Goal: Task Accomplishment & Management: Manage account settings

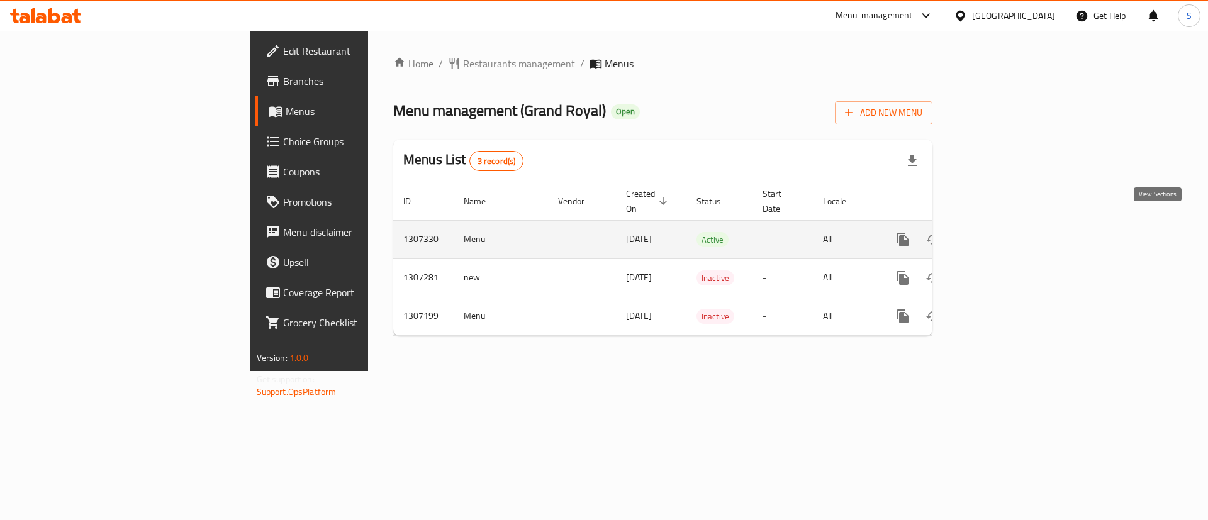
click at [1001, 232] on icon "enhanced table" at bounding box center [993, 239] width 15 height 15
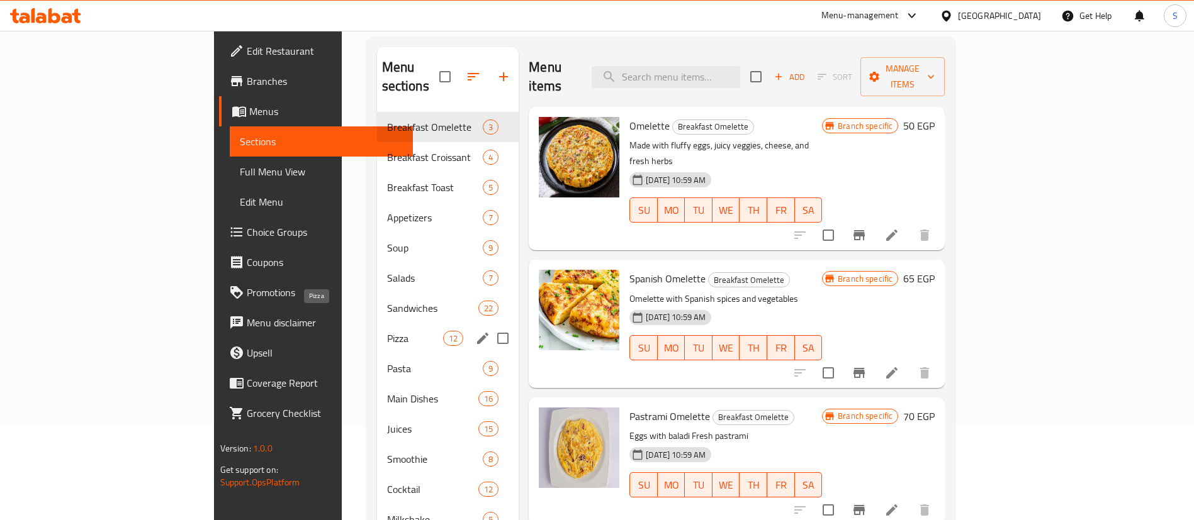
scroll to position [109, 0]
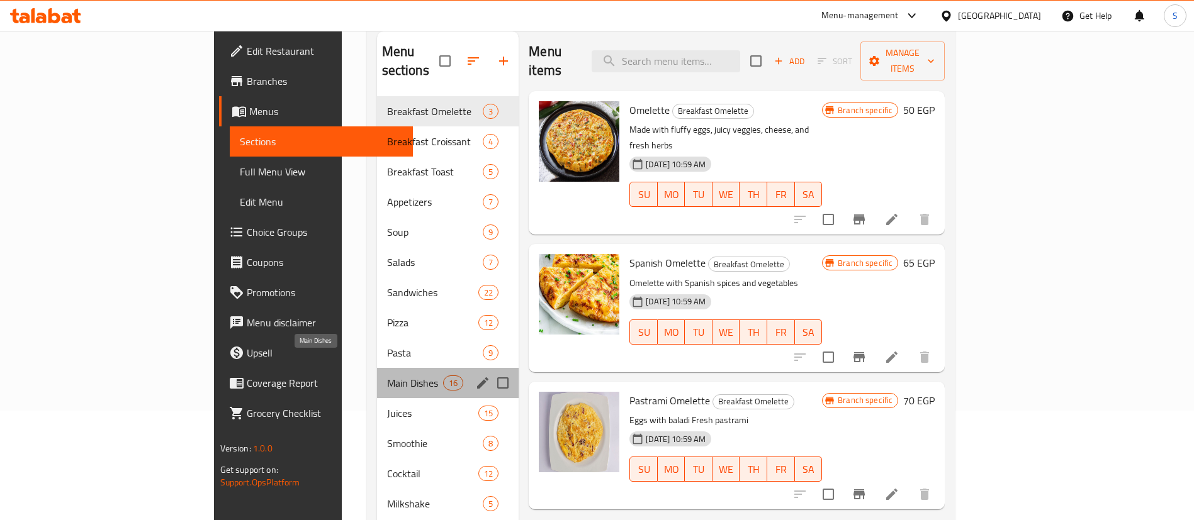
click at [387, 376] on span "Main Dishes" at bounding box center [415, 383] width 56 height 15
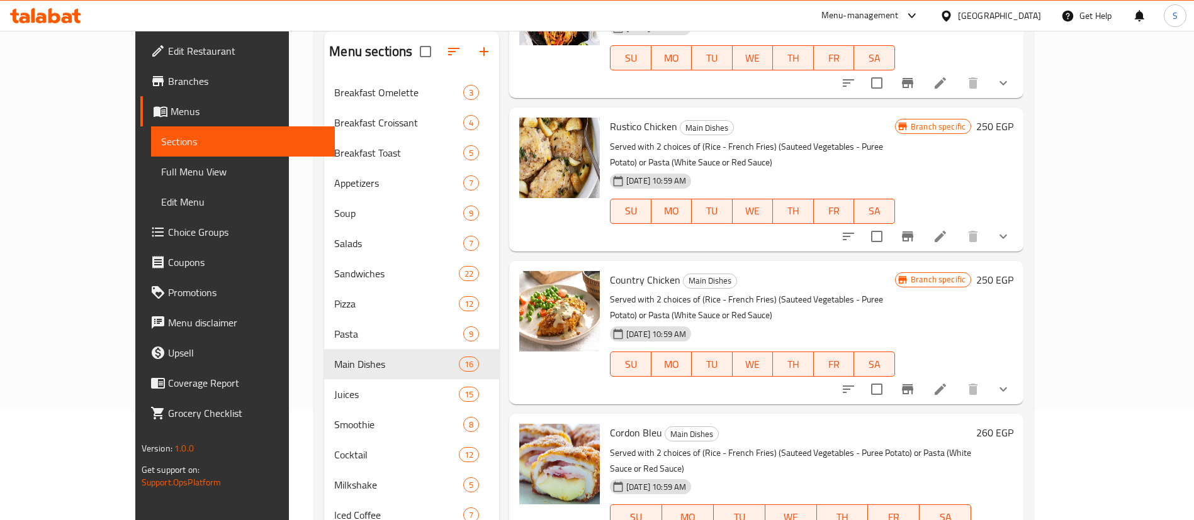
scroll to position [819, 0]
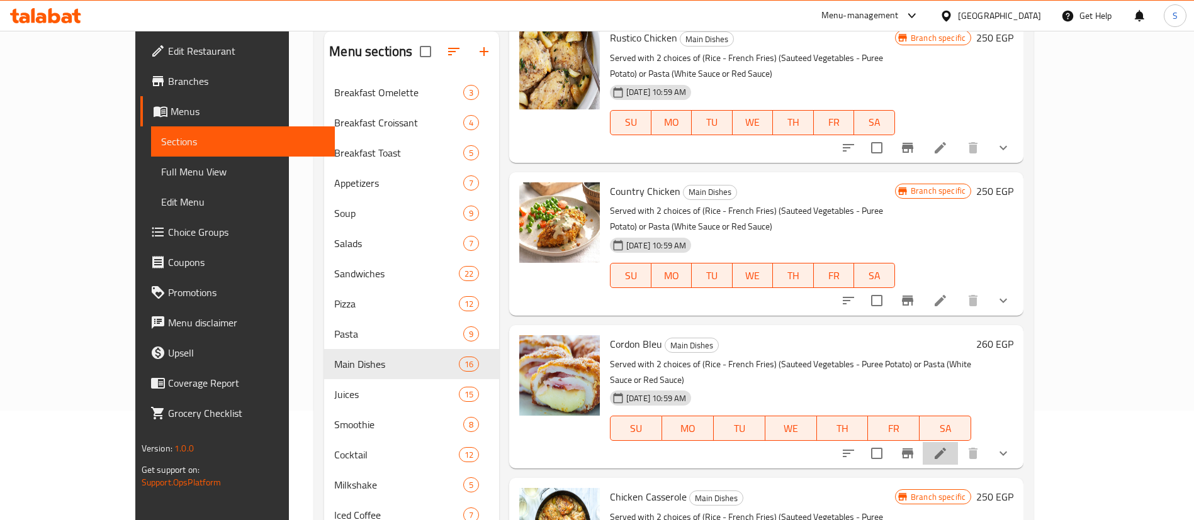
click at [958, 442] on li at bounding box center [939, 453] width 35 height 23
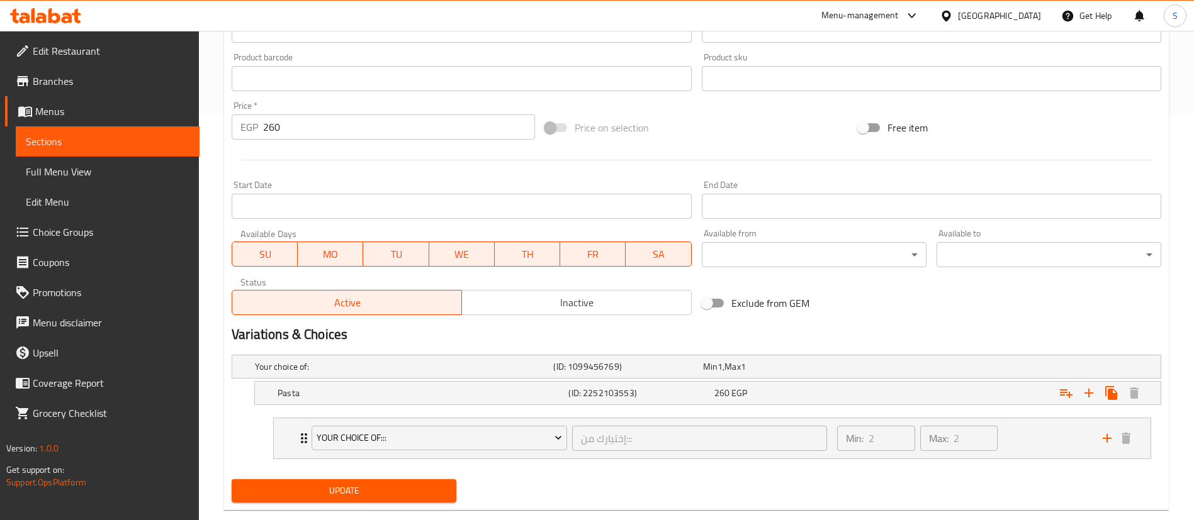
scroll to position [404, 0]
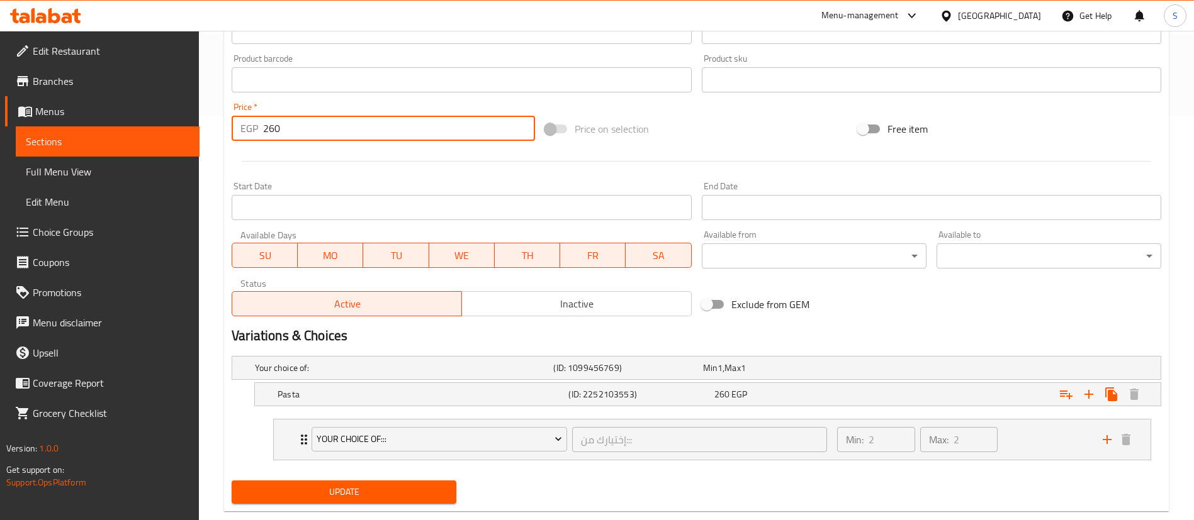
drag, startPoint x: 294, startPoint y: 136, endPoint x: 249, endPoint y: 137, distance: 44.7
click at [249, 137] on div "EGP 260 Price *" at bounding box center [383, 128] width 303 height 25
type input "2"
type input "325"
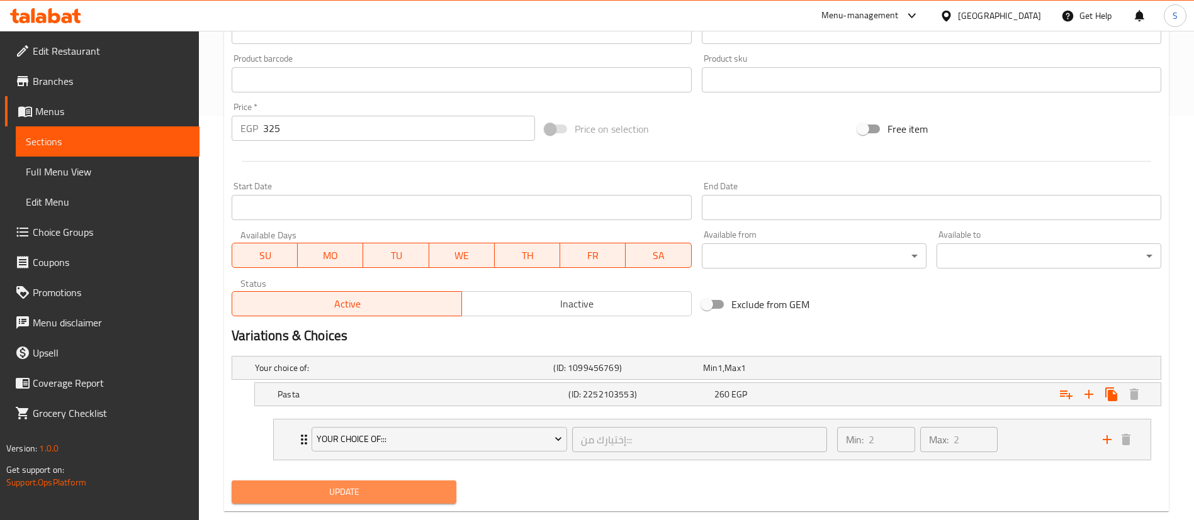
click at [361, 498] on span "Update" at bounding box center [344, 493] width 205 height 16
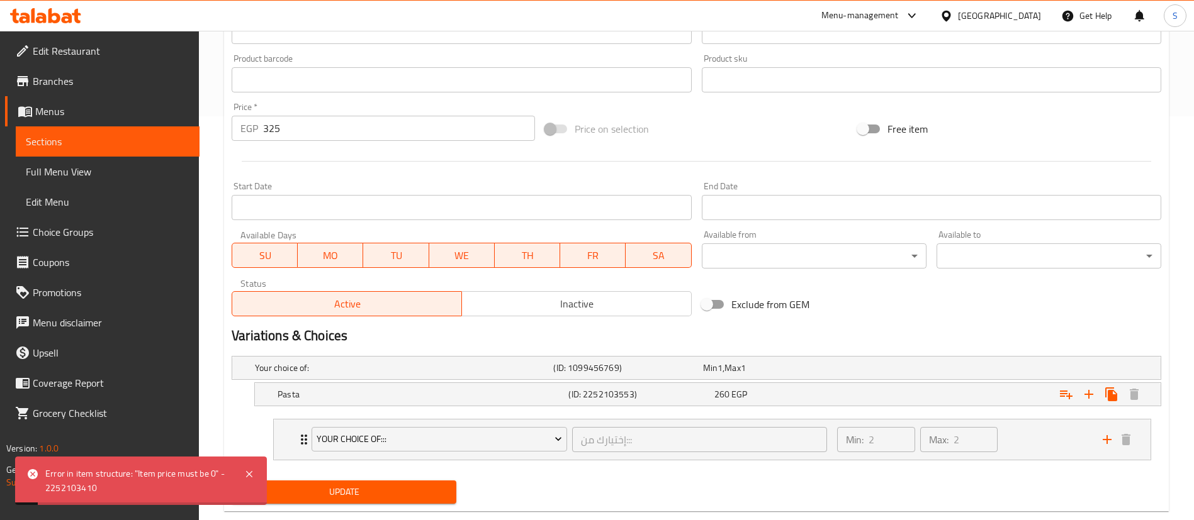
scroll to position [0, 0]
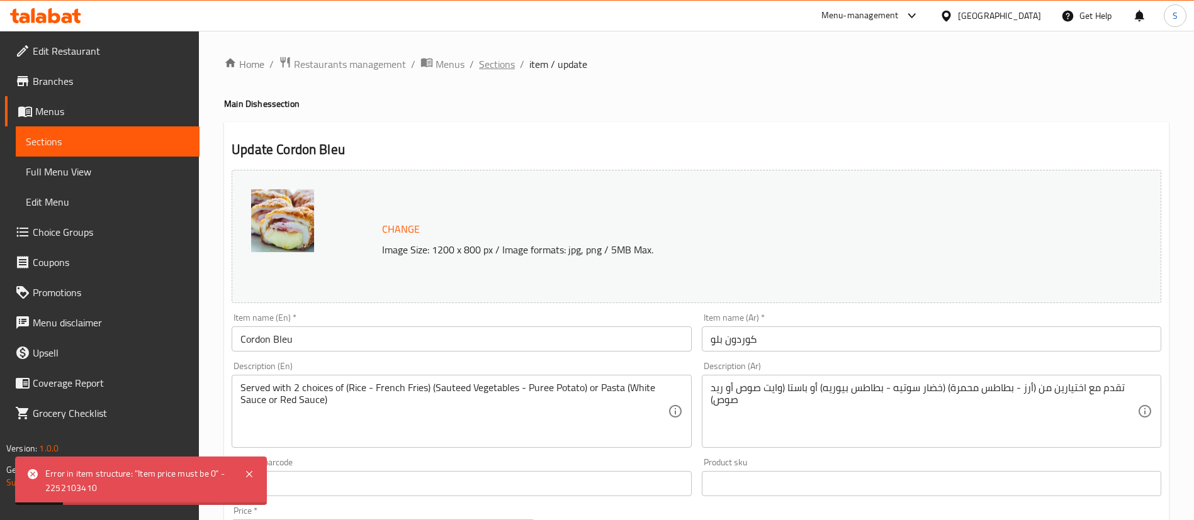
click at [499, 66] on span "Sections" at bounding box center [497, 64] width 36 height 15
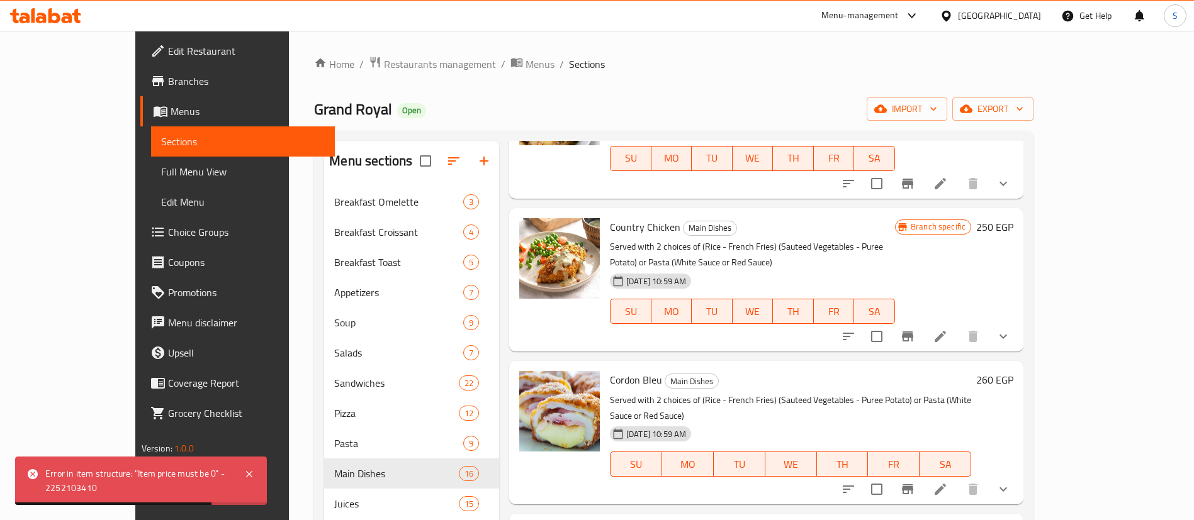
scroll to position [894, 0]
click at [913, 483] on icon "Branch-specific-item" at bounding box center [907, 488] width 11 height 10
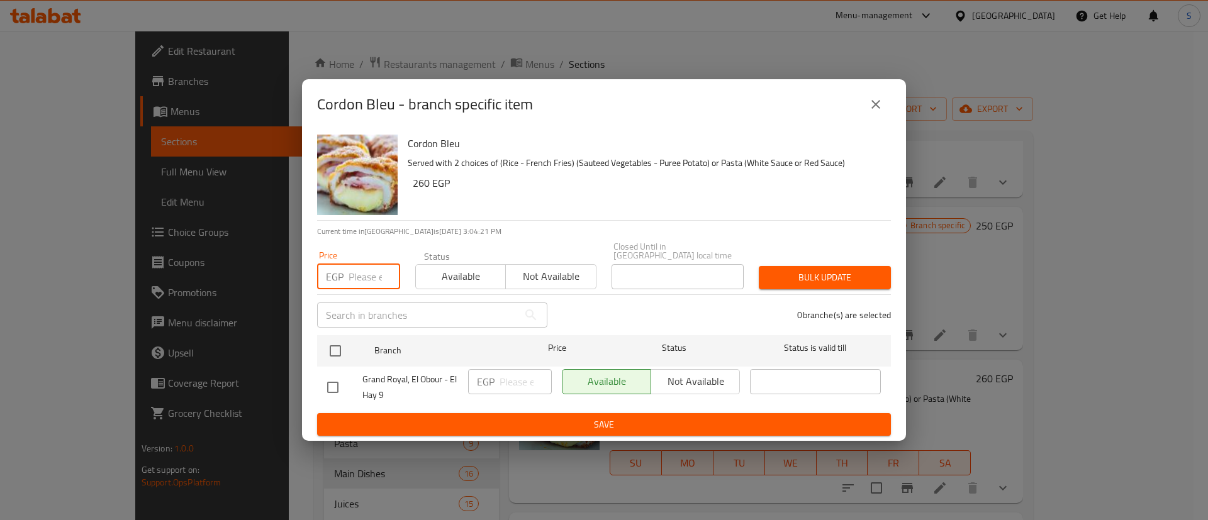
click at [361, 272] on input "number" at bounding box center [375, 276] width 52 height 25
type input "325"
click at [773, 283] on button "Bulk update" at bounding box center [825, 277] width 132 height 23
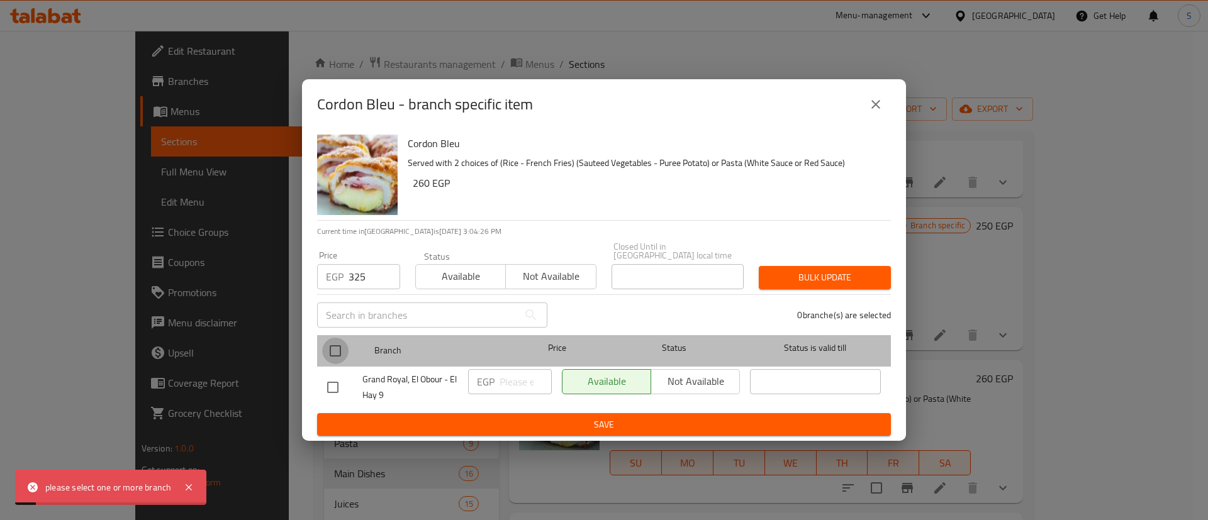
click at [333, 350] on input "checkbox" at bounding box center [335, 351] width 26 height 26
checkbox input "true"
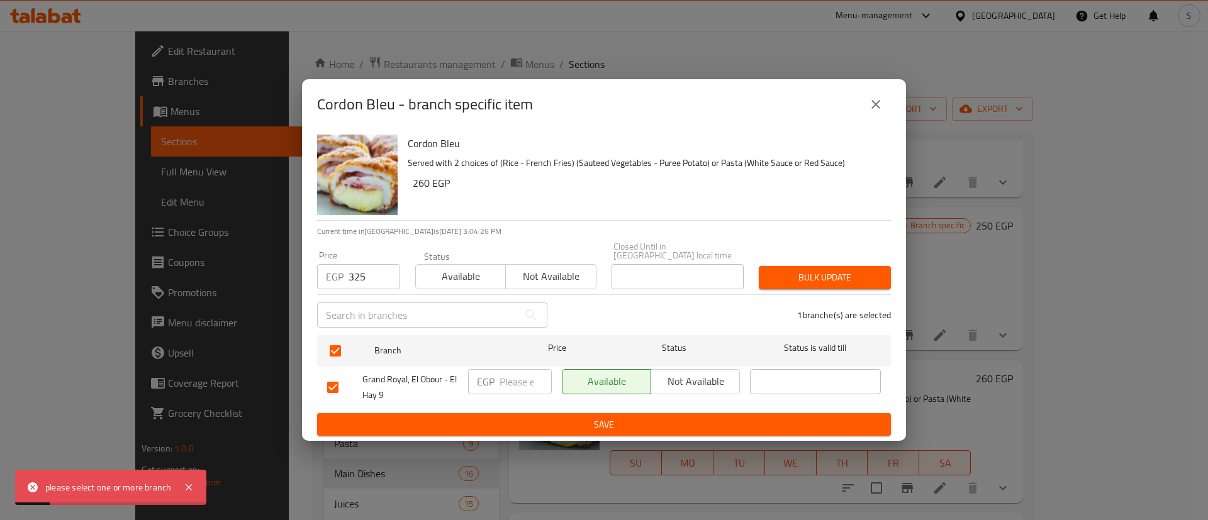
click at [790, 276] on span "Bulk update" at bounding box center [825, 278] width 112 height 16
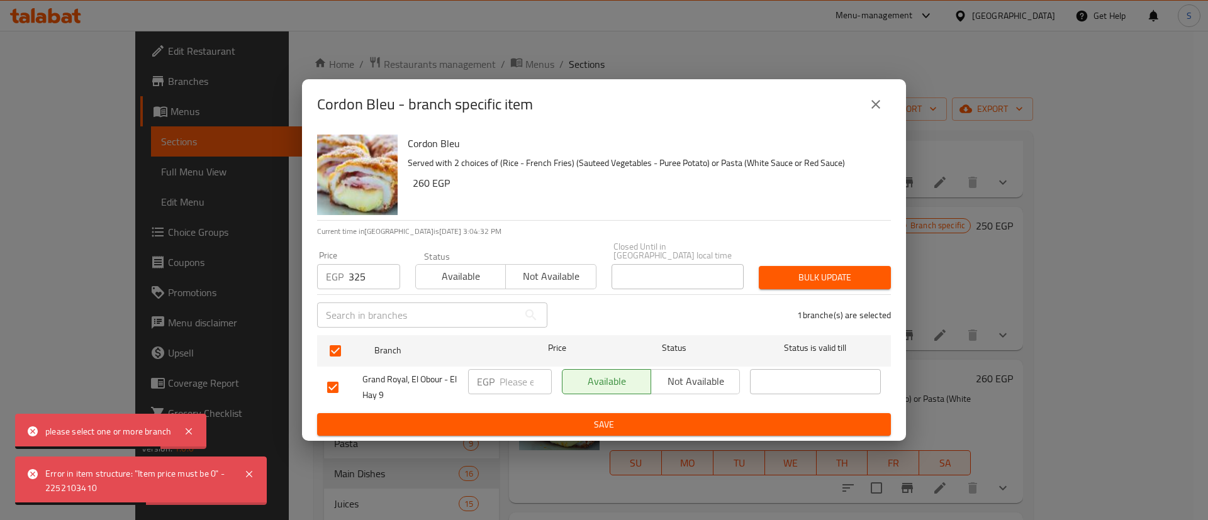
click at [874, 112] on icon "close" at bounding box center [875, 104] width 15 height 15
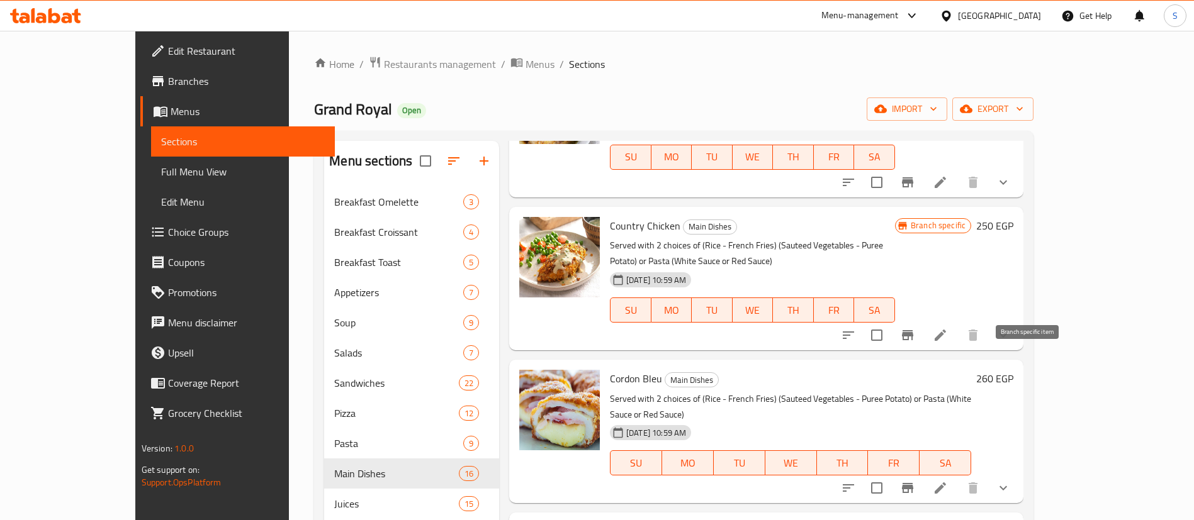
click at [922, 473] on button "Branch-specific-item" at bounding box center [907, 488] width 30 height 30
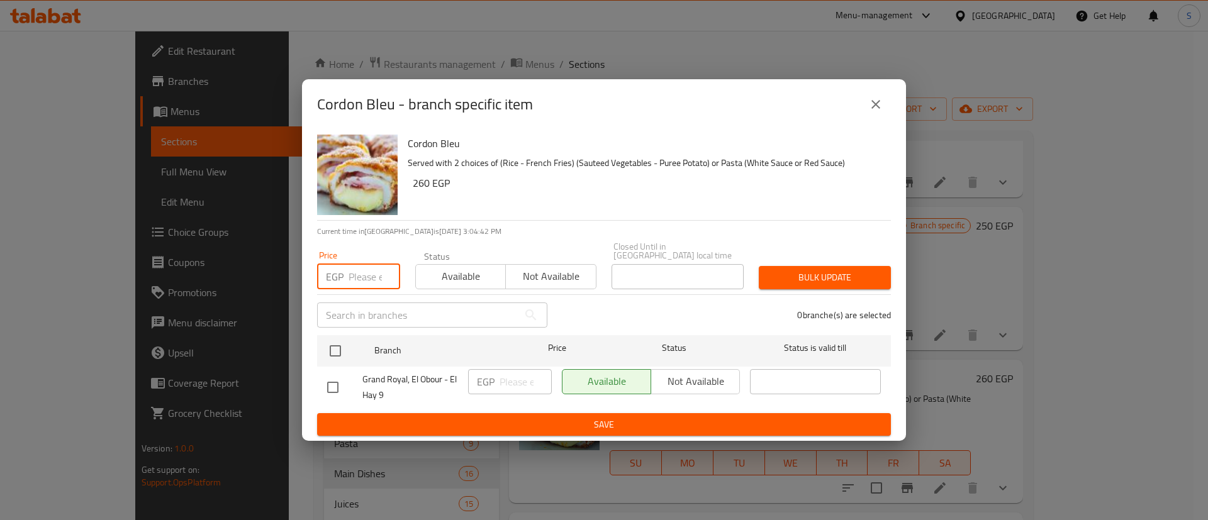
click at [372, 271] on input "number" at bounding box center [375, 276] width 52 height 25
type input "325"
click at [454, 274] on span "Available" at bounding box center [461, 276] width 80 height 18
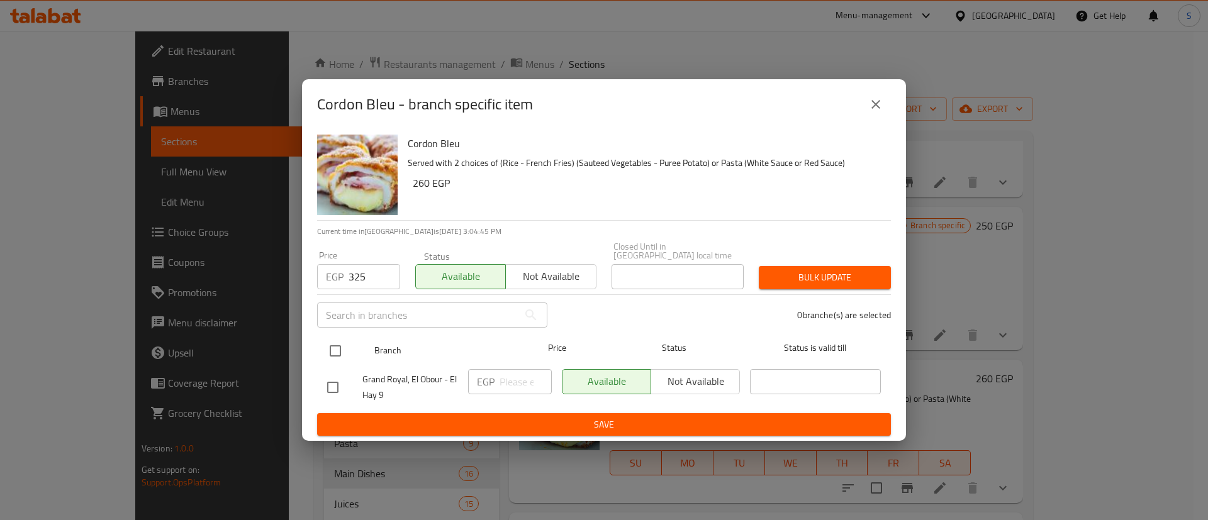
click at [339, 342] on input "checkbox" at bounding box center [335, 351] width 26 height 26
checkbox input "true"
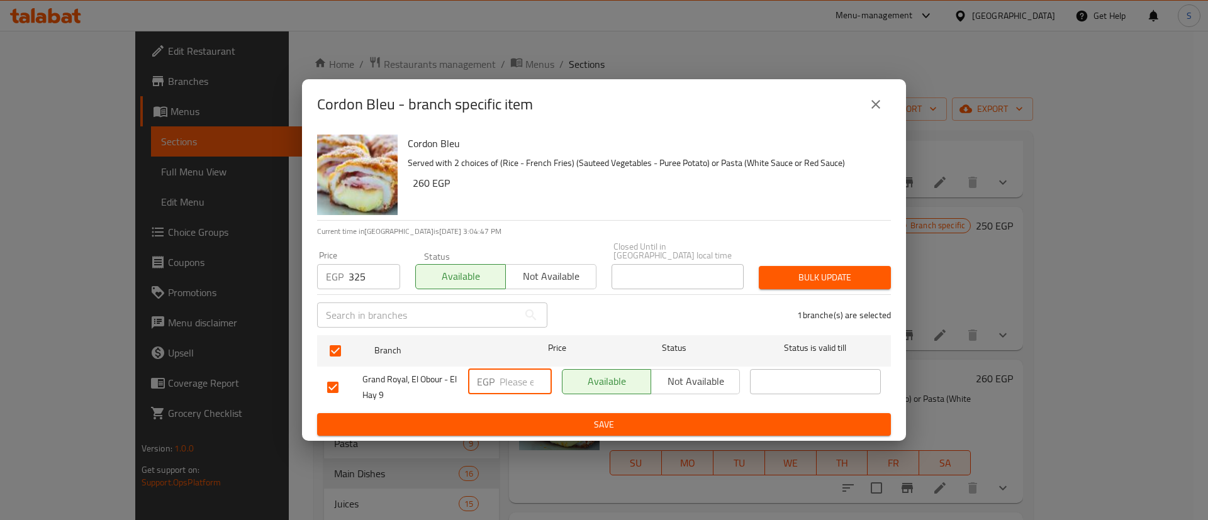
click at [508, 376] on input "number" at bounding box center [526, 381] width 52 height 25
type input "325"
click at [818, 270] on span "Bulk update" at bounding box center [825, 278] width 112 height 16
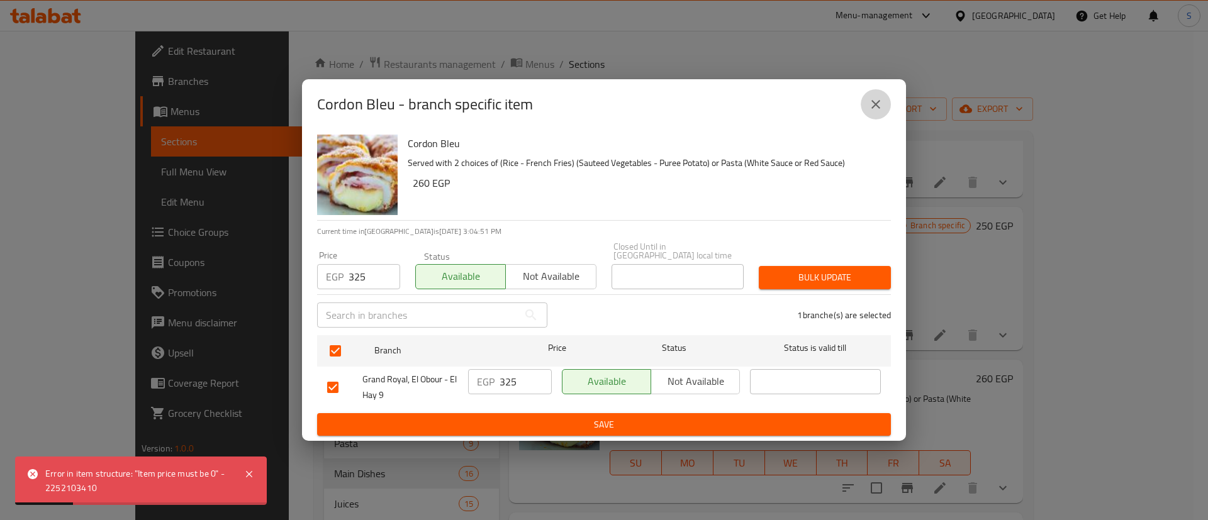
click at [871, 106] on icon "close" at bounding box center [875, 104] width 15 height 15
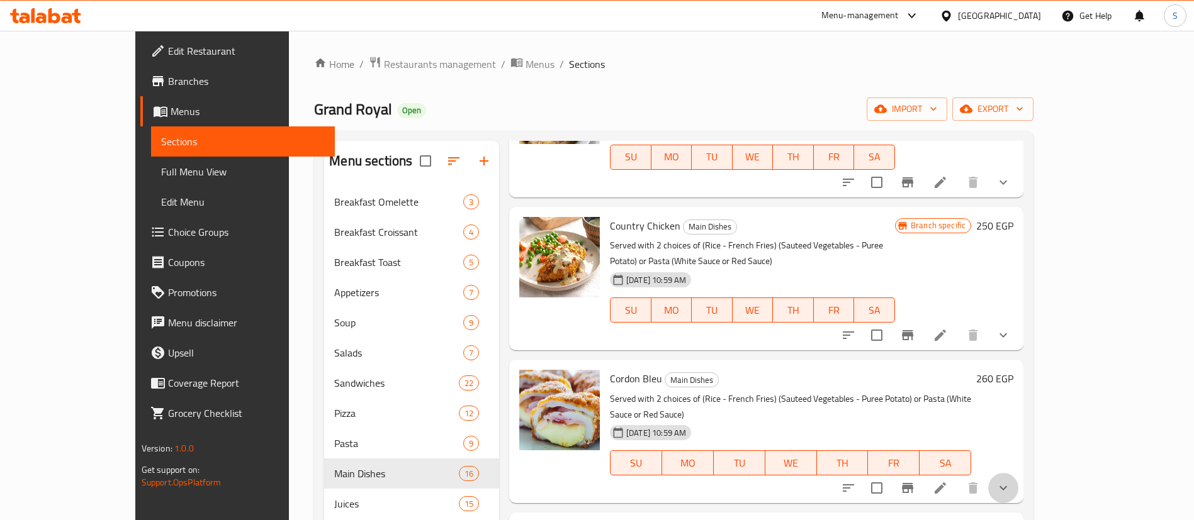
click at [1018, 473] on button "show more" at bounding box center [1003, 488] width 30 height 30
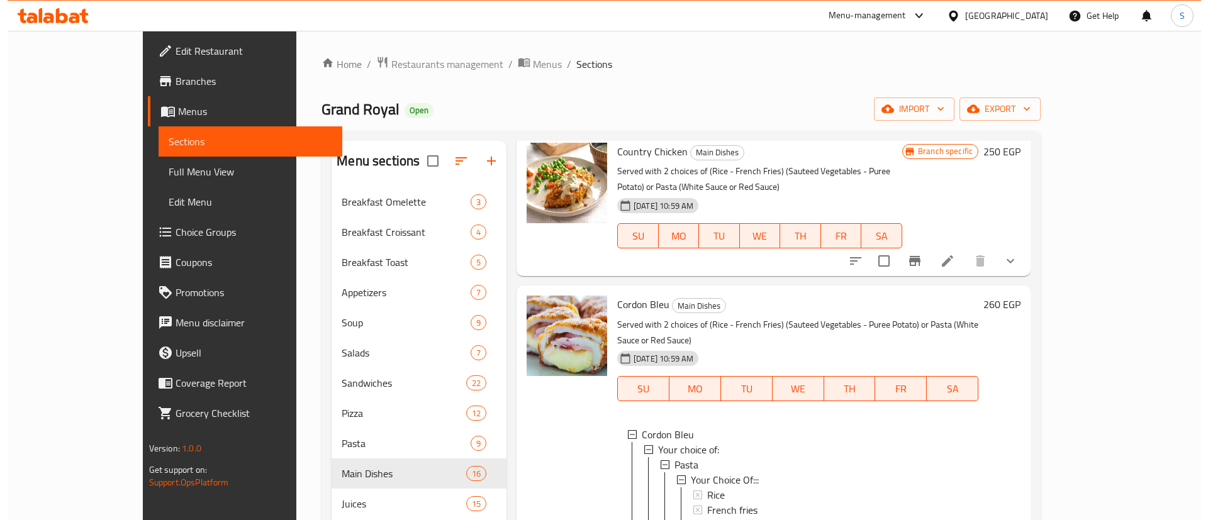
scroll to position [970, 0]
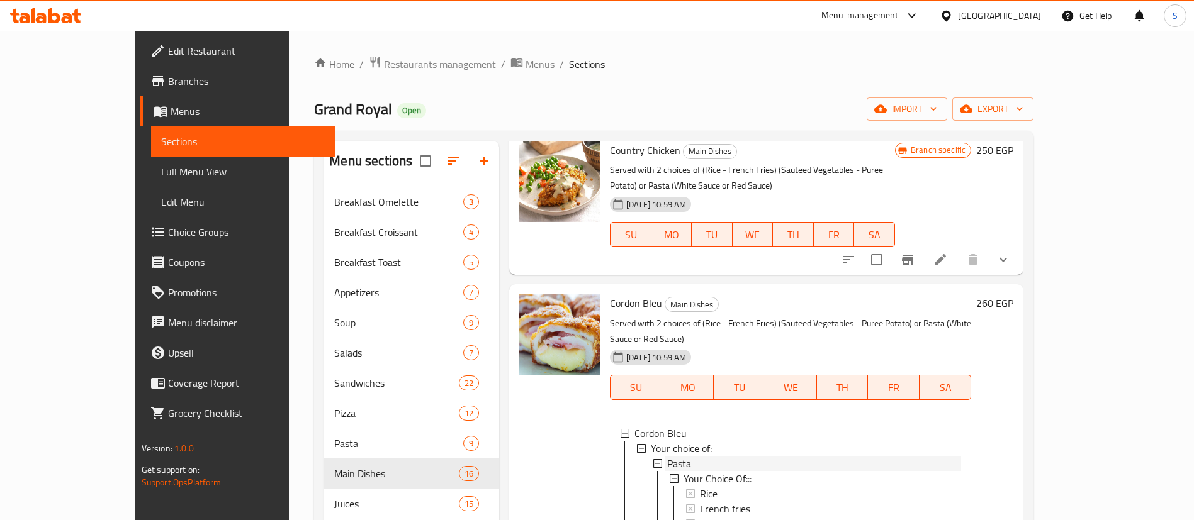
click at [709, 456] on div "Pasta" at bounding box center [814, 463] width 294 height 15
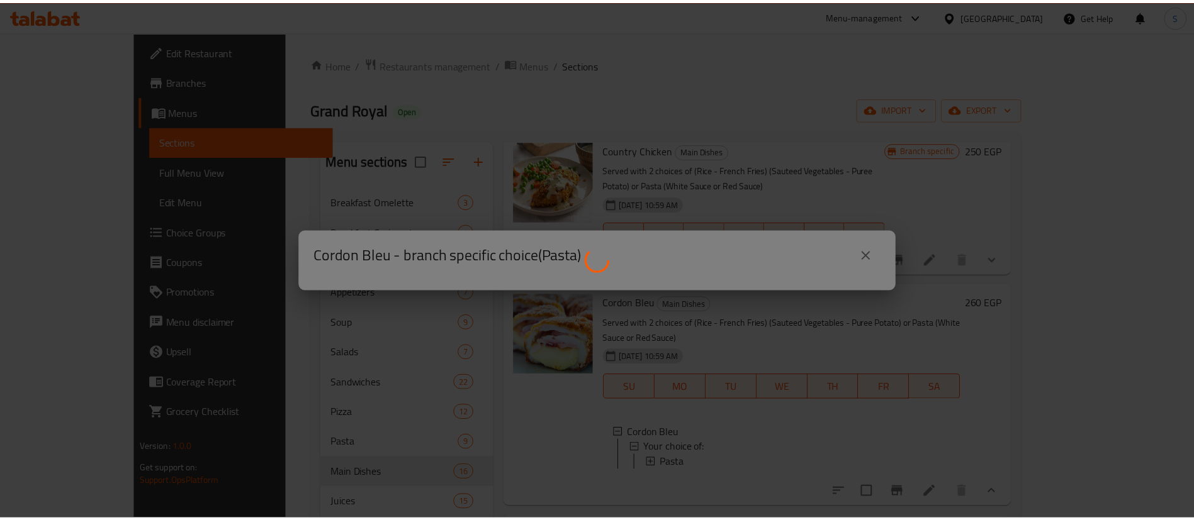
scroll to position [0, 0]
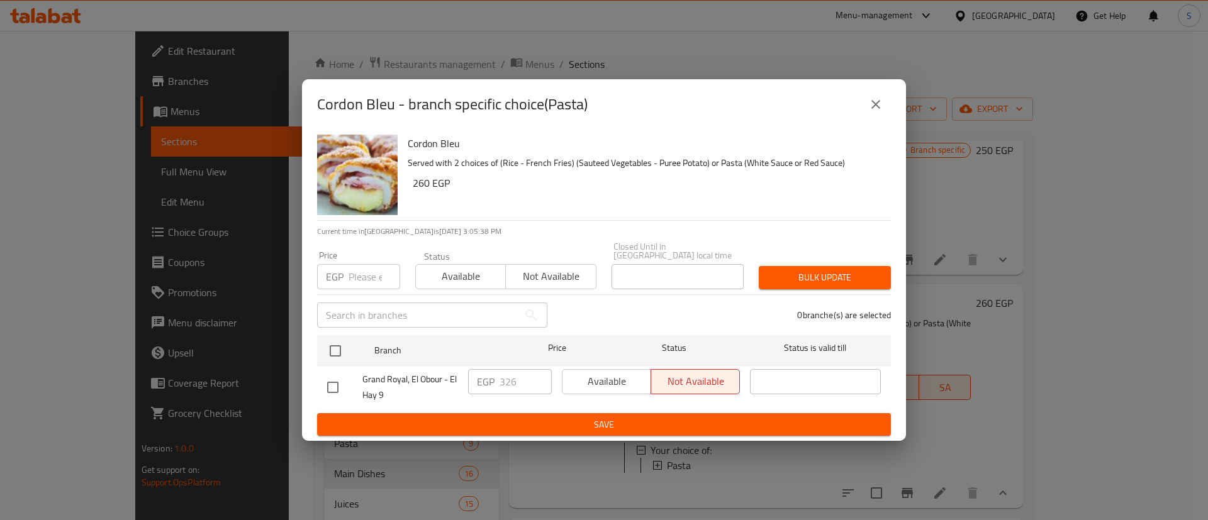
drag, startPoint x: 709, startPoint y: 338, endPoint x: 613, endPoint y: 372, distance: 102.1
click at [613, 372] on ul "Branch Price Status Status is valid till [GEOGRAPHIC_DATA], El Obour - El Hay 9…" at bounding box center [604, 371] width 574 height 83
click at [613, 372] on div "Available Not available" at bounding box center [651, 381] width 178 height 25
click at [475, 278] on span "Available" at bounding box center [461, 276] width 80 height 18
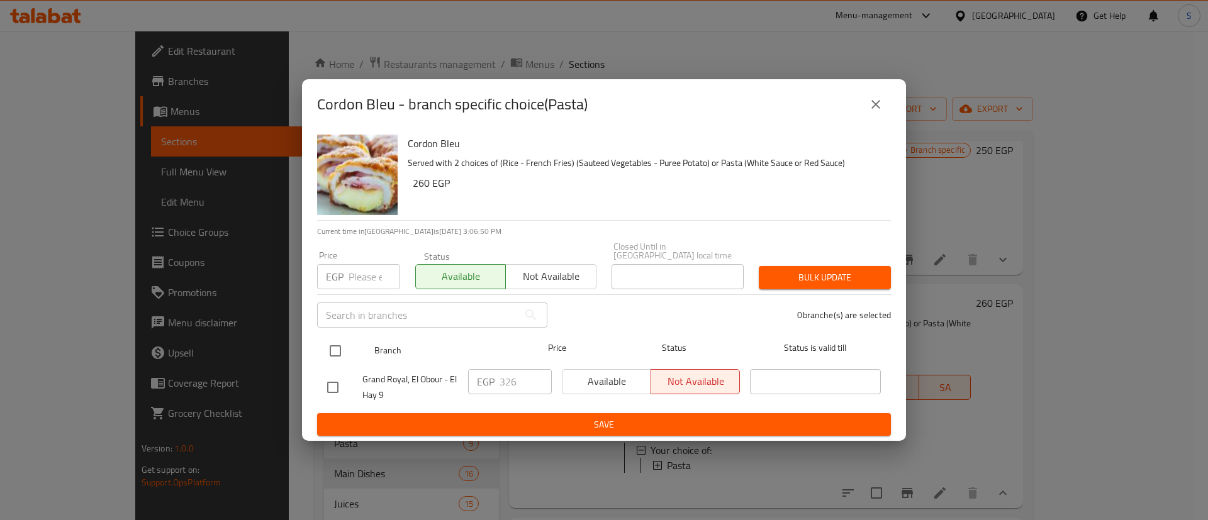
click at [319, 344] on div "Branch Price Status Status is valid till" at bounding box center [604, 350] width 574 height 31
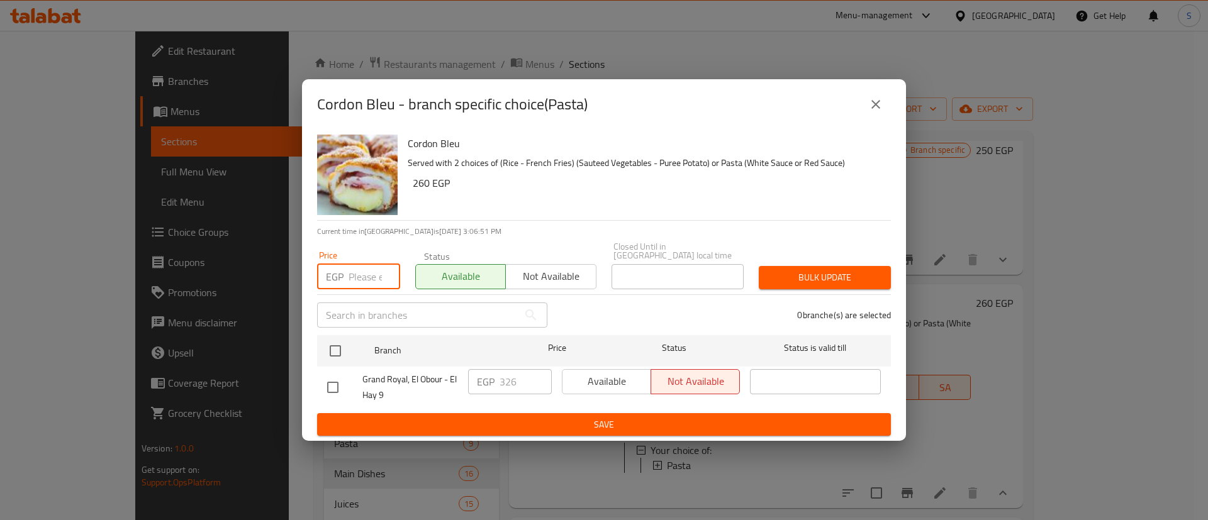
click at [350, 273] on input "number" at bounding box center [375, 276] width 52 height 25
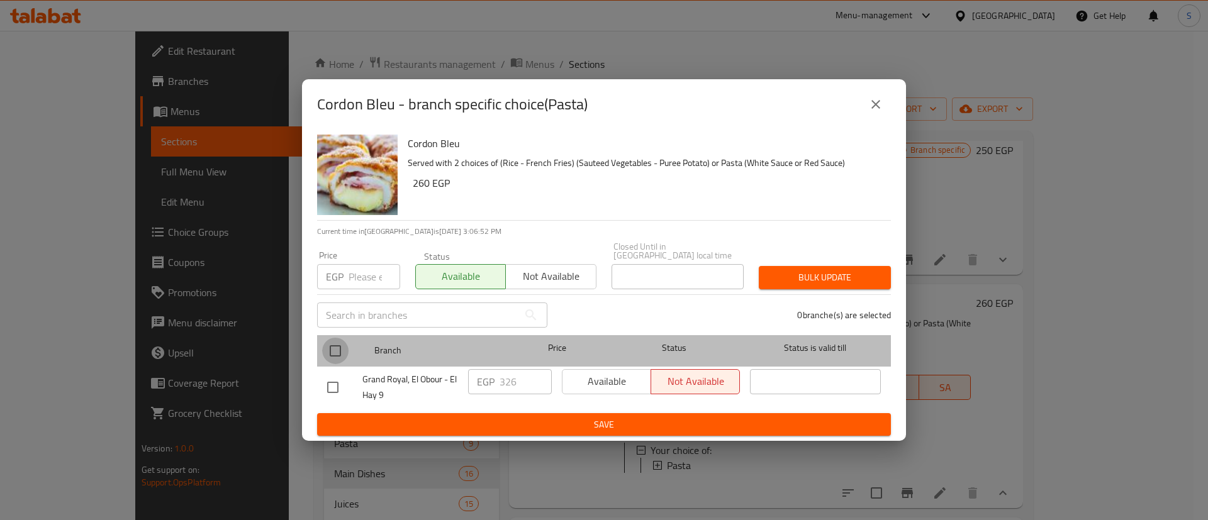
click at [342, 342] on input "checkbox" at bounding box center [335, 351] width 26 height 26
checkbox input "true"
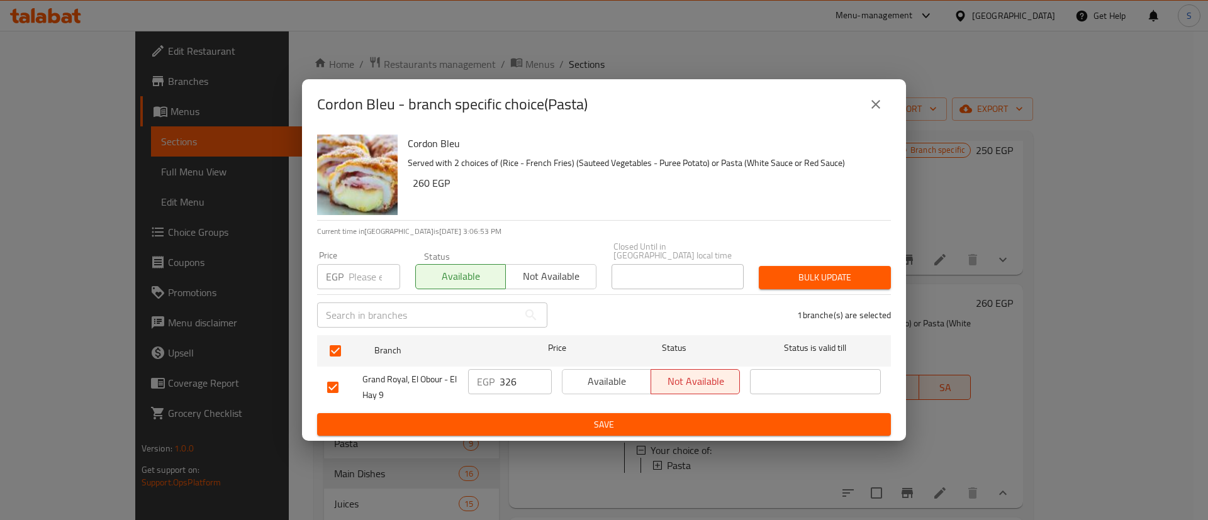
click at [360, 274] on input "number" at bounding box center [375, 276] width 52 height 25
type input "325"
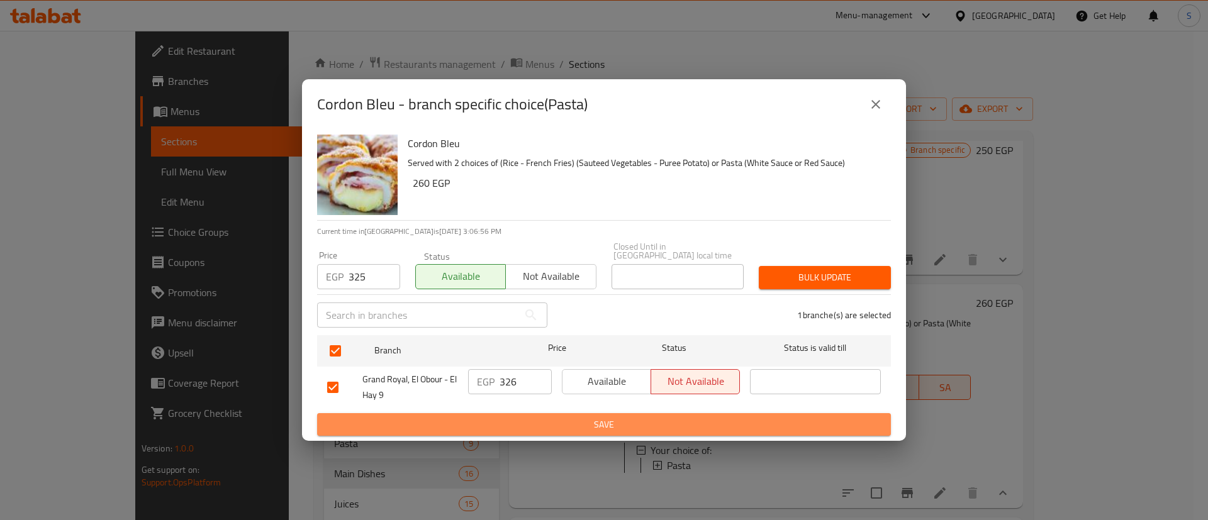
click at [708, 422] on span "Save" at bounding box center [604, 425] width 554 height 16
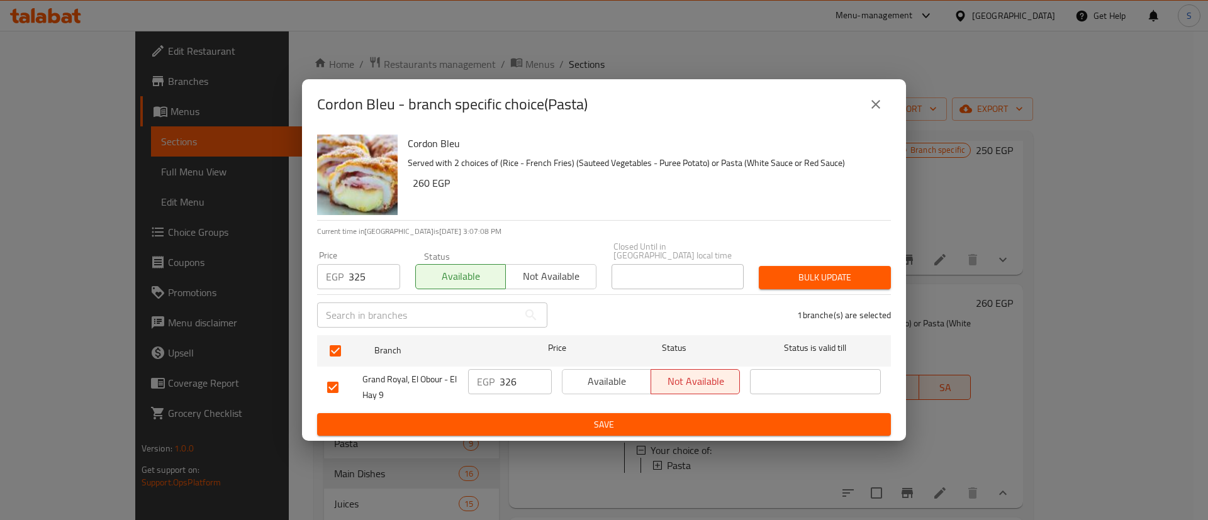
click at [882, 104] on icon "close" at bounding box center [875, 104] width 15 height 15
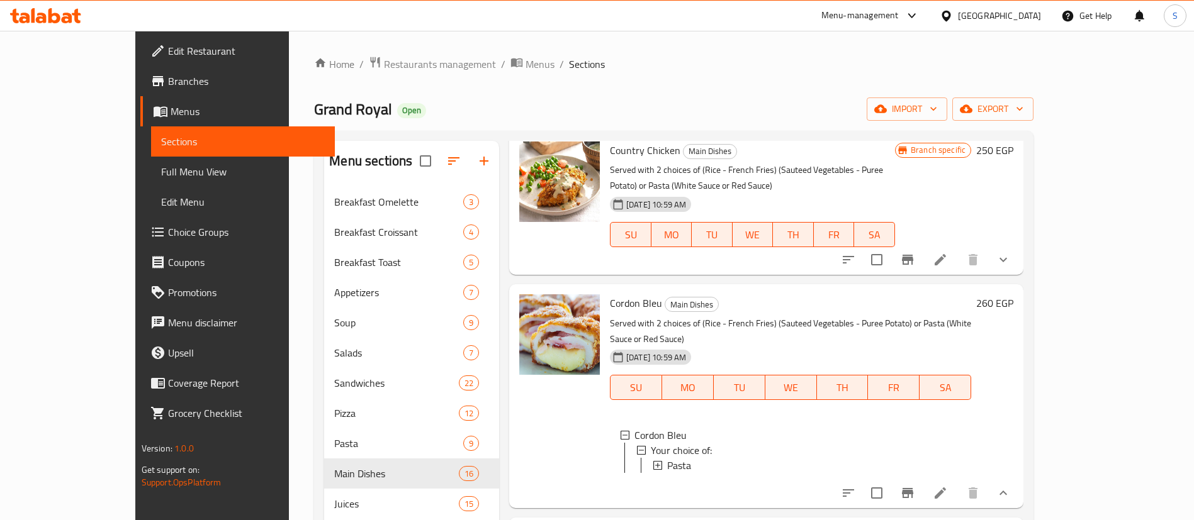
click at [958, 482] on li at bounding box center [939, 493] width 35 height 23
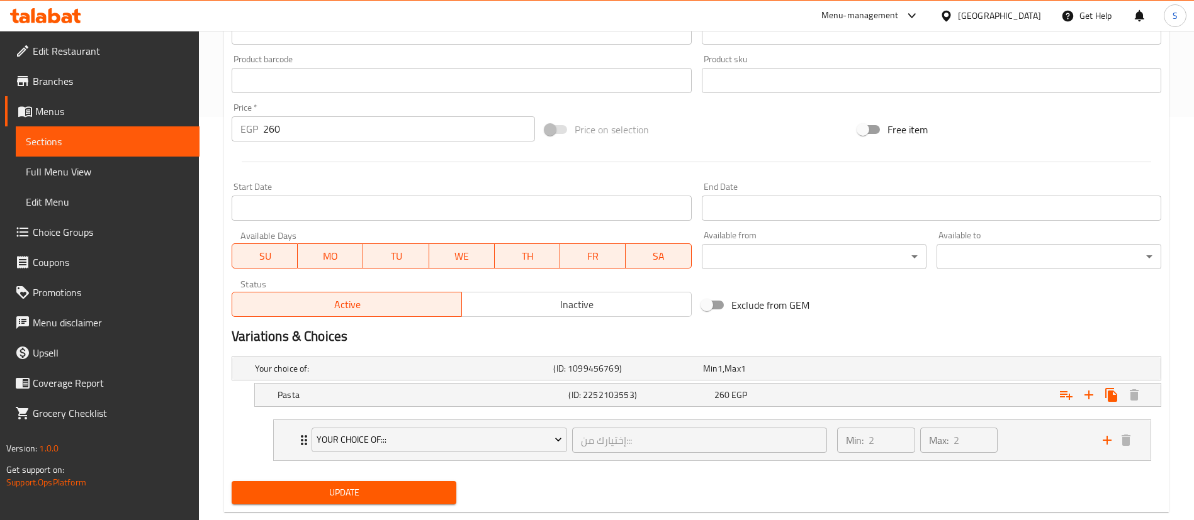
scroll to position [407, 0]
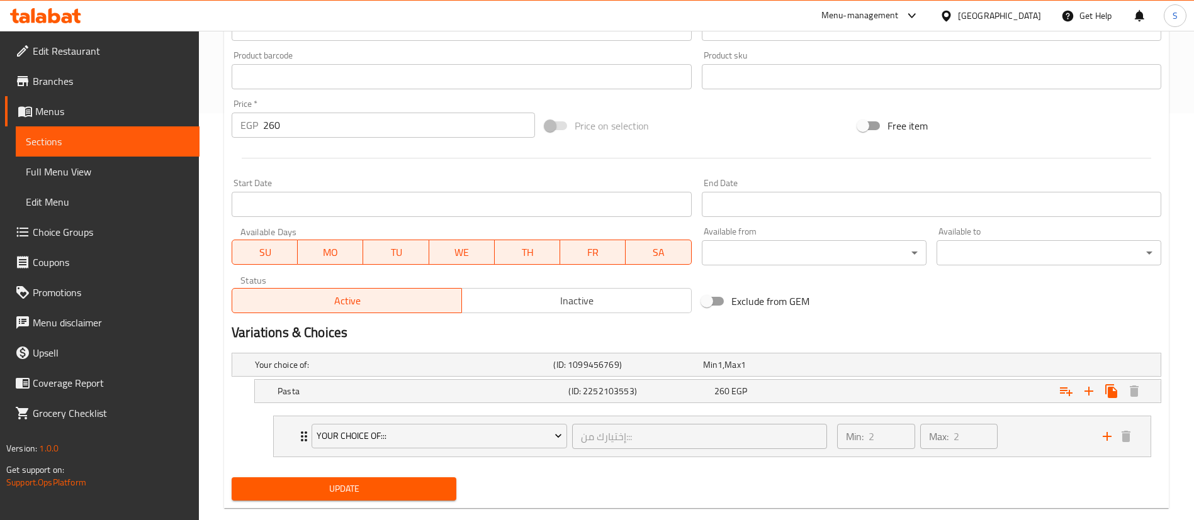
click at [293, 118] on input "260" at bounding box center [399, 125] width 272 height 25
type input "0"
click at [467, 171] on div at bounding box center [696, 158] width 939 height 31
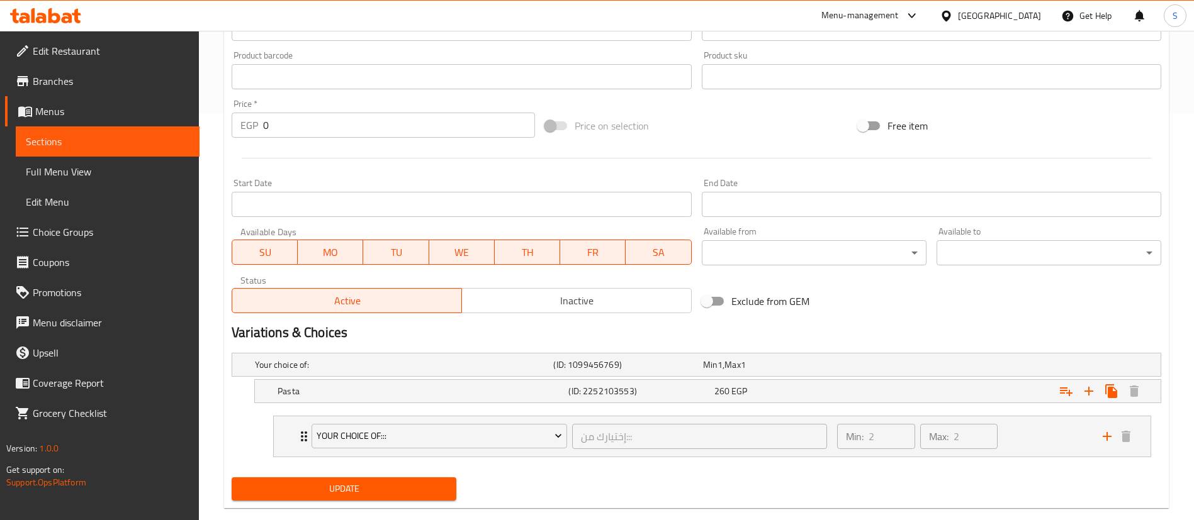
scroll to position [430, 0]
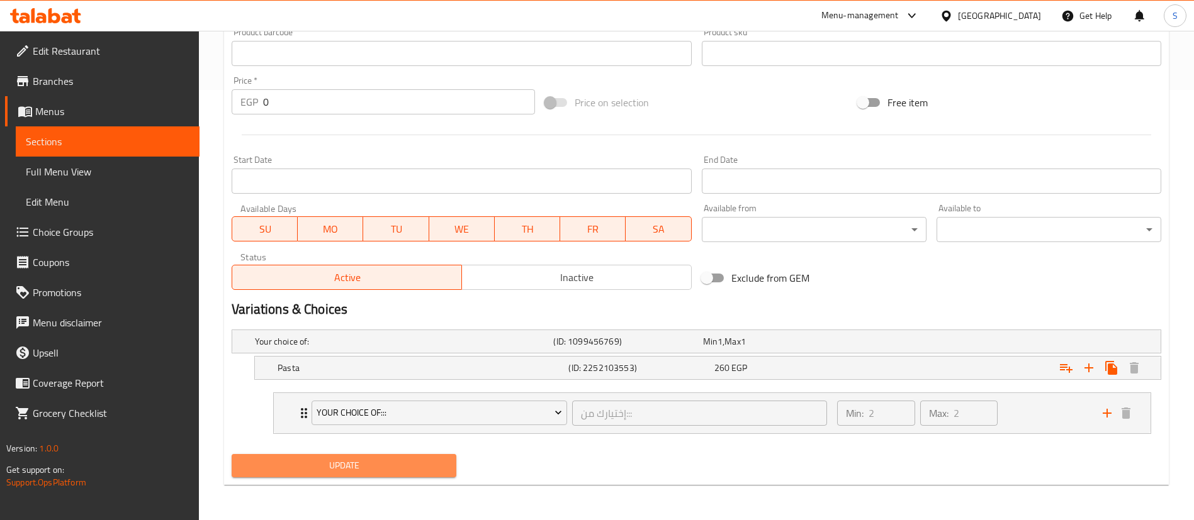
click at [363, 462] on span "Update" at bounding box center [344, 466] width 205 height 16
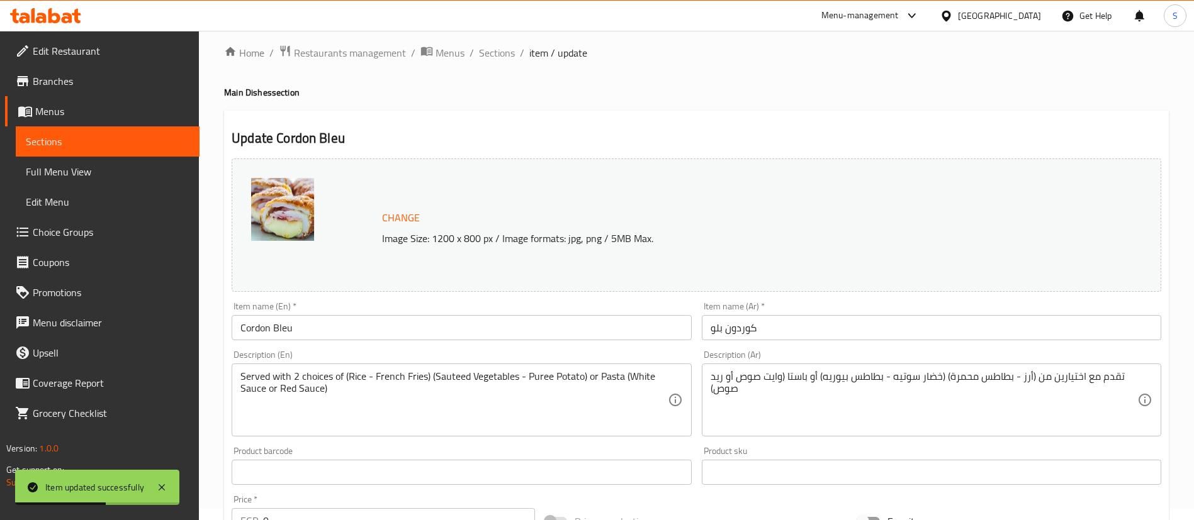
scroll to position [0, 0]
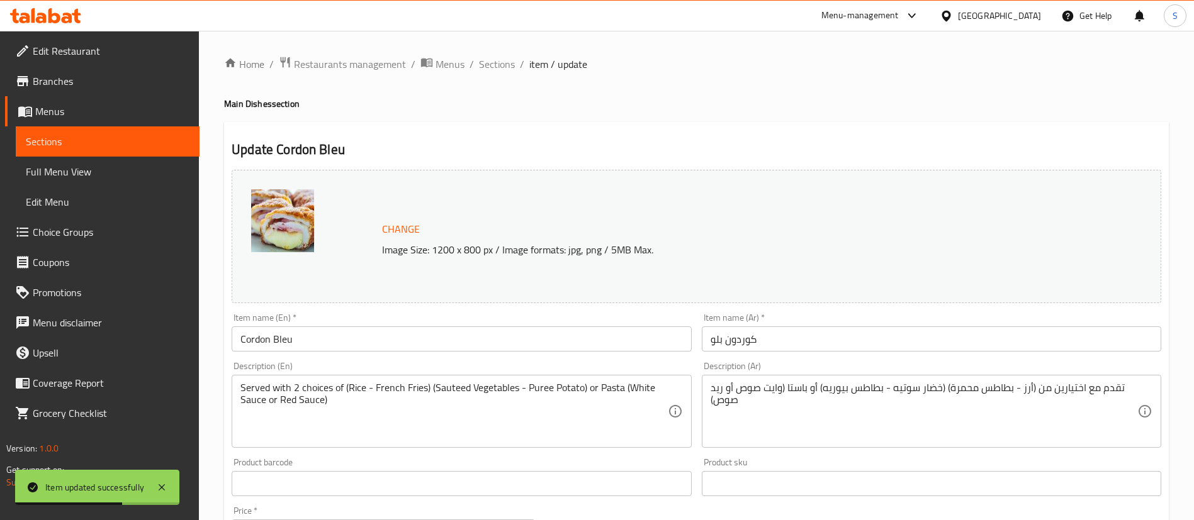
click at [517, 61] on ol "Home / Restaurants management / Menus / Sections / item / update" at bounding box center [696, 64] width 944 height 16
click at [486, 65] on span "Sections" at bounding box center [497, 64] width 36 height 15
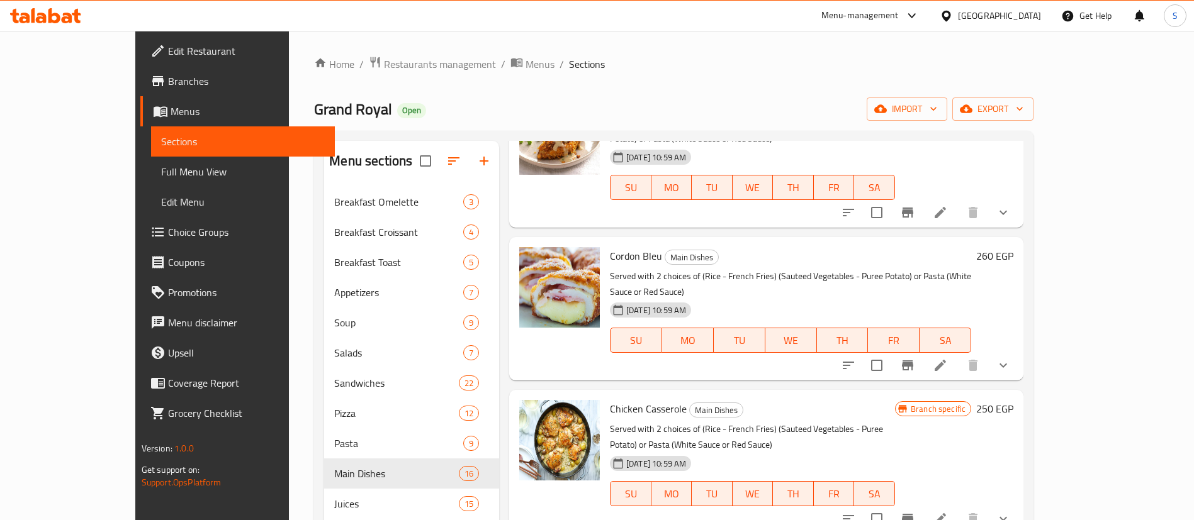
scroll to position [981, 0]
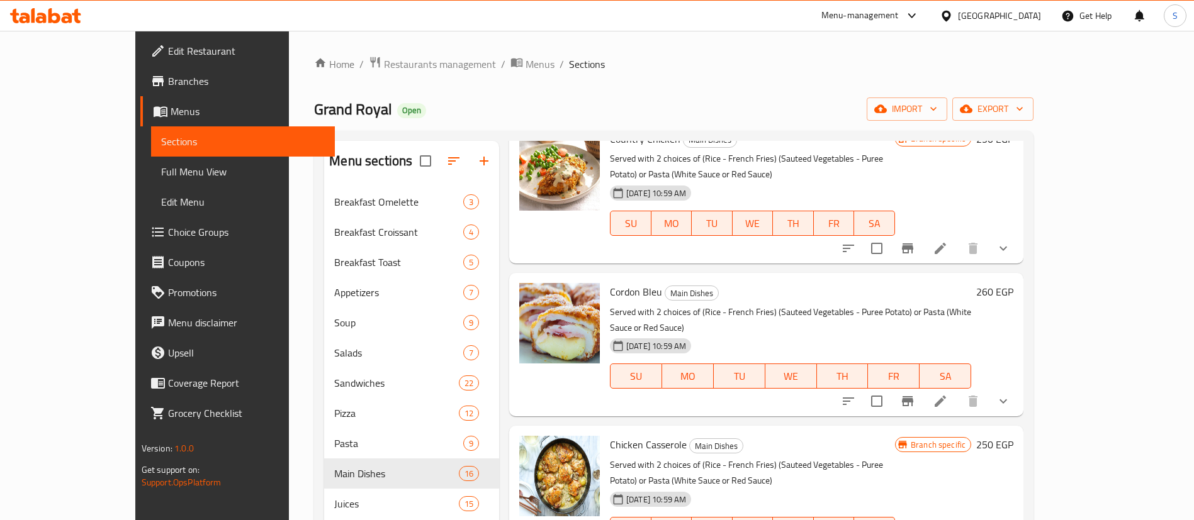
click at [1011, 394] on icon "show more" at bounding box center [1002, 401] width 15 height 15
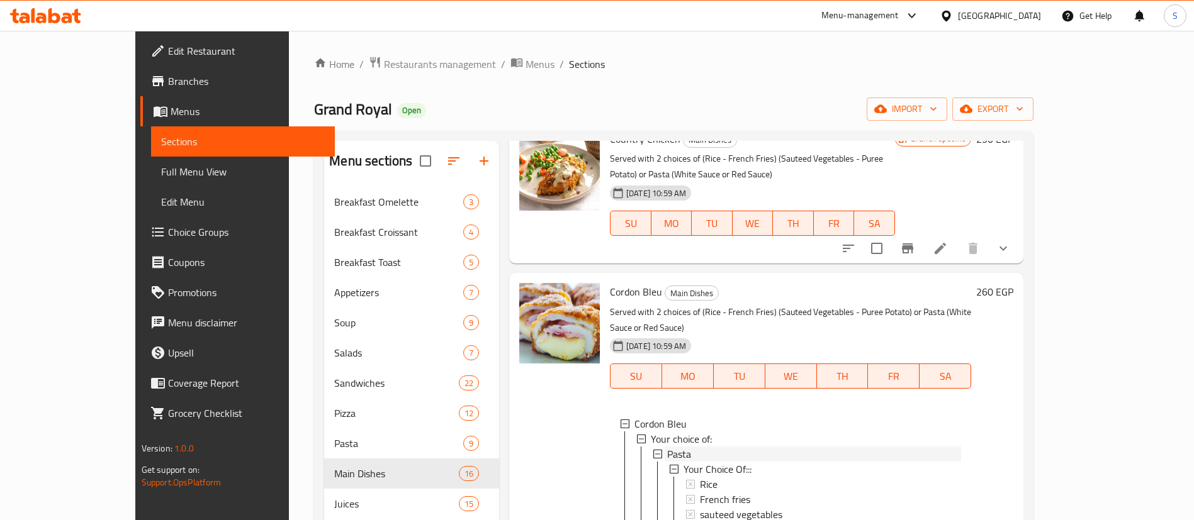
click at [667, 447] on span "Pasta" at bounding box center [679, 454] width 24 height 15
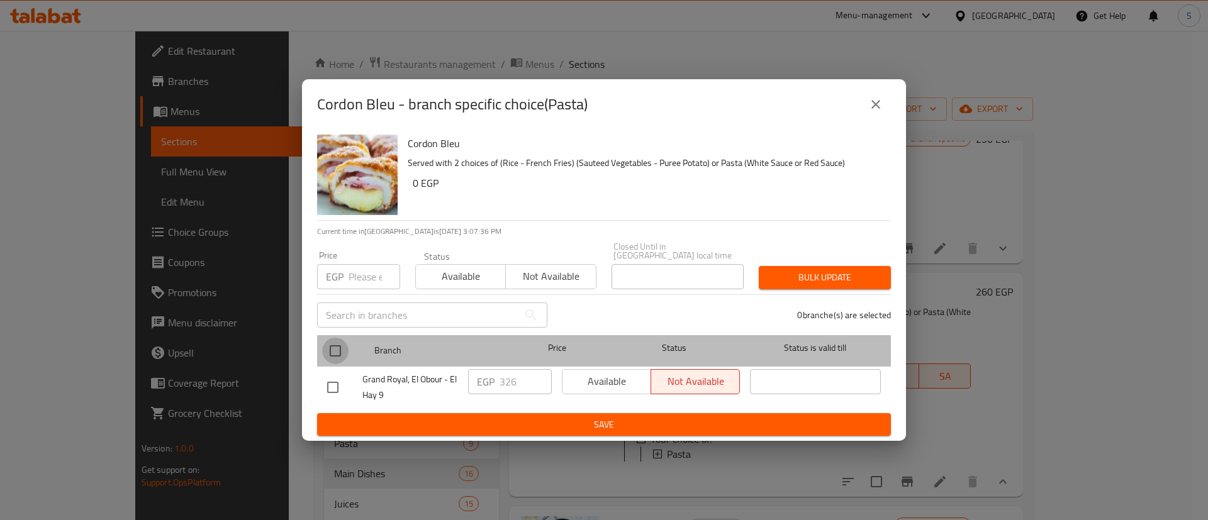
click at [325, 347] on input "checkbox" at bounding box center [335, 351] width 26 height 26
checkbox input "true"
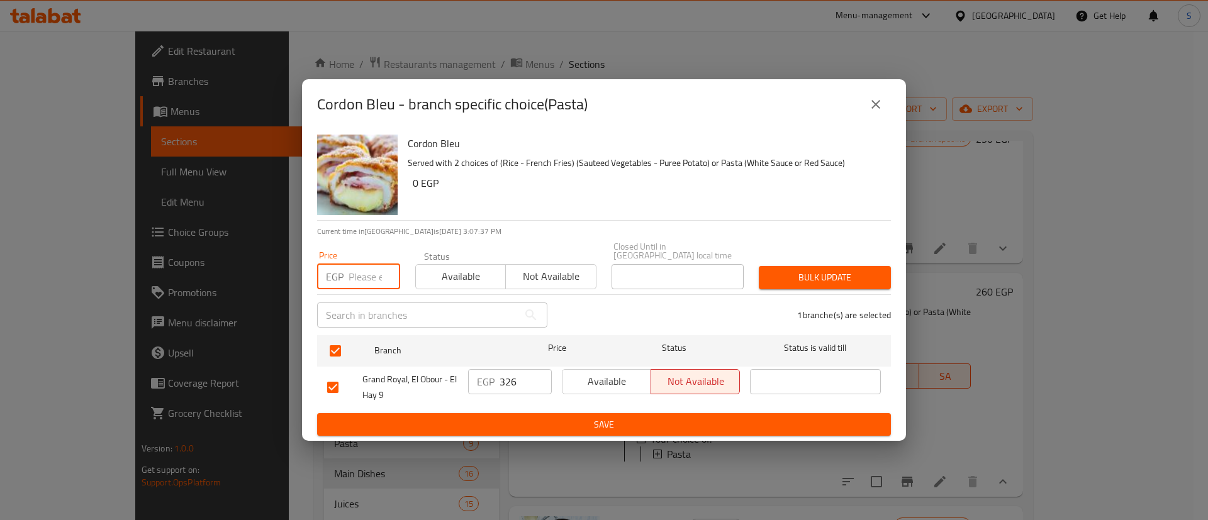
click at [352, 276] on input "number" at bounding box center [375, 276] width 52 height 25
type input "325"
click at [447, 277] on span "Available" at bounding box center [461, 276] width 80 height 18
click at [822, 276] on span "Bulk update" at bounding box center [825, 278] width 112 height 16
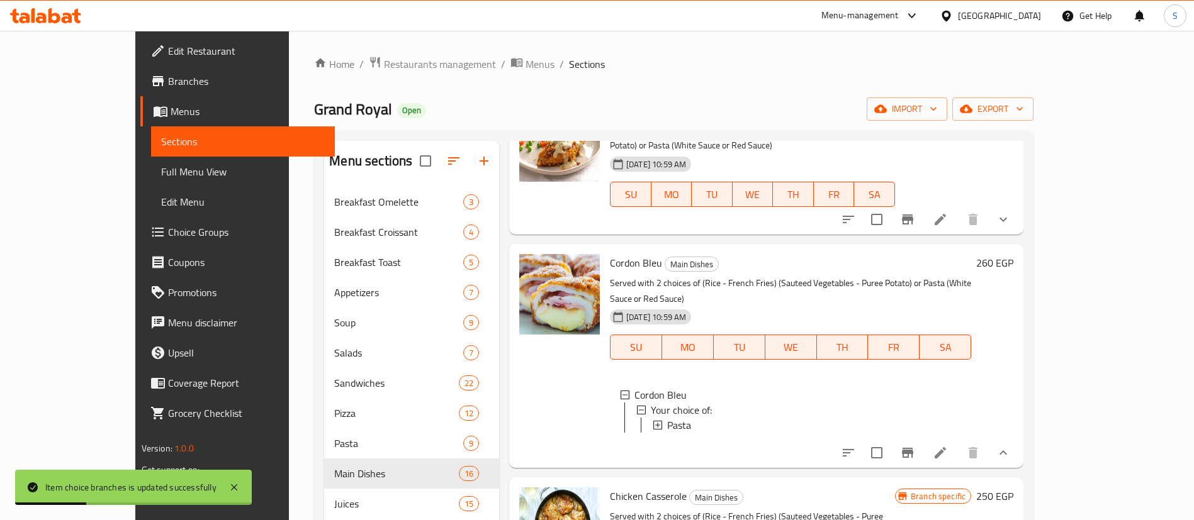
scroll to position [2, 0]
click at [1018, 438] on button "show more" at bounding box center [1003, 453] width 30 height 30
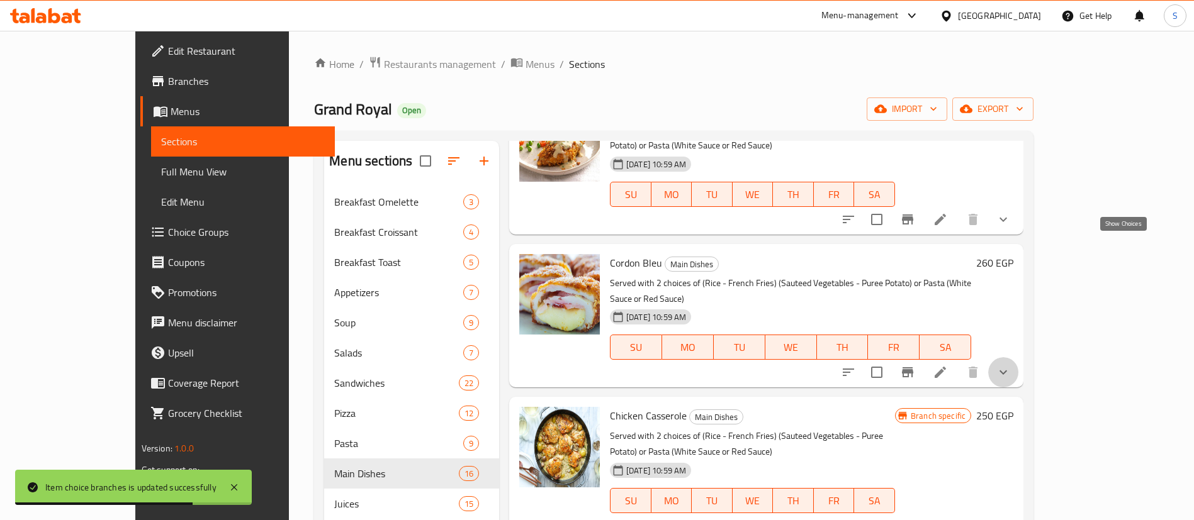
click at [1011, 365] on icon "show more" at bounding box center [1002, 372] width 15 height 15
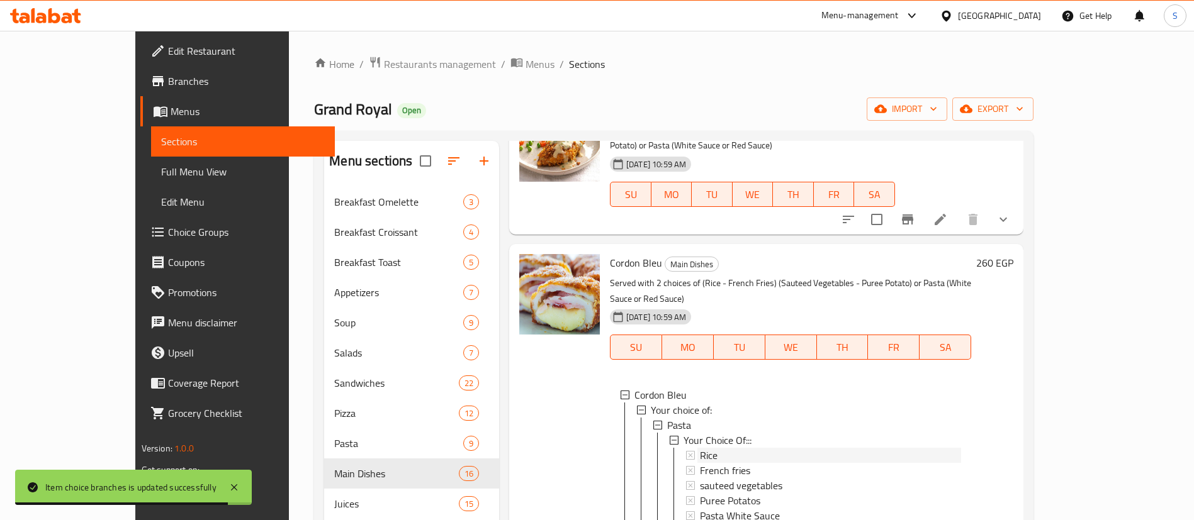
click at [700, 448] on div "Rice" at bounding box center [830, 455] width 261 height 15
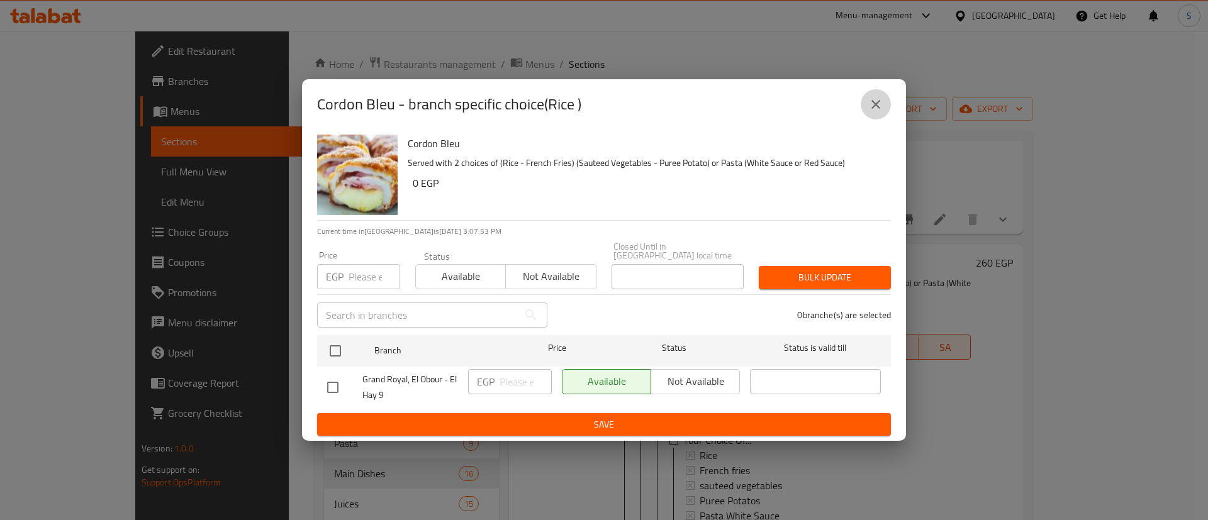
click at [865, 109] on button "close" at bounding box center [876, 104] width 30 height 30
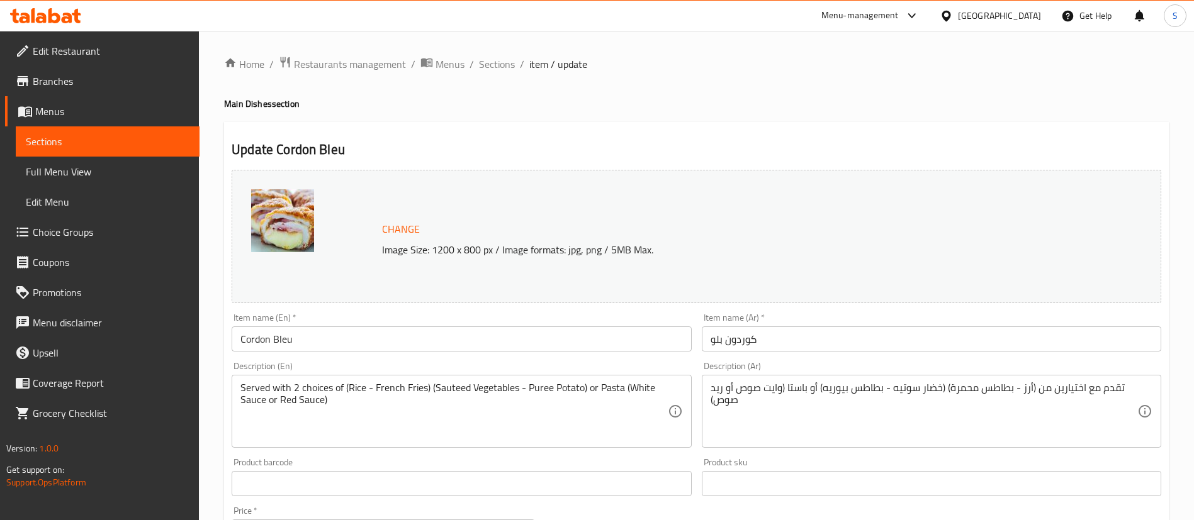
scroll to position [430, 0]
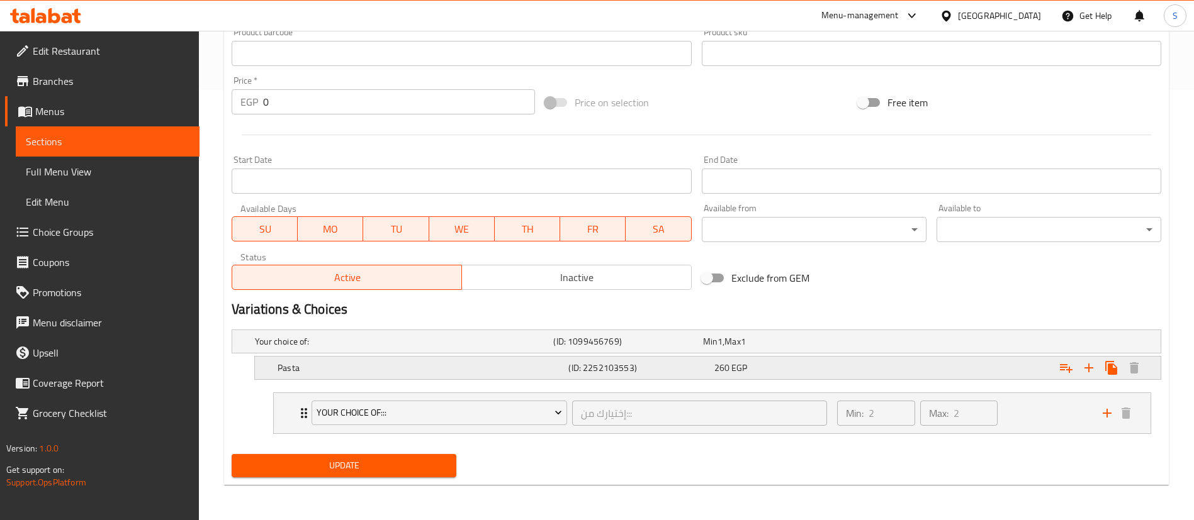
click at [998, 367] on div "Expand" at bounding box center [1002, 368] width 291 height 28
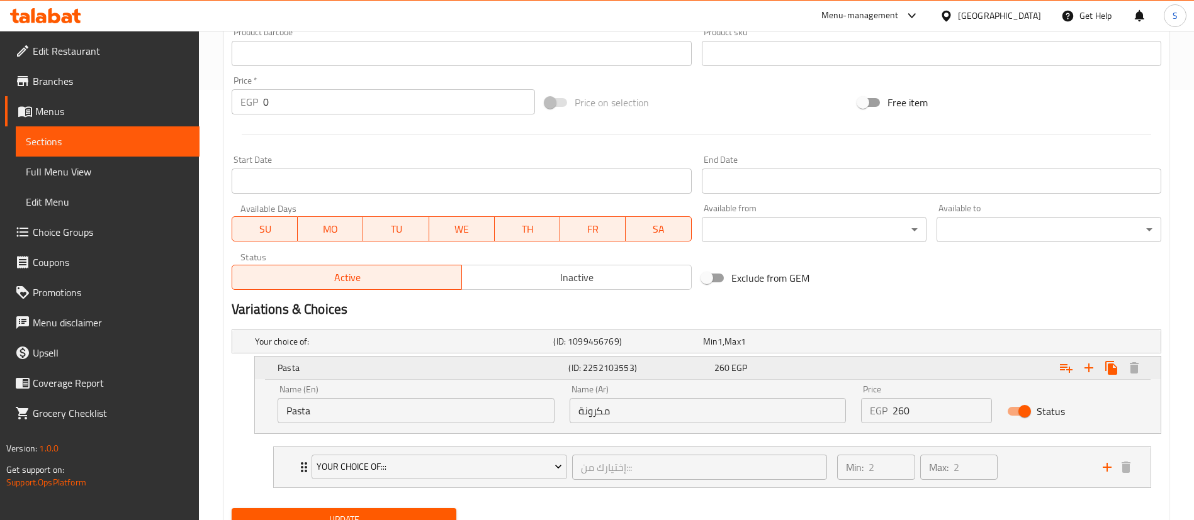
click at [998, 367] on div "Expand" at bounding box center [1002, 368] width 291 height 28
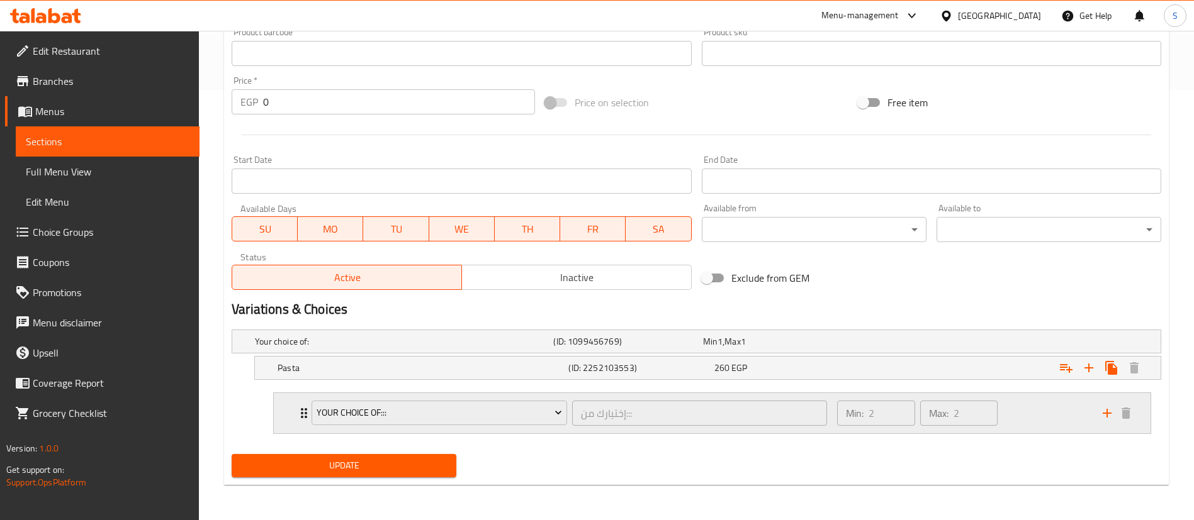
click at [1048, 411] on div "Min: 2 ​ Max: 2 ​" at bounding box center [962, 413] width 266 height 40
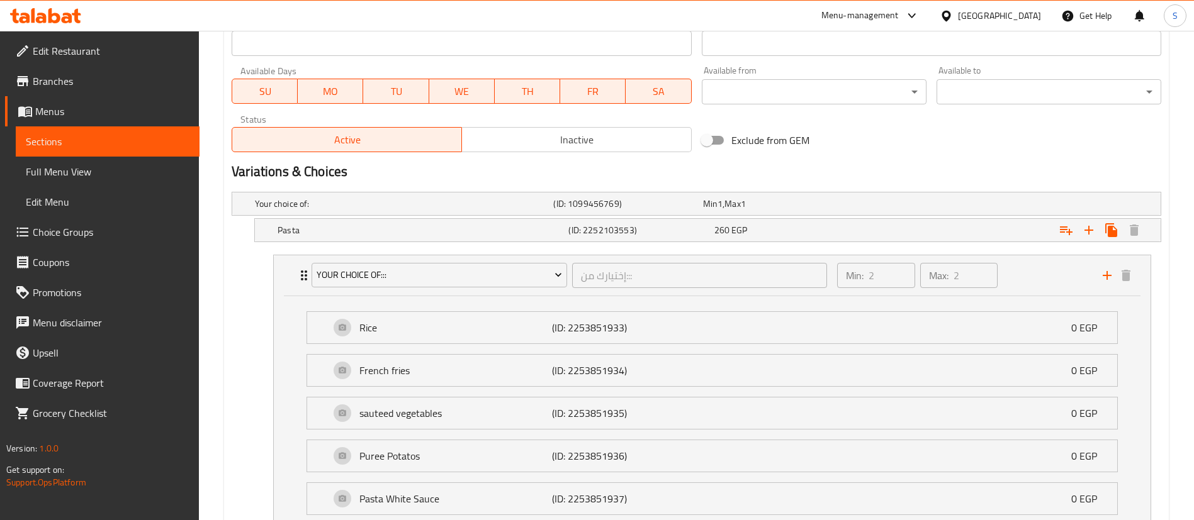
scroll to position [554, 0]
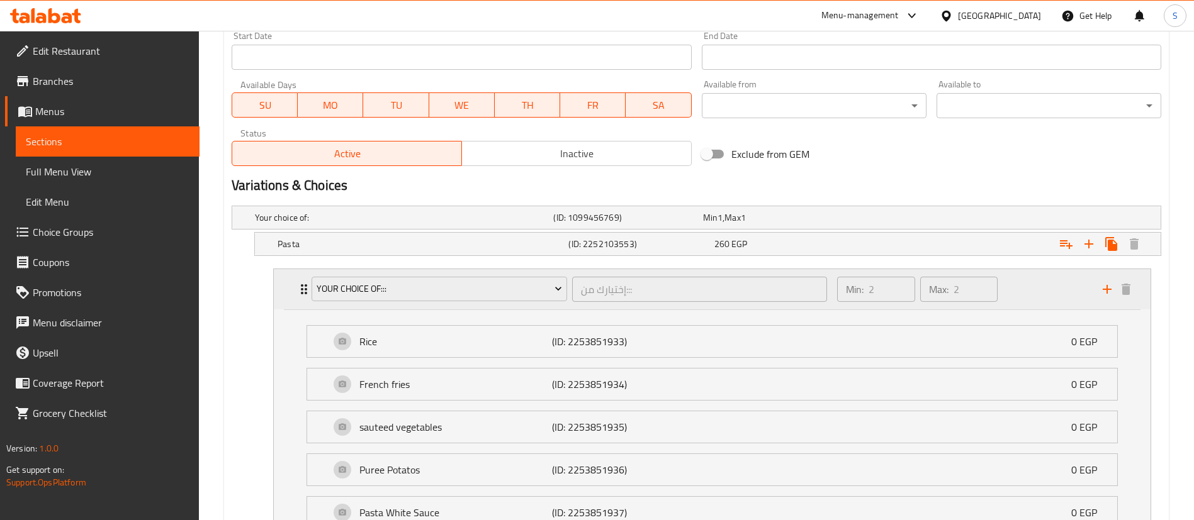
click at [1050, 298] on div "Min: 2 ​ Max: 2 ​" at bounding box center [962, 289] width 266 height 40
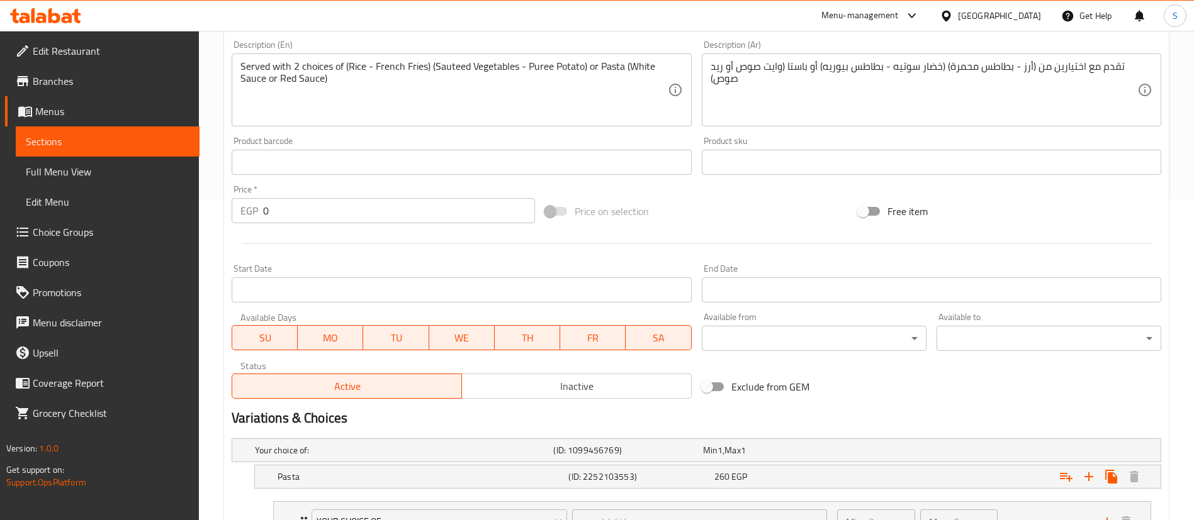
scroll to position [430, 0]
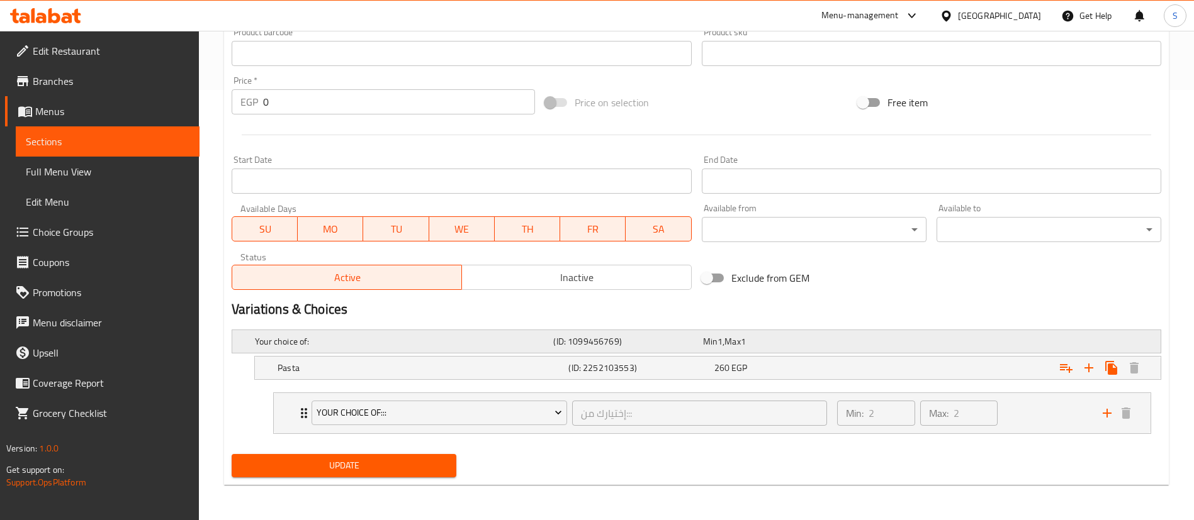
click at [919, 343] on div "Expand" at bounding box center [998, 341] width 298 height 5
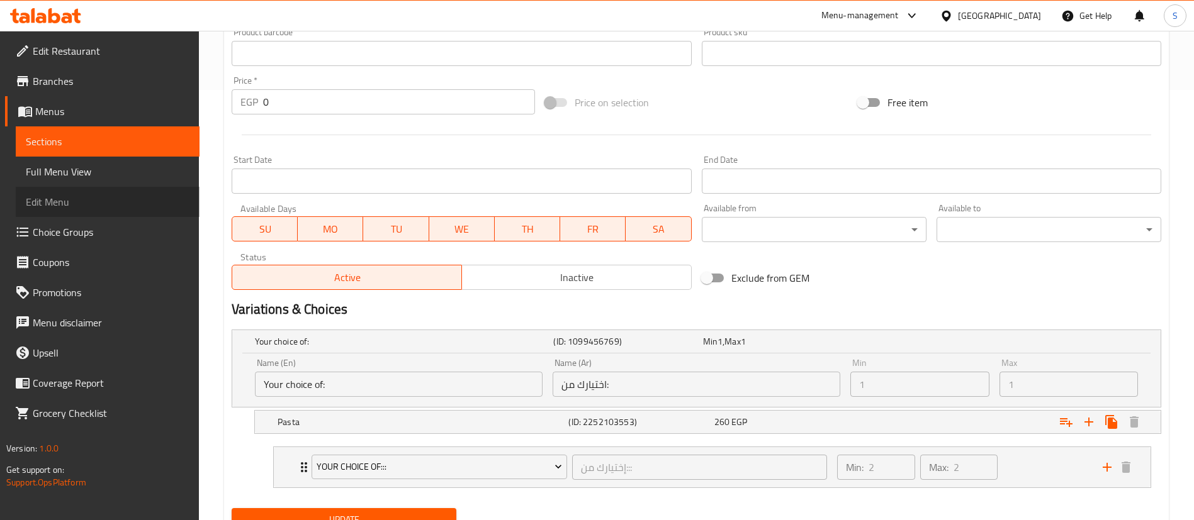
click at [64, 215] on link "Edit Menu" at bounding box center [108, 202] width 184 height 30
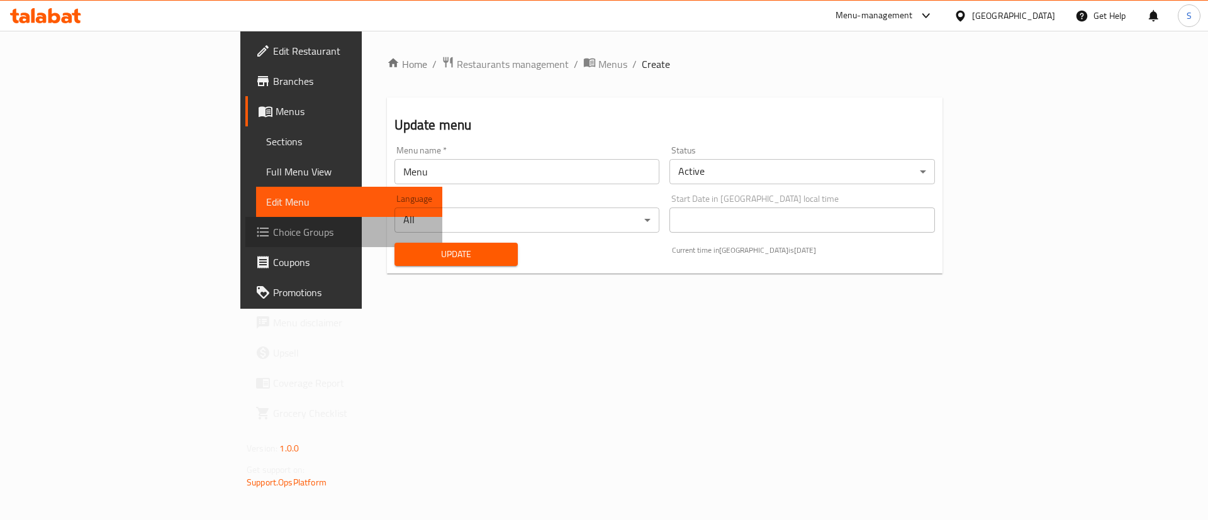
click at [245, 223] on link "Choice Groups" at bounding box center [343, 232] width 197 height 30
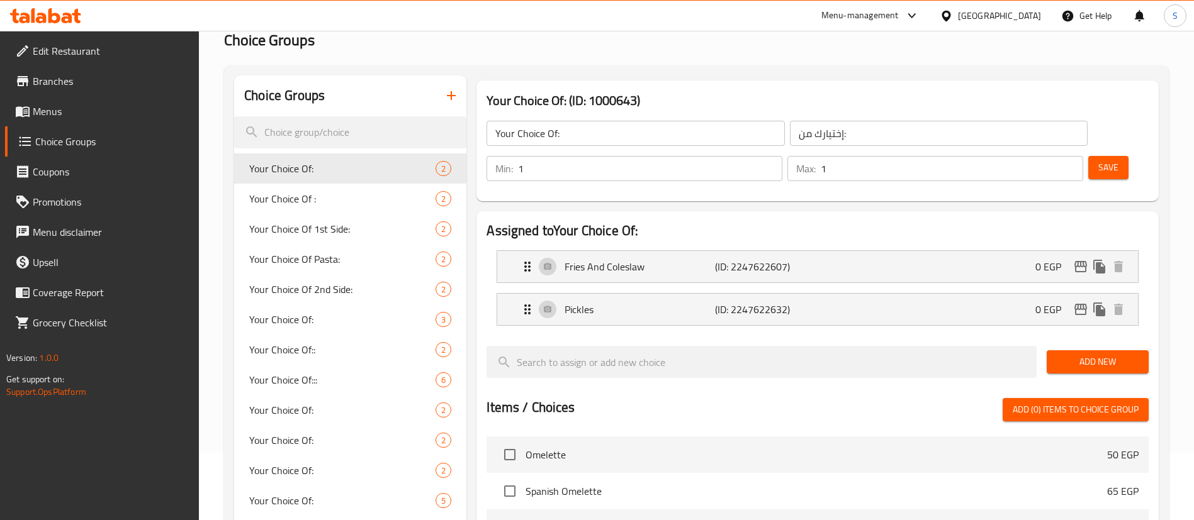
scroll to position [65, 0]
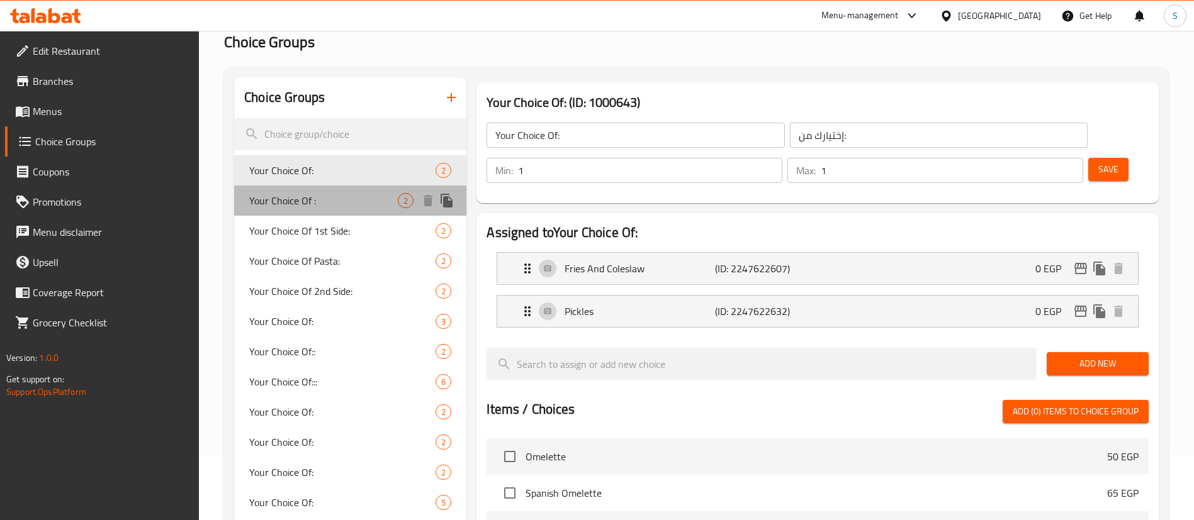
click at [318, 203] on span "Your Choice Of :" at bounding box center [323, 200] width 148 height 15
type input "Your Choice Of :"
type input "إختيارك من:"
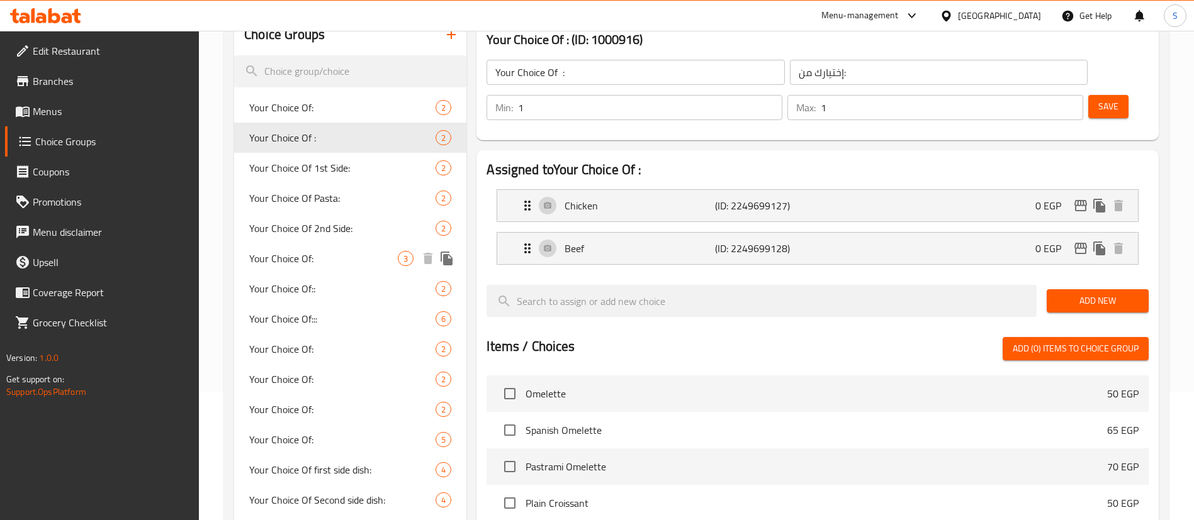
scroll to position [143, 0]
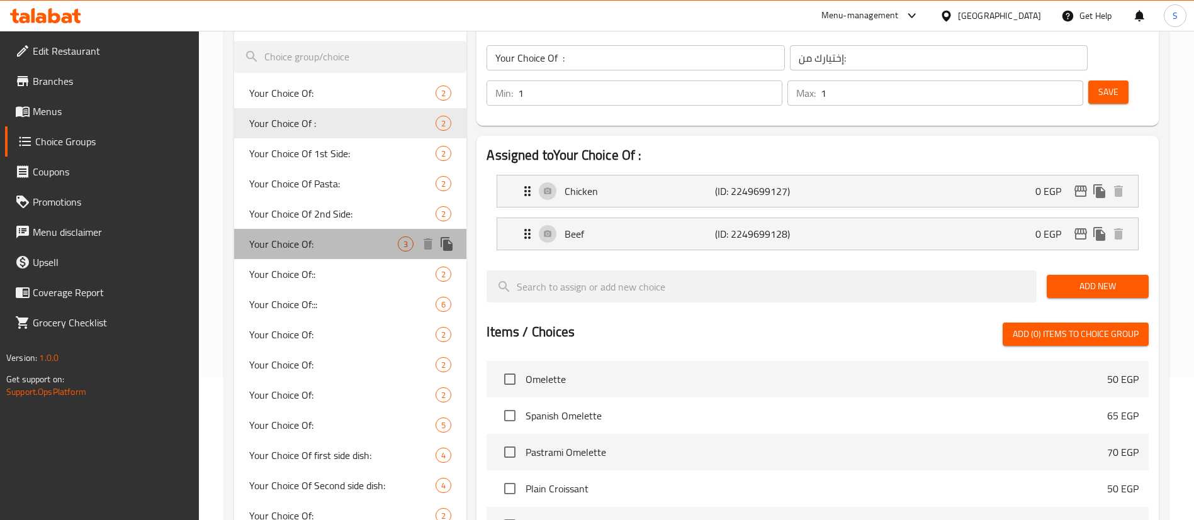
click at [330, 239] on span "Your Choice Of:" at bounding box center [323, 244] width 148 height 15
type input "Your Choice Of:"
type input "إختيارك من:"
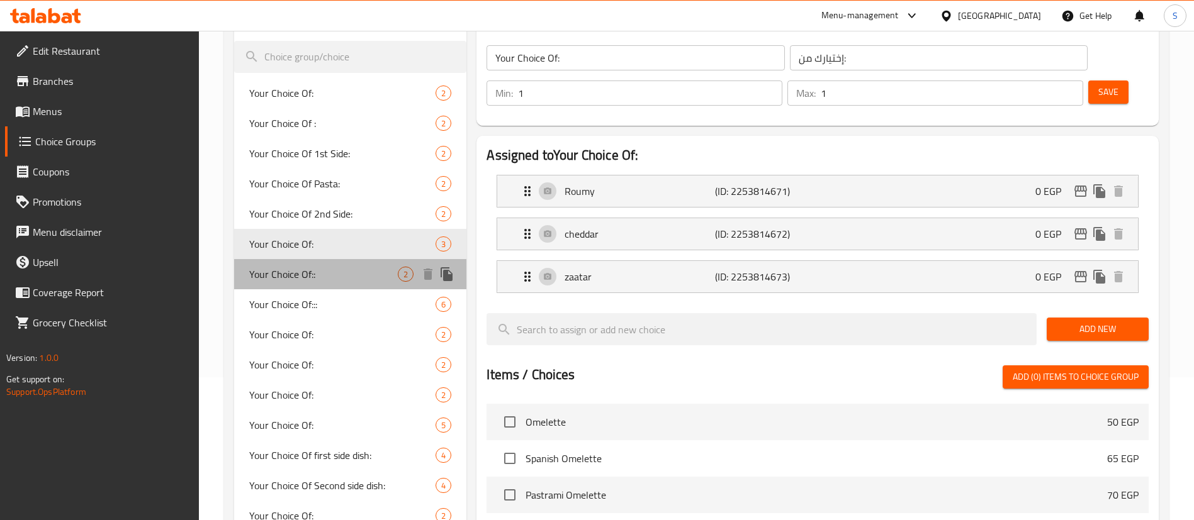
click at [303, 287] on div "Your Choice Of:: 2" at bounding box center [350, 274] width 232 height 30
type input "Your Choice Of::"
type input "إختيارك من::"
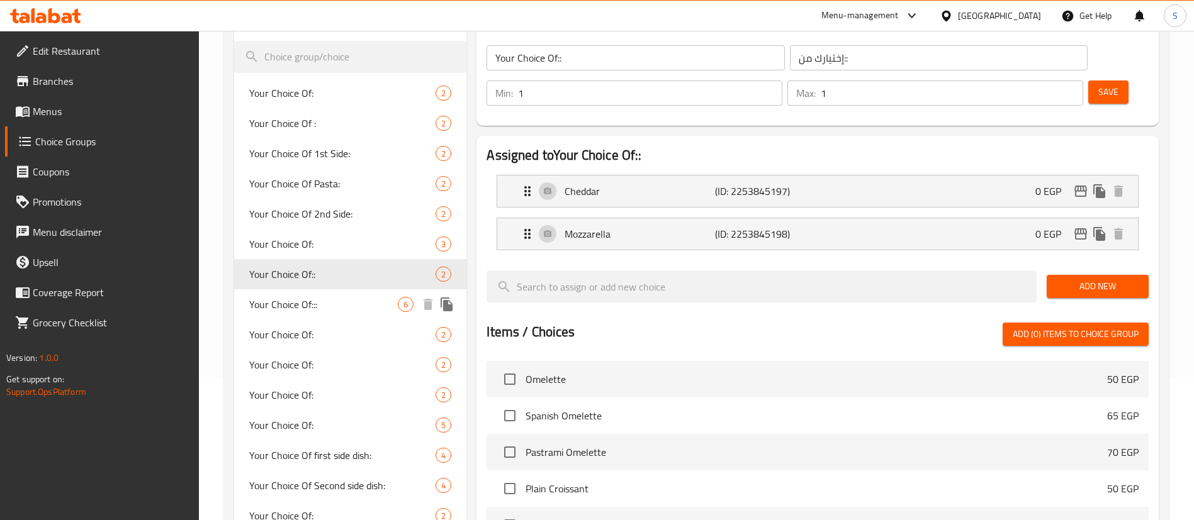
click at [332, 310] on span "Your Choice Of:::" at bounding box center [323, 304] width 148 height 15
type input "Your Choice Of:::"
type input "إختيارك من:::"
type input "2"
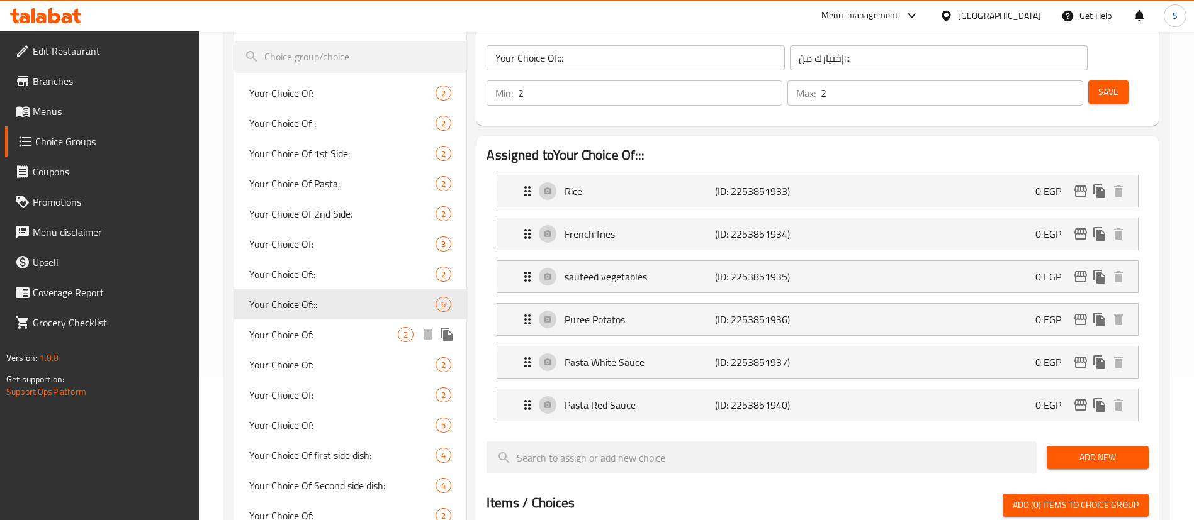
click at [340, 323] on div "Your Choice Of: 2" at bounding box center [350, 335] width 232 height 30
type input "Your Choice Of:"
type input "إختيارك من:"
type input "1"
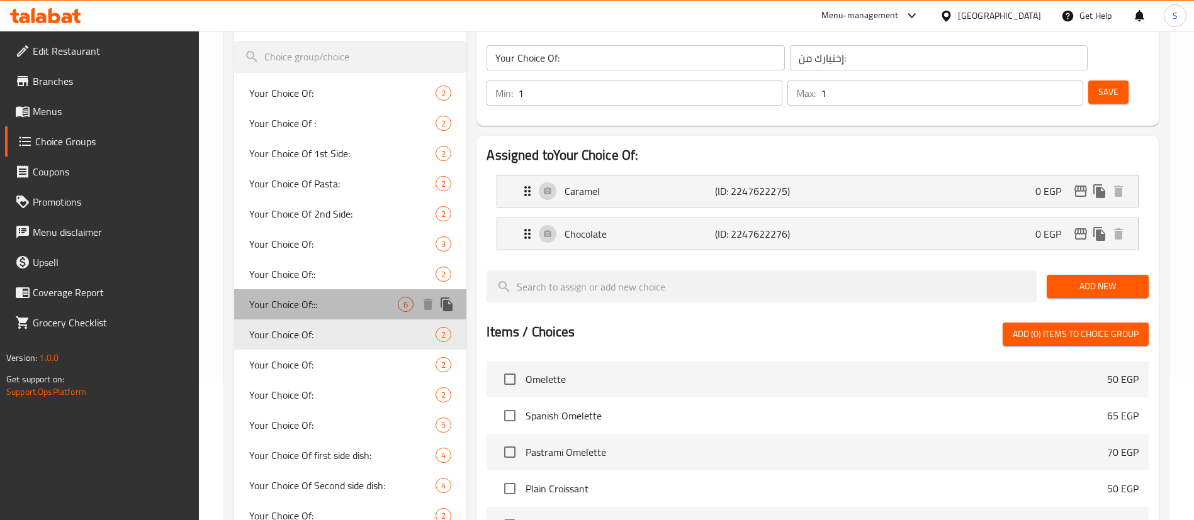
click at [327, 308] on span "Your Choice Of:::" at bounding box center [323, 304] width 148 height 15
type input "Your Choice Of:::"
type input "إختيارك من:::"
type input "2"
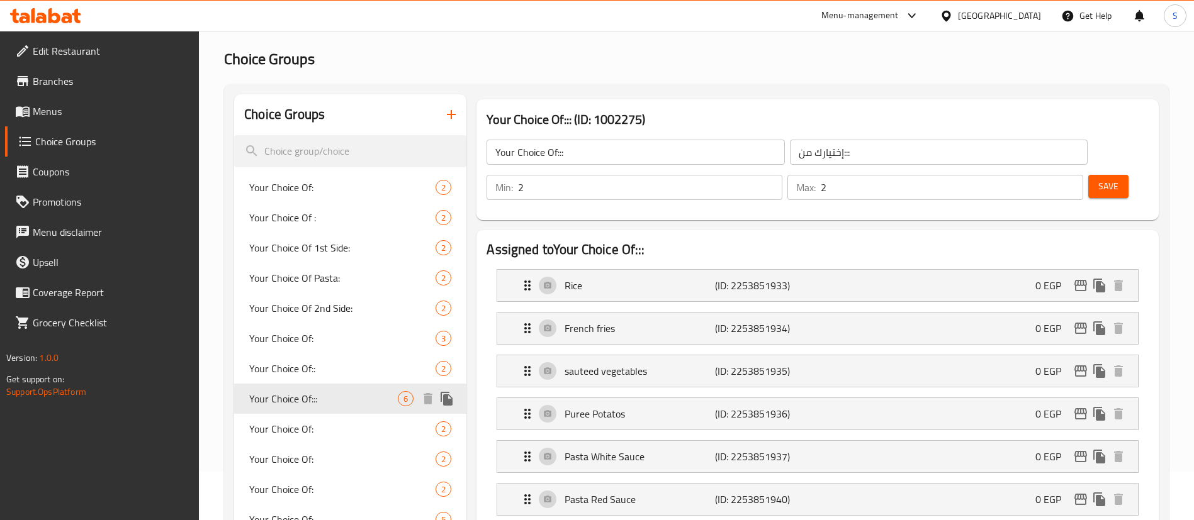
scroll to position [177, 0]
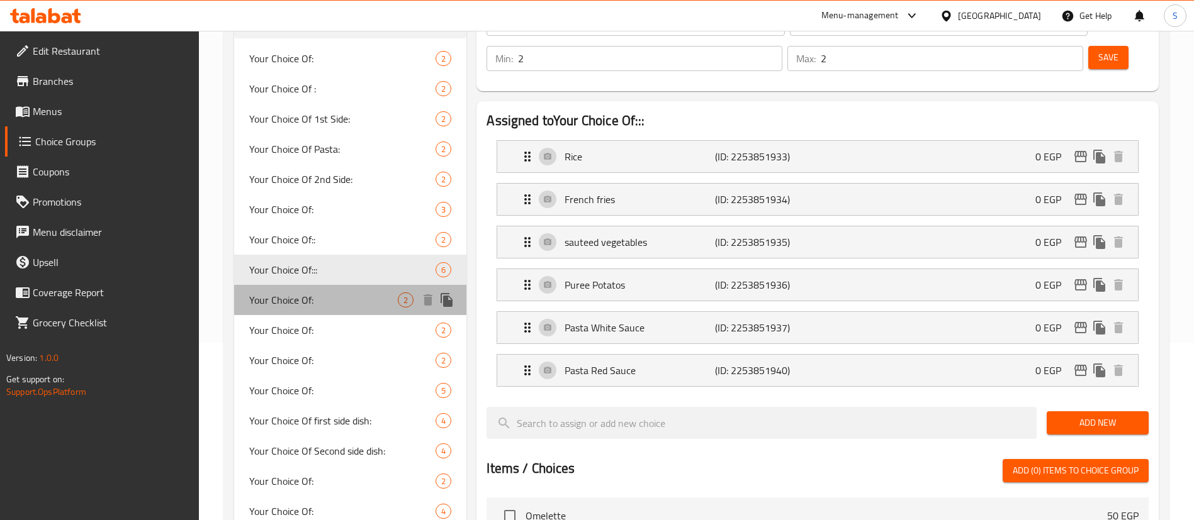
click at [317, 286] on div "Your Choice Of: 2" at bounding box center [350, 300] width 232 height 30
type input "Your Choice Of:"
type input "إختيارك من:"
type input "1"
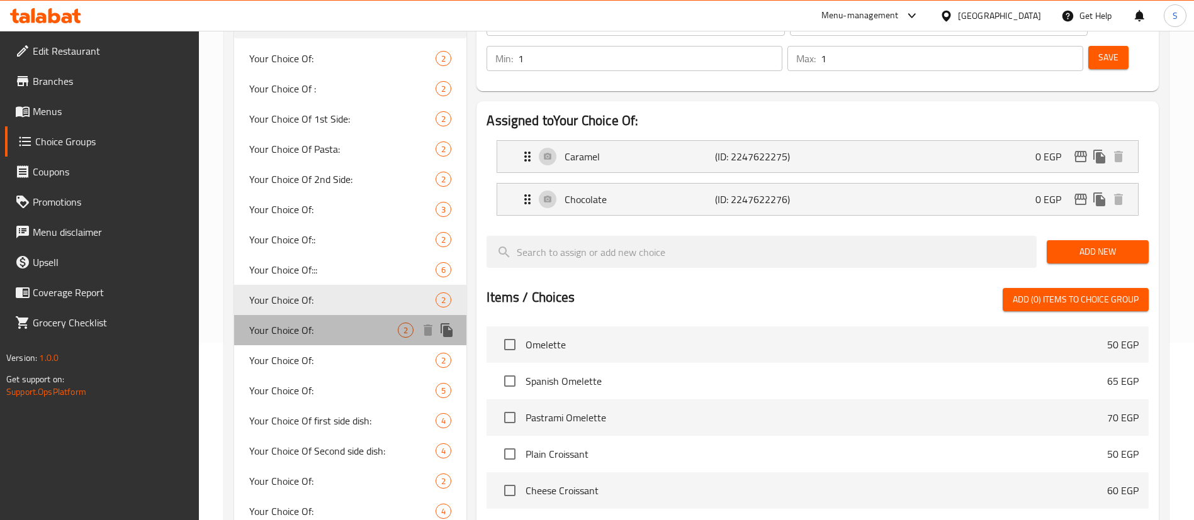
click at [339, 316] on div "Your Choice Of: 2" at bounding box center [350, 330] width 232 height 30
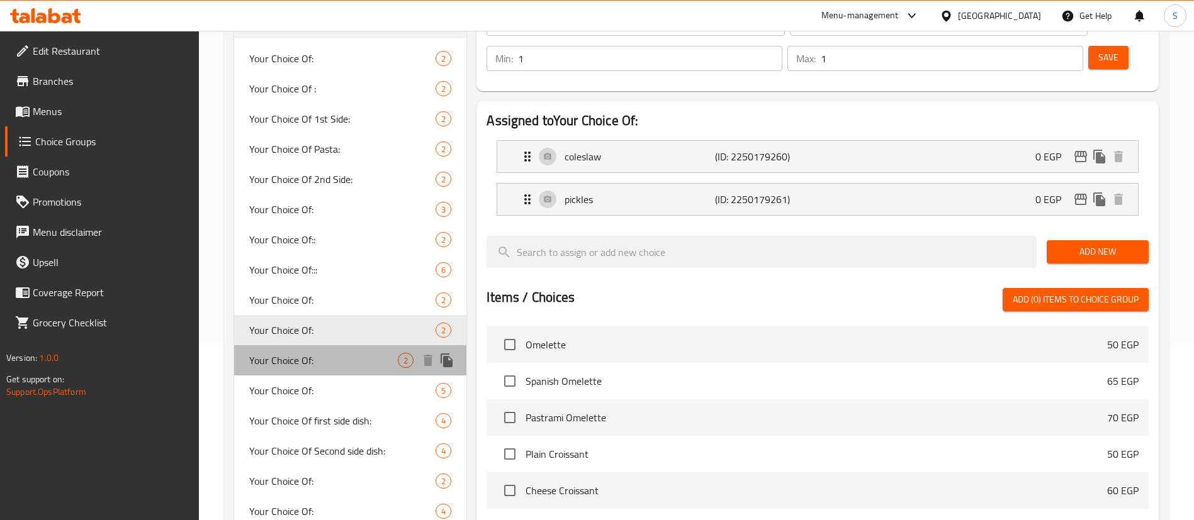
click at [345, 349] on div "Your Choice Of: 2" at bounding box center [350, 360] width 232 height 30
type input "إختيارك من:"
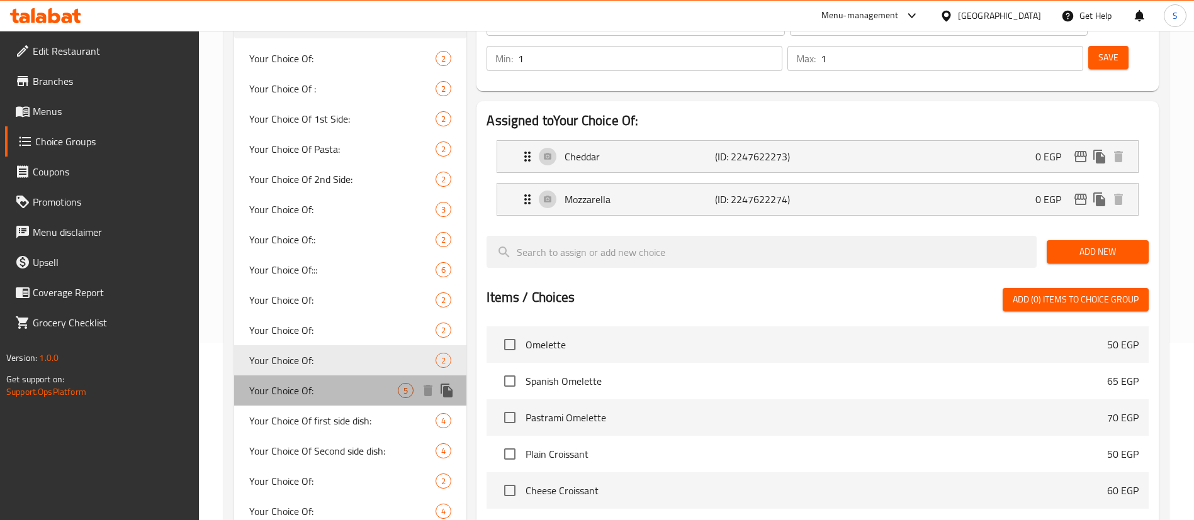
click at [350, 381] on div "Your Choice Of: 5" at bounding box center [350, 391] width 232 height 30
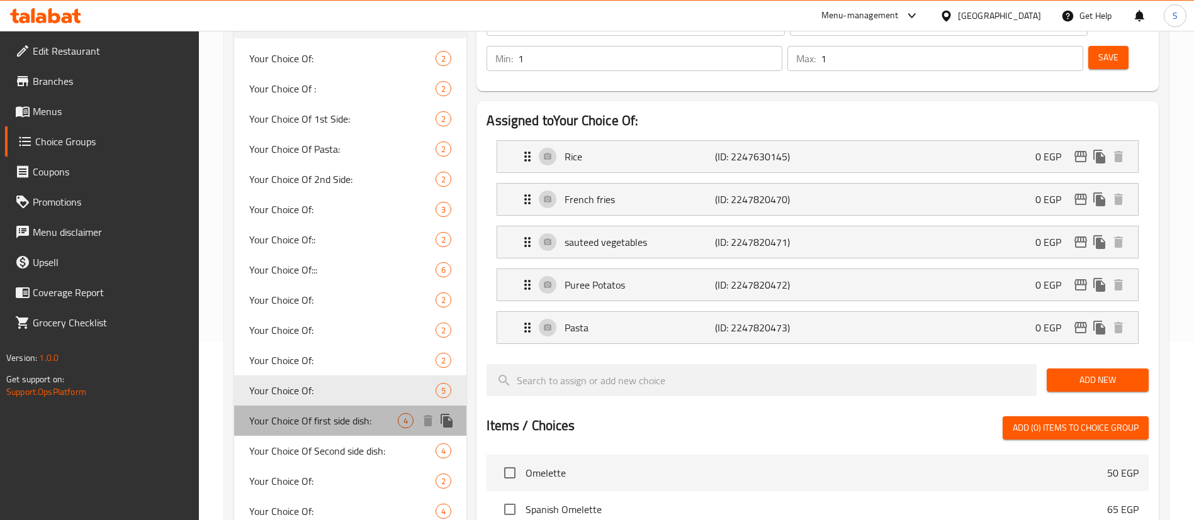
click at [328, 417] on span "Your Choice Of first side dish:" at bounding box center [323, 420] width 148 height 15
type input "Your Choice Of first side dish:"
type input "اختيارك للطبق الجانبي الأول:"
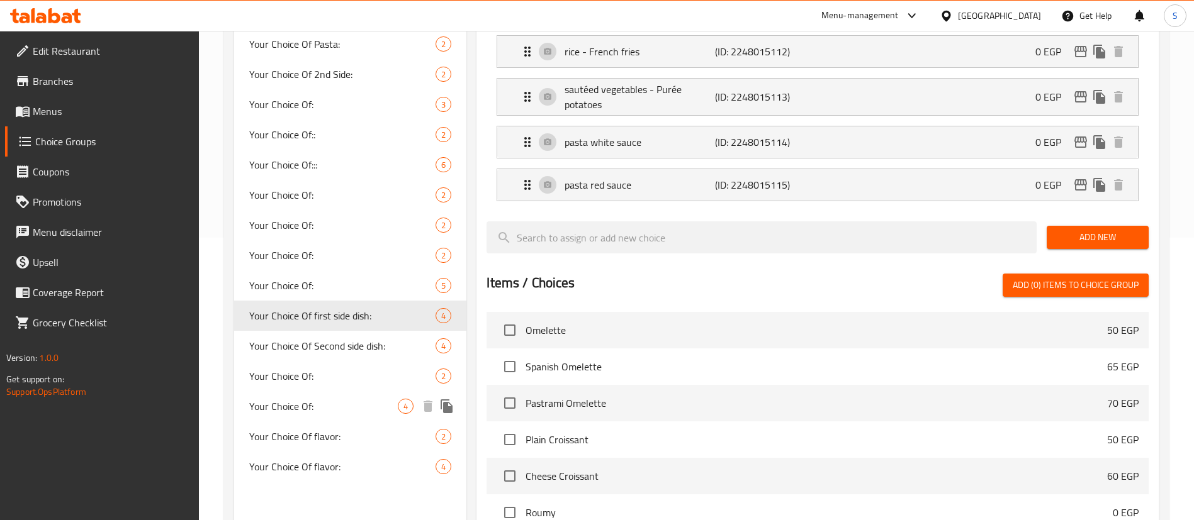
scroll to position [283, 0]
click at [333, 363] on div "Your Choice Of: 2" at bounding box center [350, 376] width 232 height 30
type input "Your Choice Of:"
type input "اختيارك من:"
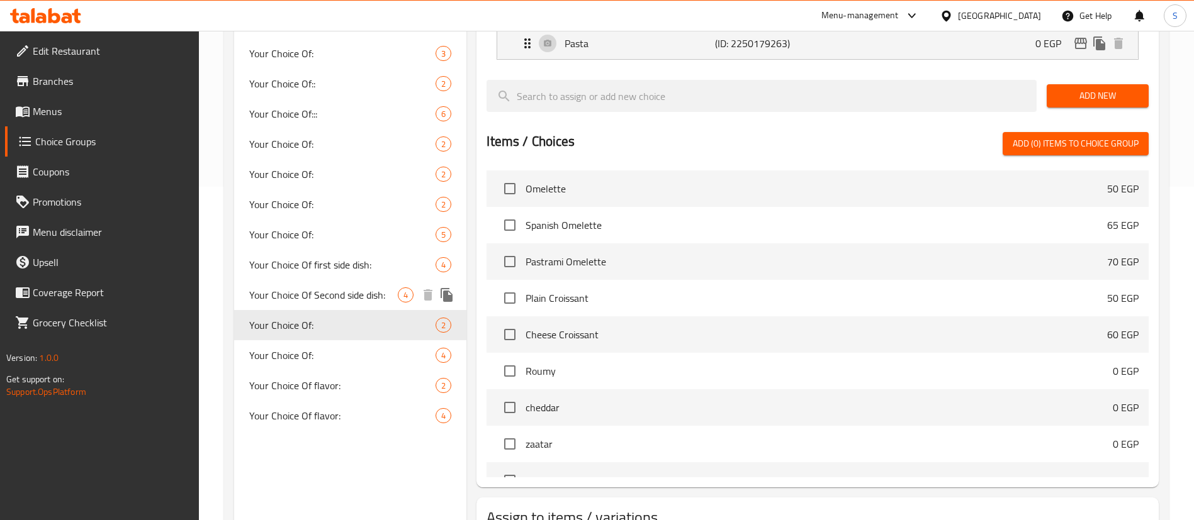
scroll to position [334, 0]
click at [69, 113] on span "Menus" at bounding box center [111, 111] width 157 height 15
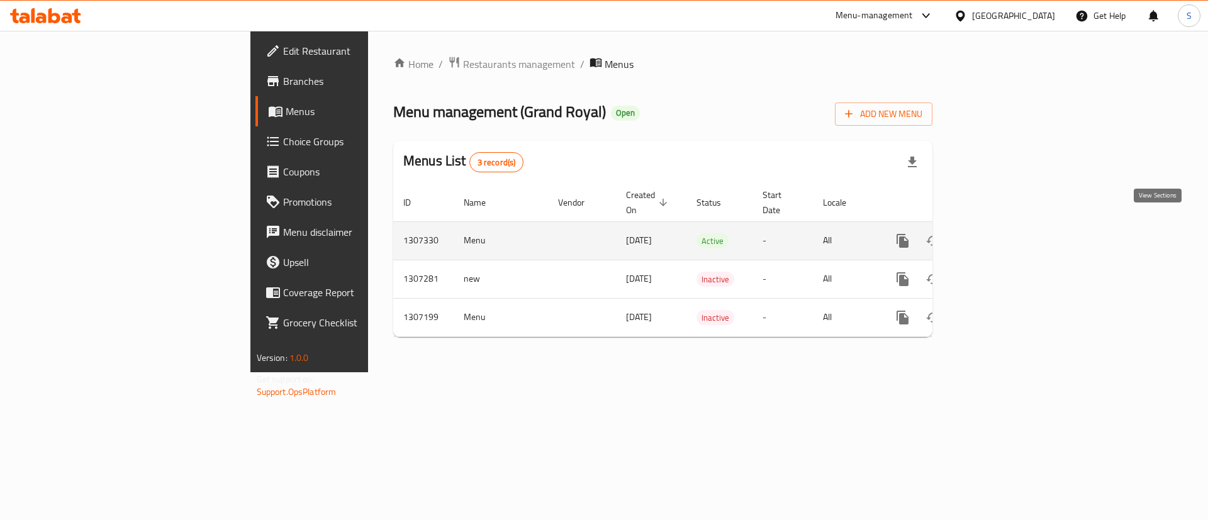
click at [1009, 226] on link "enhanced table" at bounding box center [993, 241] width 30 height 30
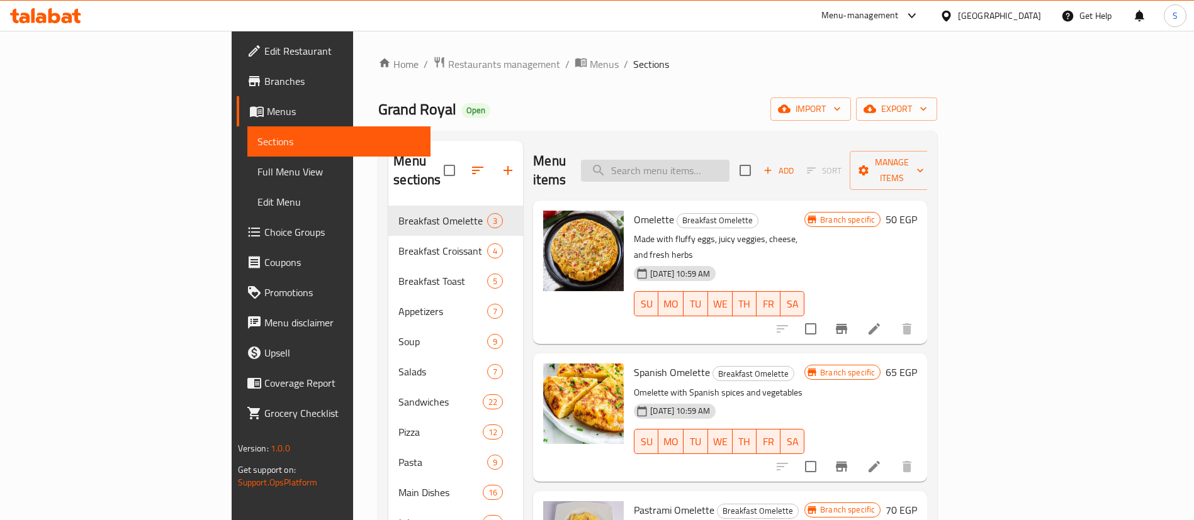
click at [729, 160] on input "search" at bounding box center [655, 171] width 148 height 22
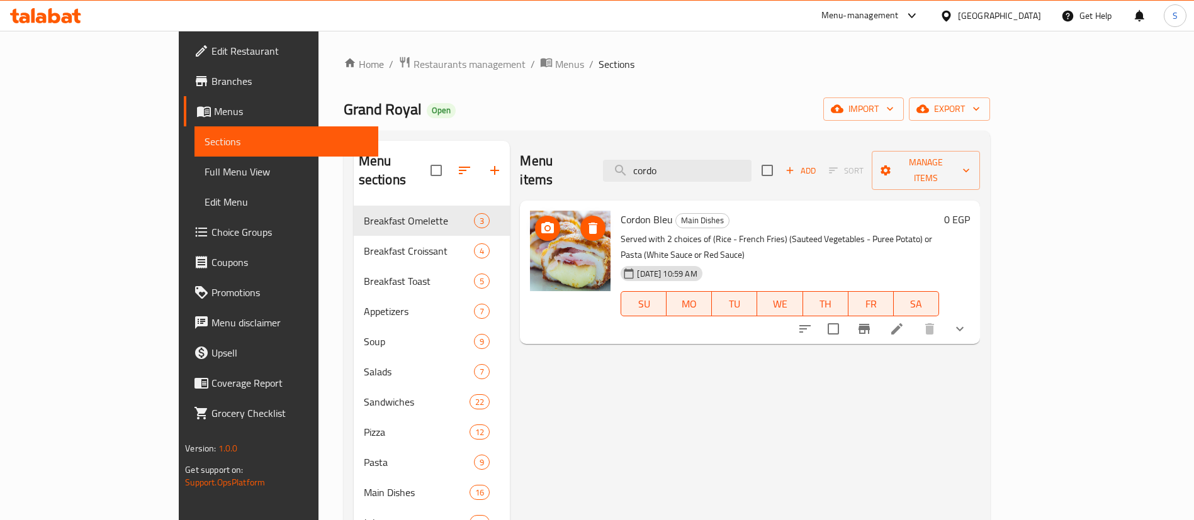
type input "cordo"
click at [544, 243] on img at bounding box center [570, 251] width 81 height 81
click at [724, 63] on ol "Home / Restaurants management / Menus / Sections" at bounding box center [667, 64] width 646 height 16
click at [809, 232] on p "Served with 2 choices of (Rice - French Fries) (Sauteed Vegetables - Puree Pota…" at bounding box center [779, 247] width 318 height 31
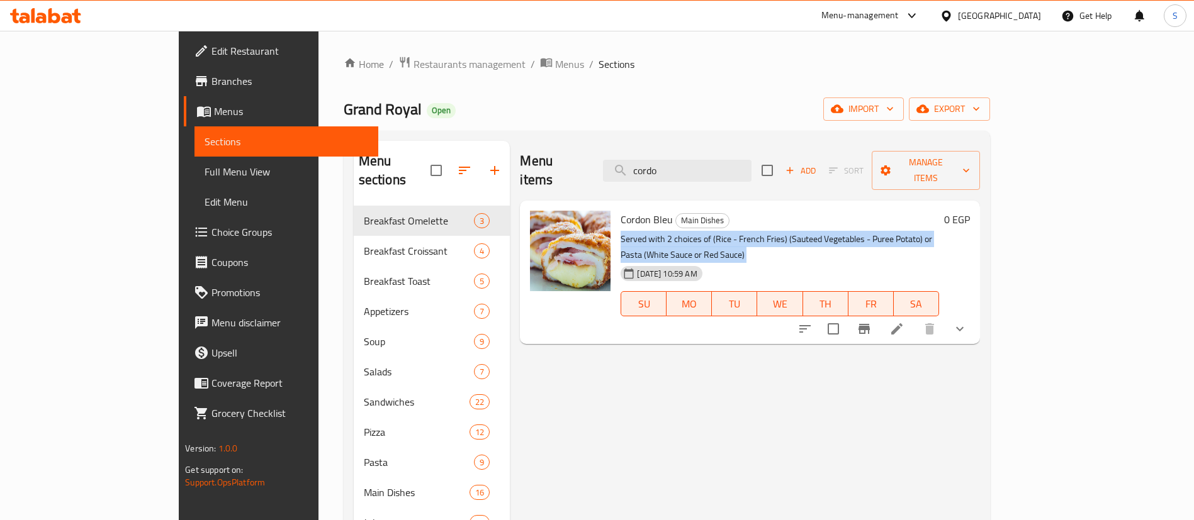
click at [809, 232] on p "Served with 2 choices of (Rice - French Fries) (Sauteed Vegetables - Puree Pota…" at bounding box center [779, 247] width 318 height 31
copy div "Served with 2 choices of (Rice - French Fries) (Sauteed Vegetables - Puree Pota…"
click at [817, 164] on span "Add" at bounding box center [800, 171] width 34 height 14
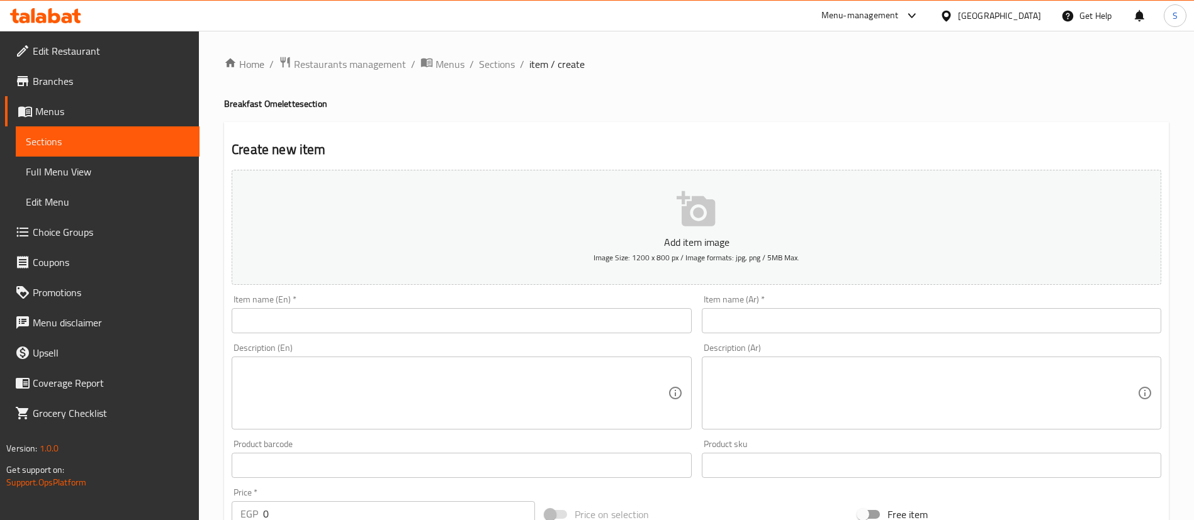
click at [357, 326] on input "text" at bounding box center [461, 320] width 459 height 25
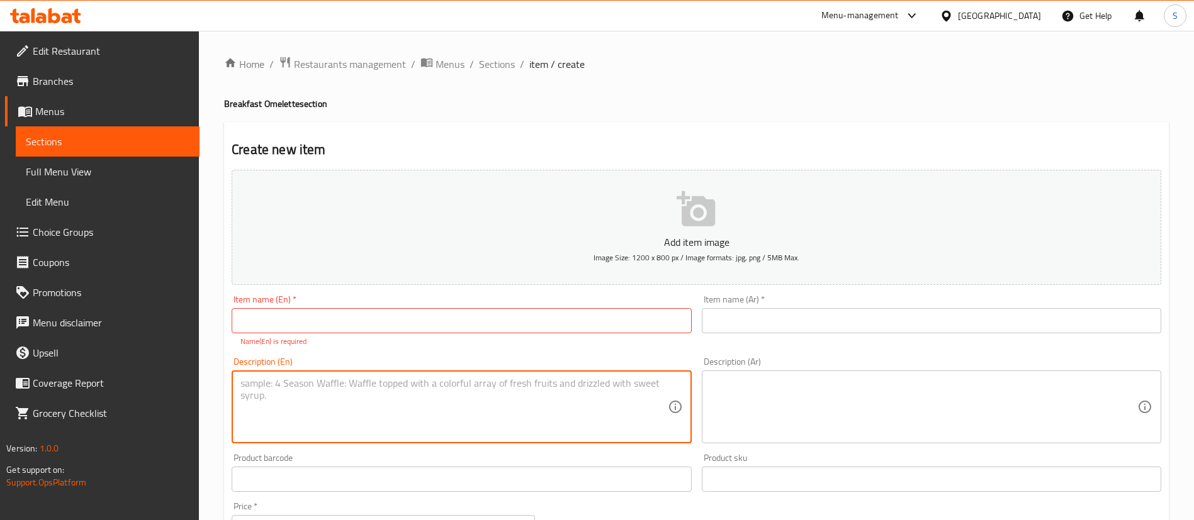
click at [301, 419] on textarea at bounding box center [453, 408] width 427 height 60
paste textarea "Served with 2 choices of (Rice - French Fries) (Sauteed Vegetables - Puree Pota…"
type textarea "Served with 2 choices of (Rice - French Fries) (Sauteed Vegetables - Puree Pota…"
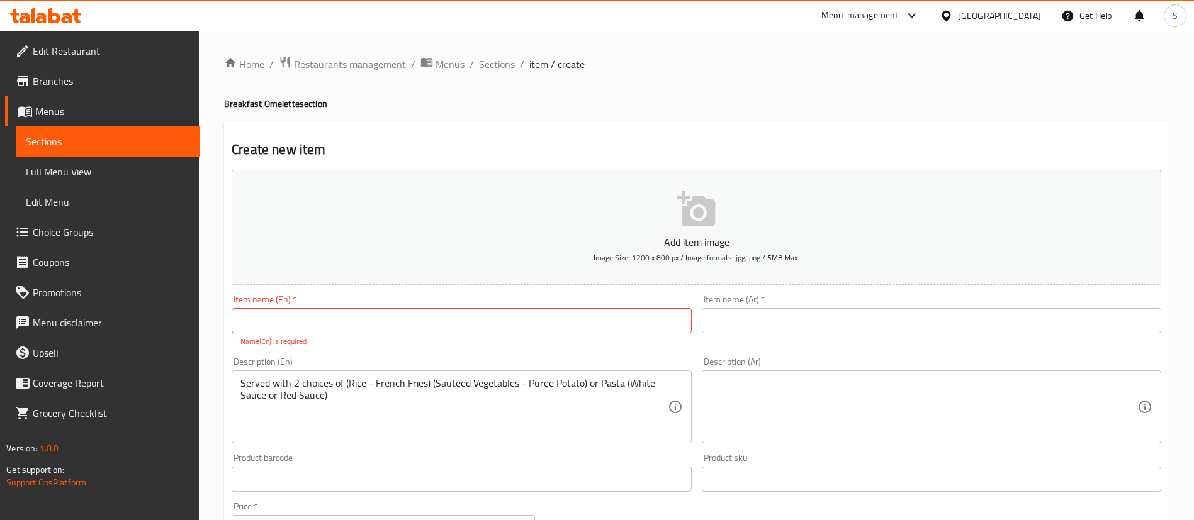
click at [267, 302] on div "Item name (En)   * Item name (En) * Name(En) is required" at bounding box center [461, 321] width 459 height 52
click at [303, 315] on input "text" at bounding box center [461, 320] width 459 height 25
type input "Cordon Bleu"
click at [417, 347] on div "Add item image Image Size: 1200 x 800 px / Image formats: jpg, png / 5MB Max. I…" at bounding box center [696, 443] width 939 height 556
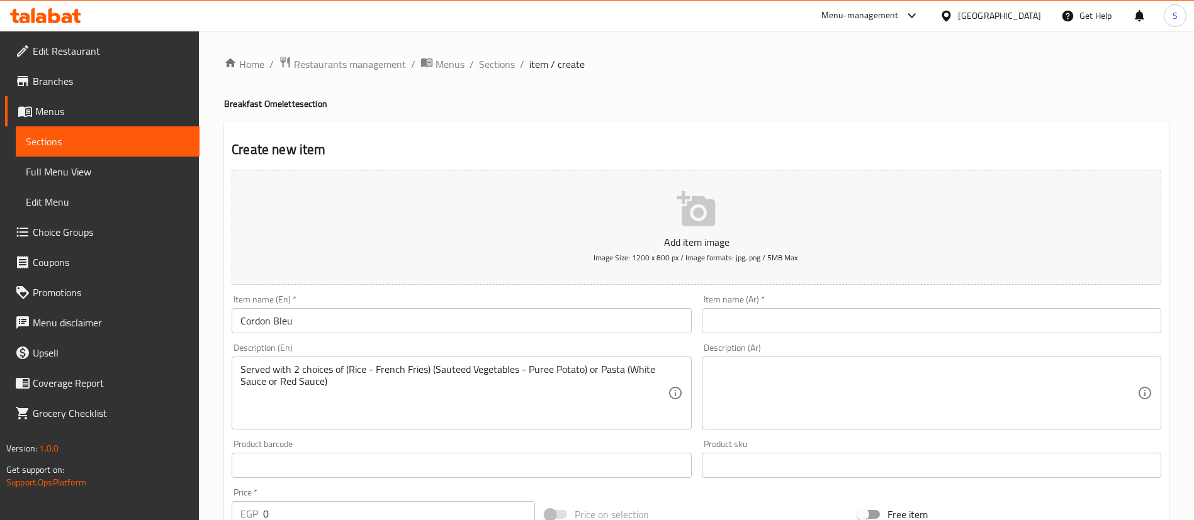
click at [784, 306] on div "Item name (Ar)   * Item name (Ar) *" at bounding box center [931, 314] width 459 height 38
click at [766, 314] on input "text" at bounding box center [931, 320] width 459 height 25
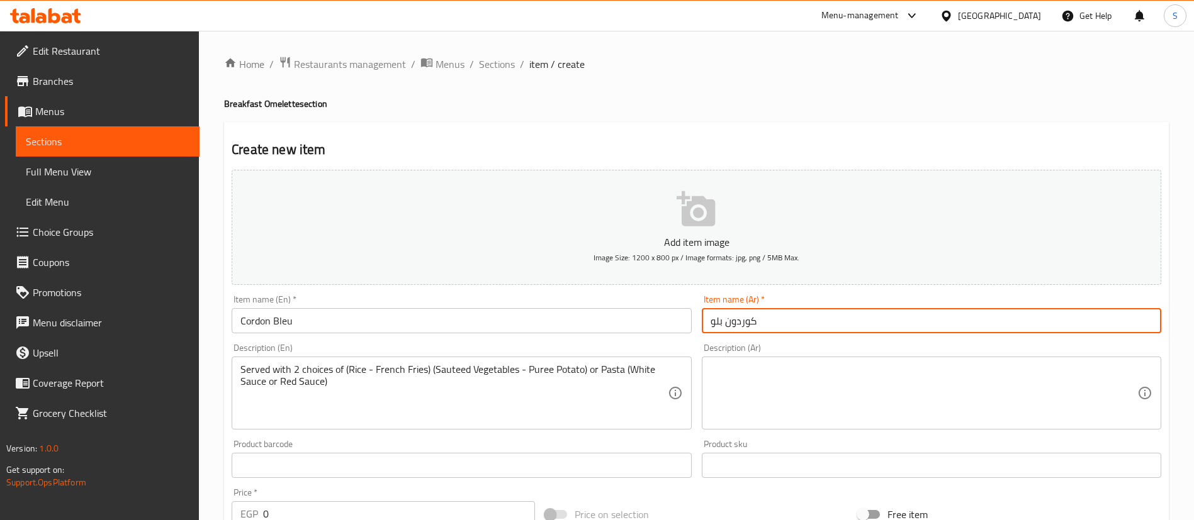
type input "كوردون بلو"
click at [716, 344] on div "Description (Ar) Description (Ar)" at bounding box center [931, 387] width 459 height 86
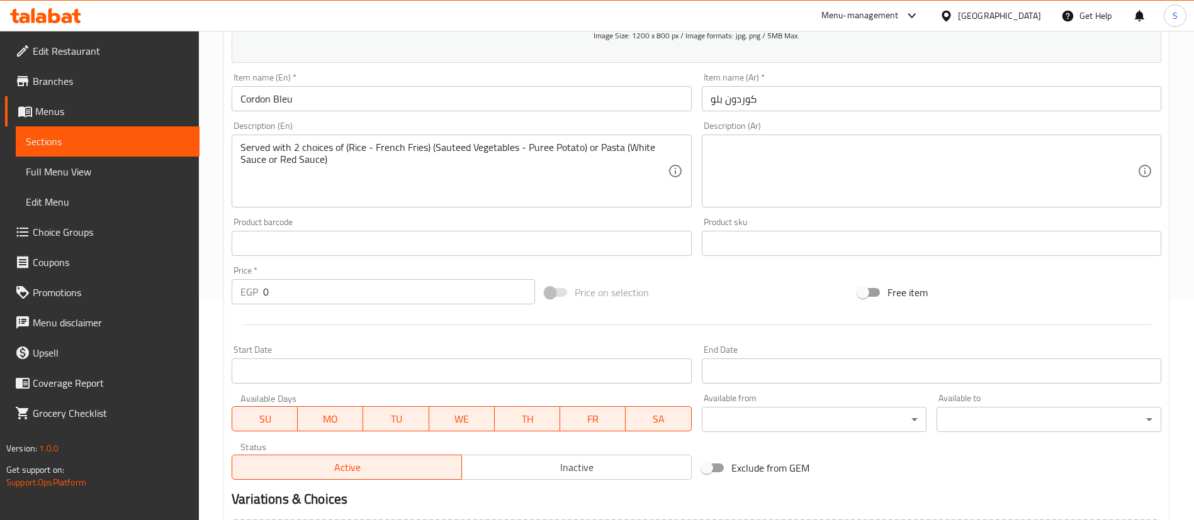
scroll to position [369, 0]
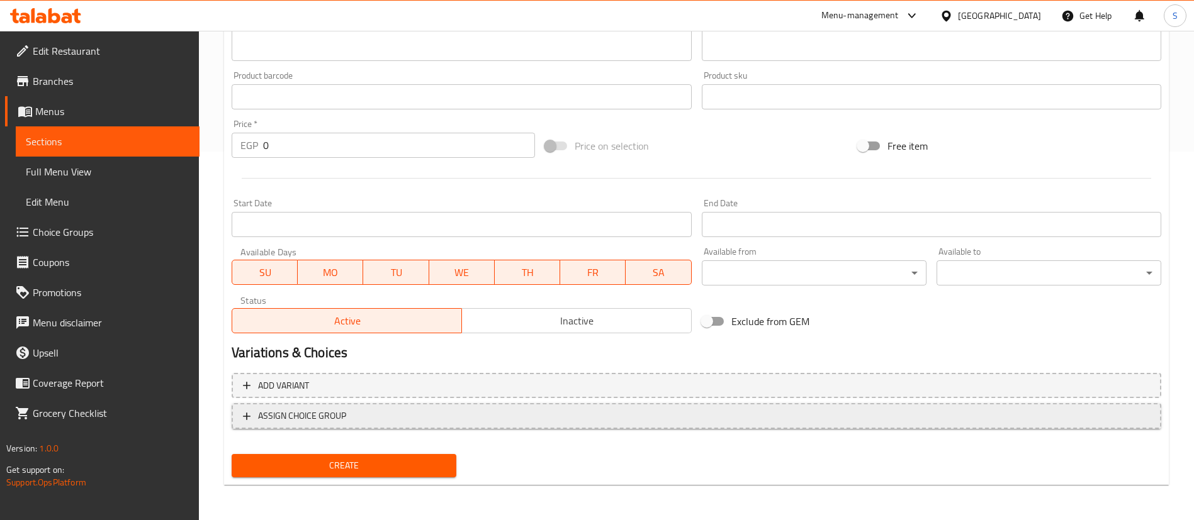
click at [474, 418] on span "ASSIGN CHOICE GROUP" at bounding box center [696, 416] width 907 height 16
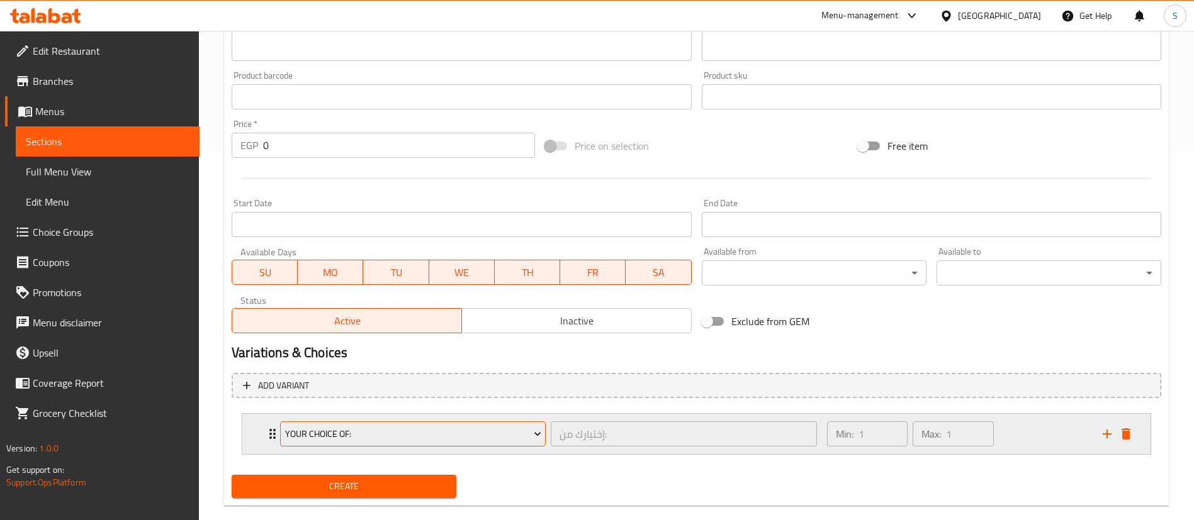
click at [510, 438] on span "Your Choice Of:" at bounding box center [413, 435] width 256 height 16
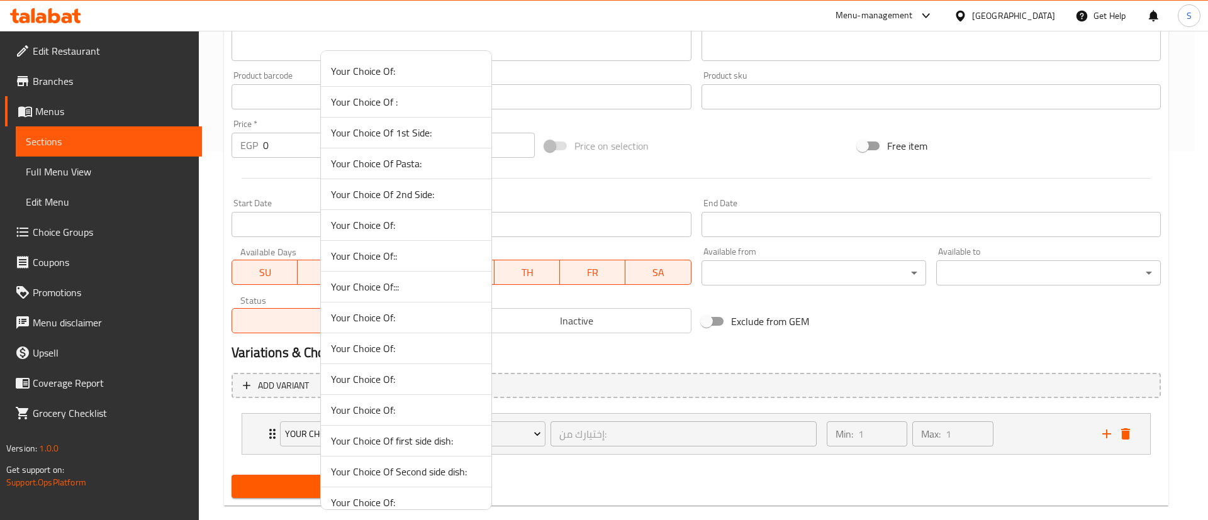
click at [374, 288] on span "Your Choice Of:::" at bounding box center [406, 286] width 150 height 15
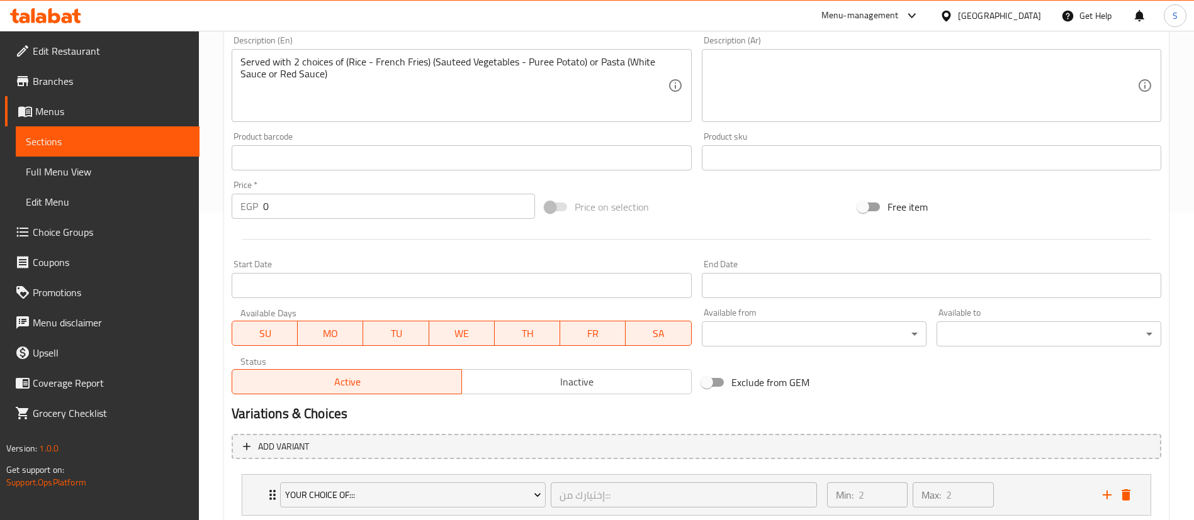
scroll to position [325, 0]
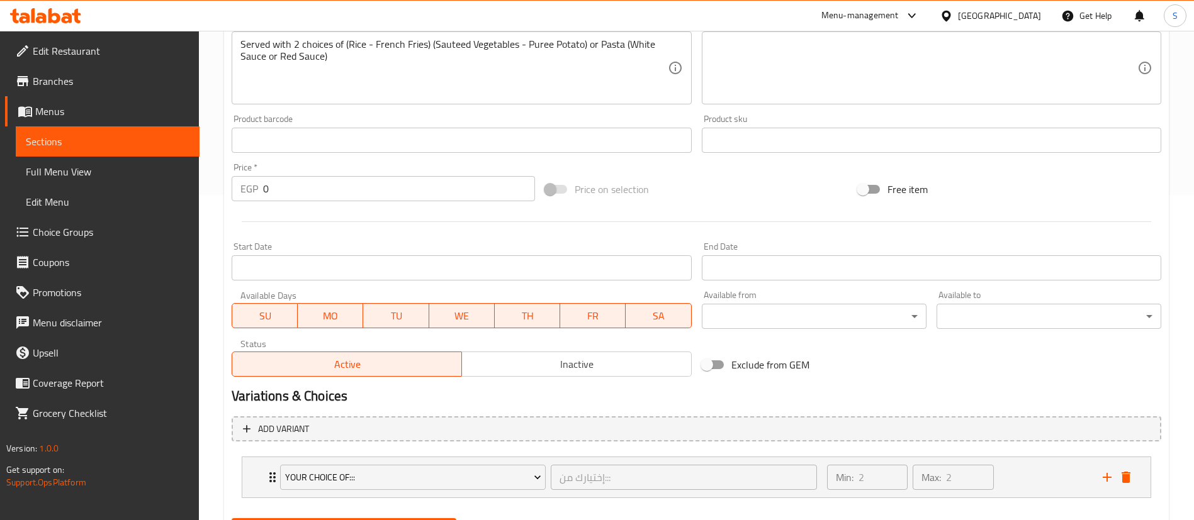
click at [327, 193] on input "0" at bounding box center [399, 188] width 272 height 25
type input "325"
click at [394, 230] on div at bounding box center [696, 221] width 939 height 31
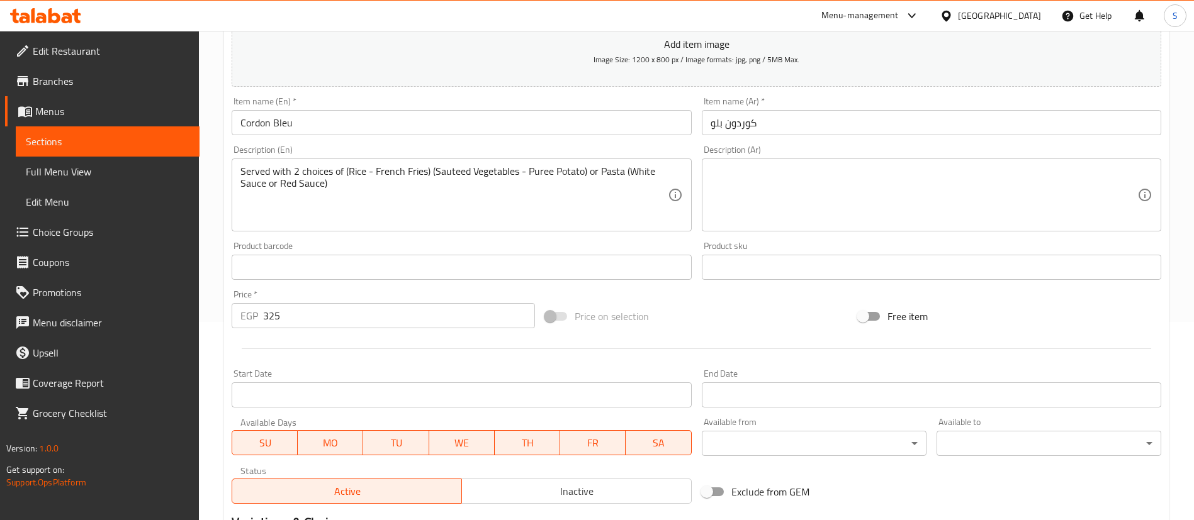
scroll to position [197, 0]
click at [797, 186] on textarea at bounding box center [923, 197] width 427 height 60
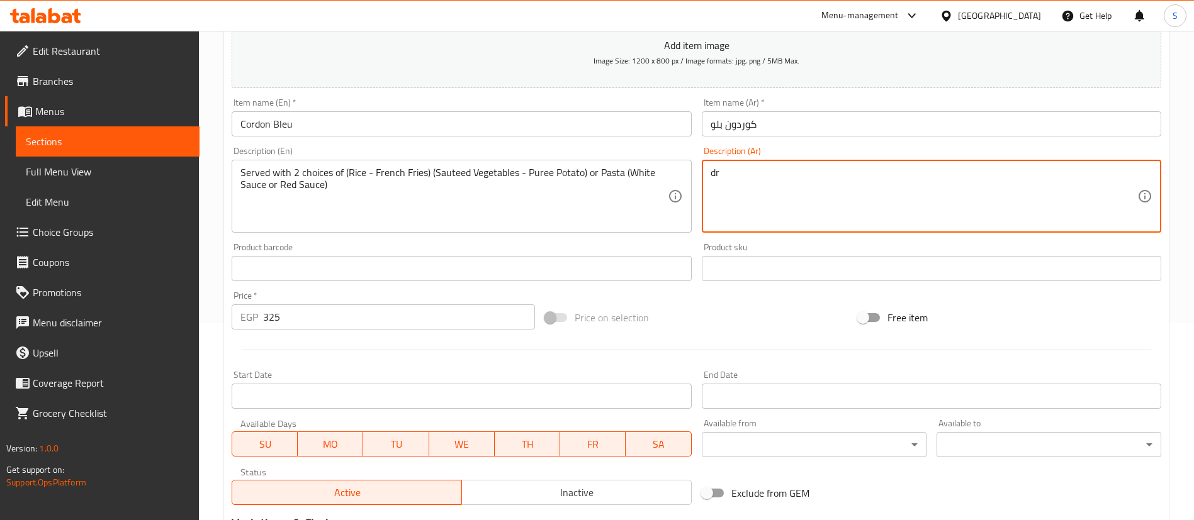
type textarea "d"
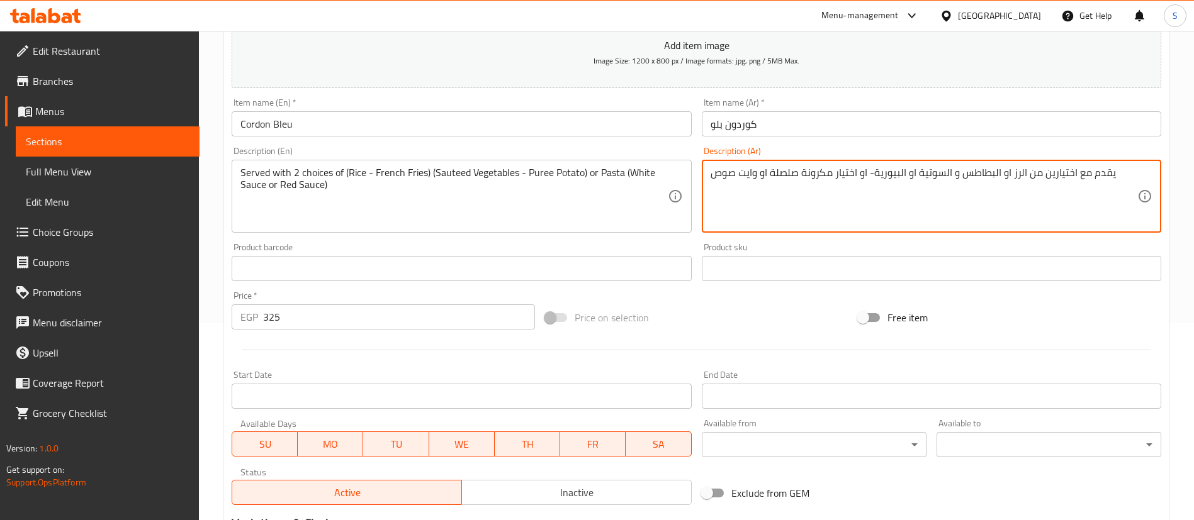
type textarea "يقدم مع اختيارين من الرز او البطاطس و السوتية او البيورية- او اختيار مكرونة صلص…"
click at [592, 241] on div "Product barcode Product barcode" at bounding box center [461, 262] width 469 height 48
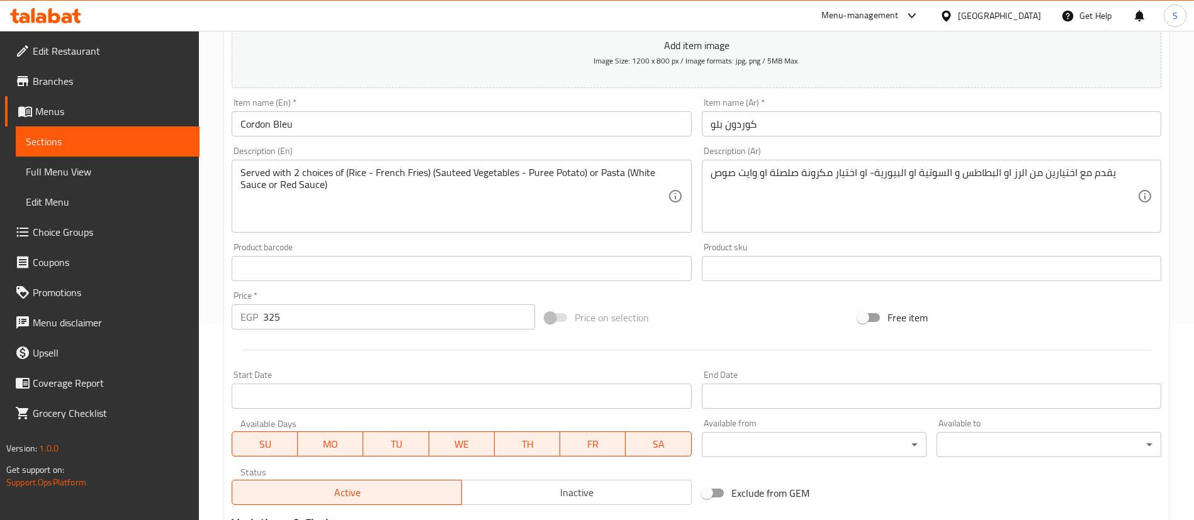
scroll to position [389, 0]
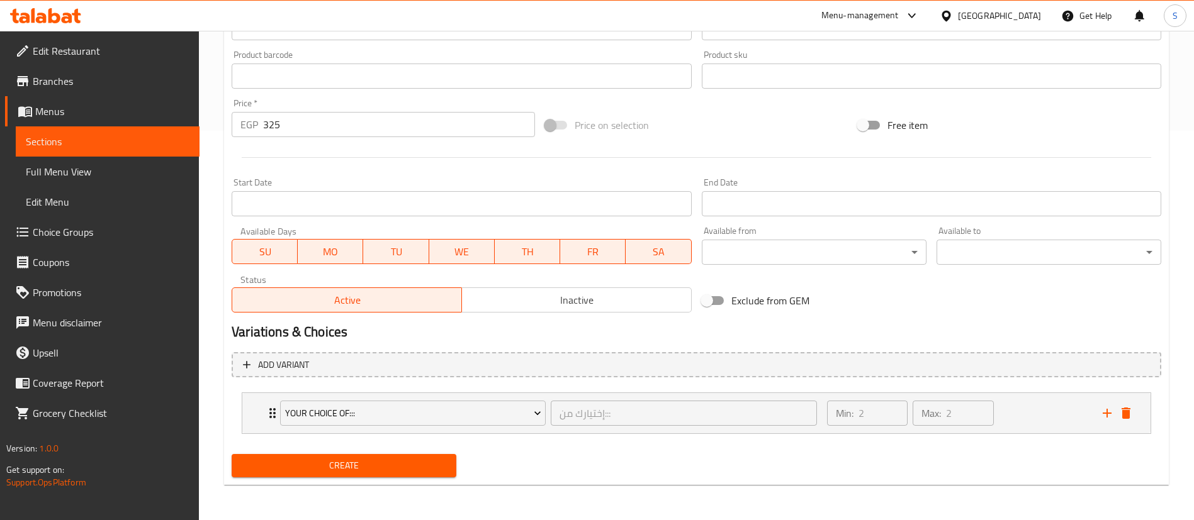
click at [328, 475] on button "Create" at bounding box center [344, 465] width 225 height 23
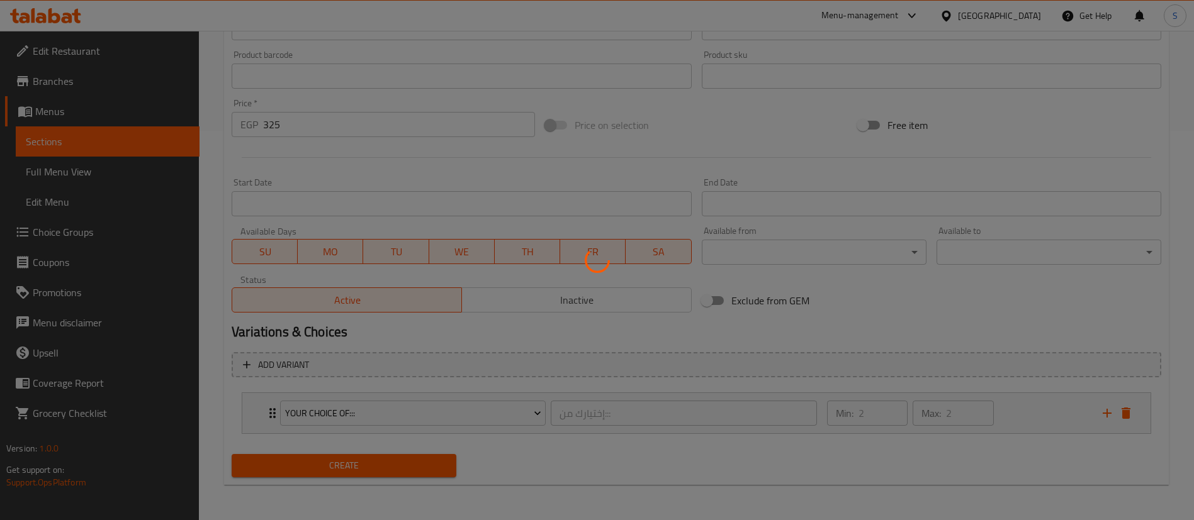
scroll to position [0, 0]
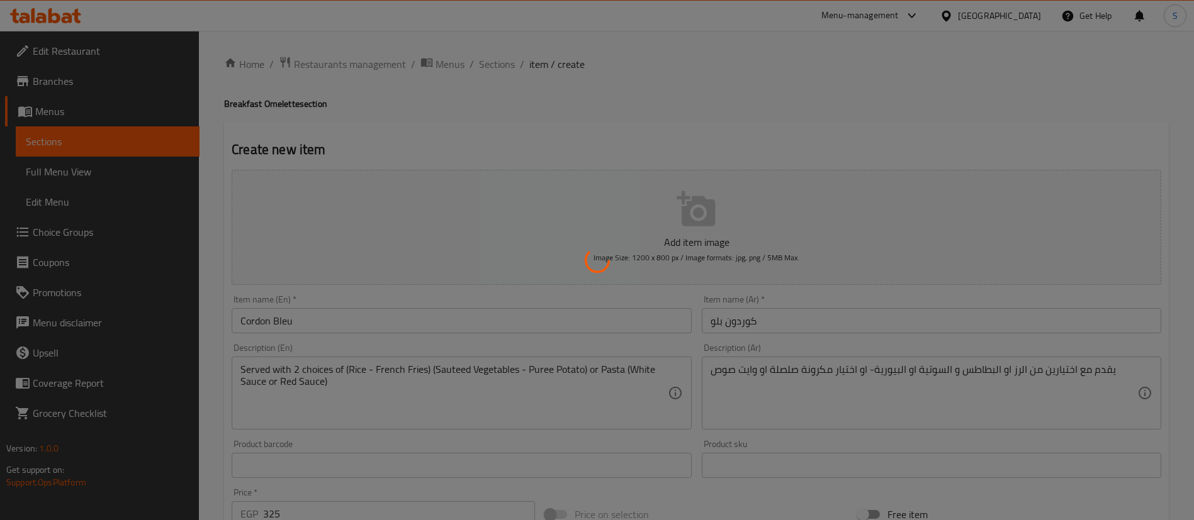
type input "0"
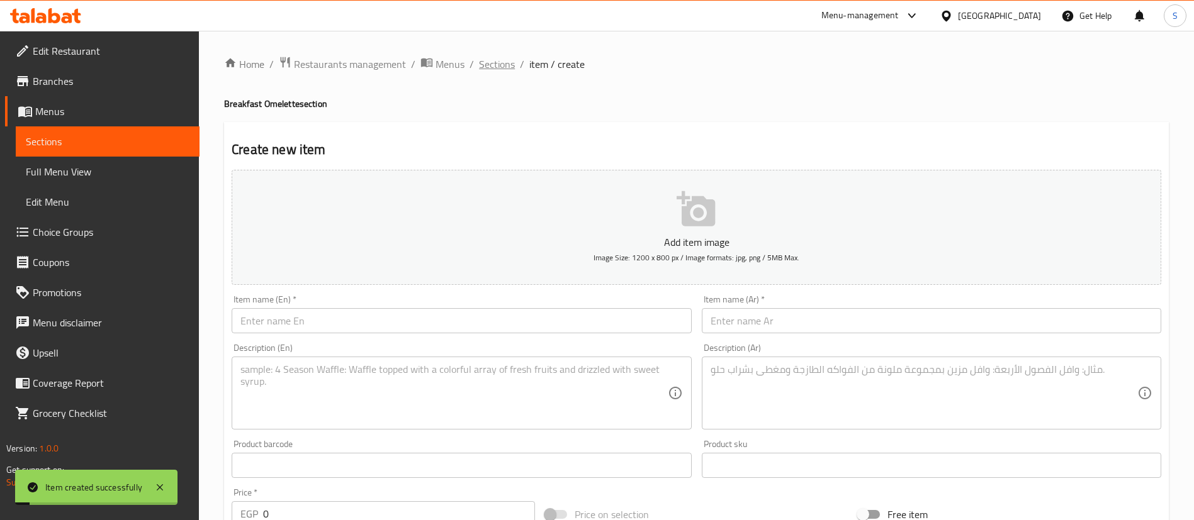
click at [494, 57] on span "Sections" at bounding box center [497, 64] width 36 height 15
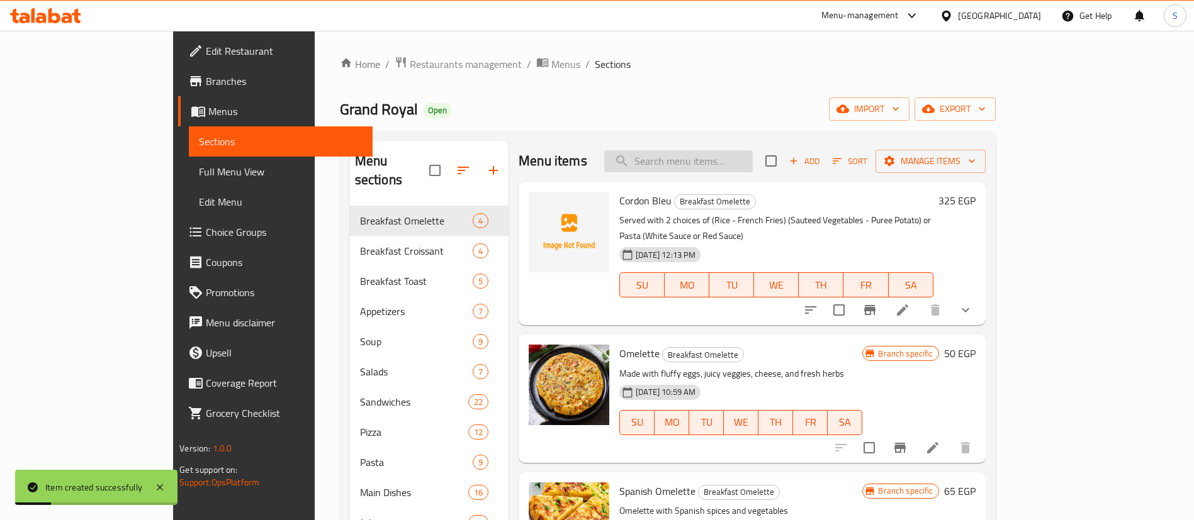
click at [748, 158] on input "search" at bounding box center [678, 161] width 148 height 22
click at [540, 214] on icon "upload picture" at bounding box center [546, 208] width 13 height 11
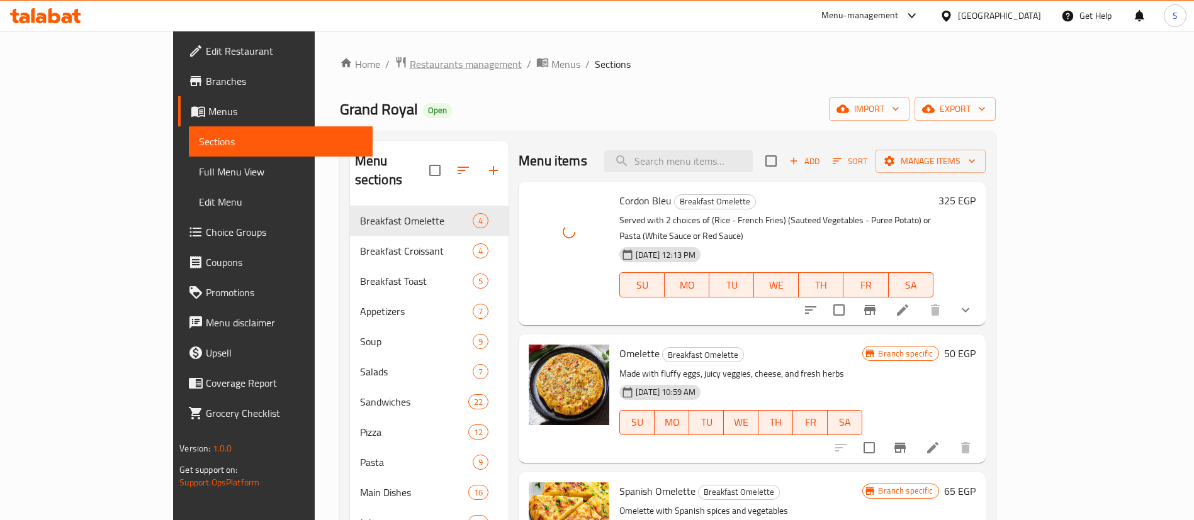
click at [410, 57] on span "Restaurants management" at bounding box center [466, 64] width 112 height 15
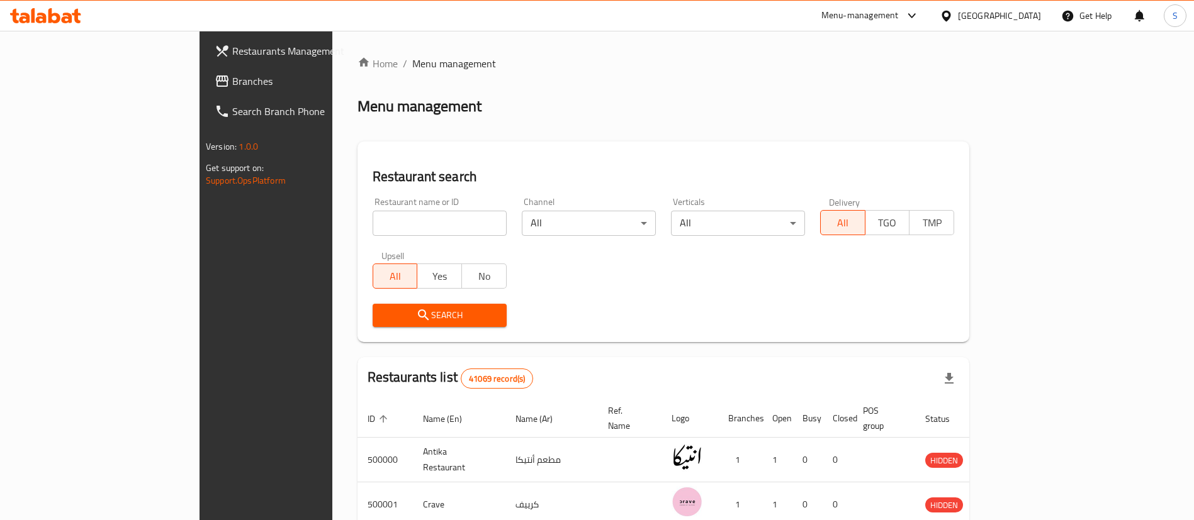
click at [365, 237] on div "Restaurant name or ID Restaurant name or ID" at bounding box center [439, 216] width 149 height 53
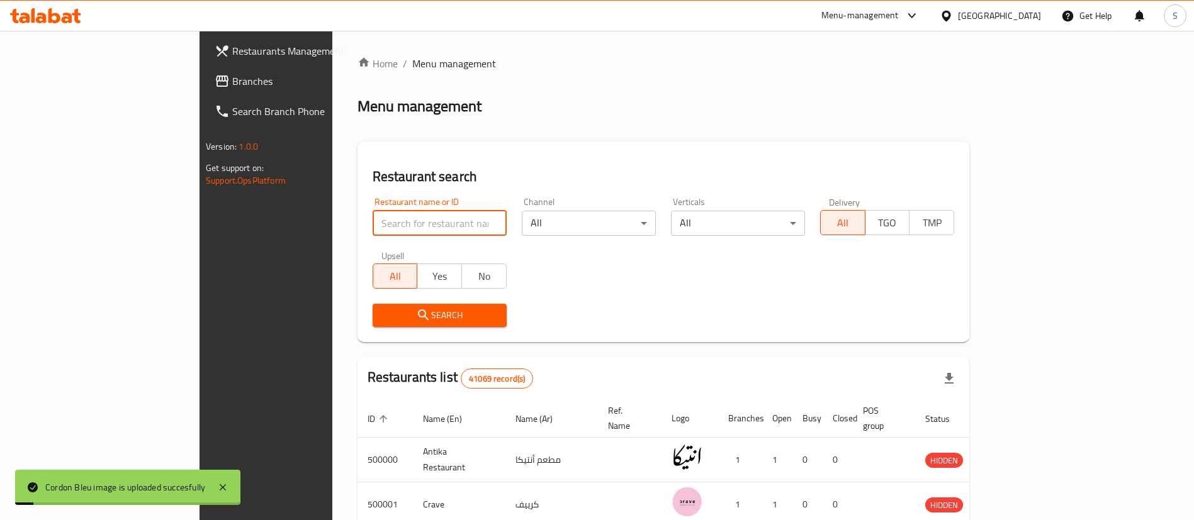
click at [373, 231] on input "search" at bounding box center [440, 223] width 134 height 25
type input "grand royal"
click button "Search" at bounding box center [440, 315] width 134 height 23
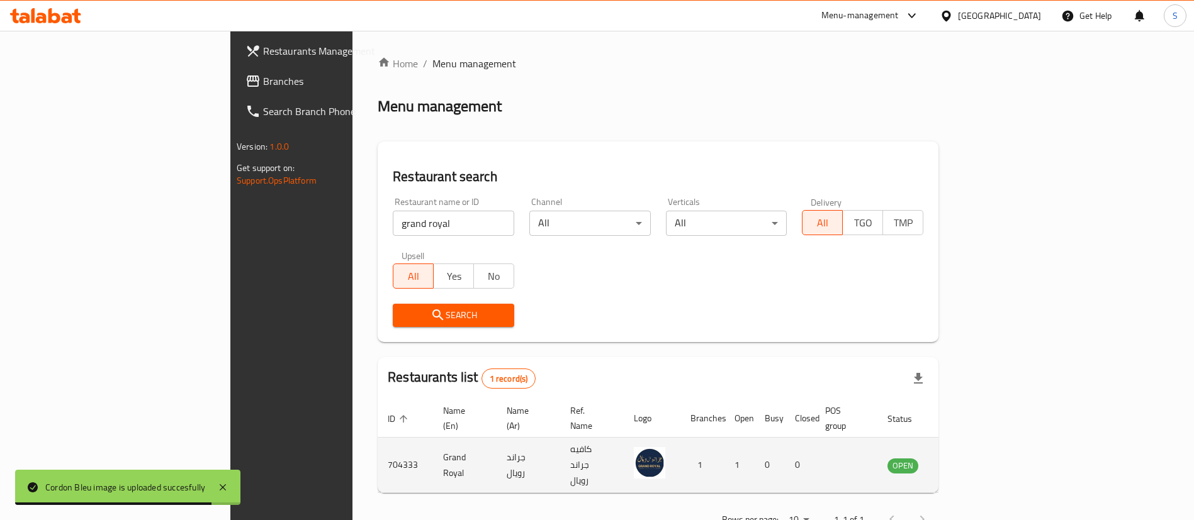
click at [968, 461] on icon "enhanced table" at bounding box center [961, 466] width 14 height 11
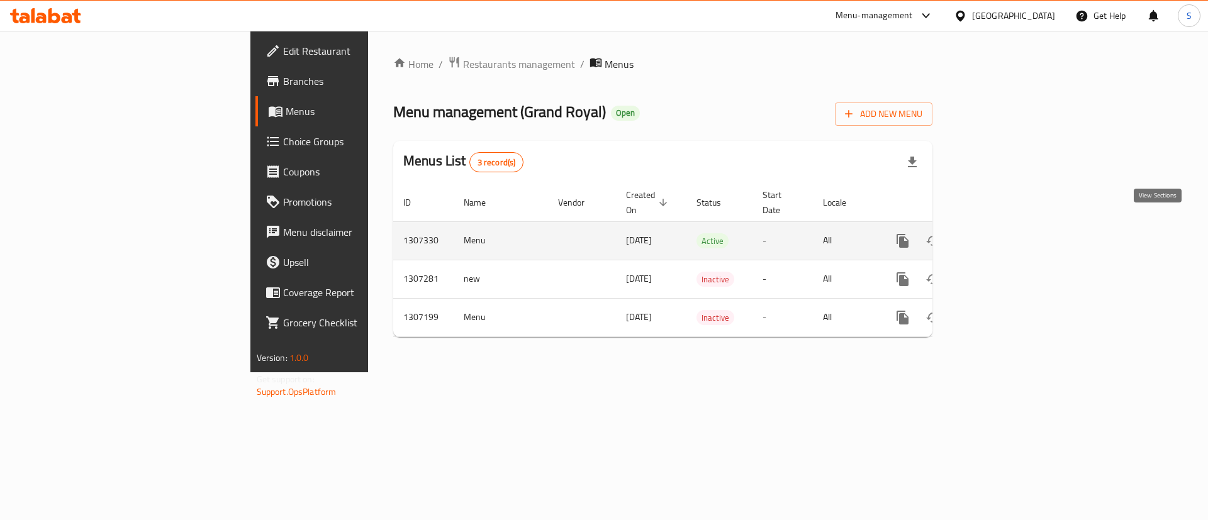
click at [1001, 233] on icon "enhanced table" at bounding box center [993, 240] width 15 height 15
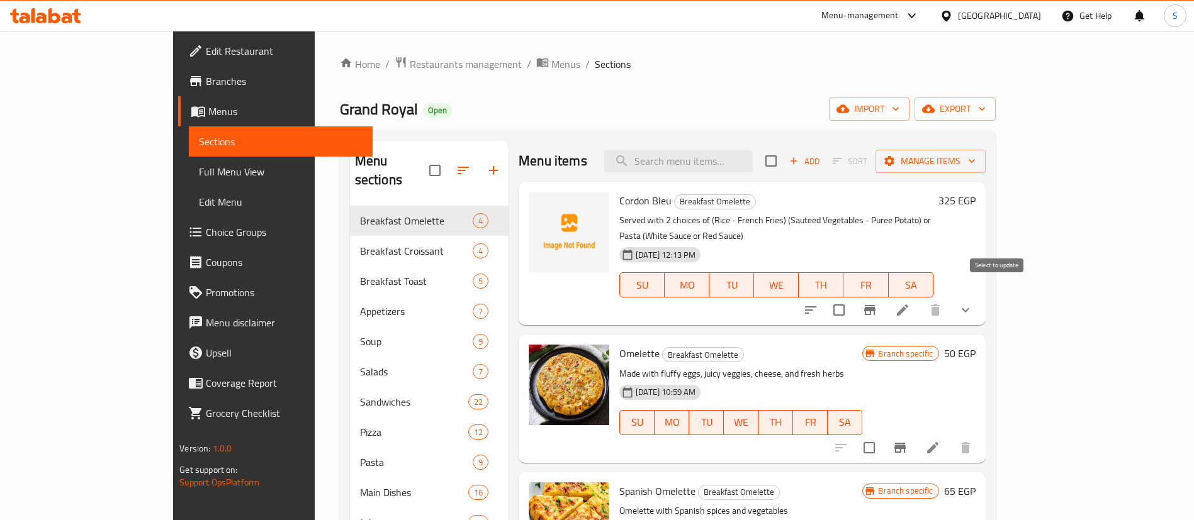
click at [852, 300] on input "checkbox" at bounding box center [839, 310] width 26 height 26
click at [985, 171] on button "Manage items" at bounding box center [930, 161] width 110 height 23
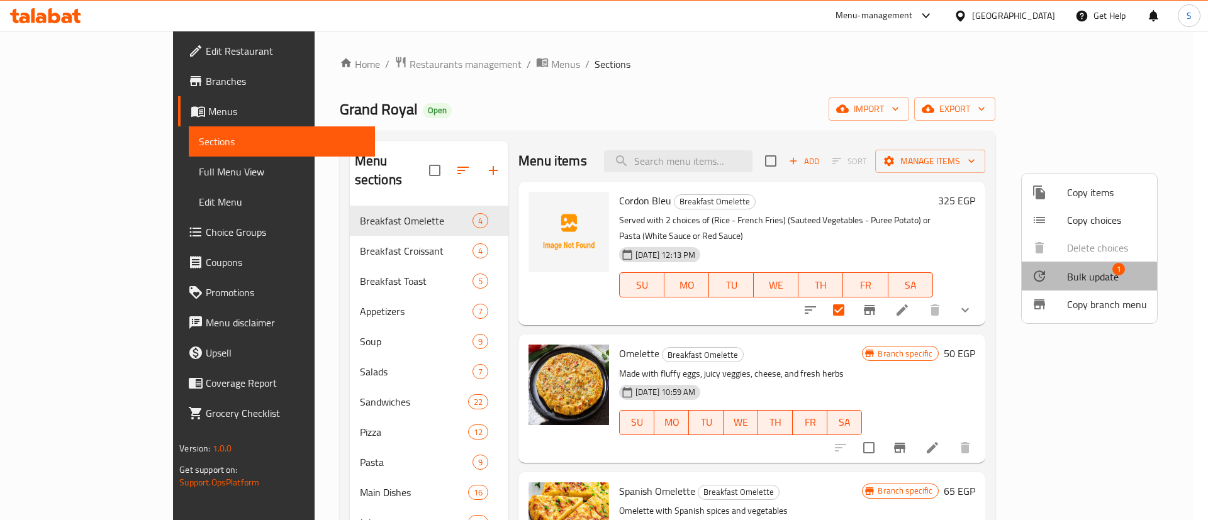
click at [1082, 280] on span "Bulk update" at bounding box center [1093, 276] width 52 height 15
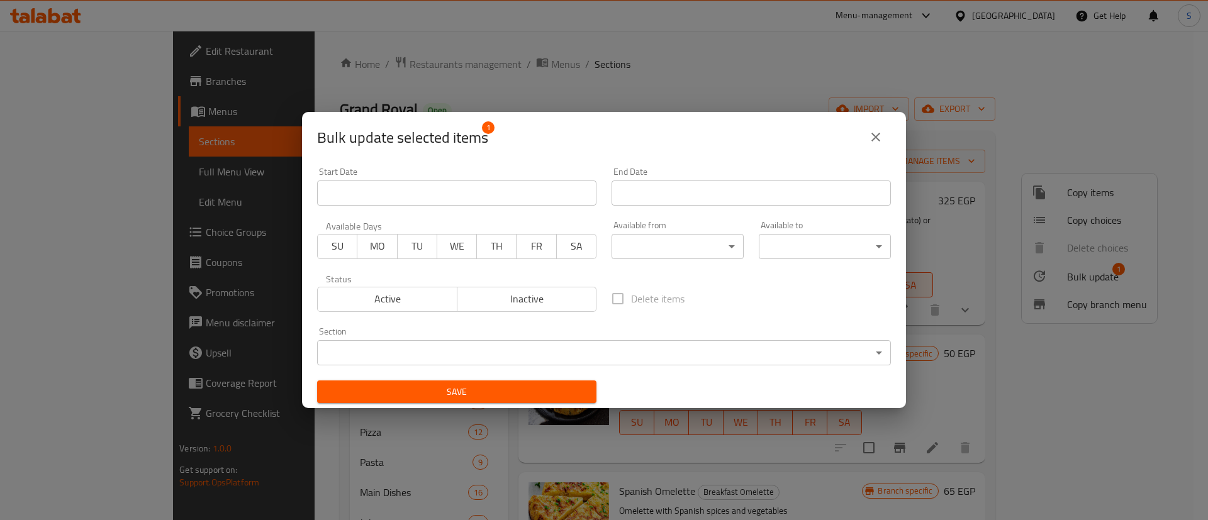
click at [551, 345] on body "​ Menu-management [GEOGRAPHIC_DATA] Get Help S Edit Restaurant Branches Menus S…" at bounding box center [604, 276] width 1208 height 490
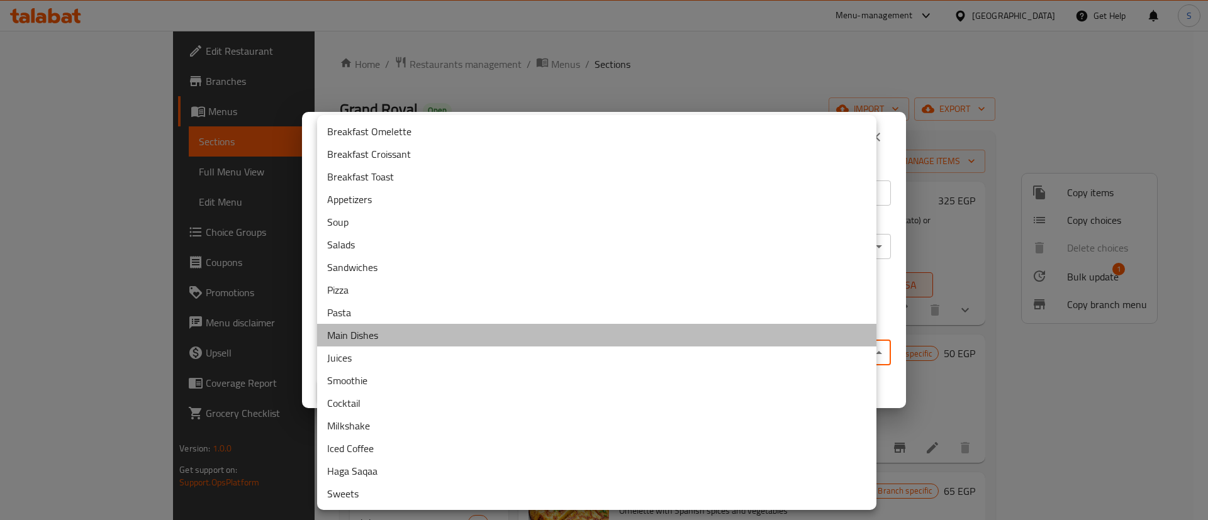
click at [408, 342] on li "Main Dishes" at bounding box center [596, 335] width 559 height 23
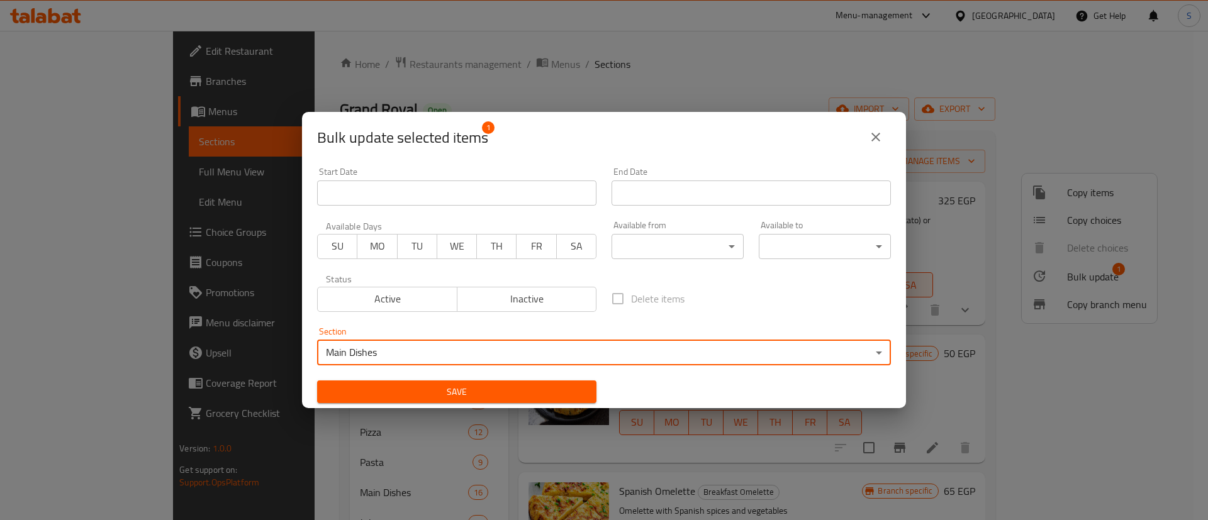
click at [503, 387] on span "Save" at bounding box center [456, 392] width 259 height 16
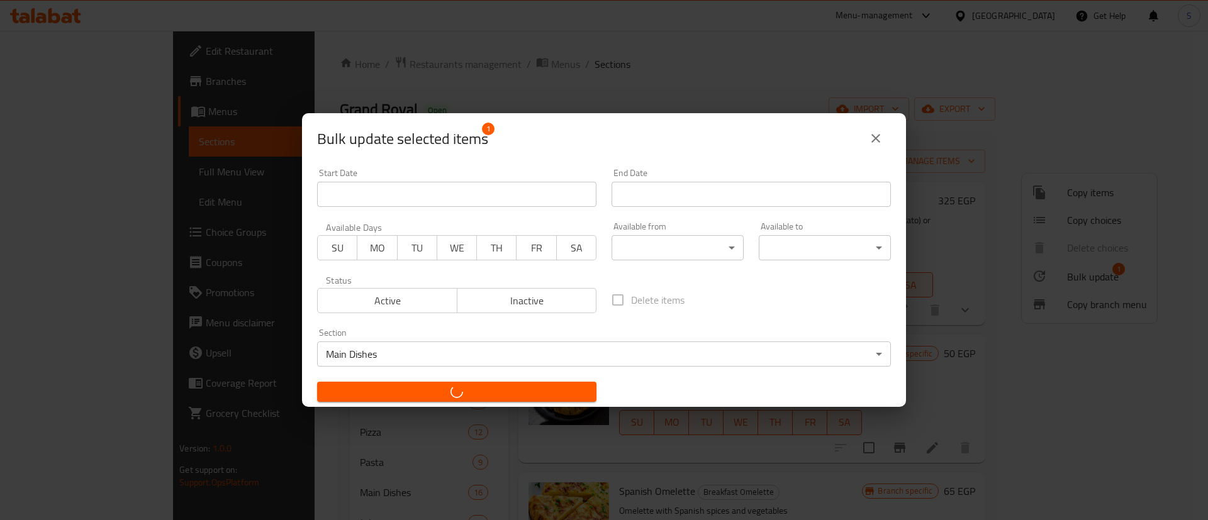
checkbox input "false"
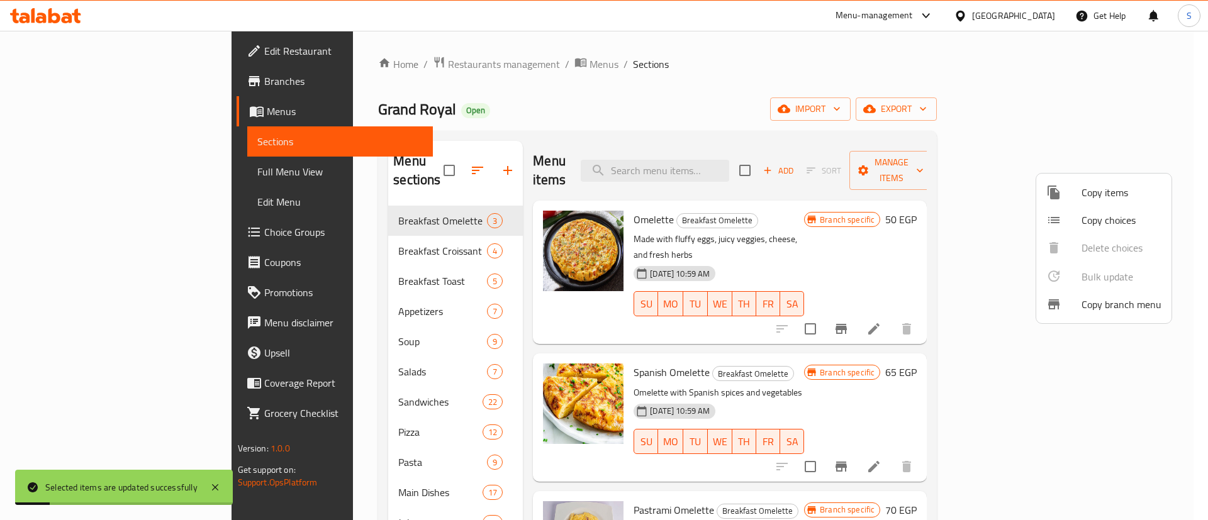
click at [324, 464] on div at bounding box center [604, 260] width 1208 height 520
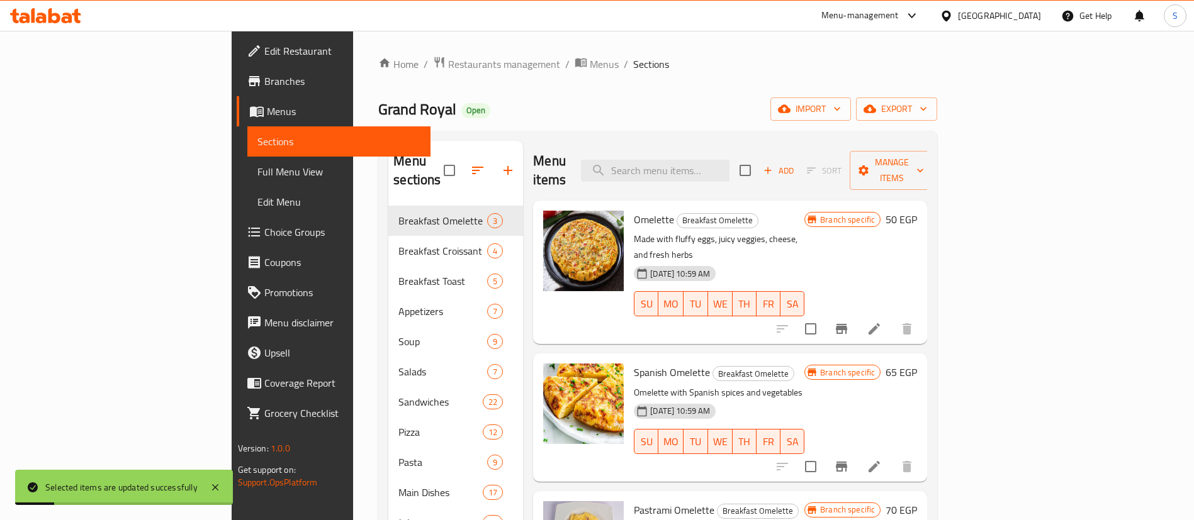
click at [388, 478] on div "Main Dishes 17" at bounding box center [455, 493] width 135 height 30
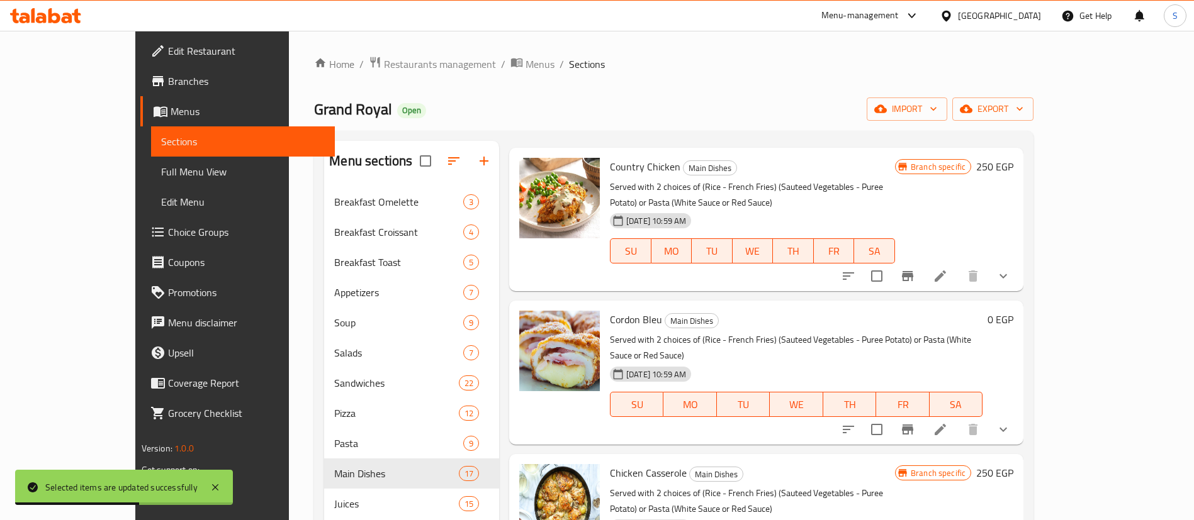
scroll to position [1112, 0]
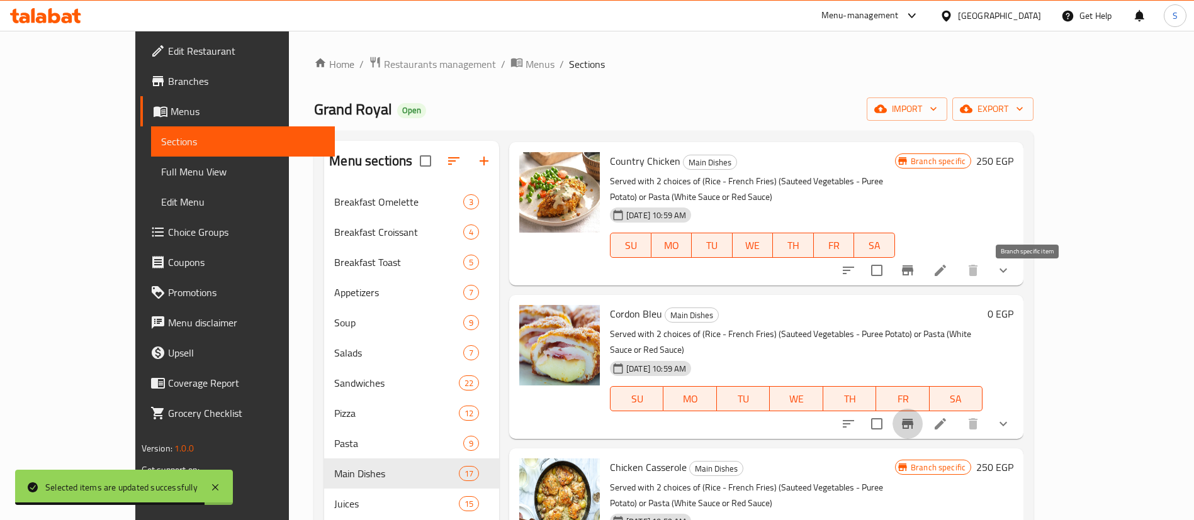
click at [915, 417] on icon "Branch-specific-item" at bounding box center [907, 424] width 15 height 15
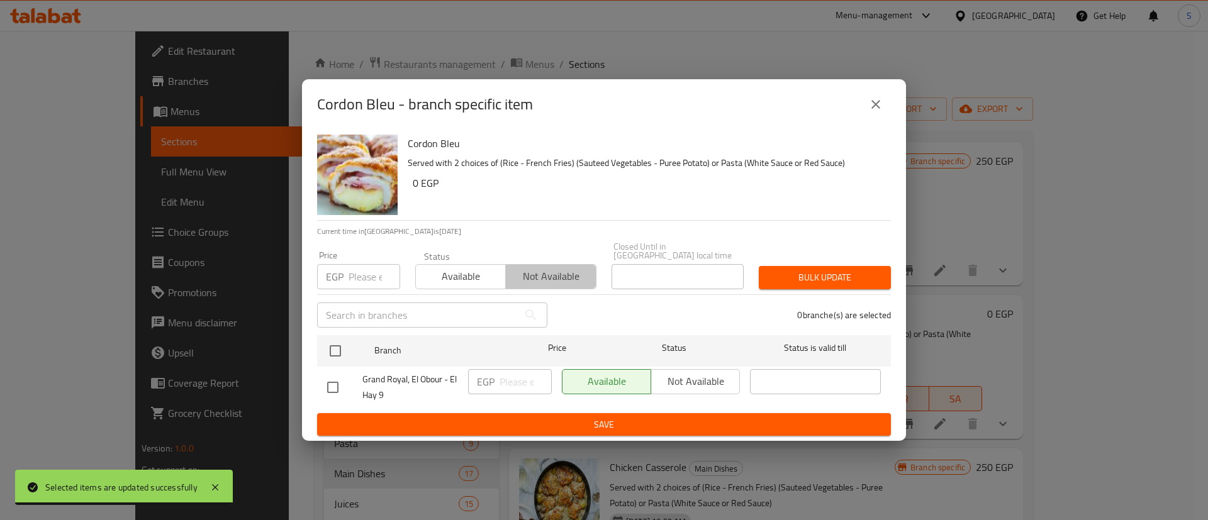
click at [558, 276] on span "Not available" at bounding box center [551, 276] width 80 height 18
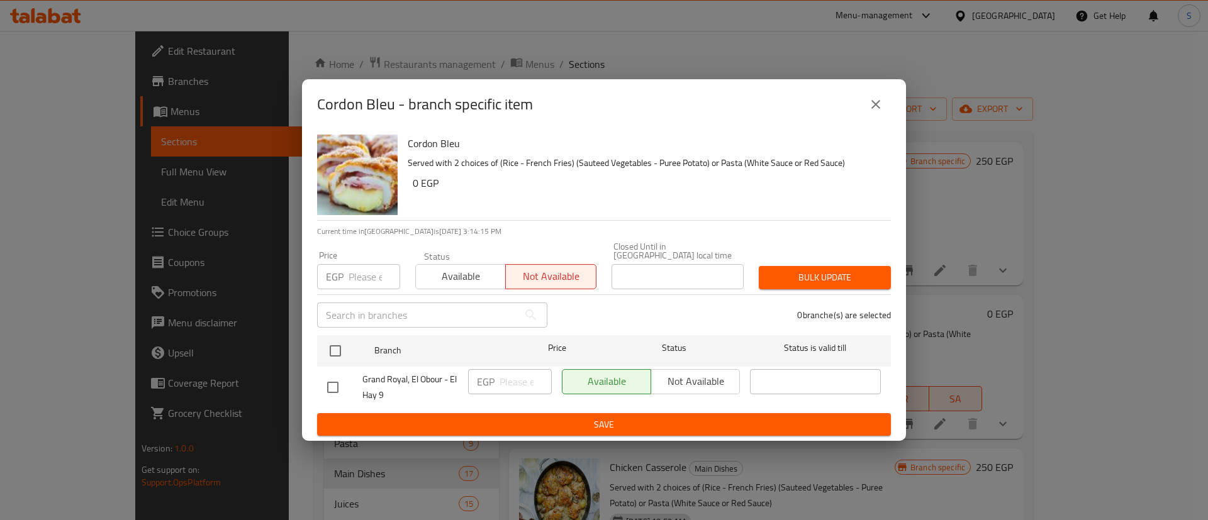
click at [315, 345] on div "Cordon Bleu Served with 2 choices of (Rice - French Fries) (Sauteed Vegetables …" at bounding box center [604, 286] width 604 height 312
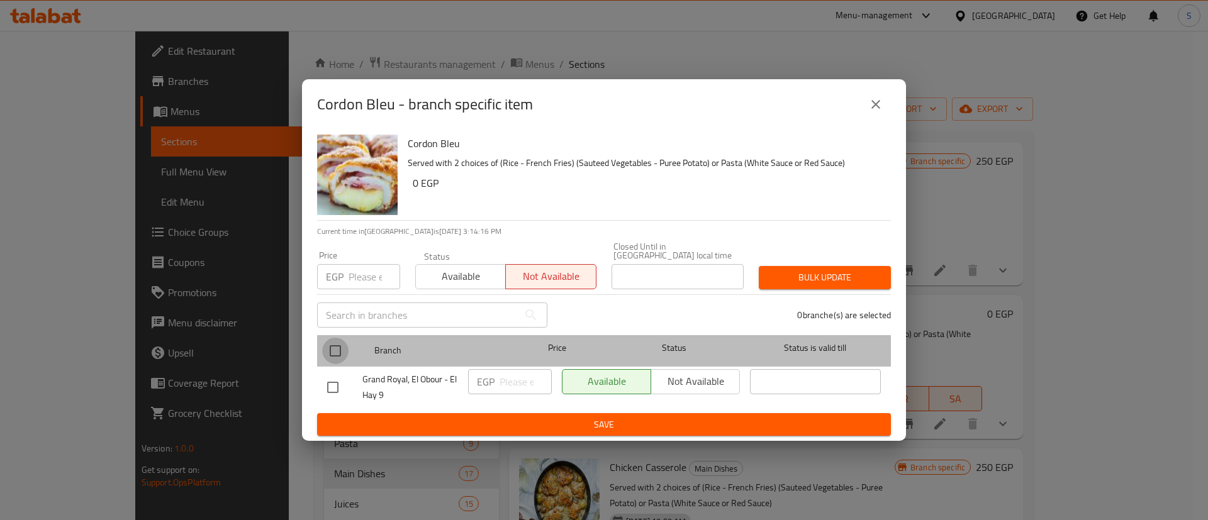
click at [325, 350] on input "checkbox" at bounding box center [335, 351] width 26 height 26
checkbox input "true"
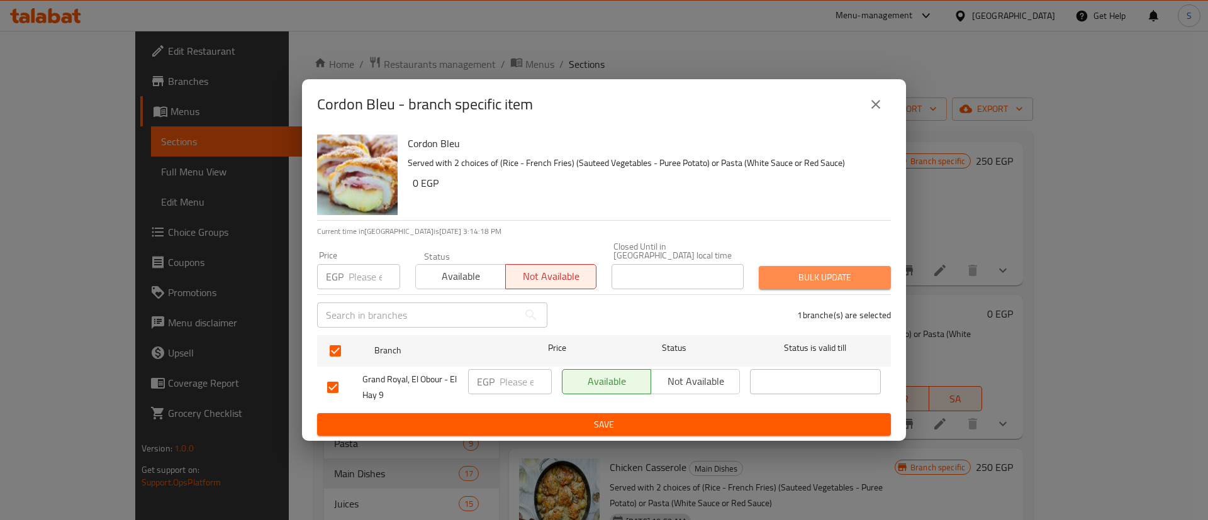
click at [853, 270] on span "Bulk update" at bounding box center [825, 278] width 112 height 16
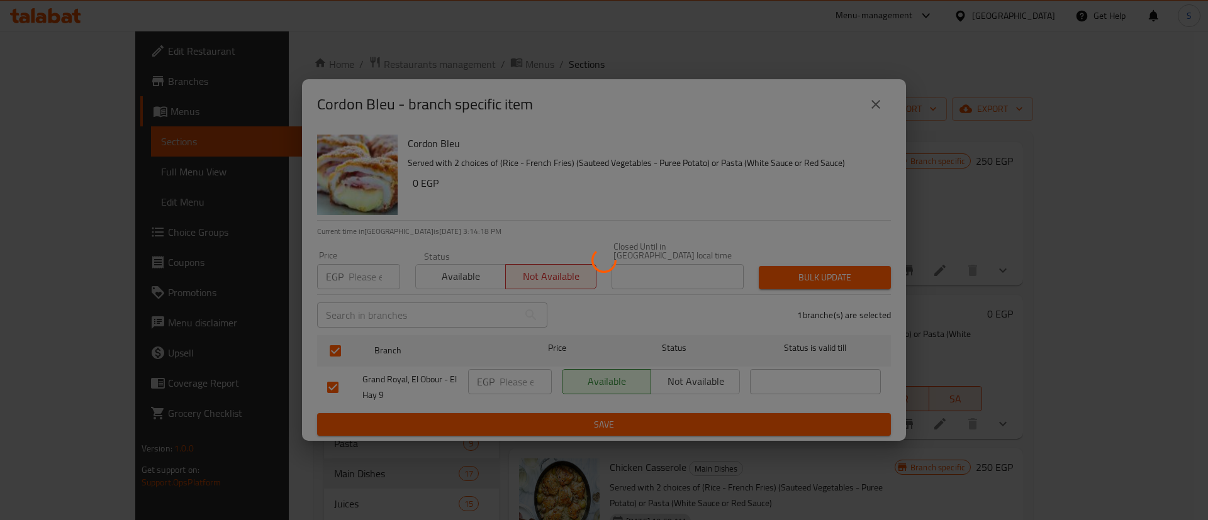
click at [853, 269] on div at bounding box center [604, 260] width 1208 height 520
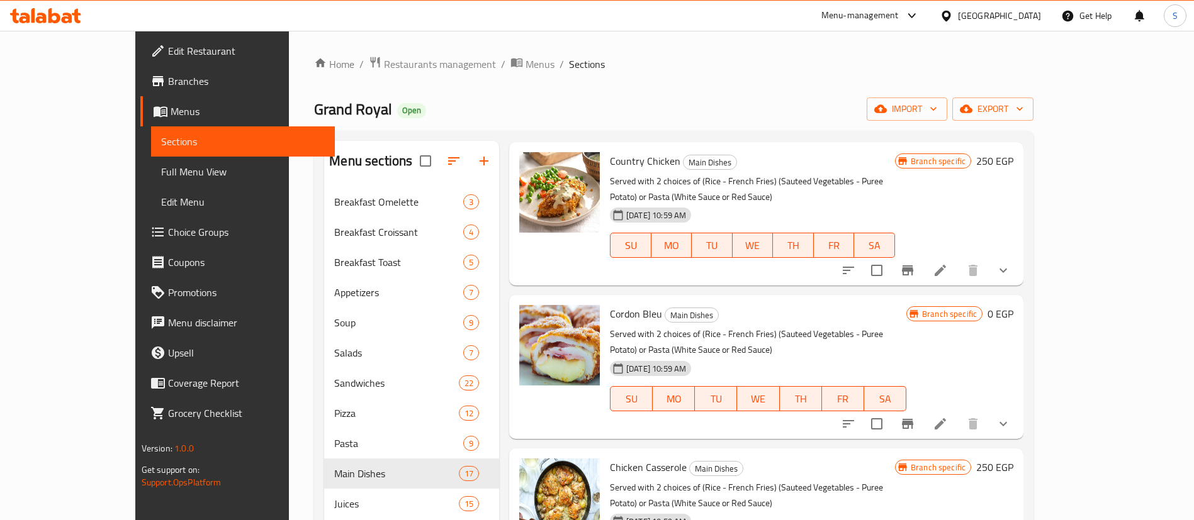
click at [1011, 417] on icon "show more" at bounding box center [1002, 424] width 15 height 15
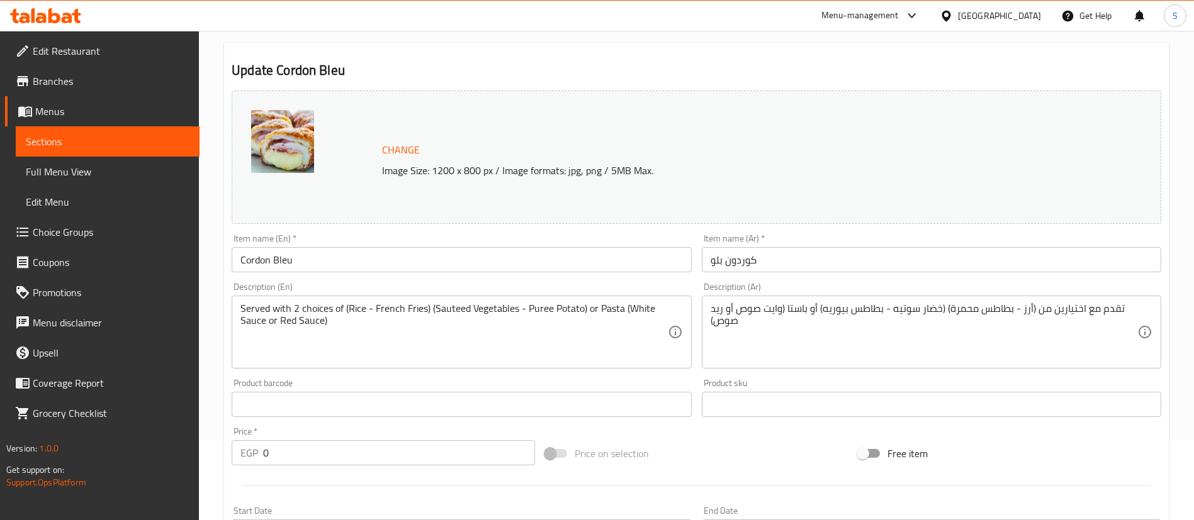
scroll to position [430, 0]
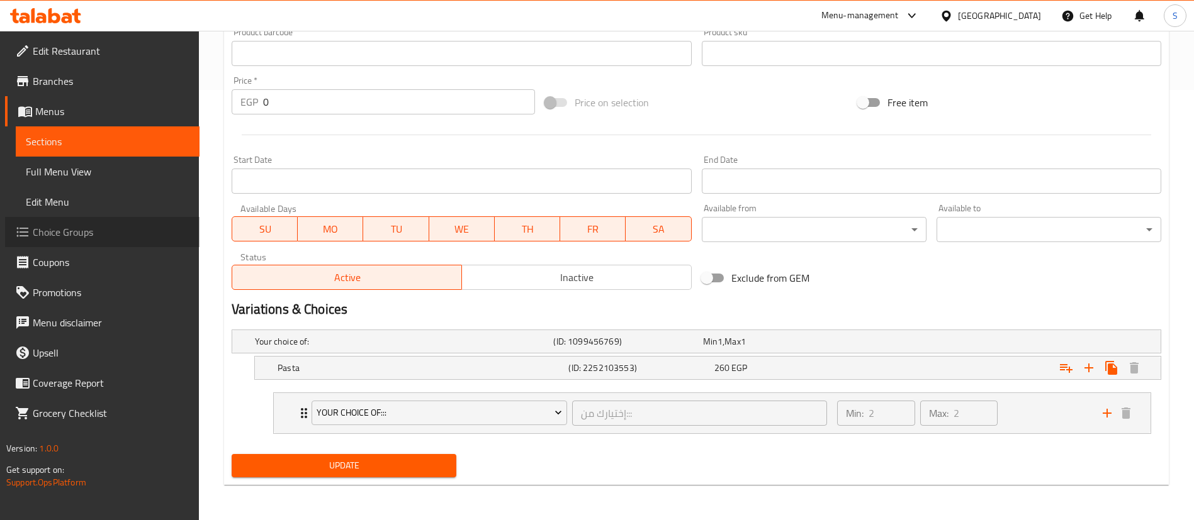
click at [81, 226] on span "Choice Groups" at bounding box center [111, 232] width 157 height 15
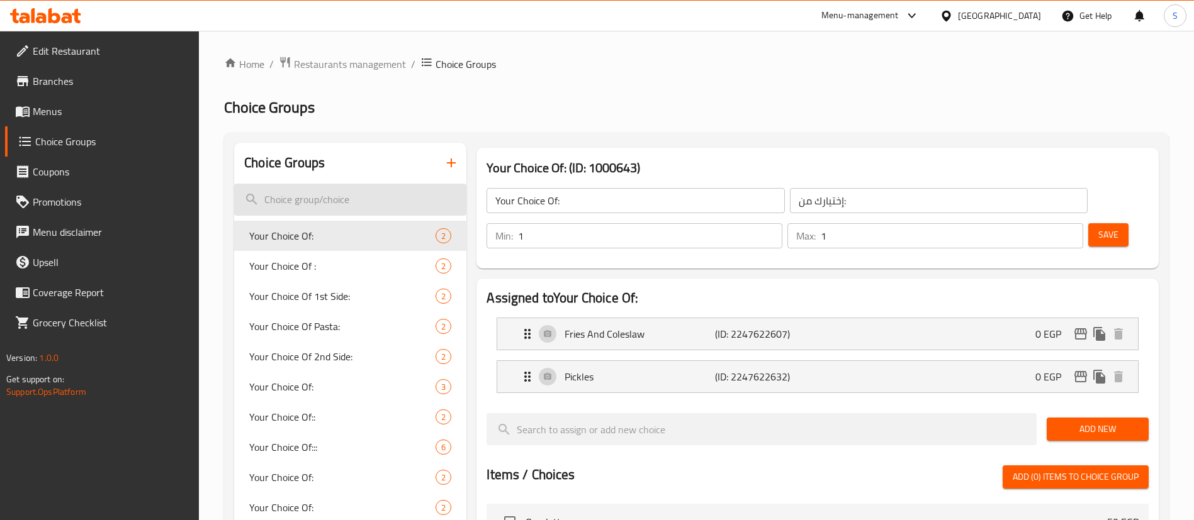
click at [330, 190] on input "search" at bounding box center [350, 200] width 232 height 32
click at [466, 157] on div "Your Choice Of: (ID: 1000643) Your Choice Of: ​ إختيارك من: ​ Min: 1 ​ Max: 1 ​…" at bounding box center [814, 528] width 697 height 771
click at [457, 161] on icon "button" at bounding box center [451, 162] width 15 height 15
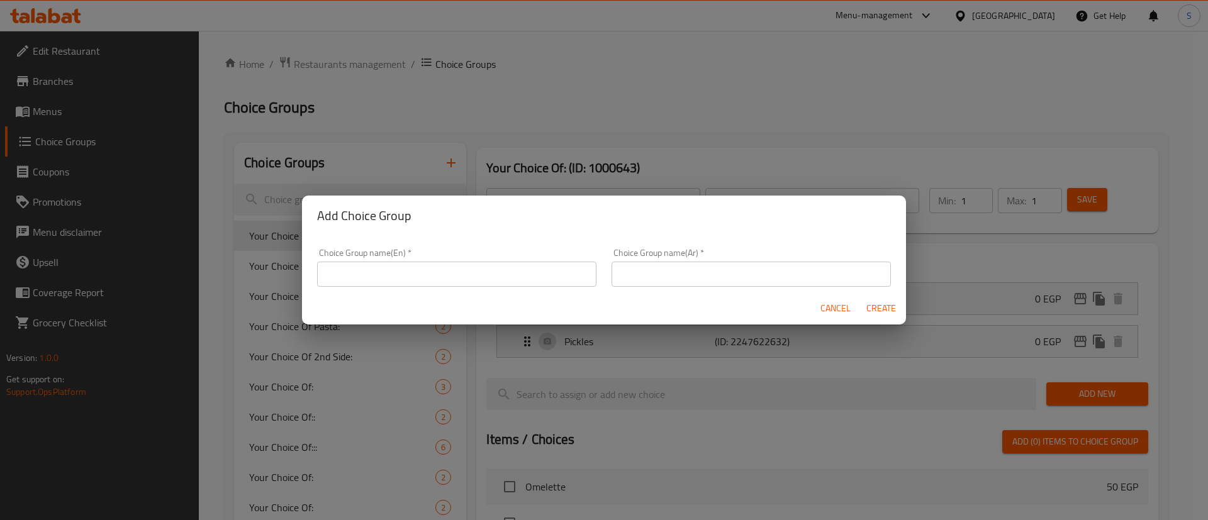
click at [357, 277] on input "text" at bounding box center [456, 274] width 279 height 25
type input "Cordon Bleu Choice:"
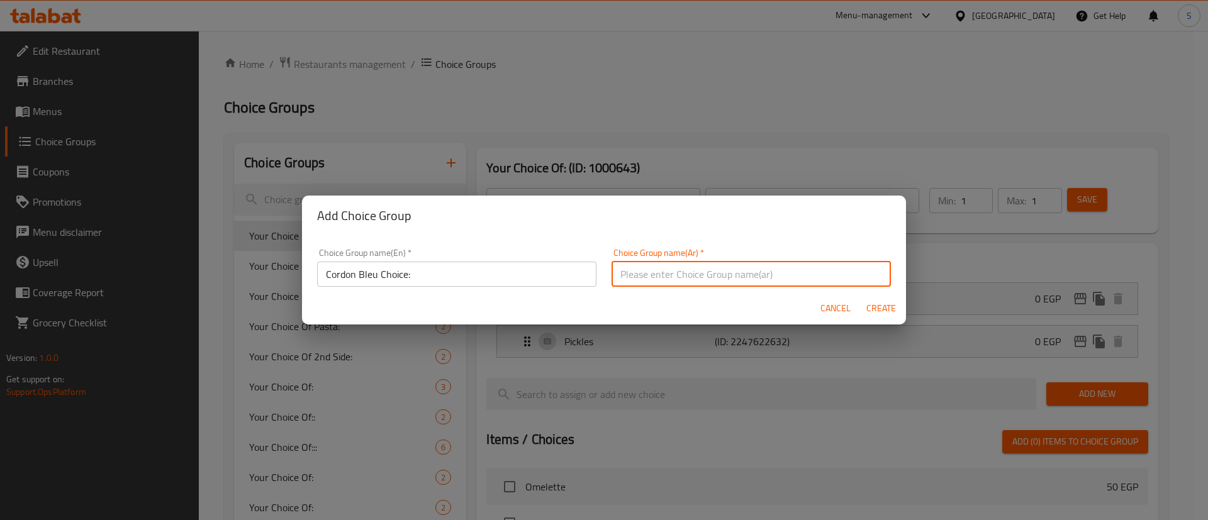
click at [647, 285] on input "text" at bounding box center [751, 274] width 279 height 25
type input "اختيار الكوردون بلو:"
click at [410, 279] on input "Cordon Bleu Choice:" at bounding box center [456, 274] width 279 height 25
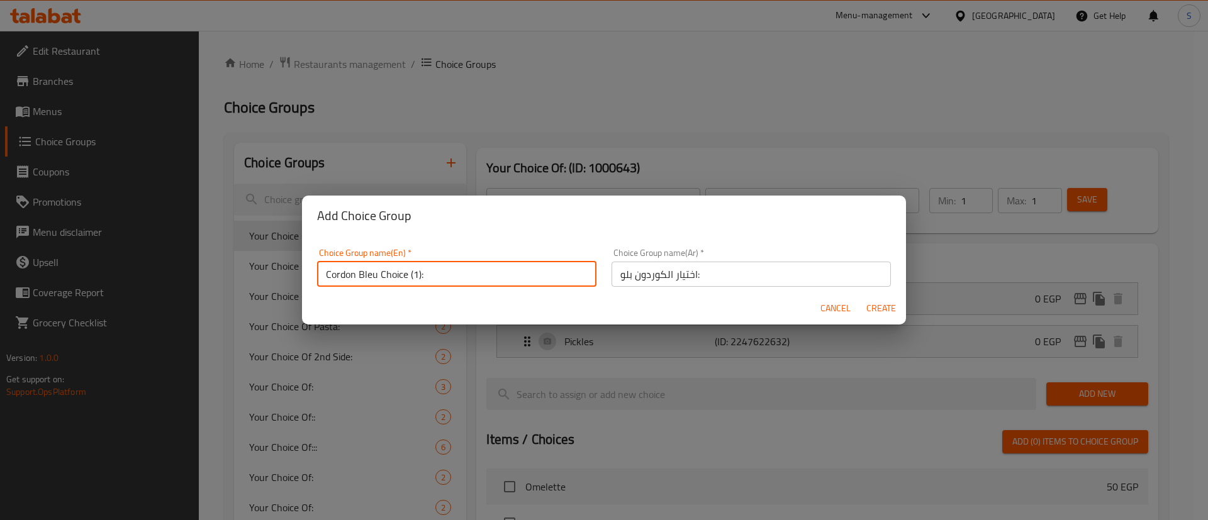
type input "Cordon Bleu Choice (1):"
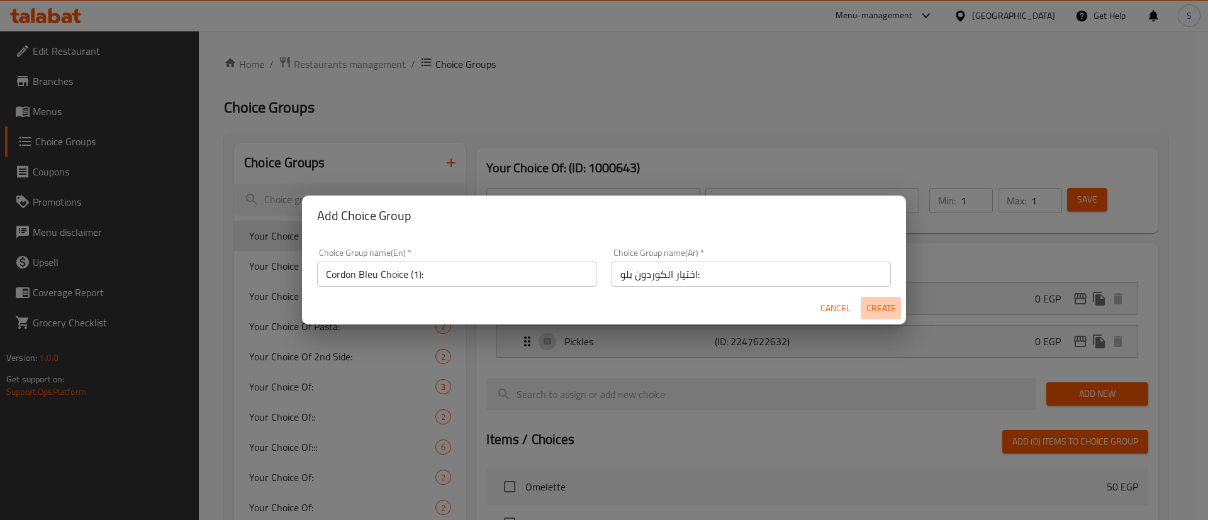
click at [873, 310] on span "Create" at bounding box center [881, 309] width 30 height 16
type input "Cordon Bleu Choice (1):"
type input "اختيار الكوردون بلو:"
type input "0"
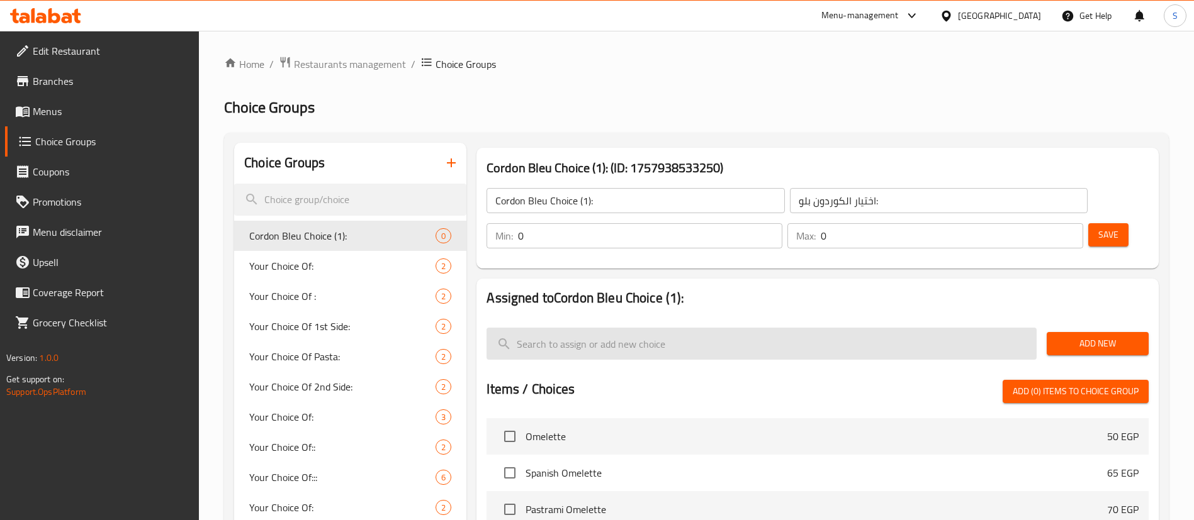
click at [823, 328] on input "search" at bounding box center [761, 344] width 550 height 32
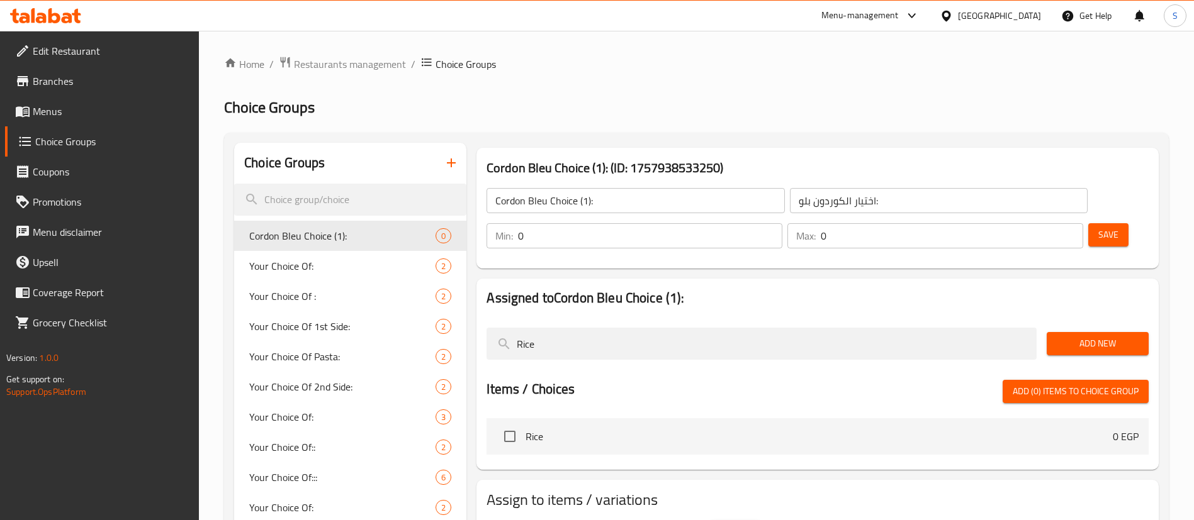
type input "Rice"
click at [1074, 336] on span "Add New" at bounding box center [1097, 344] width 82 height 16
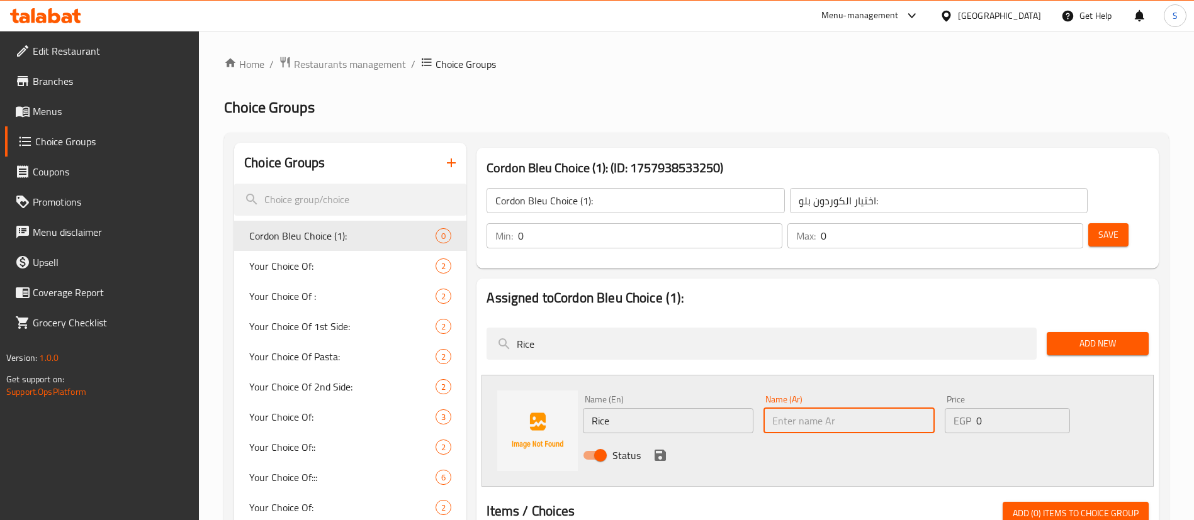
click at [816, 408] on input "text" at bounding box center [848, 420] width 171 height 25
type input "ارز"
click at [659, 450] on icon "save" at bounding box center [659, 455] width 11 height 11
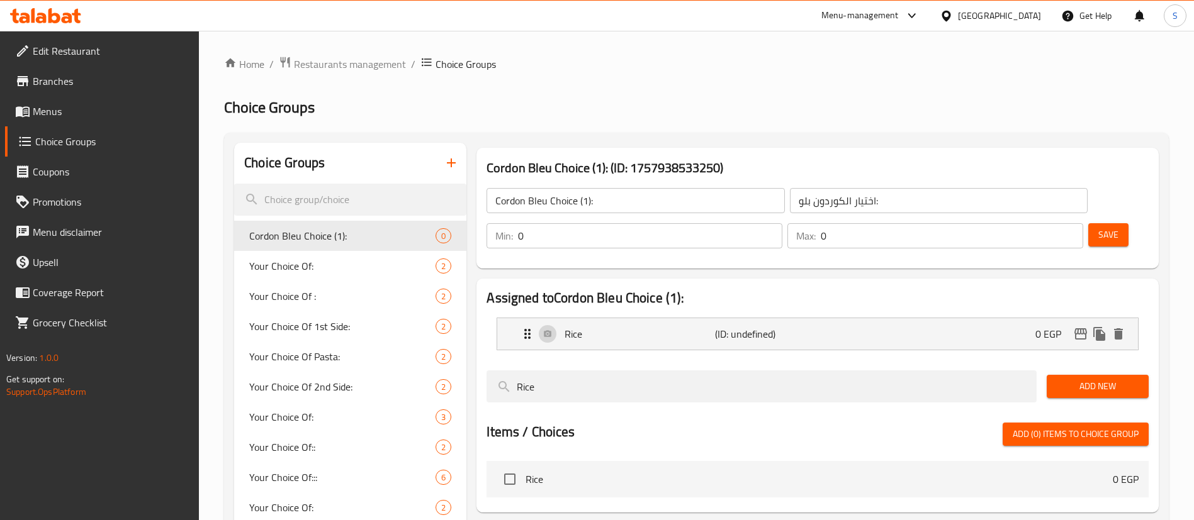
click at [574, 366] on div "Rice" at bounding box center [761, 387] width 560 height 42
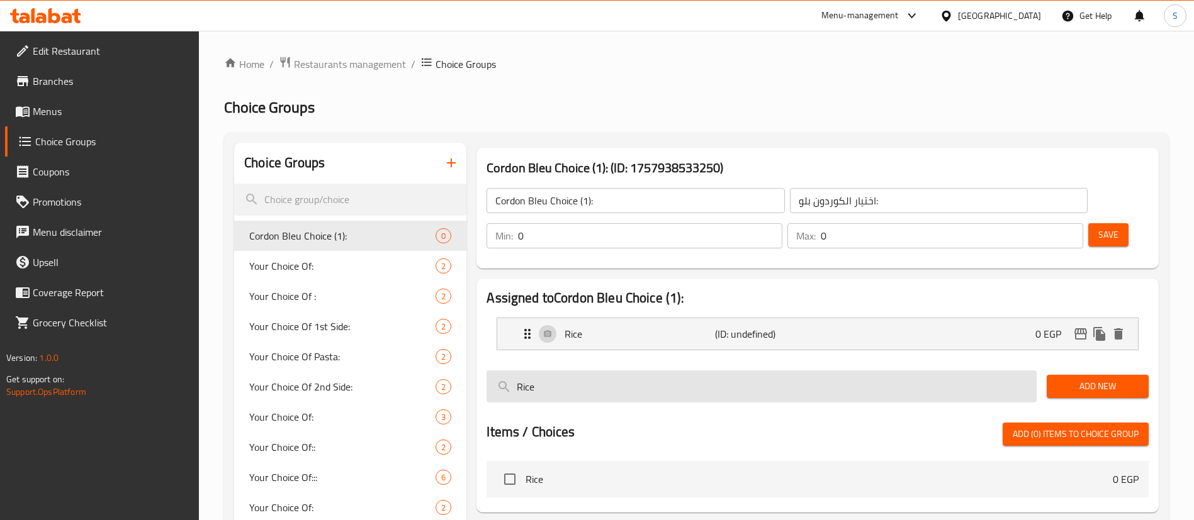
click at [564, 371] on input "Rice" at bounding box center [761, 387] width 550 height 32
click at [546, 371] on input "Rice" at bounding box center [761, 387] width 550 height 32
type input "["
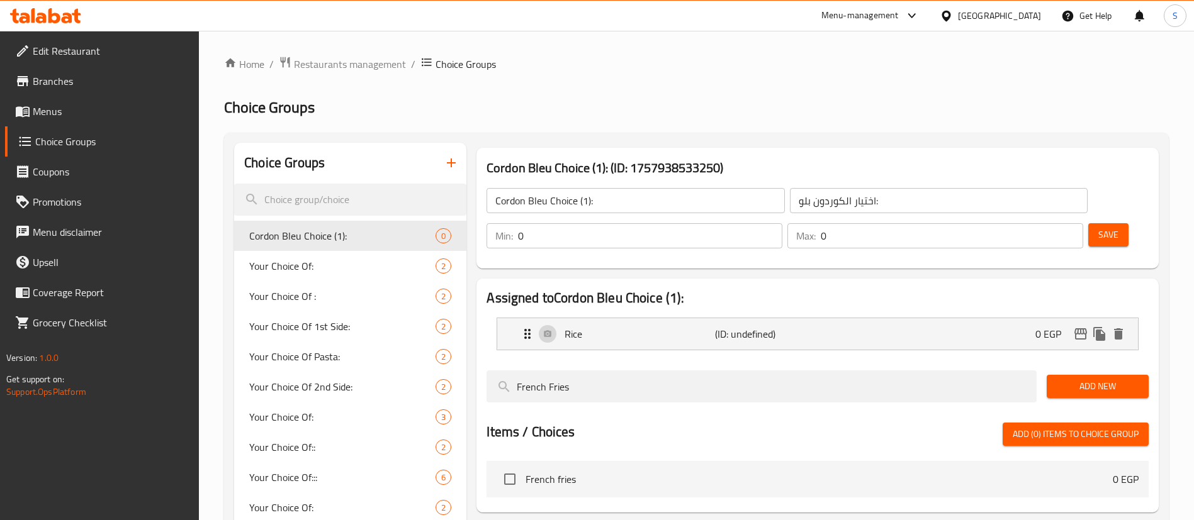
type input "French Fries"
click at [1083, 379] on span "Add New" at bounding box center [1097, 387] width 82 height 16
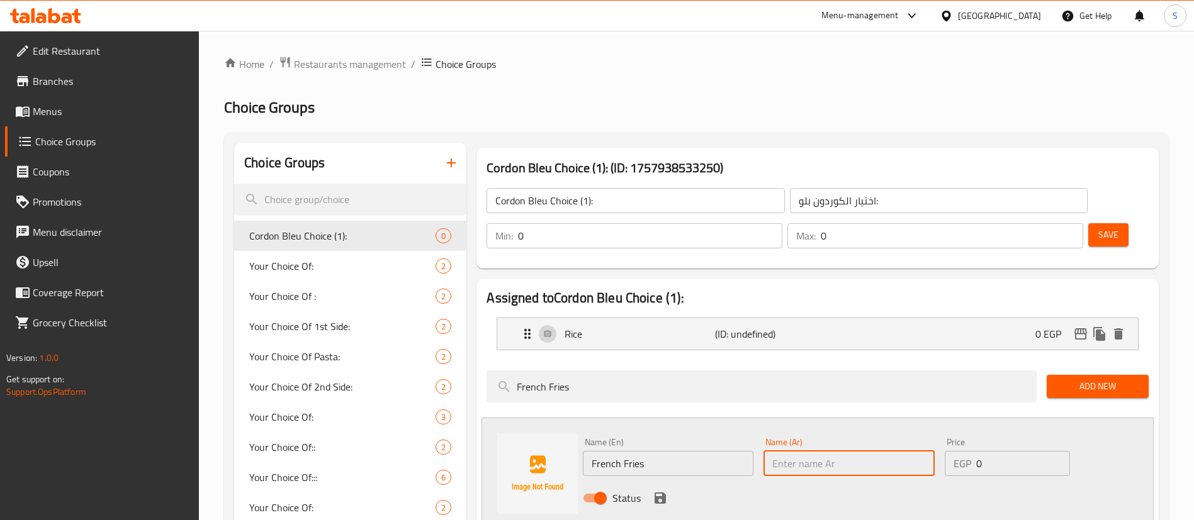
click at [805, 451] on input "text" at bounding box center [848, 463] width 171 height 25
type input "بطاطس محمرة"
click at [653, 491] on icon "save" at bounding box center [660, 498] width 15 height 15
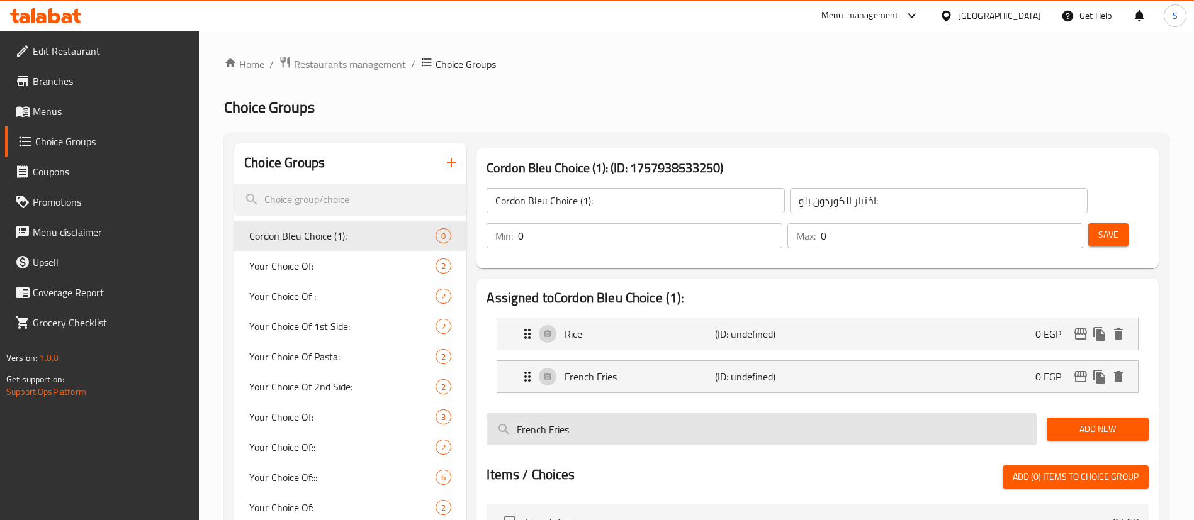
click at [601, 413] on input "French Fries" at bounding box center [761, 429] width 550 height 32
type input "ٍ"
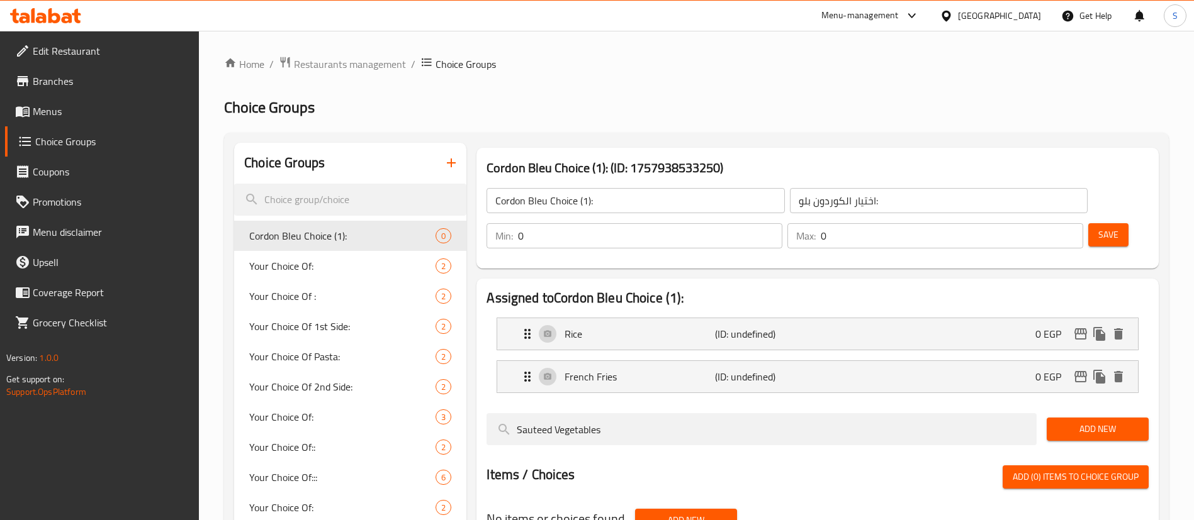
type input "Sauteed Vegetables"
click at [1075, 422] on span "Add New" at bounding box center [1097, 430] width 82 height 16
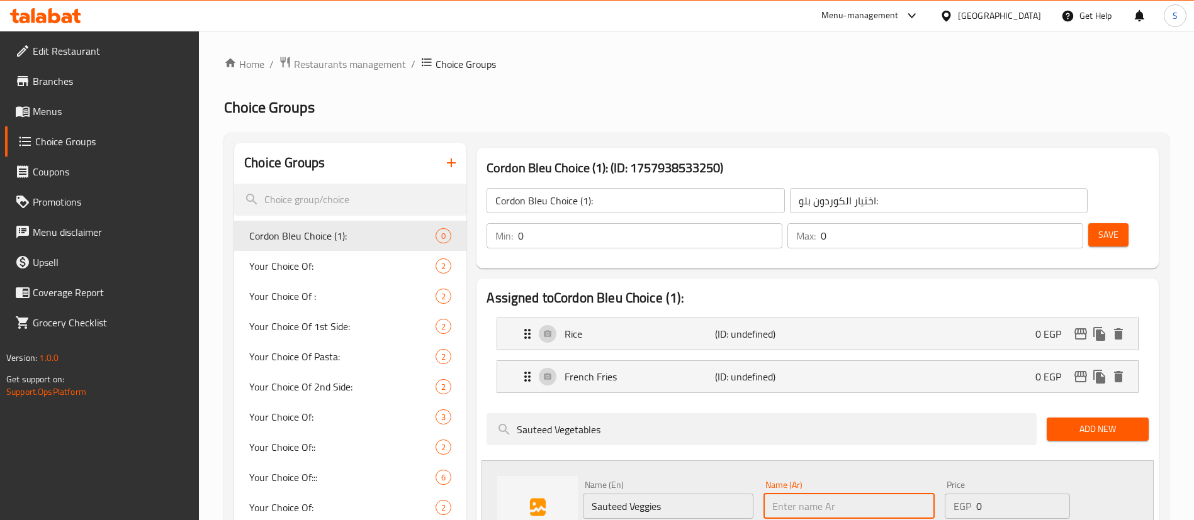
click at [860, 494] on input "text" at bounding box center [848, 506] width 171 height 25
type input "خضار سوتية"
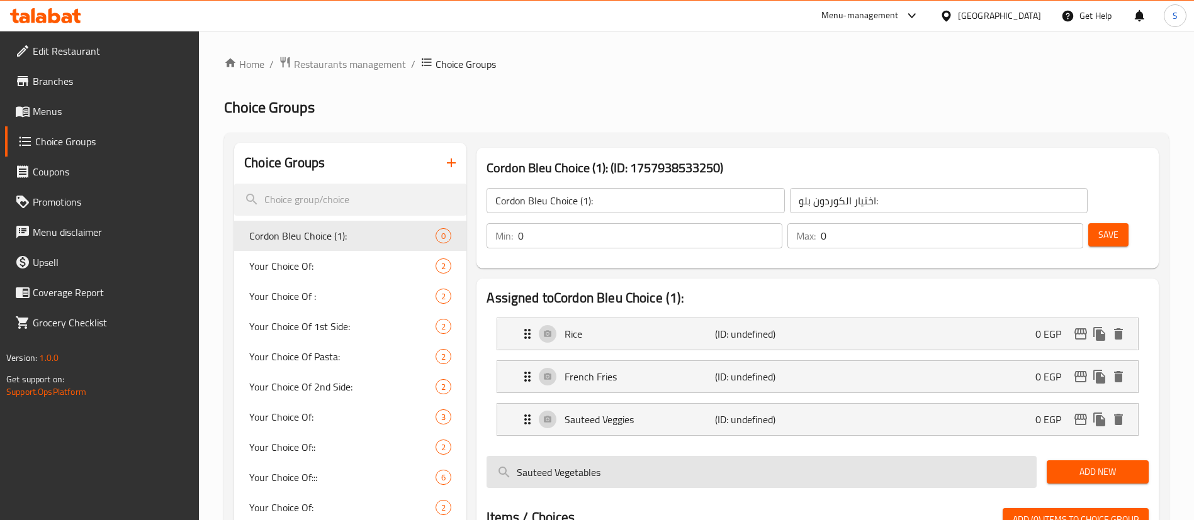
click at [644, 456] on input "Sauteed Vegetables" at bounding box center [761, 472] width 550 height 32
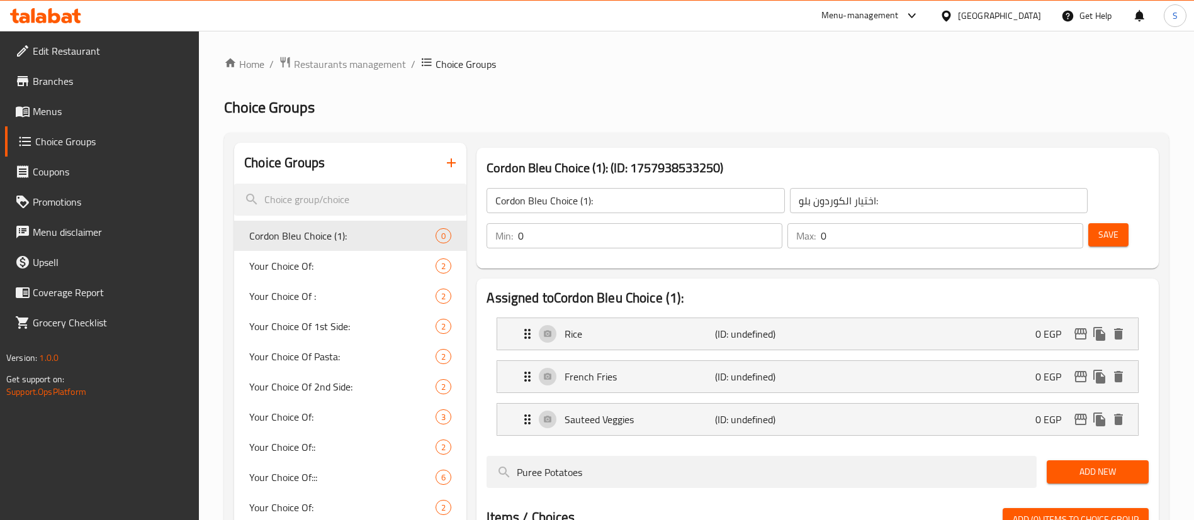
type input "Puree Potatoes"
click at [1097, 451] on div "Add New" at bounding box center [1097, 472] width 112 height 42
click at [1091, 461] on button "Add New" at bounding box center [1097, 472] width 102 height 23
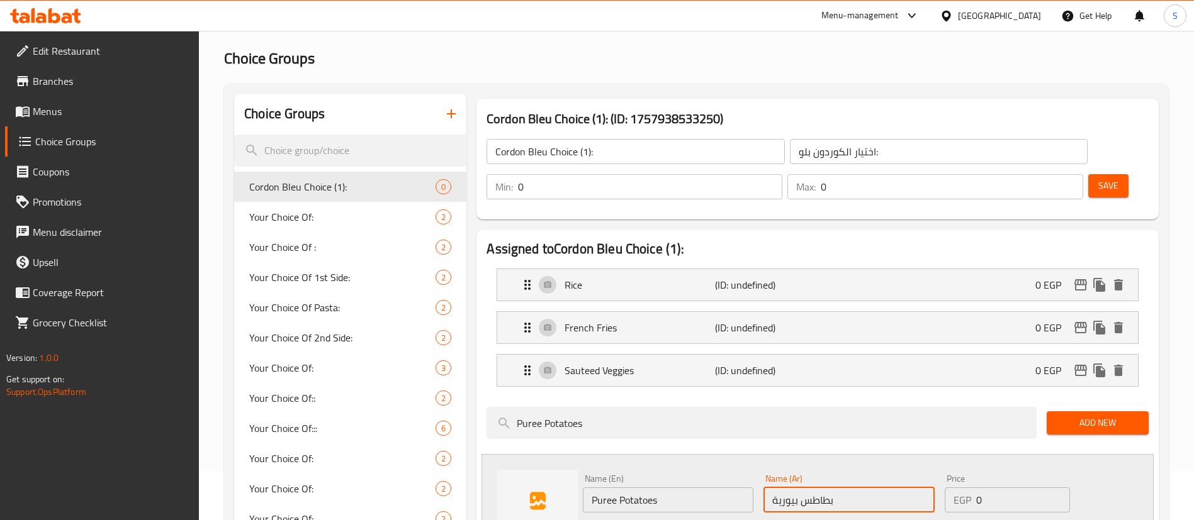
type input "بطاطس بيورية"
click at [1031, 488] on input "0" at bounding box center [1023, 500] width 94 height 25
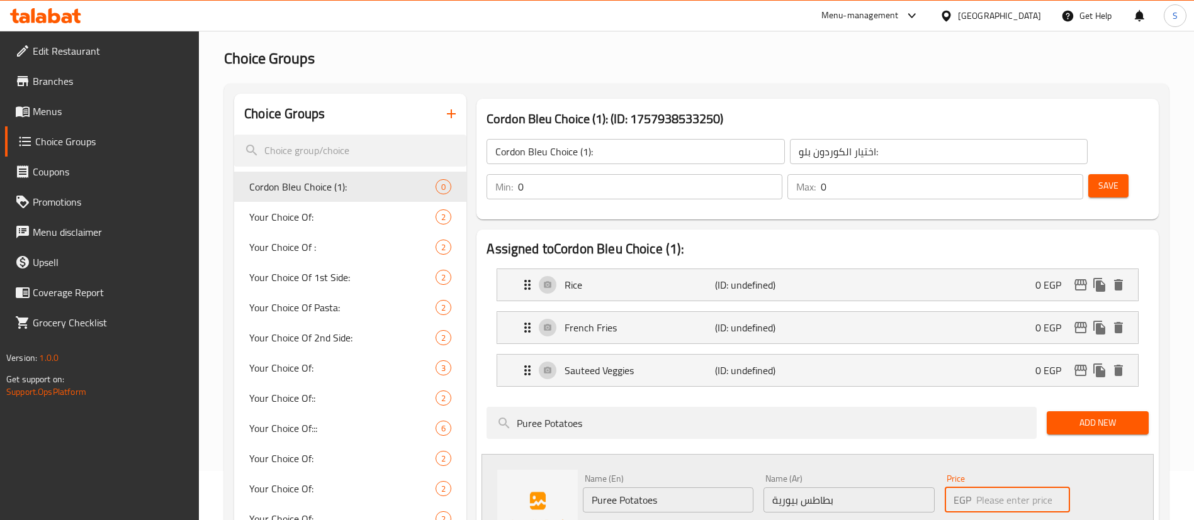
type input "0"
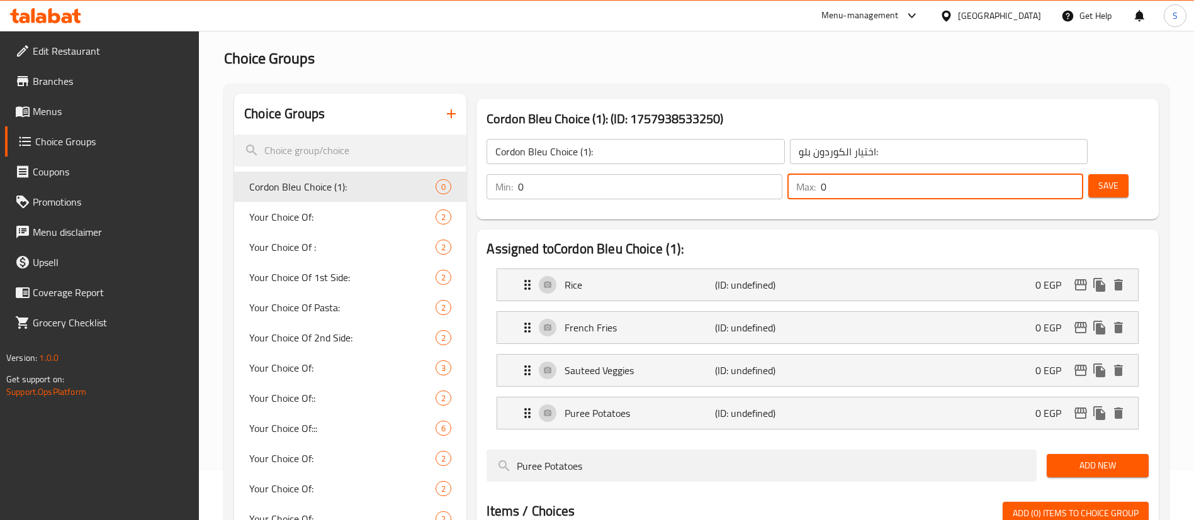
click at [1039, 174] on input "0" at bounding box center [952, 186] width 262 height 25
type input "2"
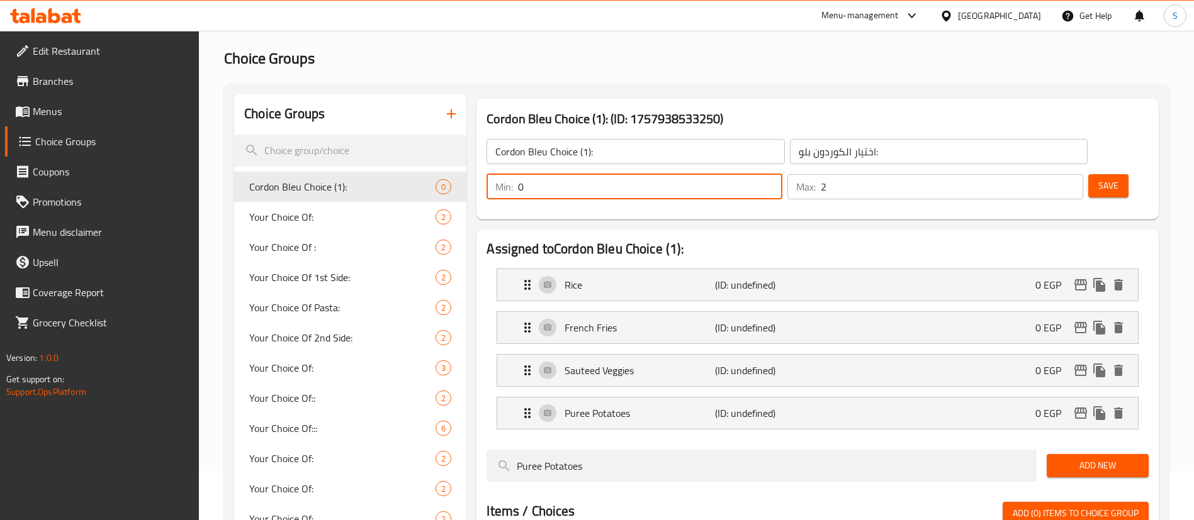
click at [782, 174] on input "0" at bounding box center [650, 186] width 264 height 25
type input "2"
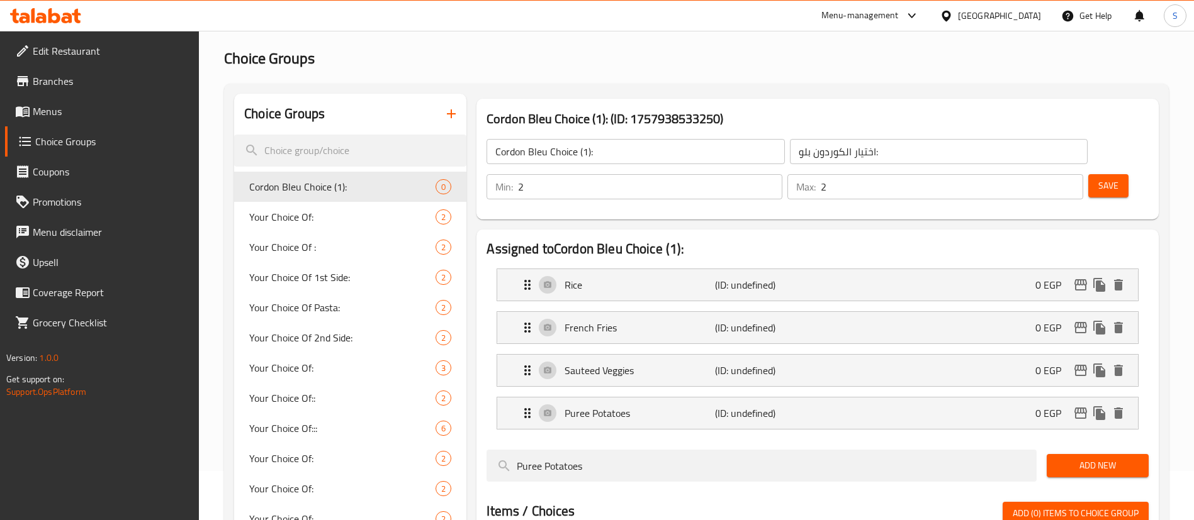
click at [1178, 189] on div "Home / Restaurants management / Choice Groups Choice Groups Choice Groups Cordo…" at bounding box center [696, 384] width 995 height 804
click at [1098, 178] on span "Save" at bounding box center [1108, 186] width 20 height 16
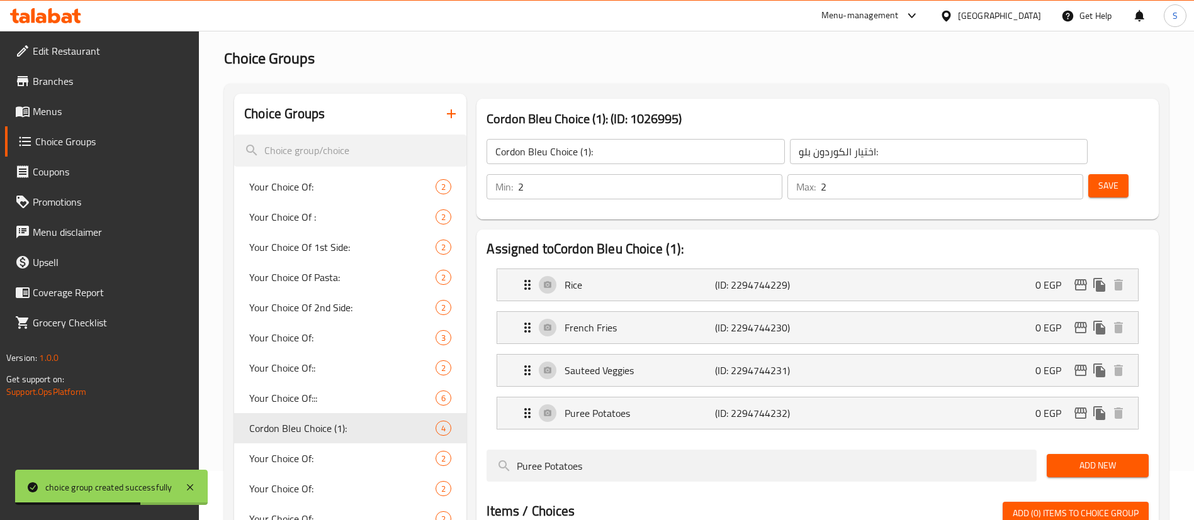
click at [790, 152] on input "اختيار الكوردون بلو:" at bounding box center [939, 151] width 298 height 25
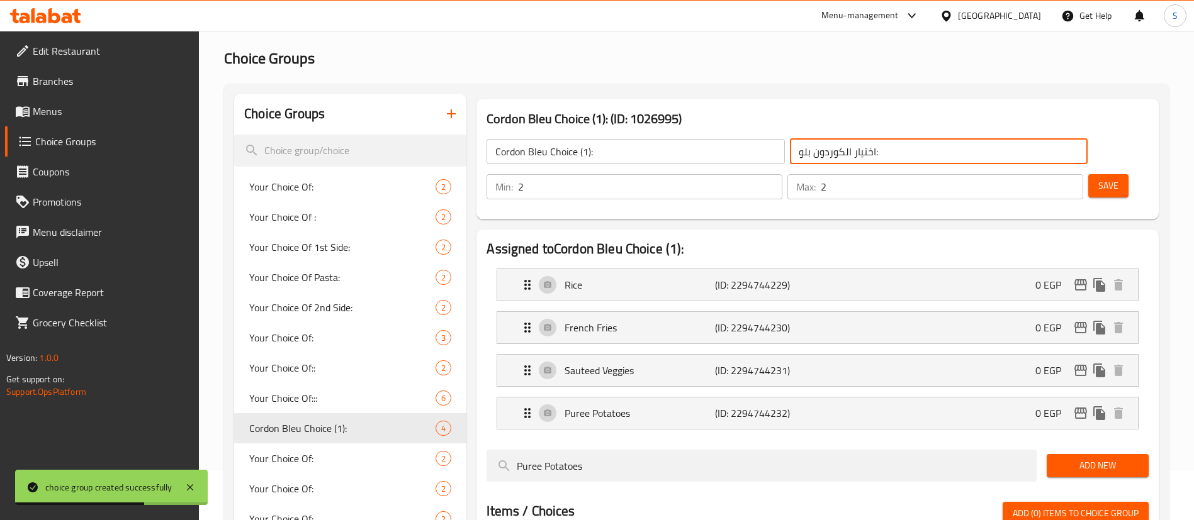
click at [790, 152] on input "اختيار الكوردون بلو:" at bounding box center [939, 151] width 298 height 25
click at [646, 118] on h3 "Cordon Bleu Choice (1): (ID: 1026995)" at bounding box center [817, 119] width 662 height 20
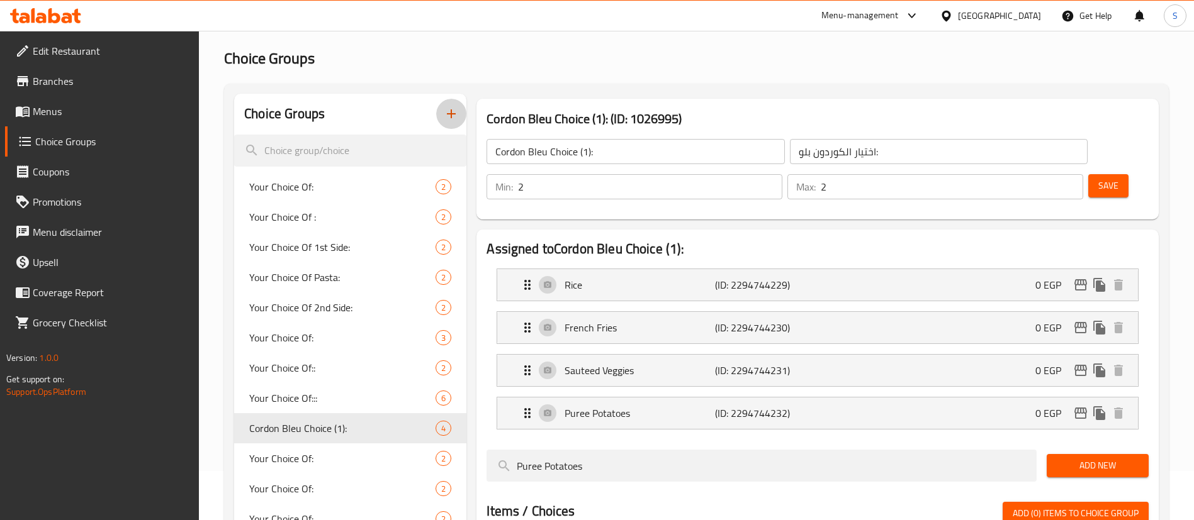
click at [452, 113] on icon "button" at bounding box center [451, 113] width 9 height 9
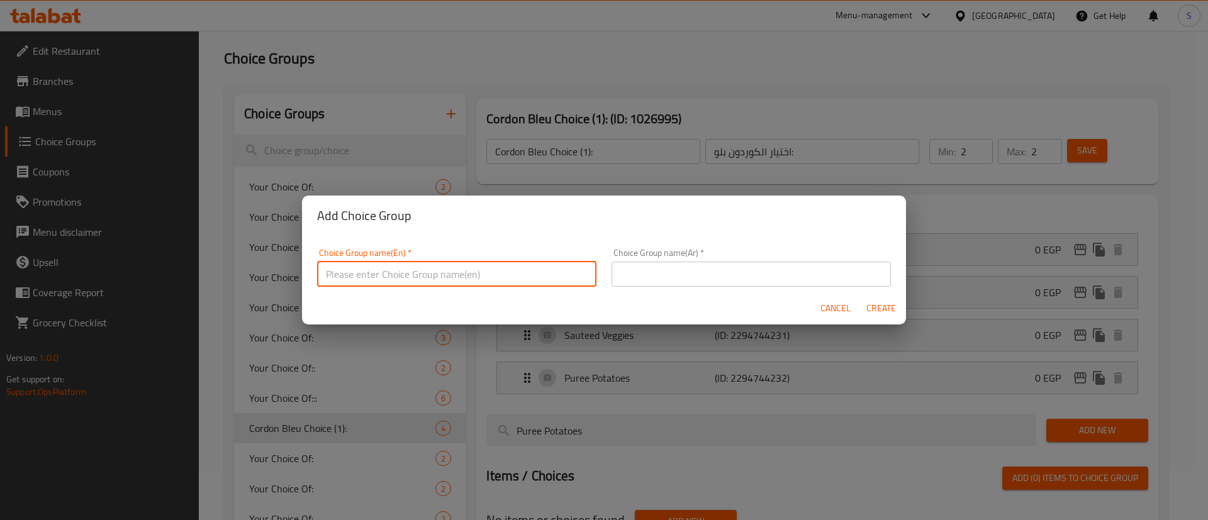
click at [398, 284] on input "text" at bounding box center [456, 274] width 279 height 25
click at [416, 274] on input "Cordon Bleu Choice (1):" at bounding box center [456, 274] width 279 height 25
type input "Cordon Bleu Choice (2):"
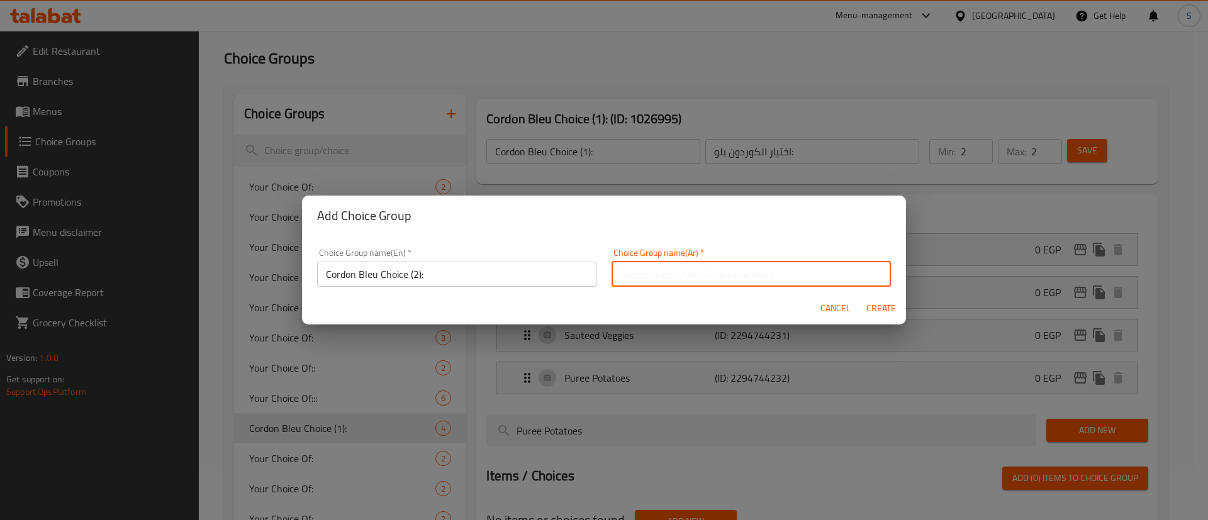
click at [662, 276] on input "text" at bounding box center [751, 274] width 279 height 25
paste input "اختيار الكوردون بلو:"
type input "اختيار الكوردون بلو:"
click at [868, 307] on span "Create" at bounding box center [881, 309] width 30 height 16
type input "Cordon Bleu Choice (2):"
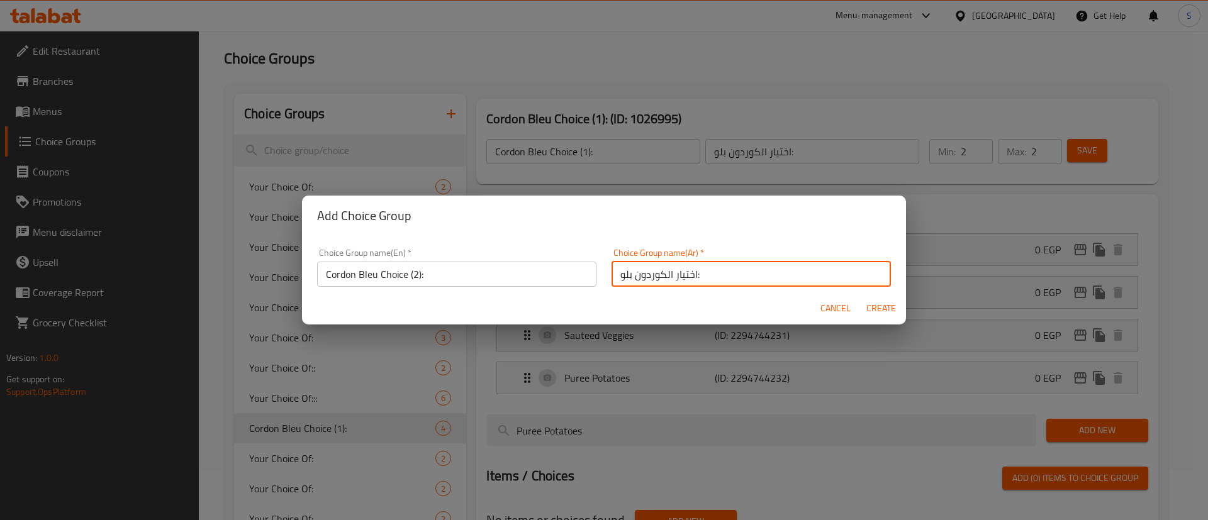
type input "0"
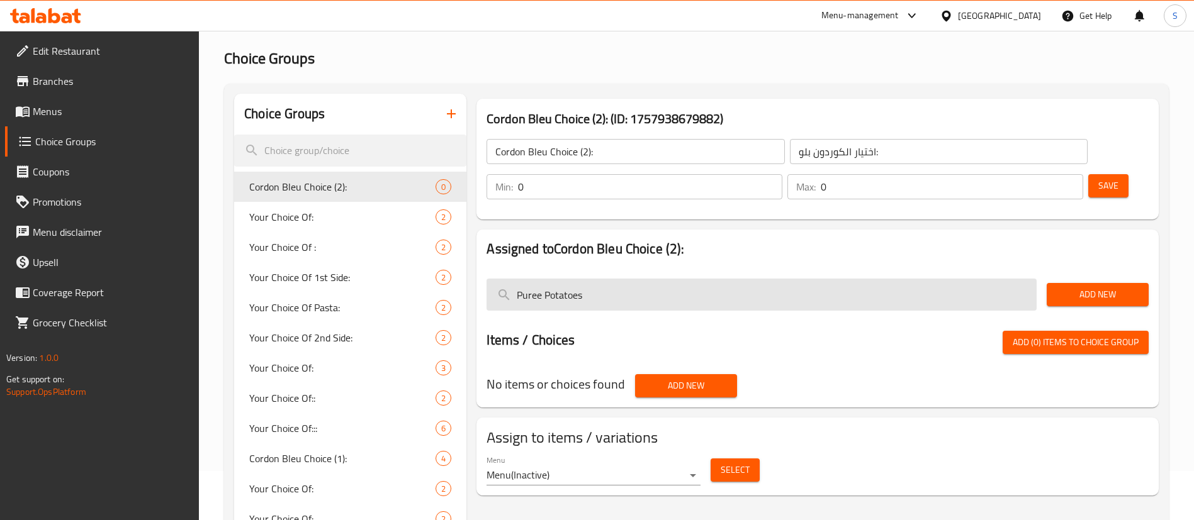
click at [690, 279] on input "Puree Potatoes" at bounding box center [761, 295] width 550 height 32
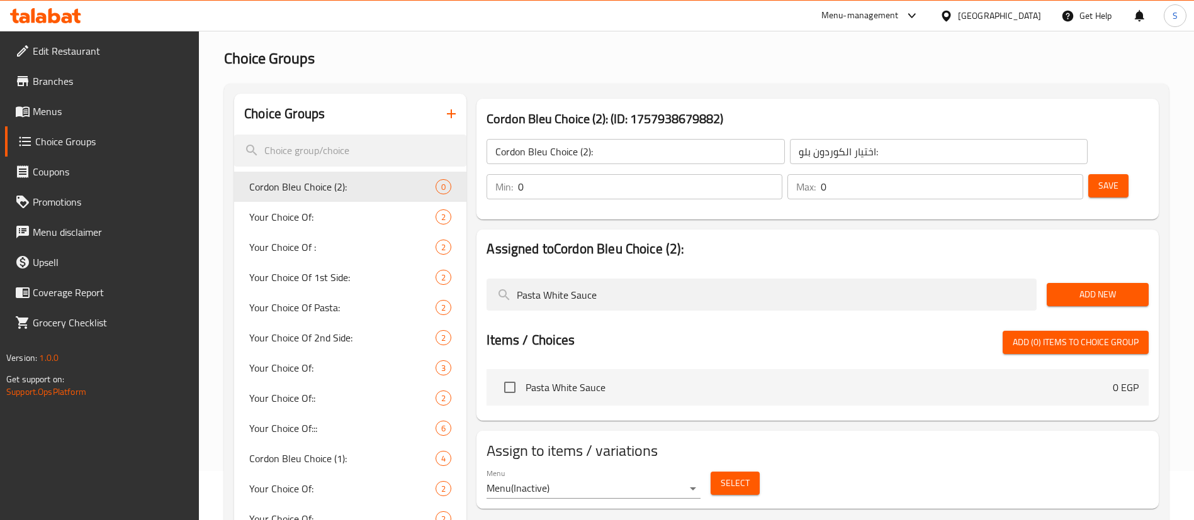
type input "Pasta White Sauce"
click at [1123, 287] on span "Add New" at bounding box center [1097, 295] width 82 height 16
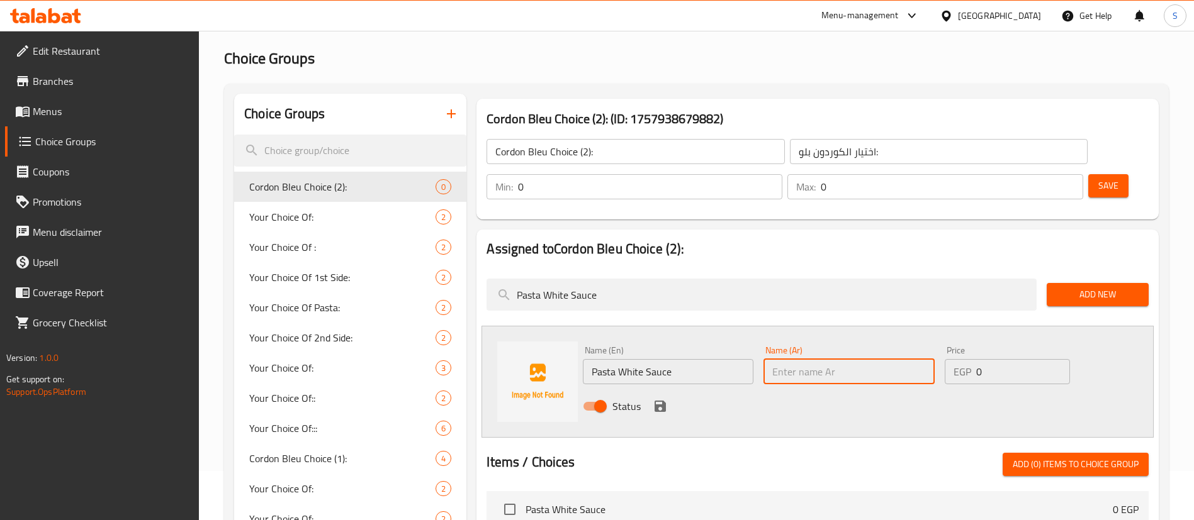
click at [826, 359] on input "text" at bounding box center [848, 371] width 171 height 25
type input "مكرونة صوص ابيض"
click at [656, 401] on icon "save" at bounding box center [659, 406] width 11 height 11
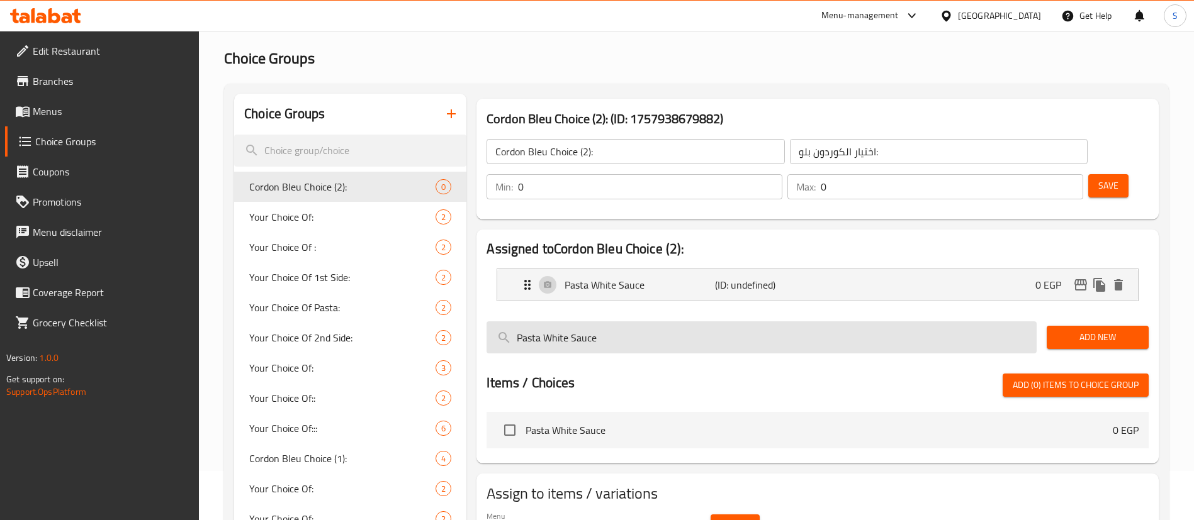
click at [716, 322] on input "Pasta White Sauce" at bounding box center [761, 338] width 550 height 32
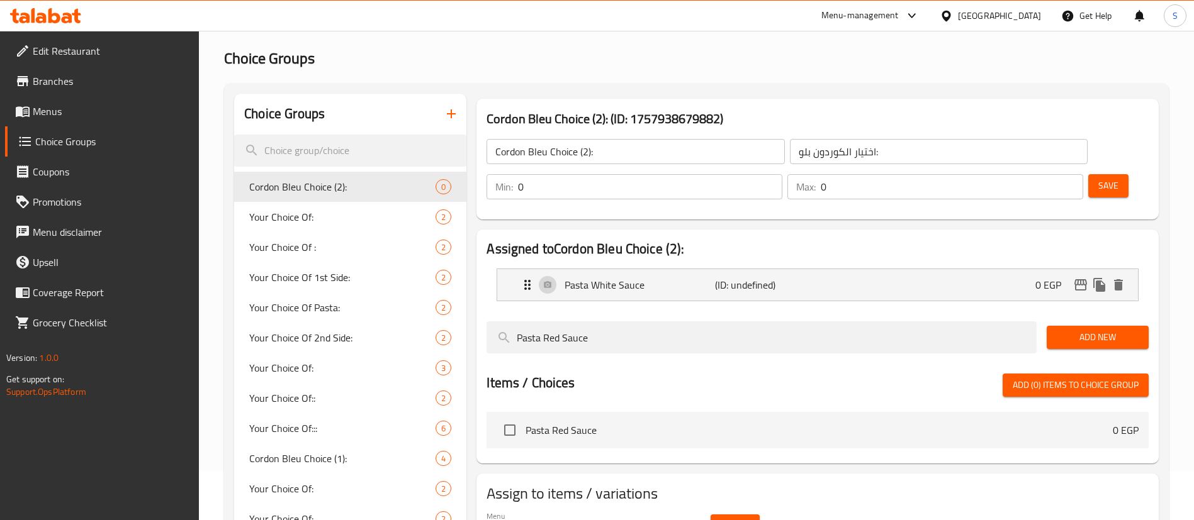
type input "Pasta Red Sauce"
click at [1130, 330] on span "Add New" at bounding box center [1097, 338] width 82 height 16
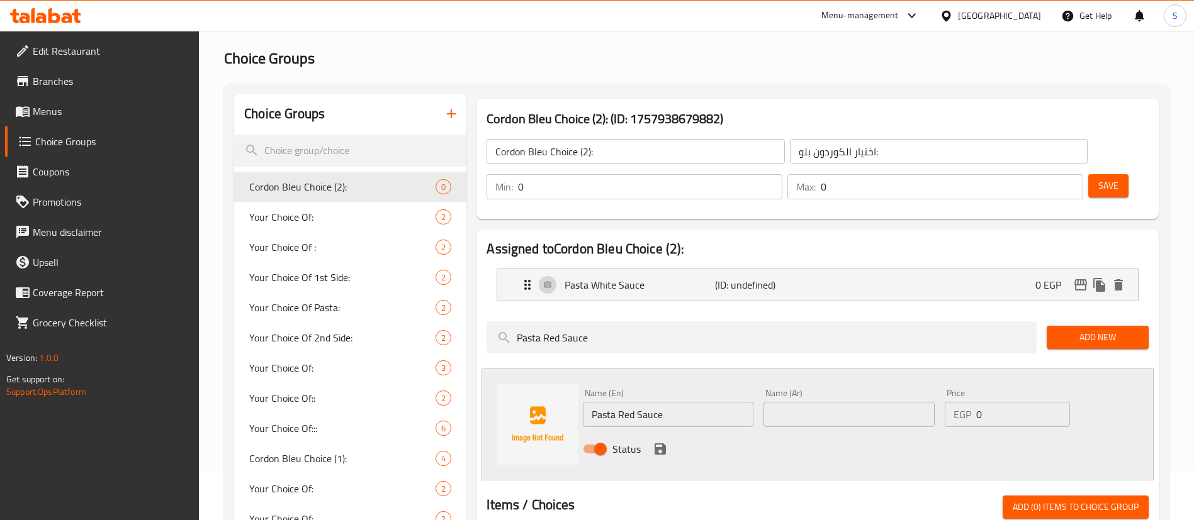
click at [877, 402] on input "text" at bounding box center [848, 414] width 171 height 25
type input "مكرونة صلصة"
click at [653, 442] on icon "save" at bounding box center [660, 449] width 15 height 15
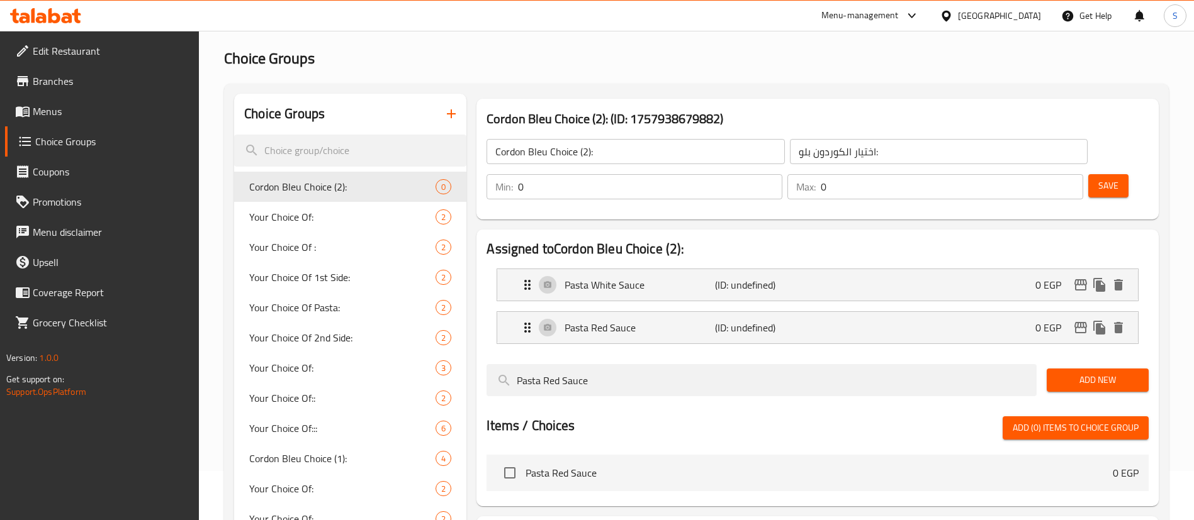
click at [1046, 174] on input "0" at bounding box center [952, 186] width 262 height 25
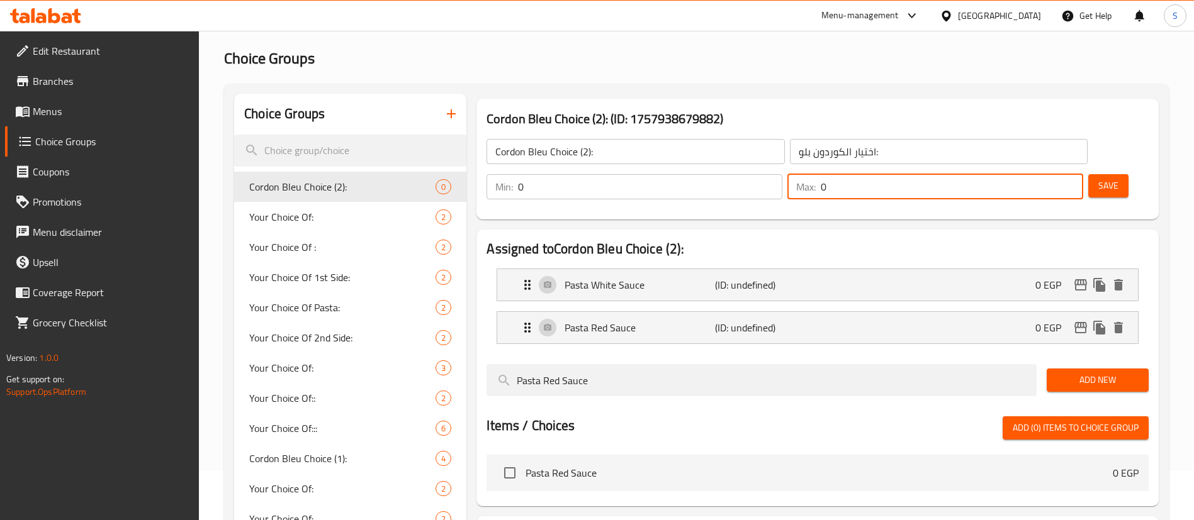
click at [1039, 174] on input "0" at bounding box center [952, 186] width 262 height 25
type input "1"
click at [1088, 174] on button "Save" at bounding box center [1108, 185] width 40 height 23
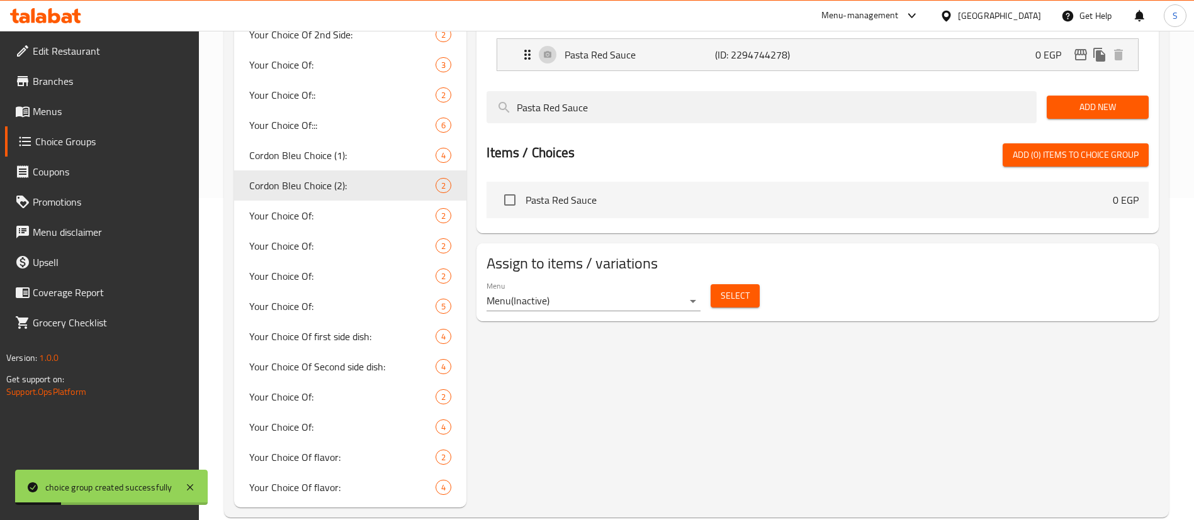
scroll to position [323, 0]
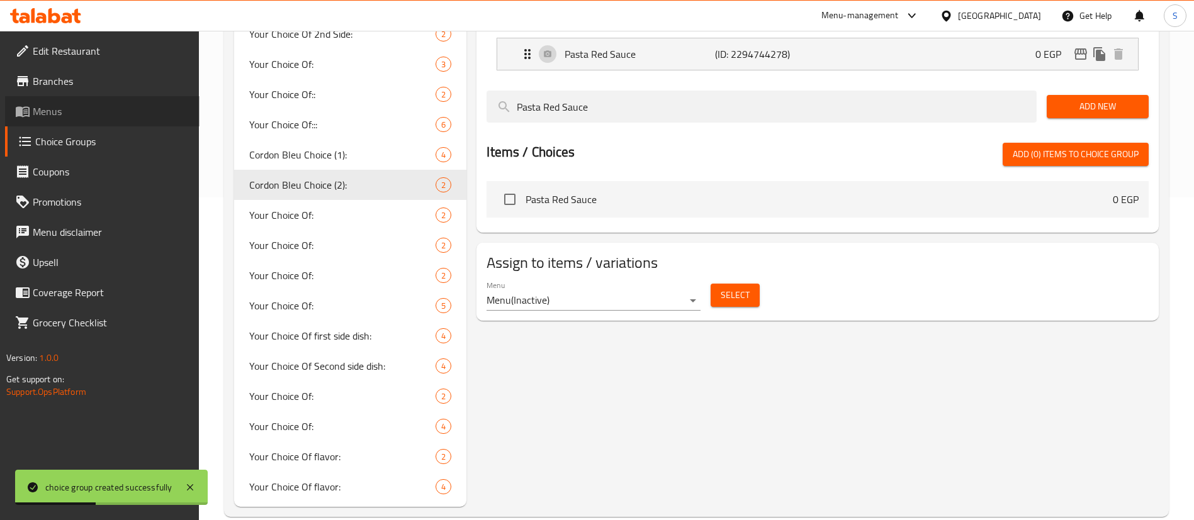
click at [62, 115] on span "Menus" at bounding box center [111, 111] width 157 height 15
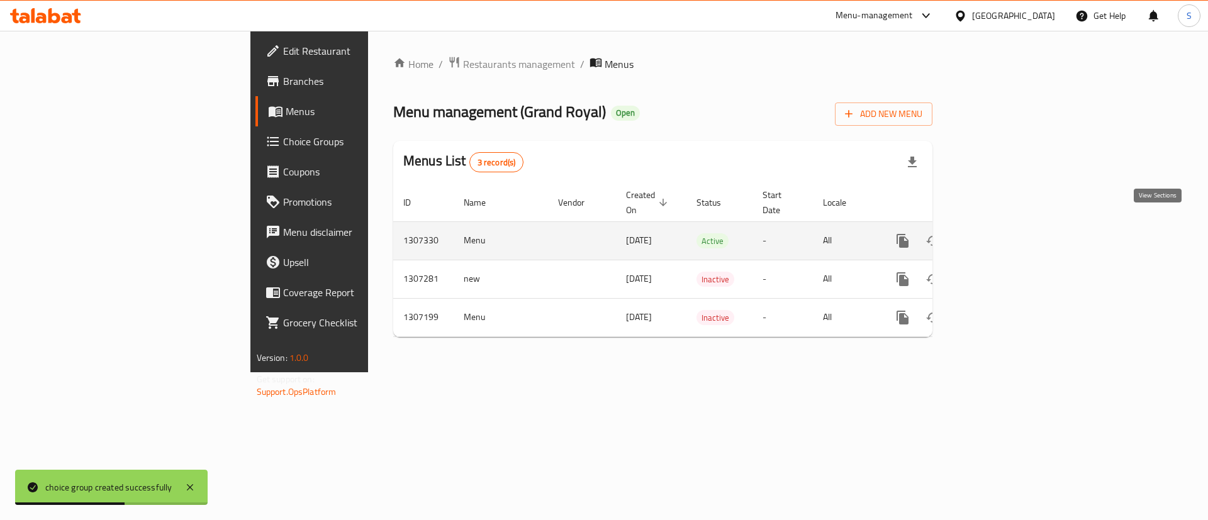
click at [1001, 233] on icon "enhanced table" at bounding box center [993, 240] width 15 height 15
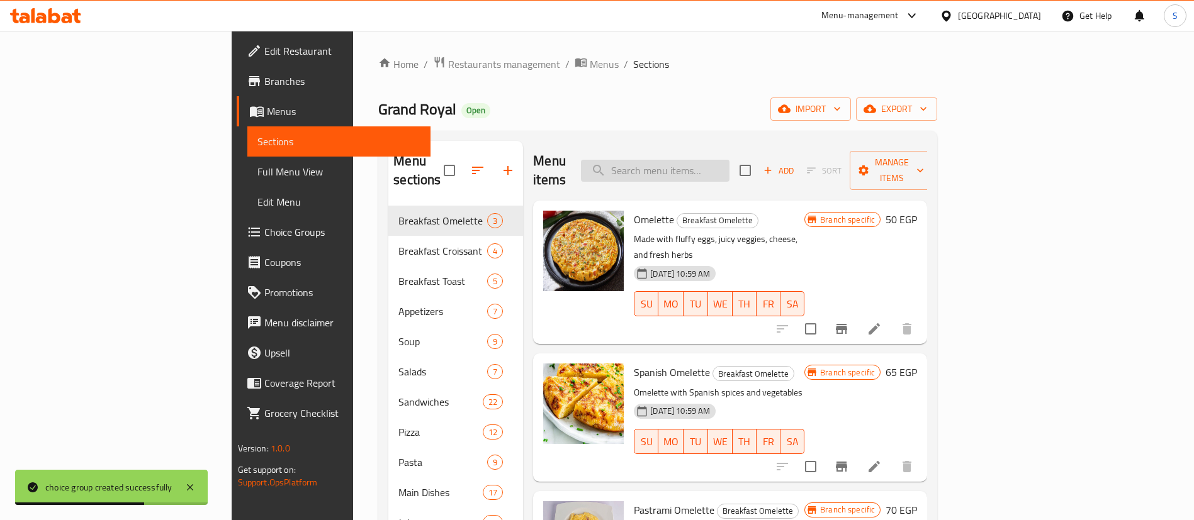
click at [729, 164] on input "search" at bounding box center [655, 171] width 148 height 22
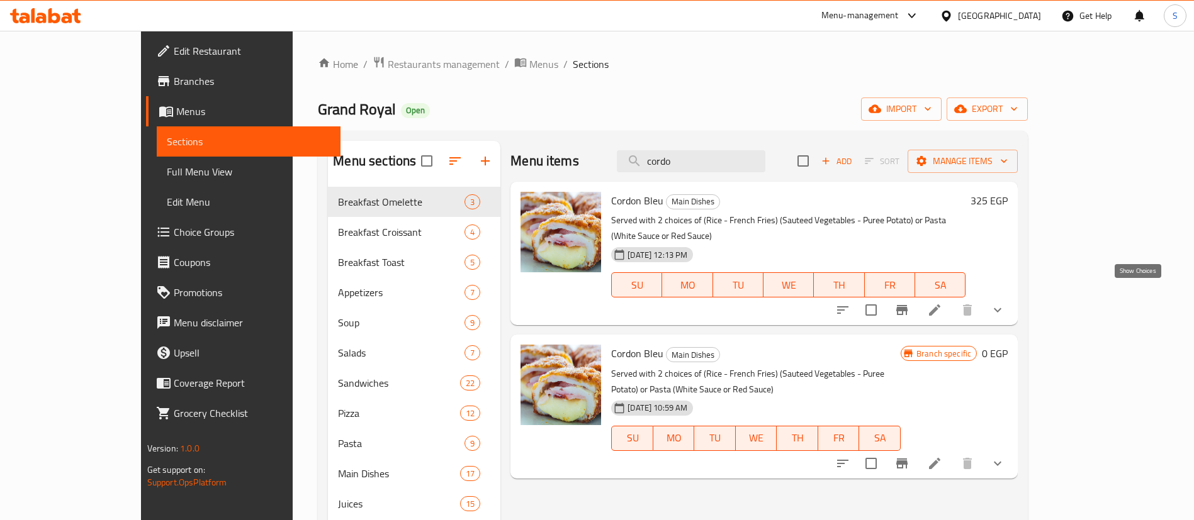
type input "cordo"
click at [1005, 303] on icon "show more" at bounding box center [997, 310] width 15 height 15
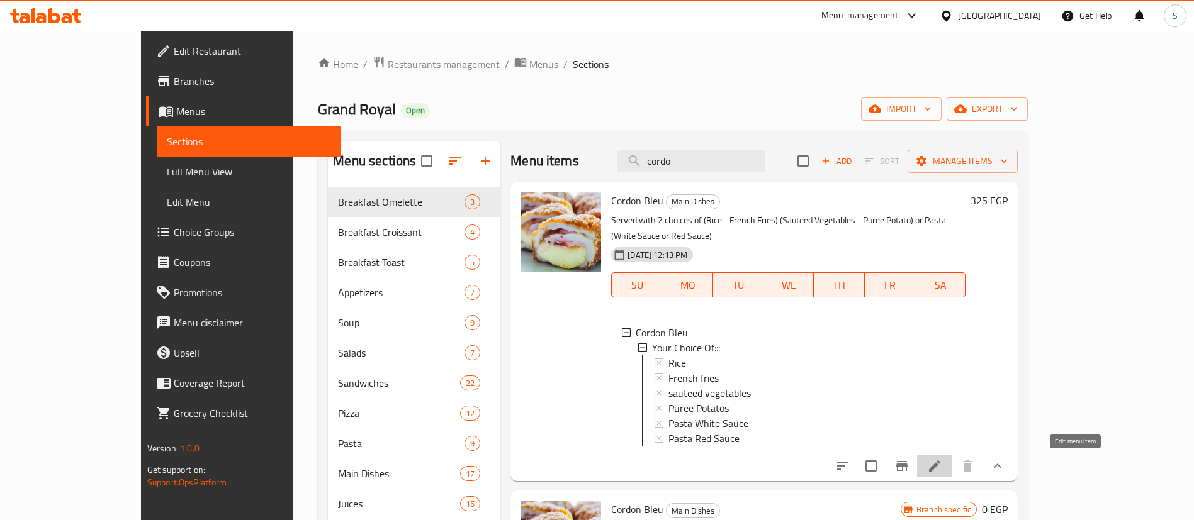
click at [940, 467] on icon at bounding box center [934, 466] width 11 height 11
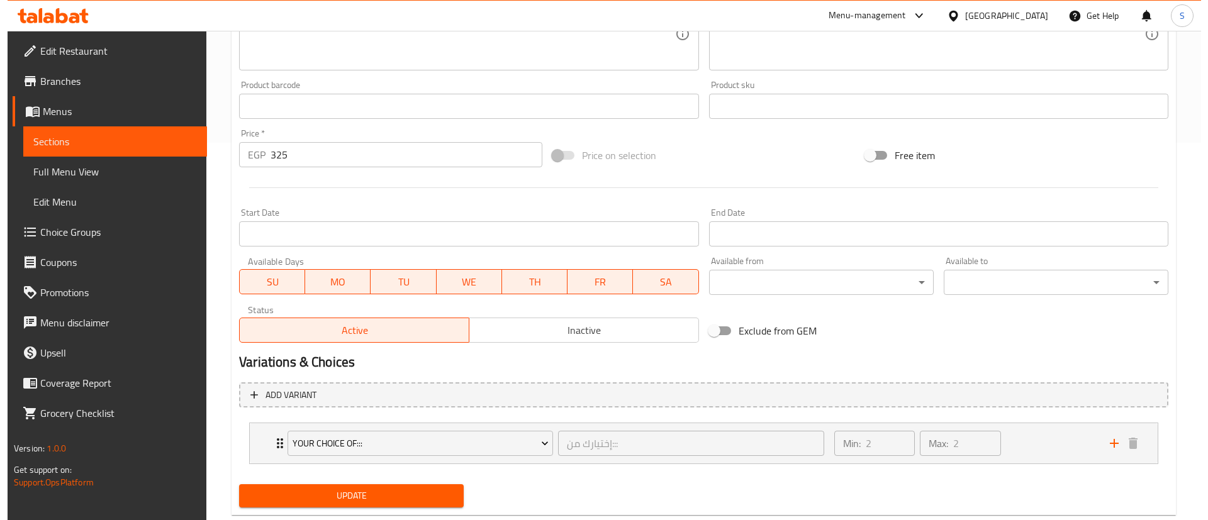
scroll to position [408, 0]
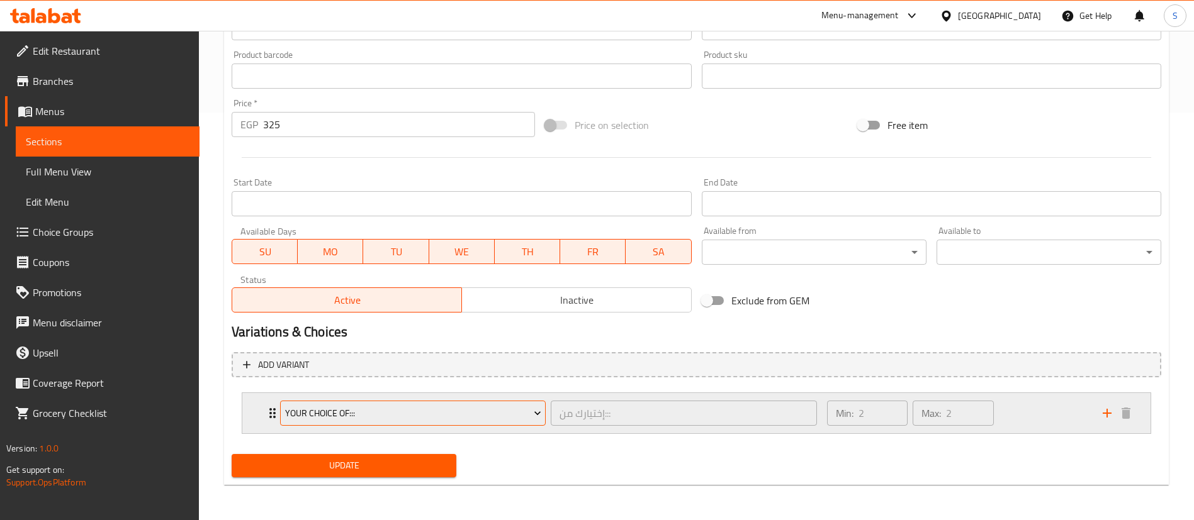
click at [512, 413] on span "Your Choice Of:::" at bounding box center [413, 414] width 256 height 16
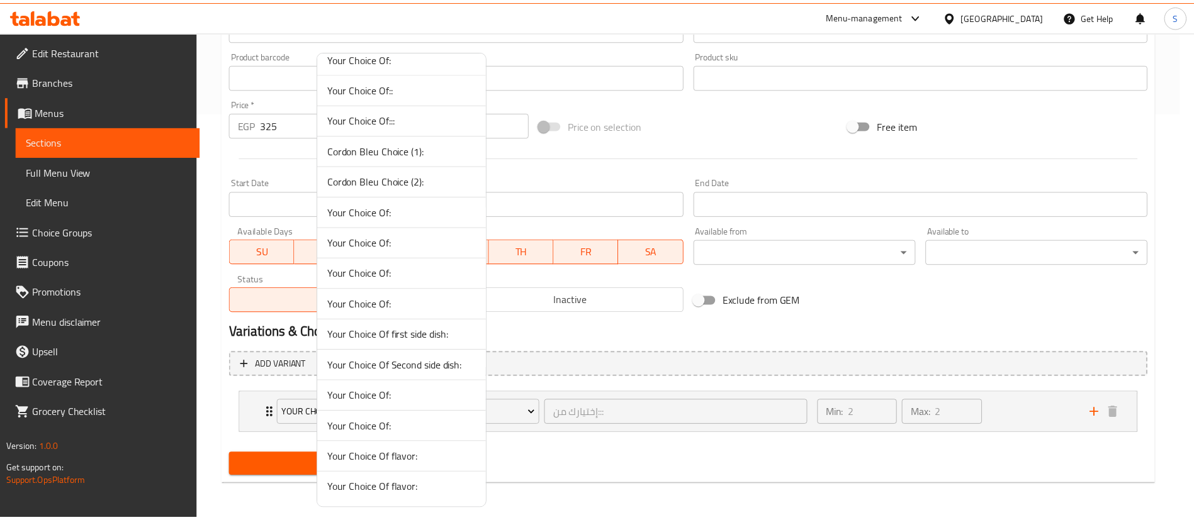
scroll to position [0, 0]
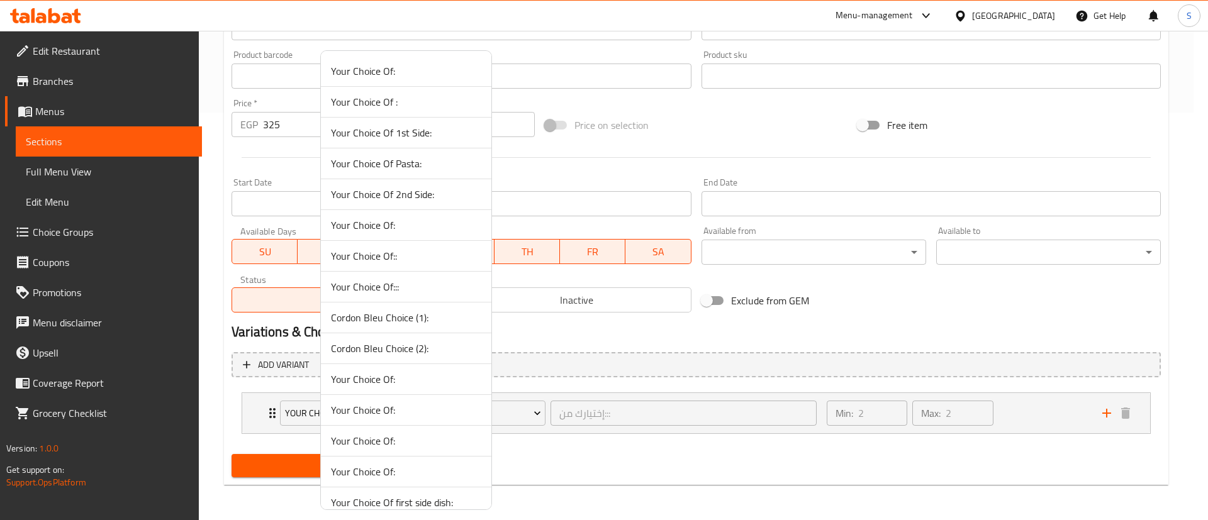
click at [400, 314] on span "Cordon Bleu Choice (1):" at bounding box center [406, 317] width 150 height 15
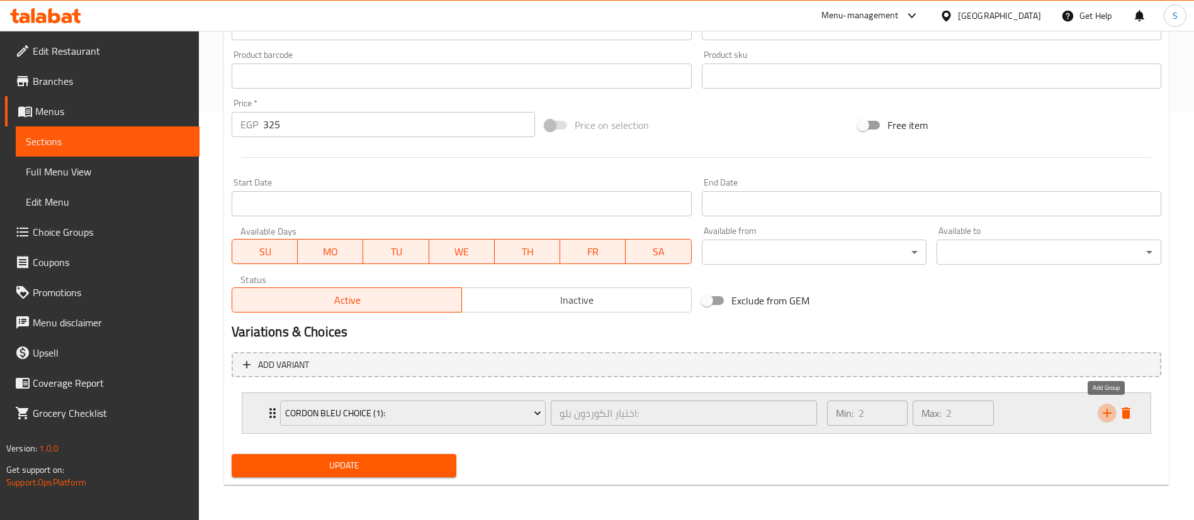
click at [1111, 418] on icon "add" at bounding box center [1106, 413] width 15 height 15
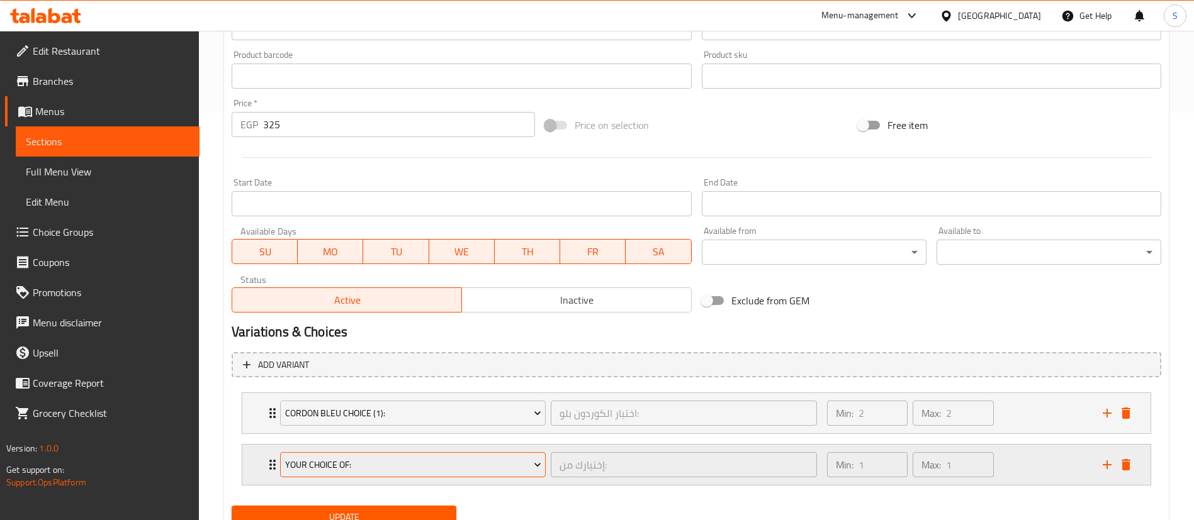
click at [514, 463] on span "Your Choice Of:" at bounding box center [413, 465] width 256 height 16
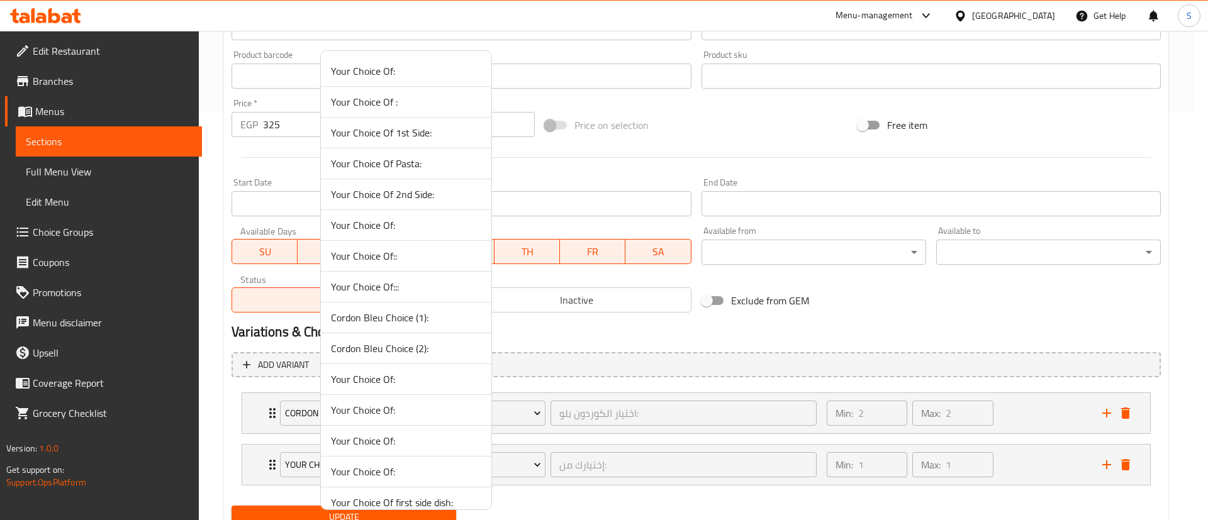
click at [413, 348] on span "Cordon Bleu Choice (2):" at bounding box center [406, 348] width 150 height 15
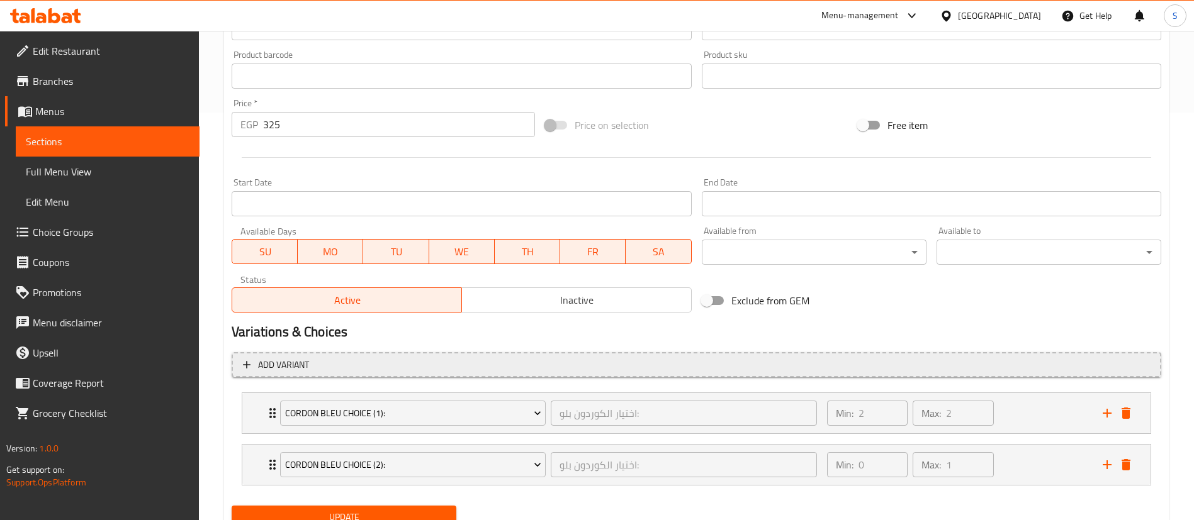
click at [498, 369] on span "Add variant" at bounding box center [696, 365] width 907 height 16
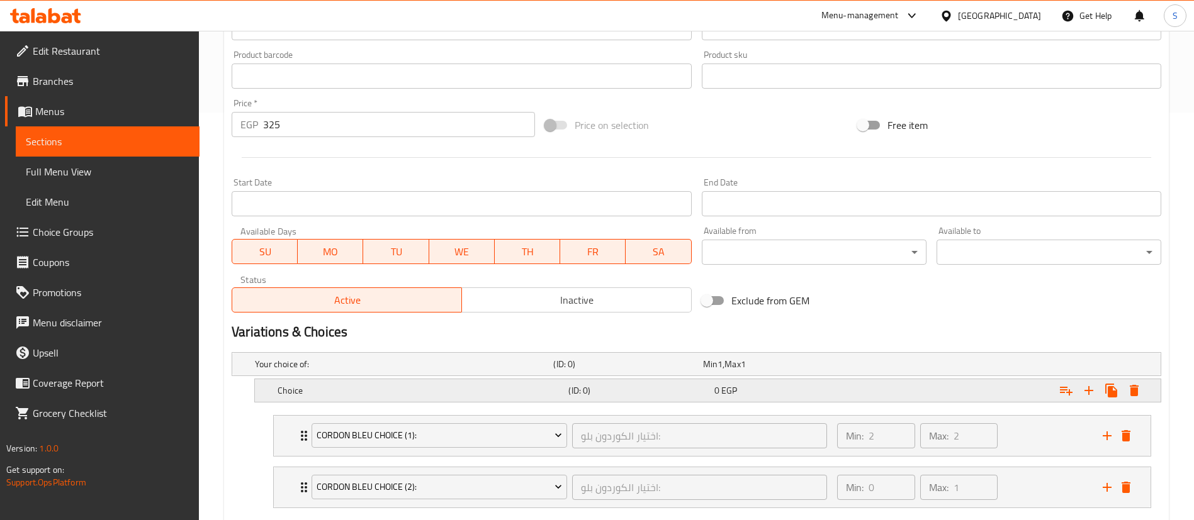
click at [751, 393] on div "0 EGP" at bounding box center [784, 390] width 140 height 13
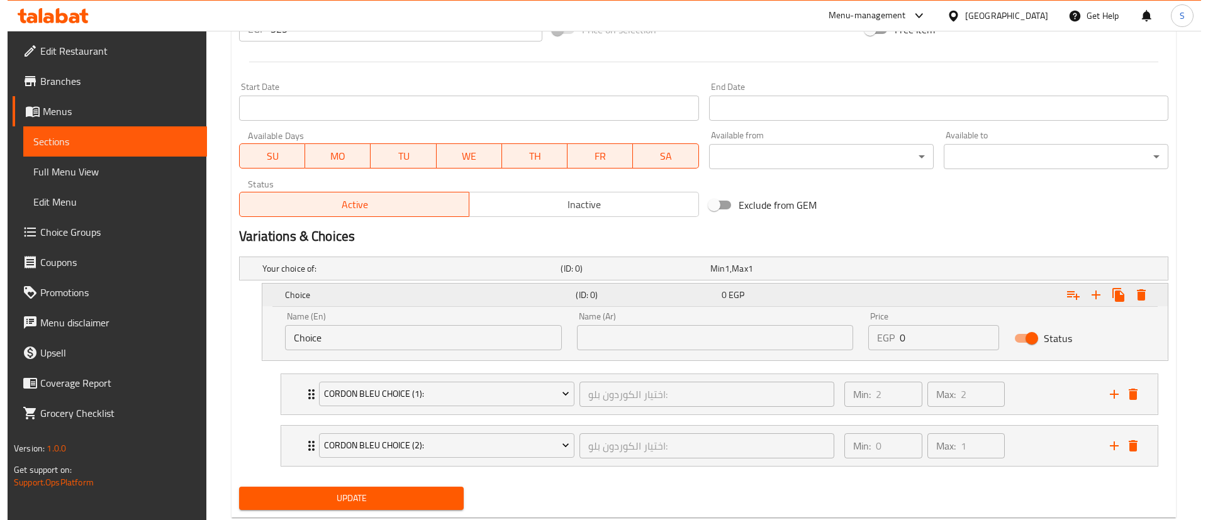
scroll to position [505, 0]
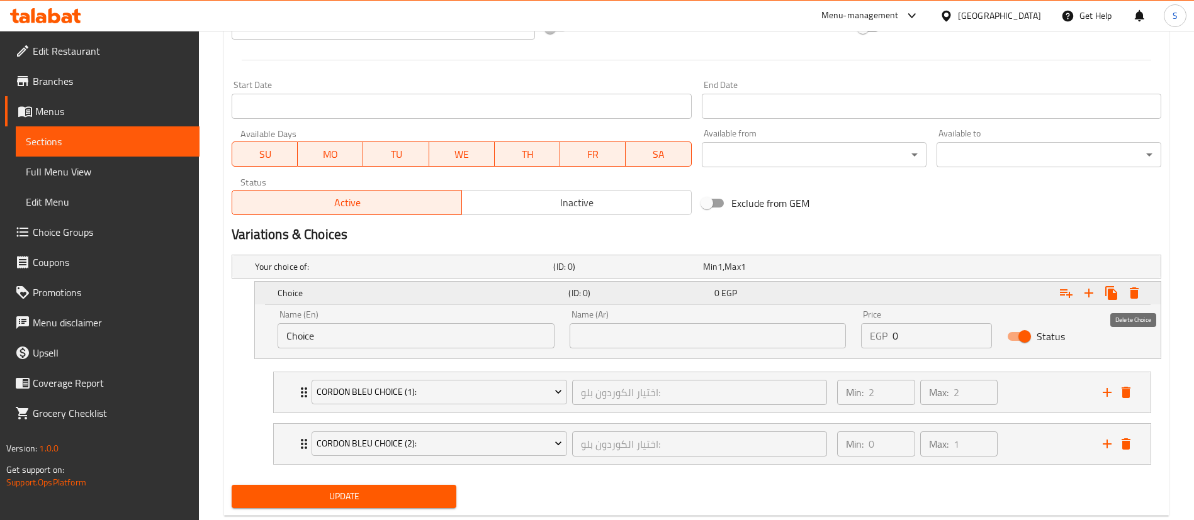
click at [1138, 290] on icon "Expand" at bounding box center [1133, 293] width 15 height 15
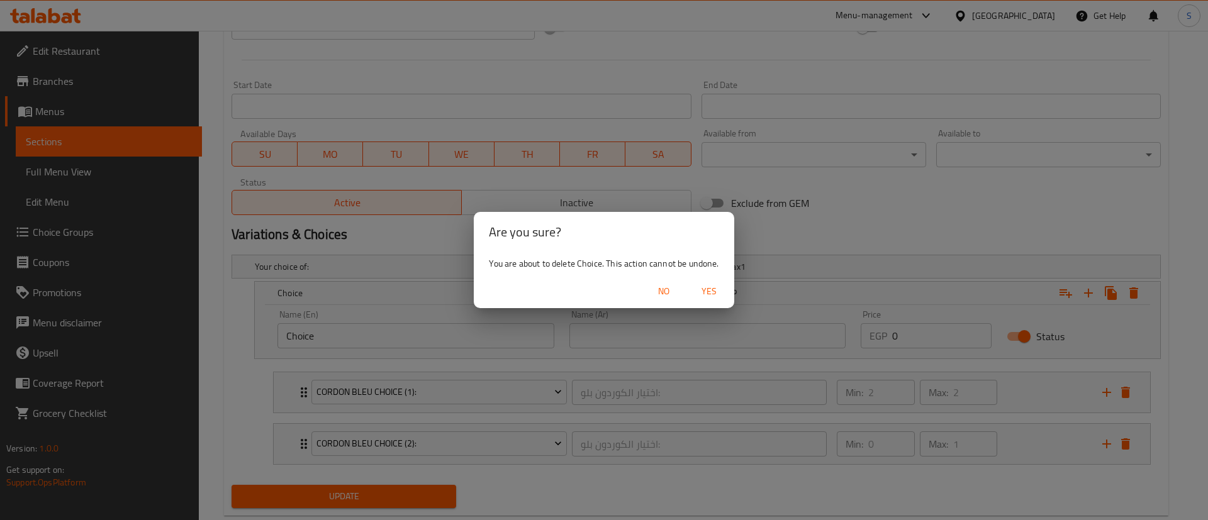
click at [709, 287] on span "Yes" at bounding box center [709, 292] width 30 height 16
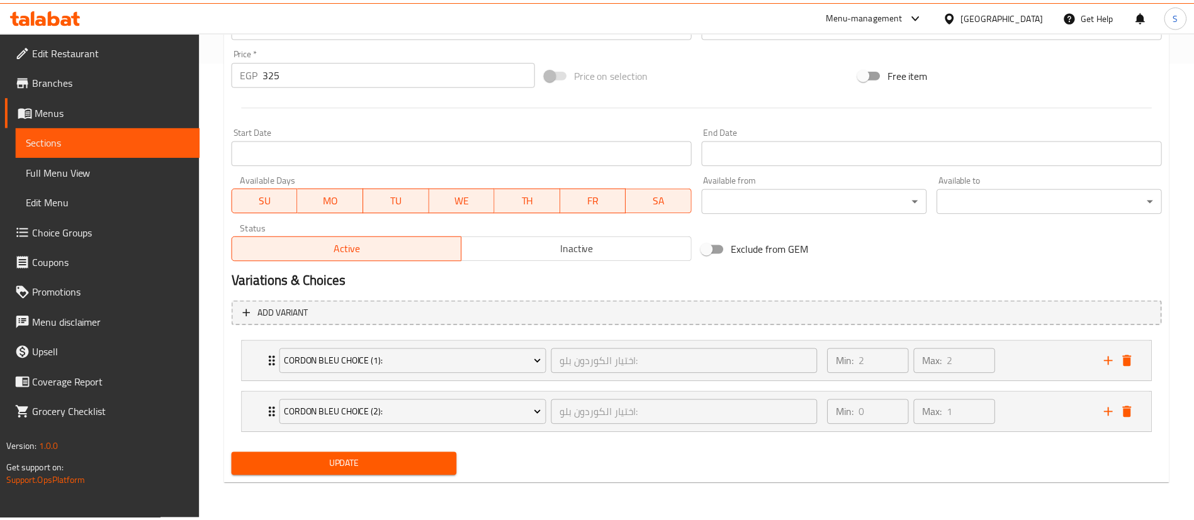
scroll to position [459, 0]
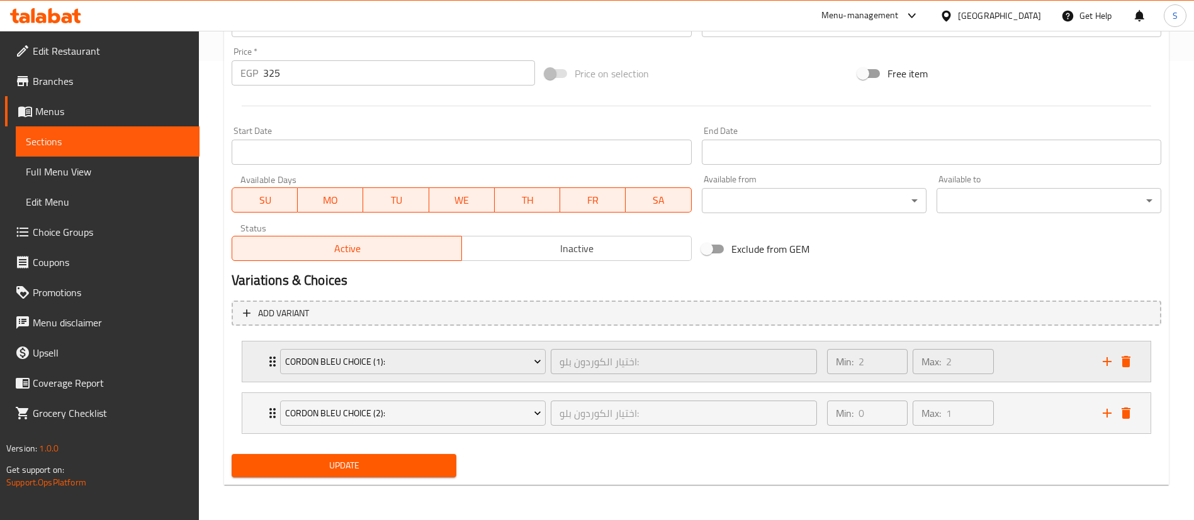
click at [1024, 359] on div "Min: 2 ​ Max: 2 ​" at bounding box center [957, 362] width 276 height 40
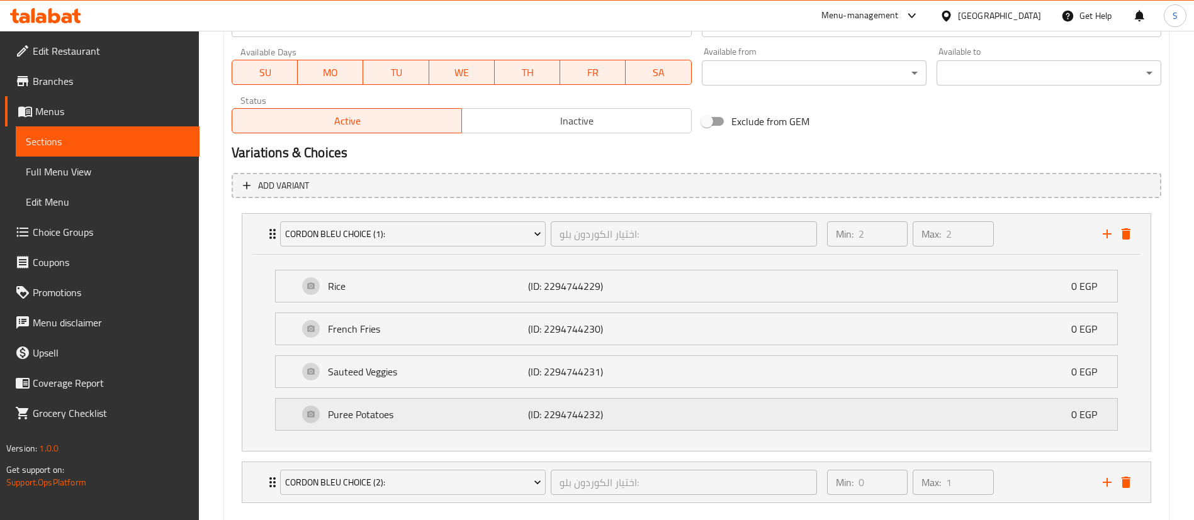
scroll to position [656, 0]
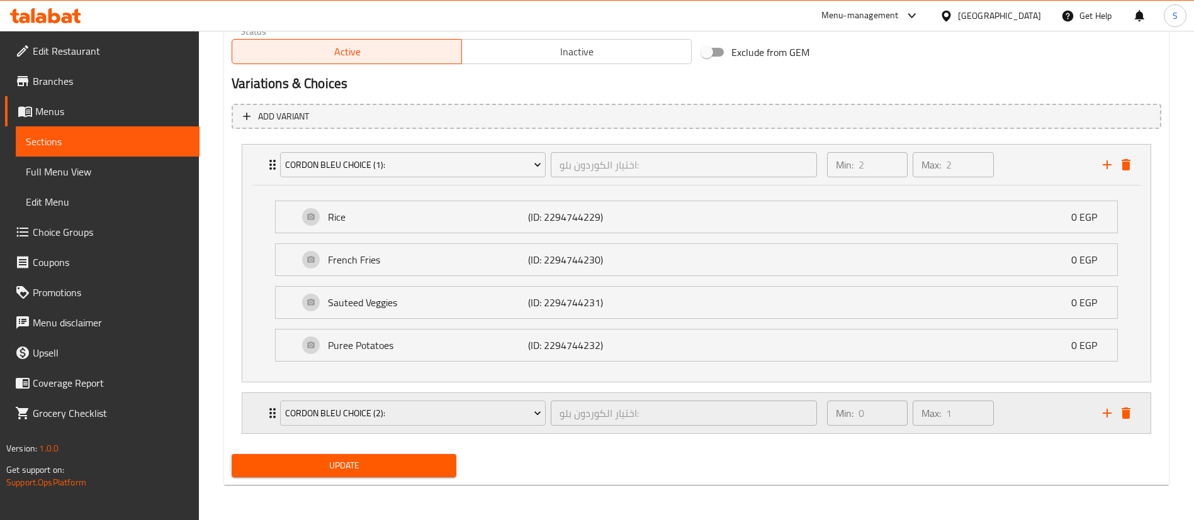
click at [1028, 398] on div "Min: 0 ​ Max: 1 ​" at bounding box center [957, 413] width 276 height 40
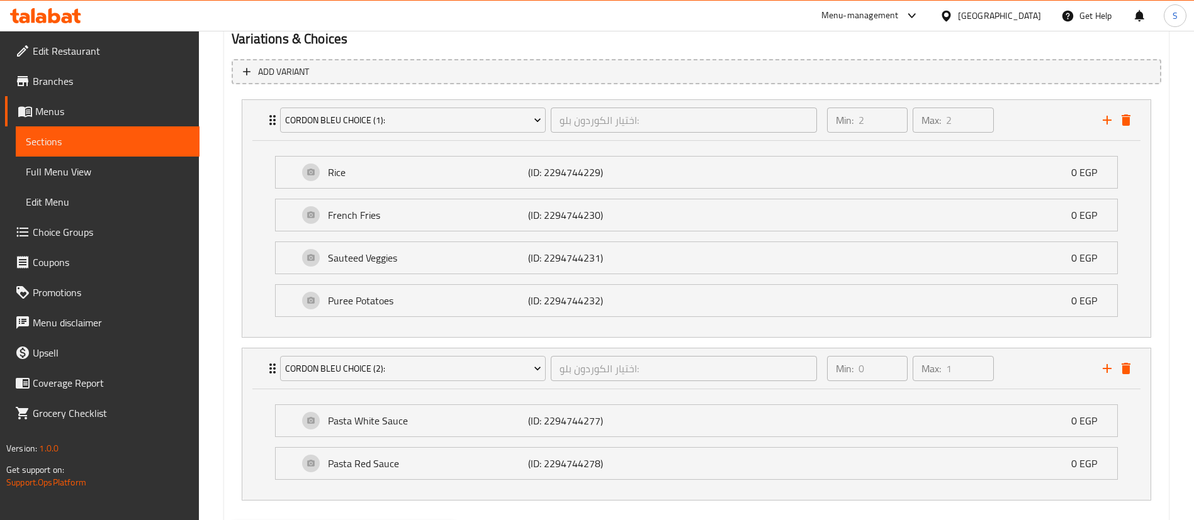
scroll to position [768, 0]
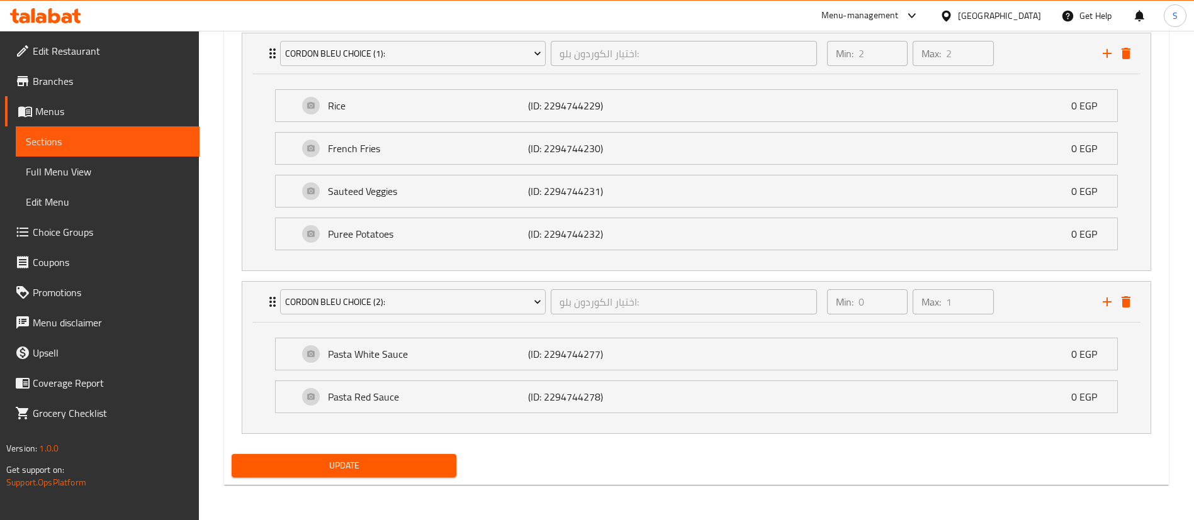
click at [417, 466] on span "Update" at bounding box center [344, 466] width 205 height 16
click at [95, 226] on span "Choice Groups" at bounding box center [111, 232] width 157 height 15
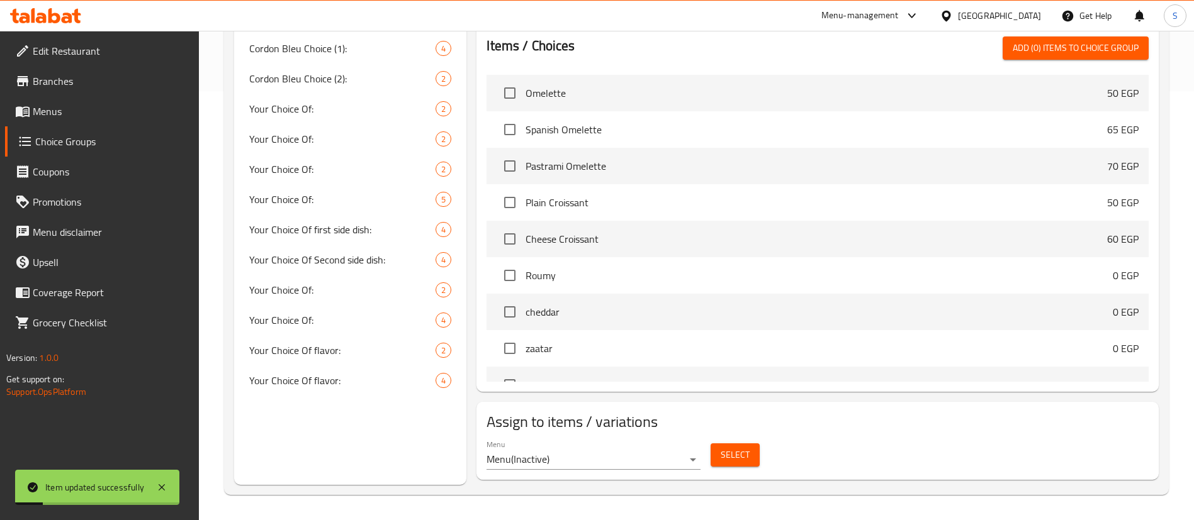
scroll to position [178, 0]
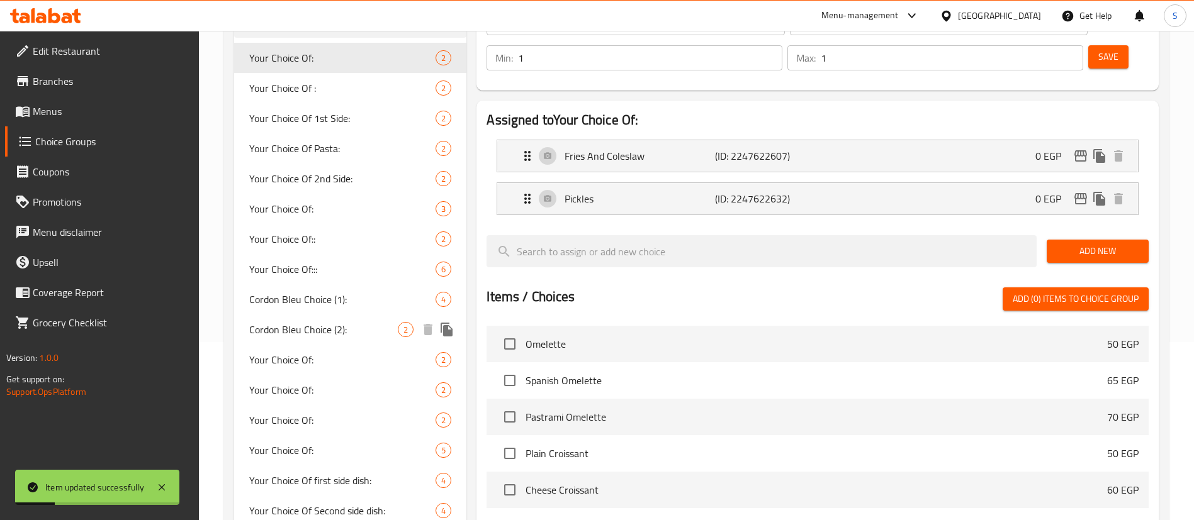
click at [340, 307] on span "Cordon Bleu Choice (1):" at bounding box center [342, 299] width 186 height 15
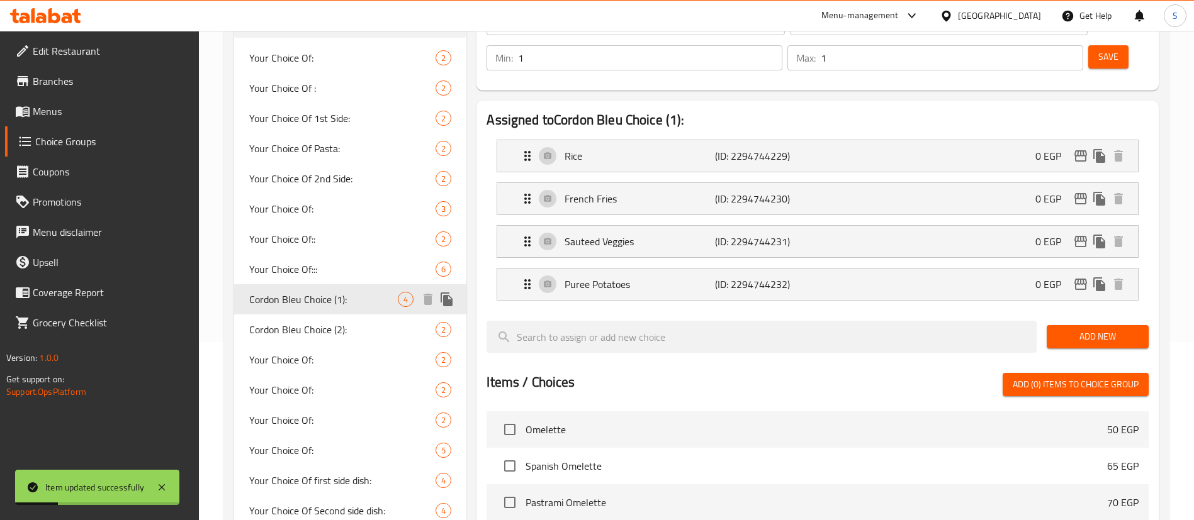
type input "Cordon Bleu Choice (1):"
type input "اختيار الكوردون بلو:"
type input "2"
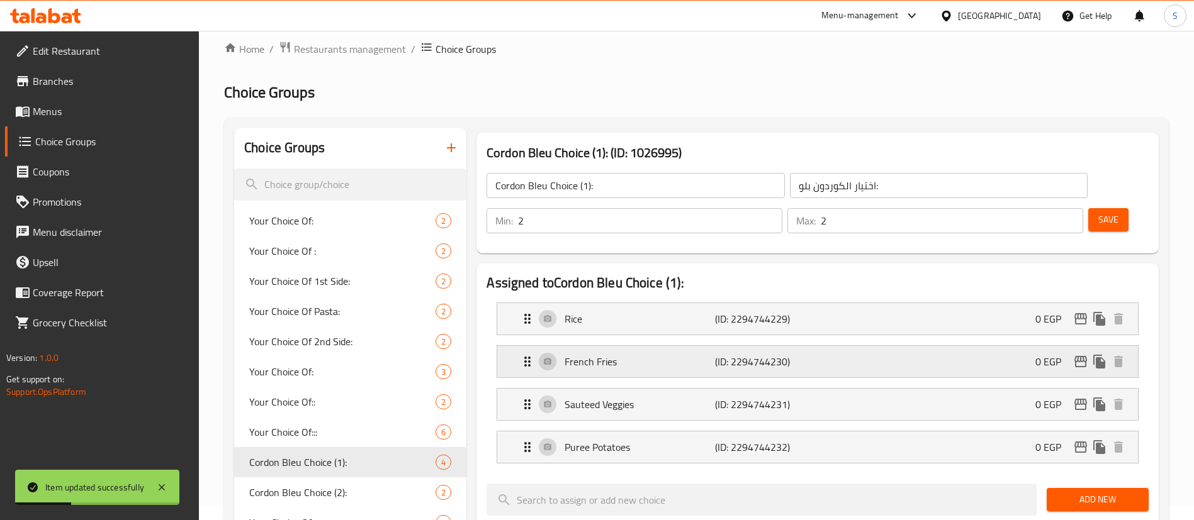
scroll to position [0, 0]
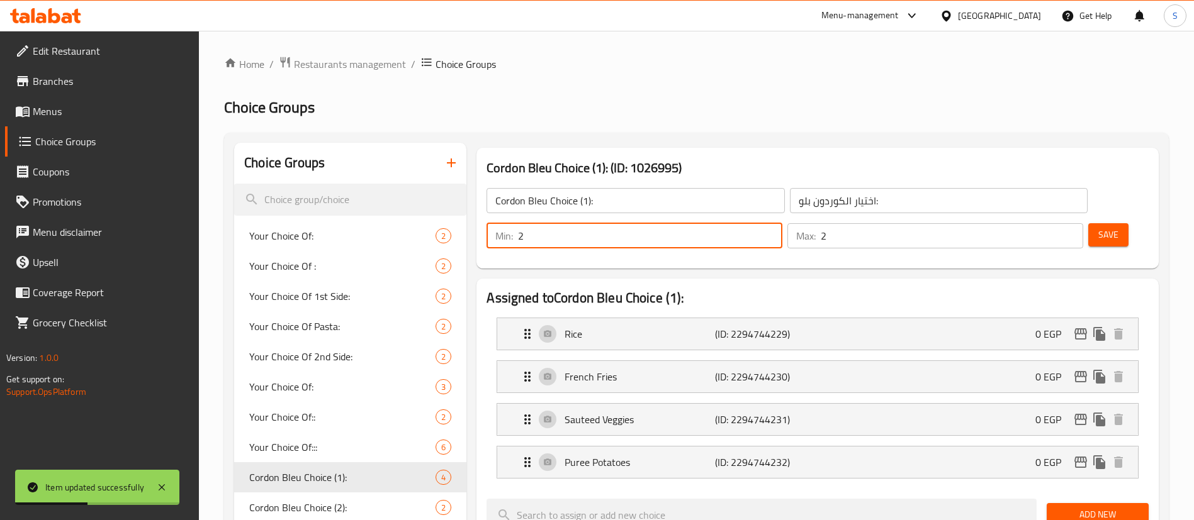
click at [782, 223] on input "2" at bounding box center [650, 235] width 264 height 25
type input "0"
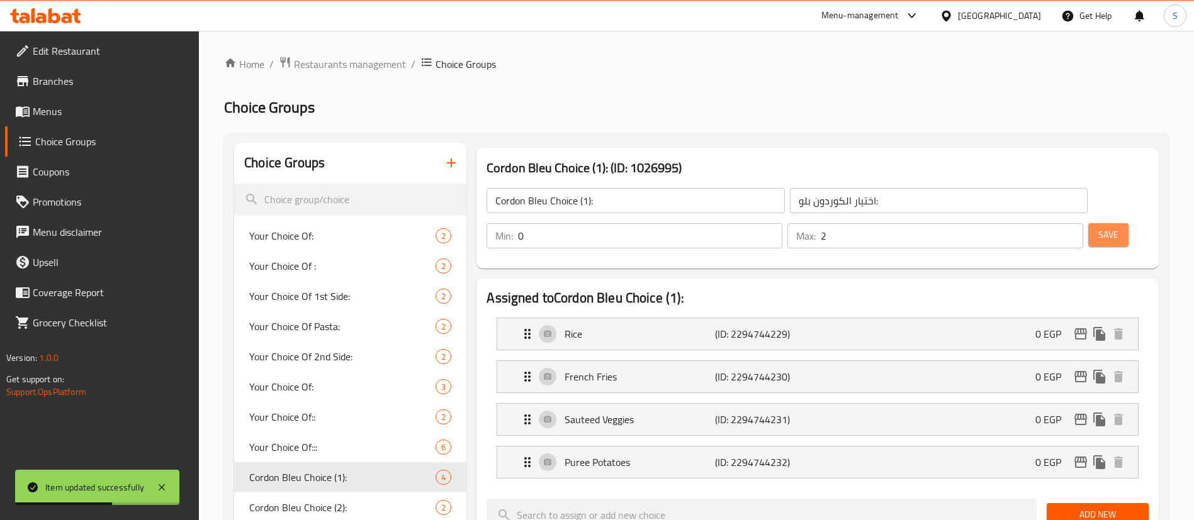
click at [1101, 223] on button "Save" at bounding box center [1108, 234] width 40 height 23
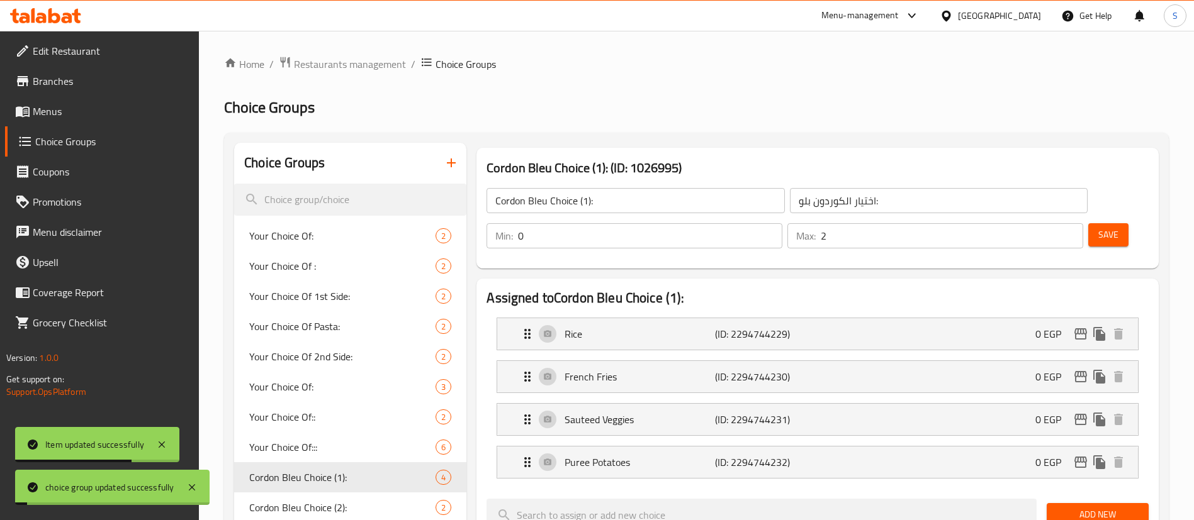
scroll to position [479, 0]
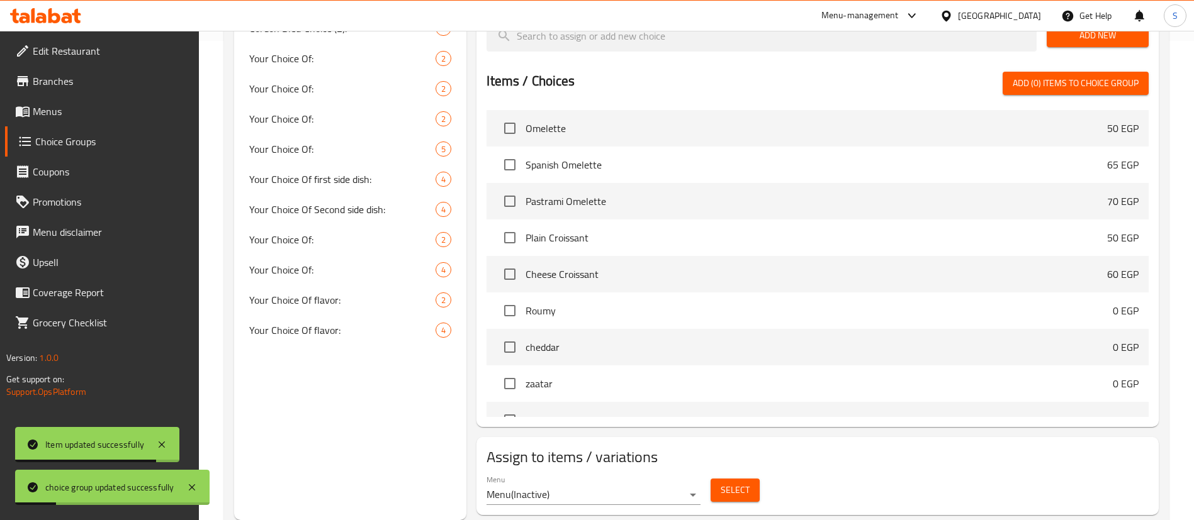
click at [132, 113] on span "Menus" at bounding box center [111, 111] width 157 height 15
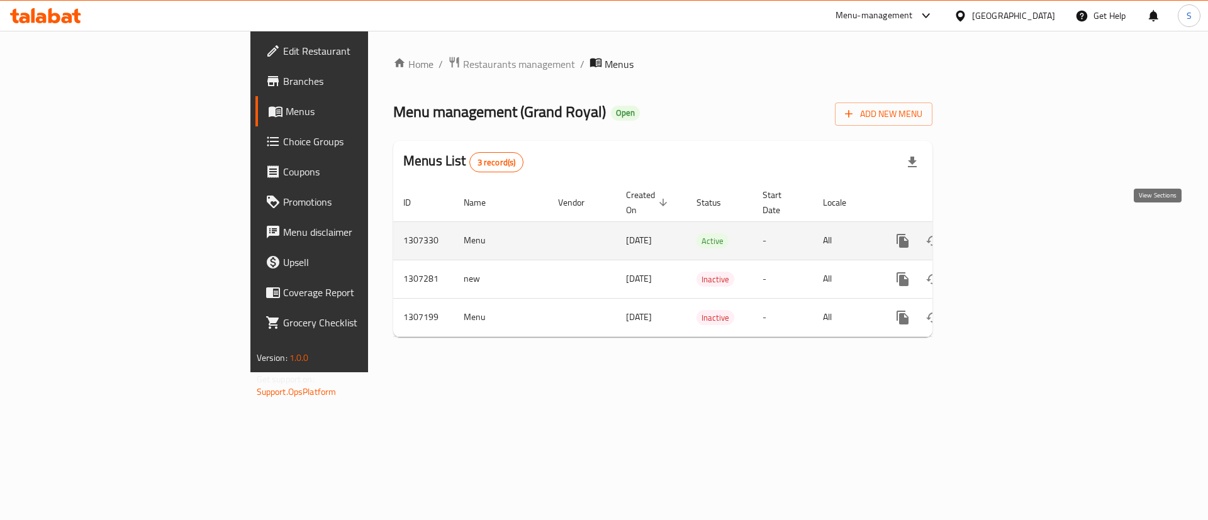
click at [1001, 233] on icon "enhanced table" at bounding box center [993, 240] width 15 height 15
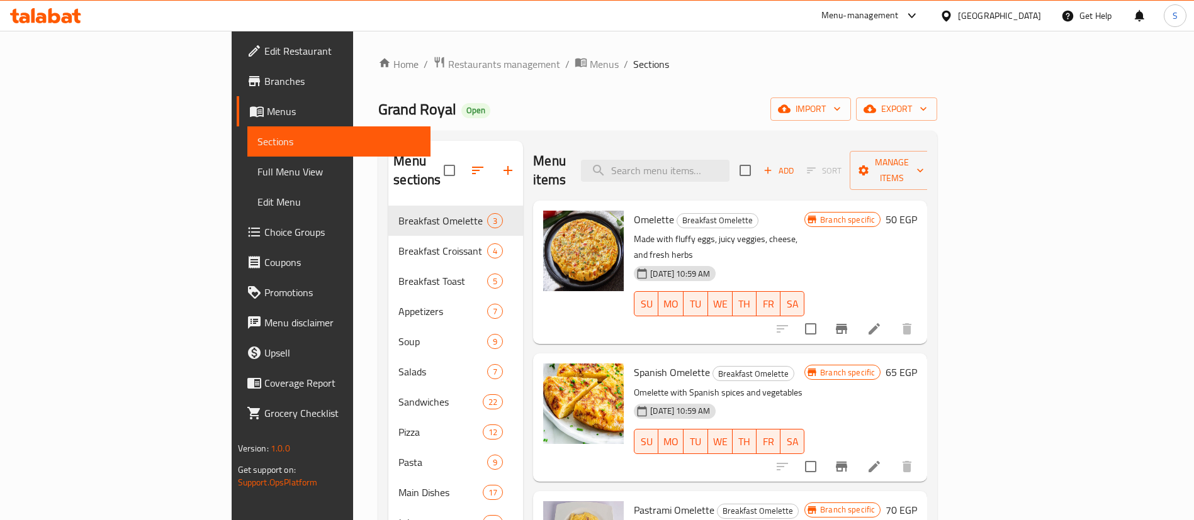
click at [264, 227] on span "Choice Groups" at bounding box center [342, 232] width 157 height 15
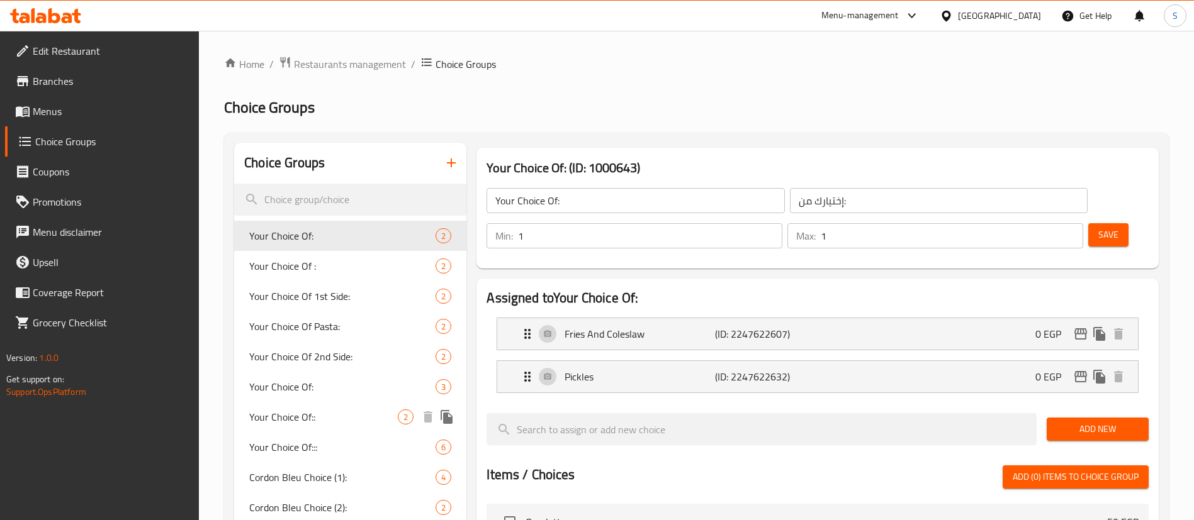
scroll to position [76, 0]
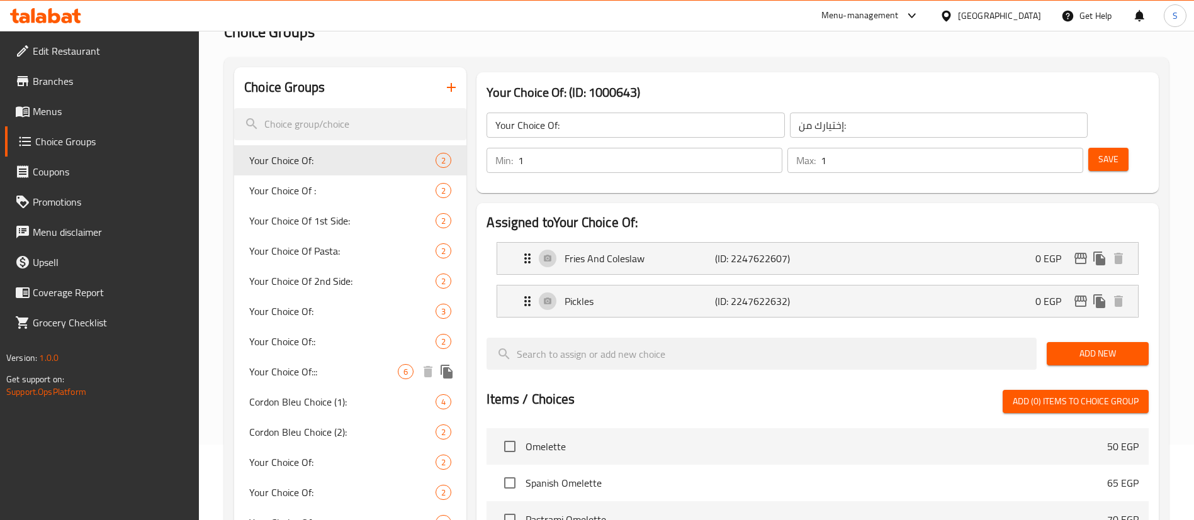
click at [318, 365] on span "Your Choice Of:::" at bounding box center [323, 371] width 148 height 15
type input "Your Choice Of:::"
type input "إختيارك من:::"
type input "2"
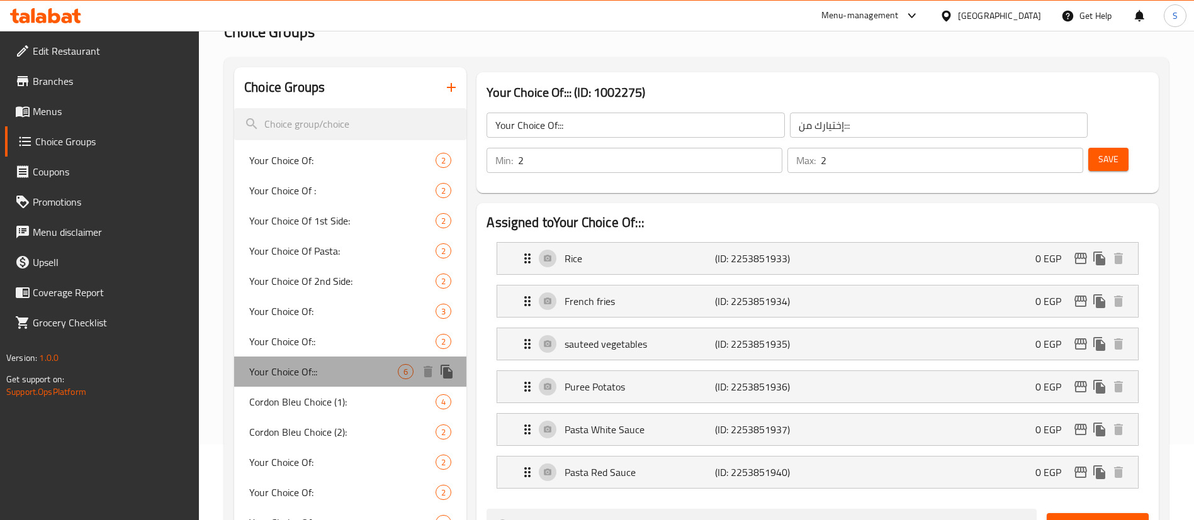
click at [337, 378] on span "Your Choice Of:::" at bounding box center [323, 371] width 148 height 15
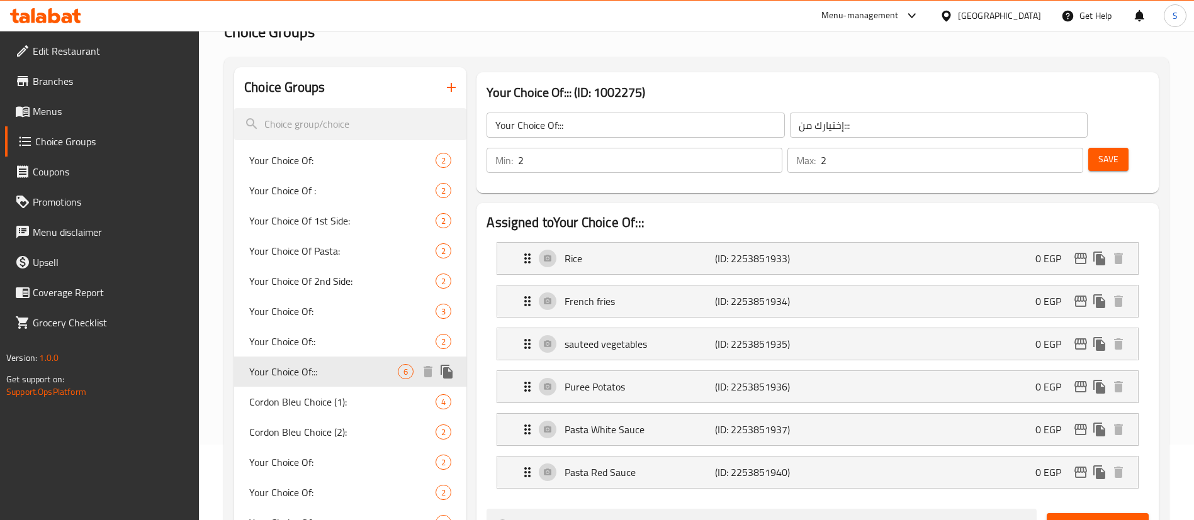
click at [337, 378] on span "Your Choice Of:::" at bounding box center [323, 371] width 148 height 15
click at [69, 107] on span "Menus" at bounding box center [111, 111] width 157 height 15
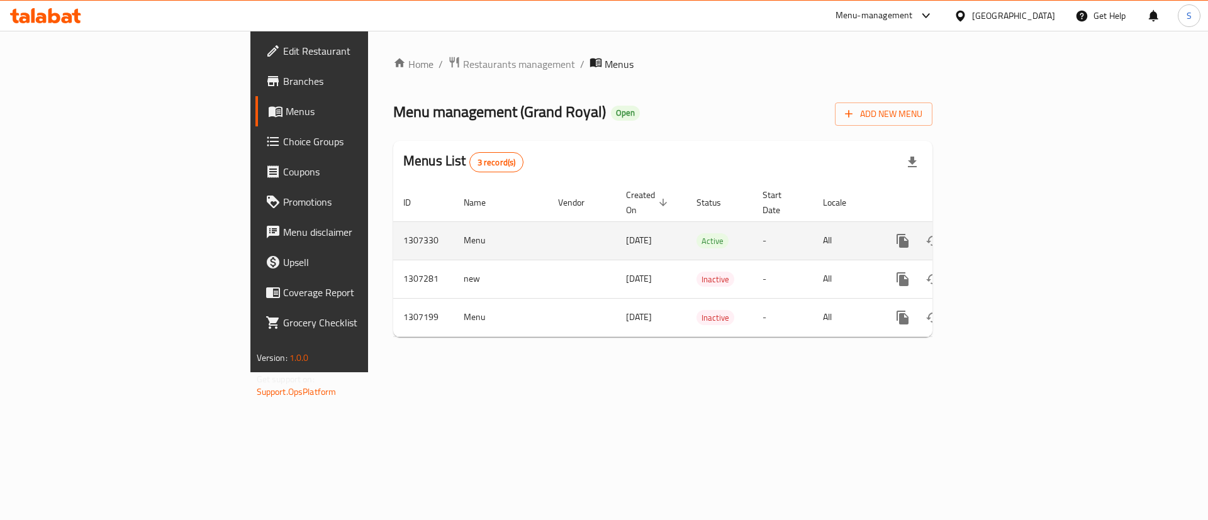
click at [1001, 233] on icon "enhanced table" at bounding box center [993, 240] width 15 height 15
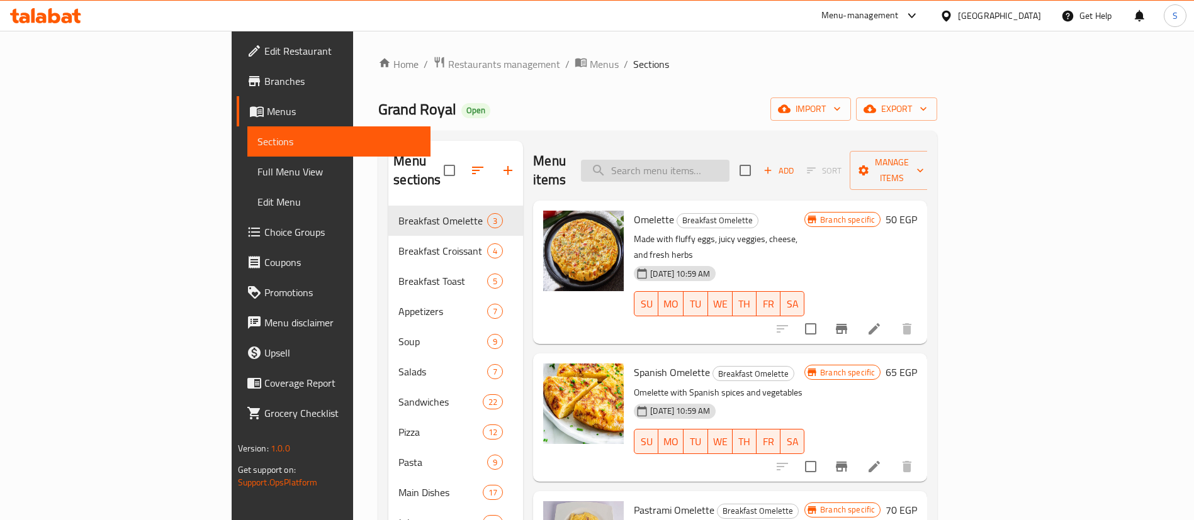
click at [729, 165] on input "search" at bounding box center [655, 171] width 148 height 22
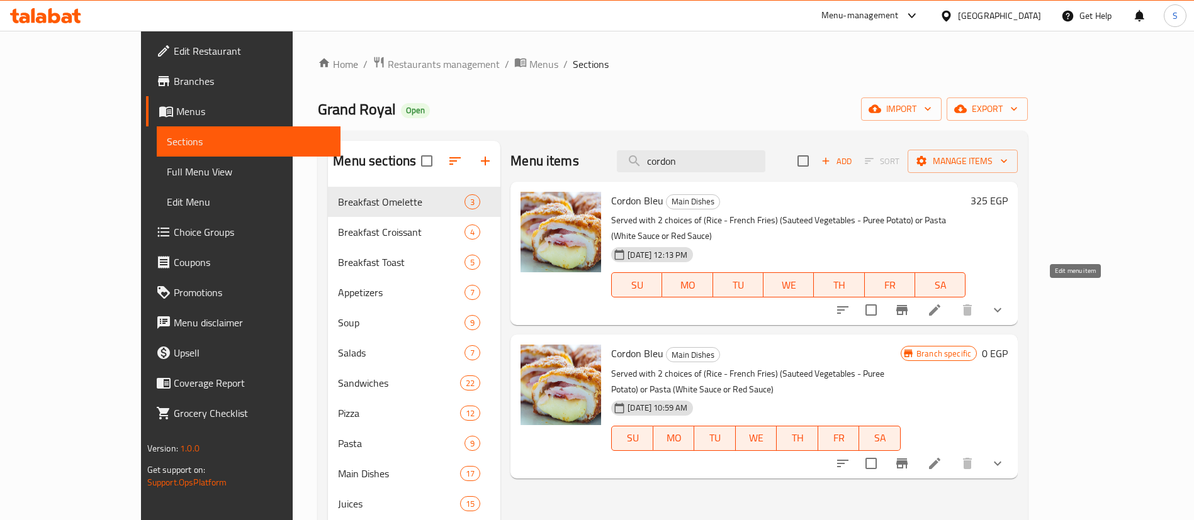
type input "cordon"
click at [942, 303] on icon at bounding box center [934, 310] width 15 height 15
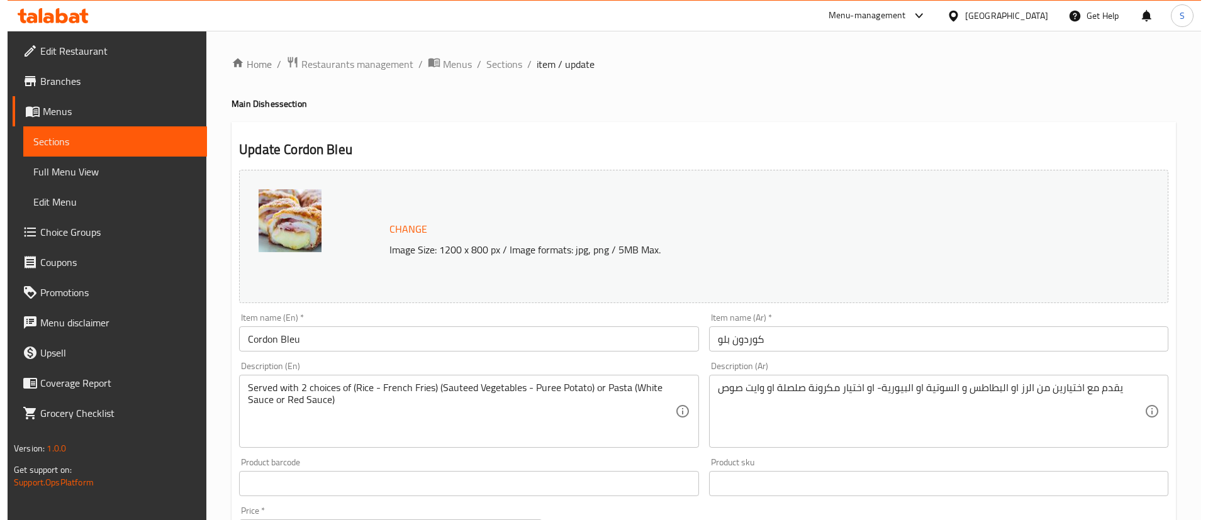
scroll to position [511, 0]
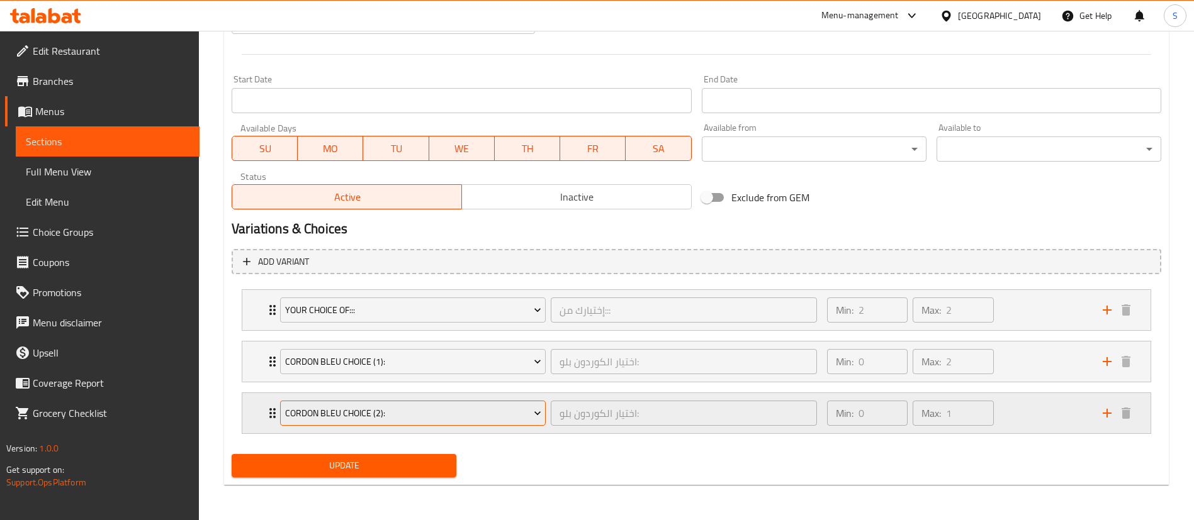
click at [424, 408] on span "Cordon Bleu Choice (2):" at bounding box center [413, 414] width 256 height 16
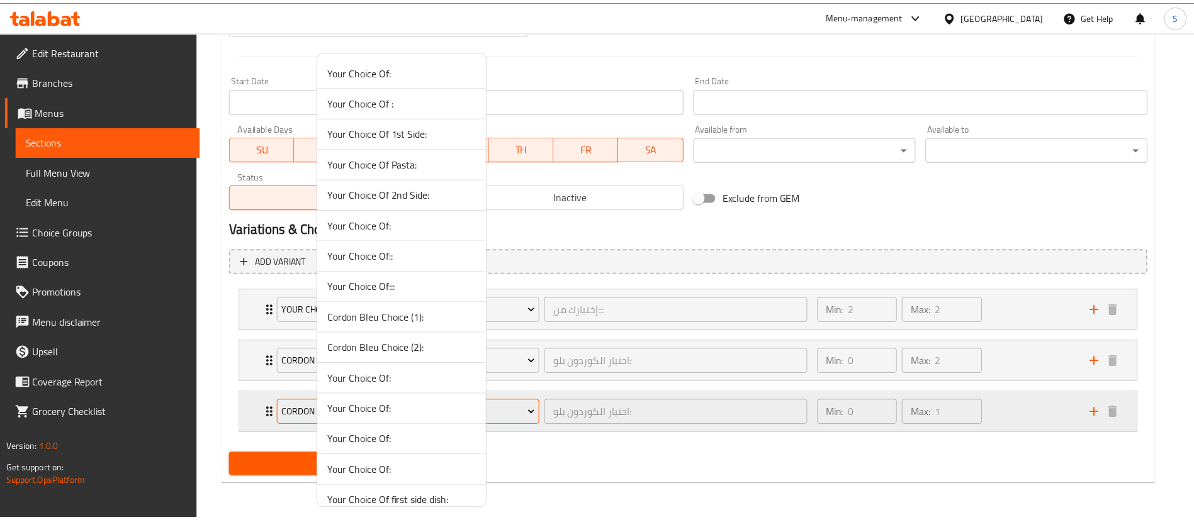
scroll to position [167, 0]
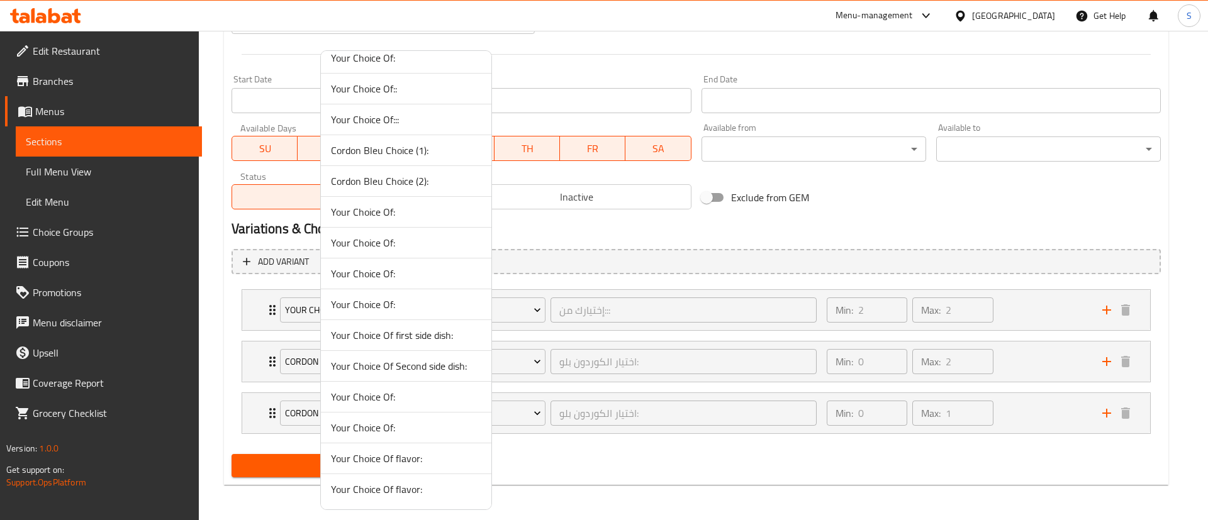
click at [225, 363] on div at bounding box center [604, 260] width 1208 height 520
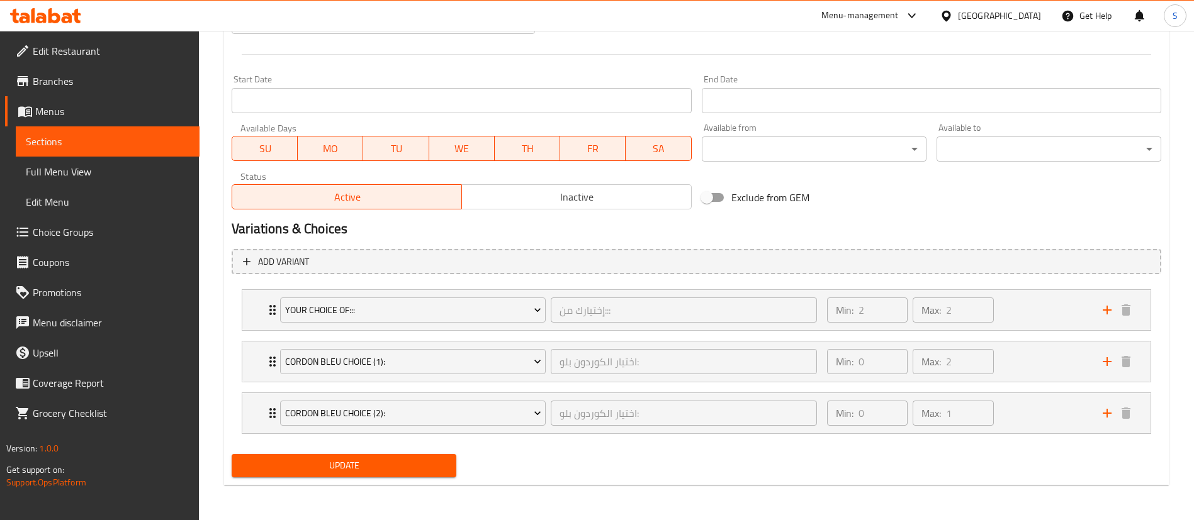
click at [95, 232] on span "Choice Groups" at bounding box center [111, 232] width 157 height 15
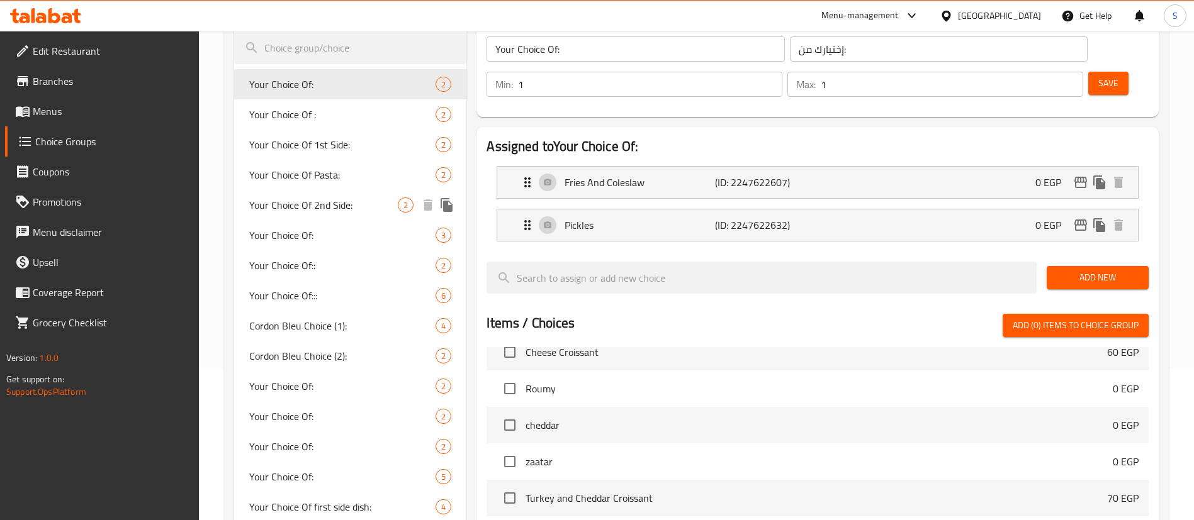
scroll to position [150, 0]
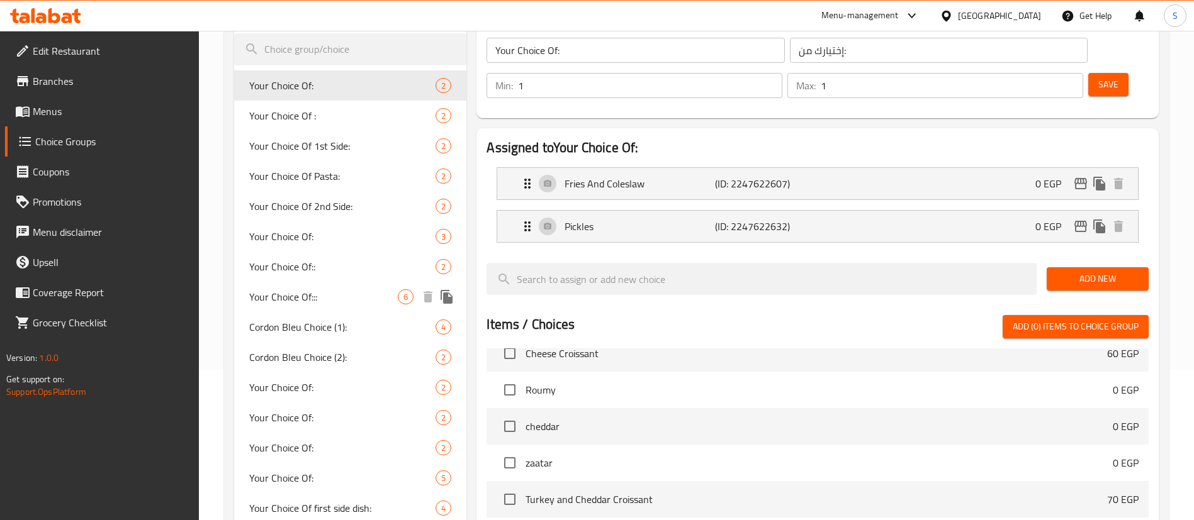
click at [335, 303] on span "Your Choice Of:::" at bounding box center [323, 296] width 148 height 15
type input "Your Choice Of:::"
type input "إختيارك من:::"
type input "2"
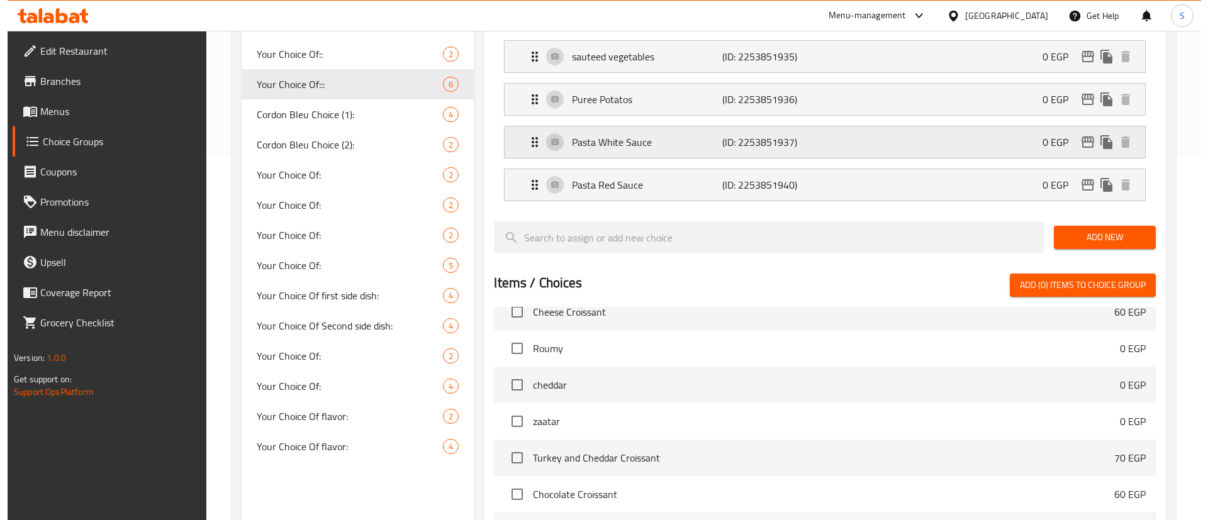
scroll to position [565, 0]
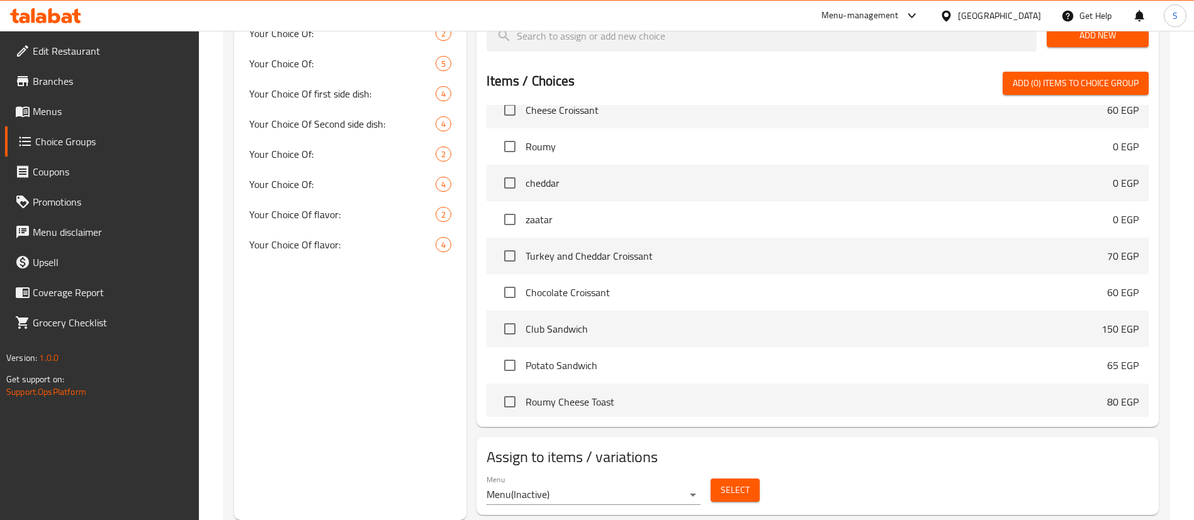
click at [720, 479] on button "Select" at bounding box center [734, 490] width 49 height 23
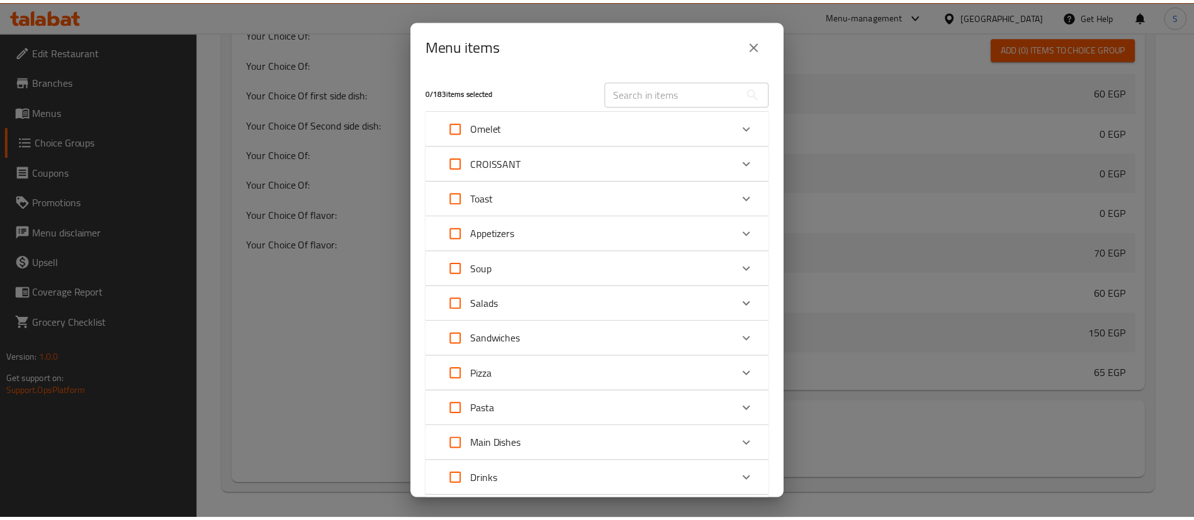
scroll to position [367, 0]
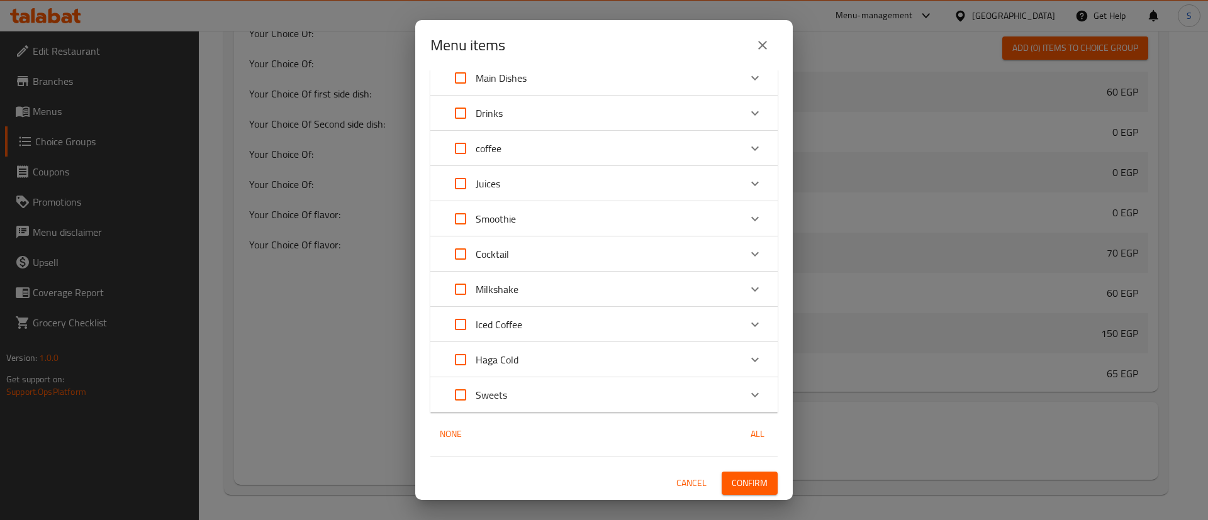
click at [686, 483] on span "Cancel" at bounding box center [691, 484] width 30 height 16
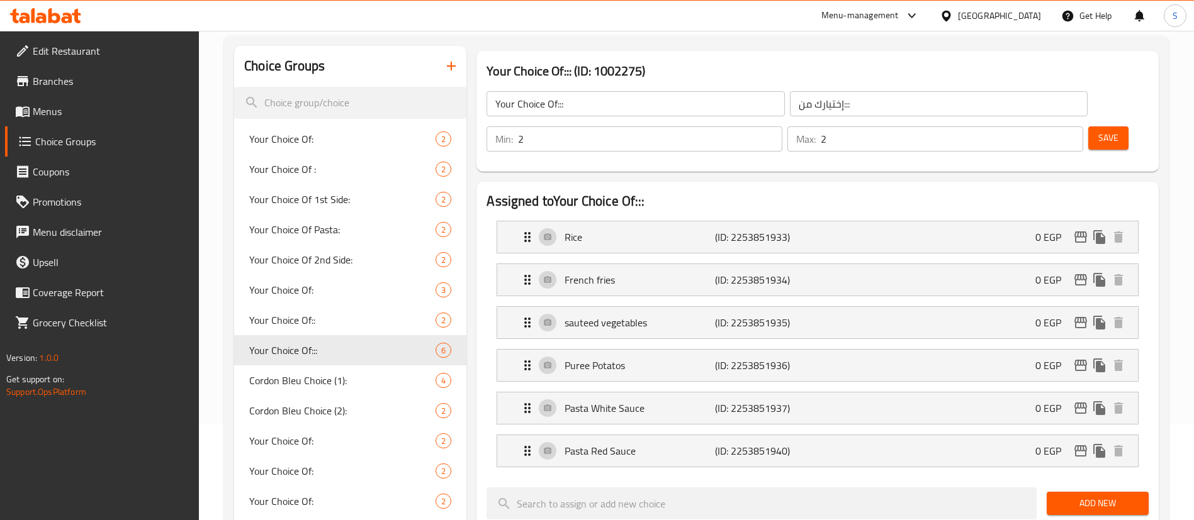
scroll to position [0, 0]
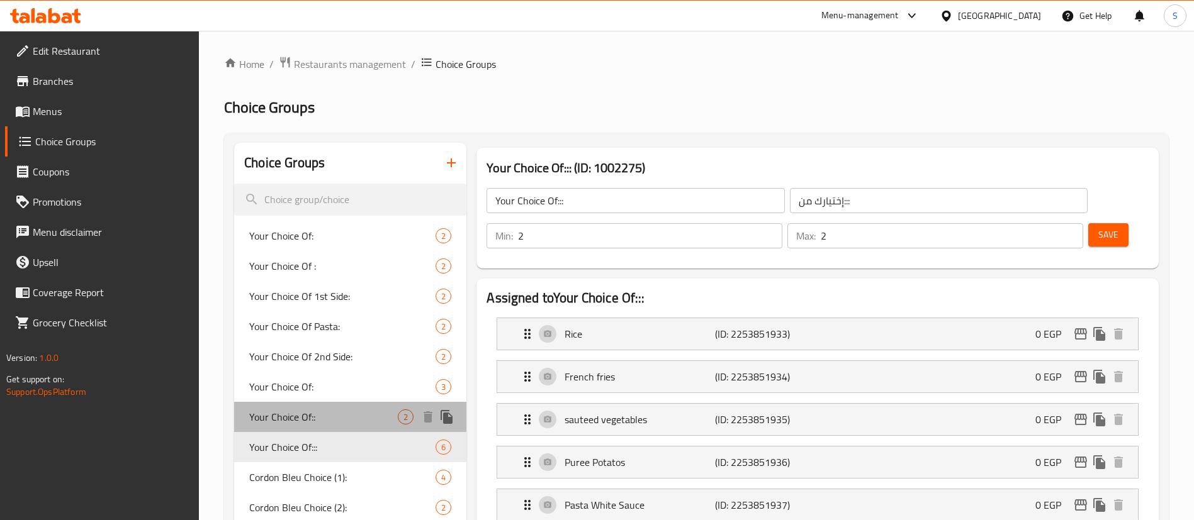
click at [326, 422] on span "Your Choice Of::" at bounding box center [323, 417] width 148 height 15
type input "Your Choice Of::"
type input "إختيارك من::"
type input "1"
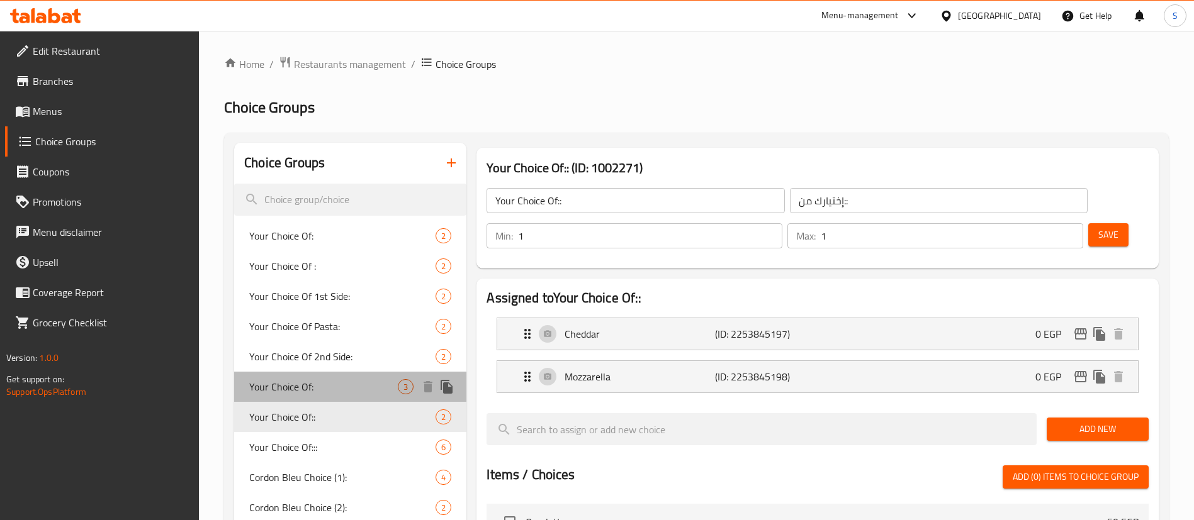
click at [308, 381] on span "Your Choice Of:" at bounding box center [323, 386] width 148 height 15
type input "Your Choice Of:"
type input "إختيارك من:"
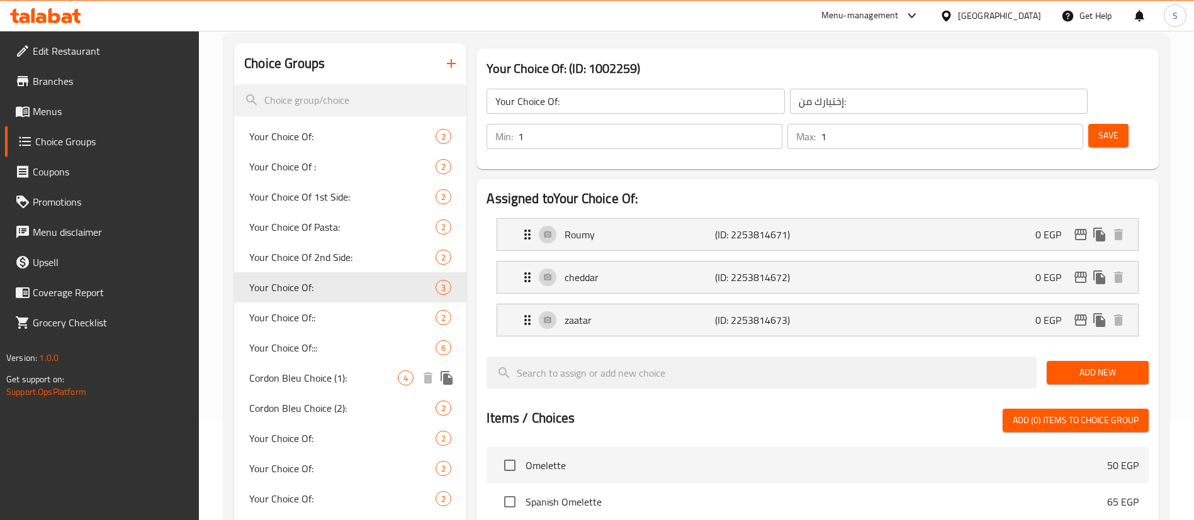
scroll to position [111, 0]
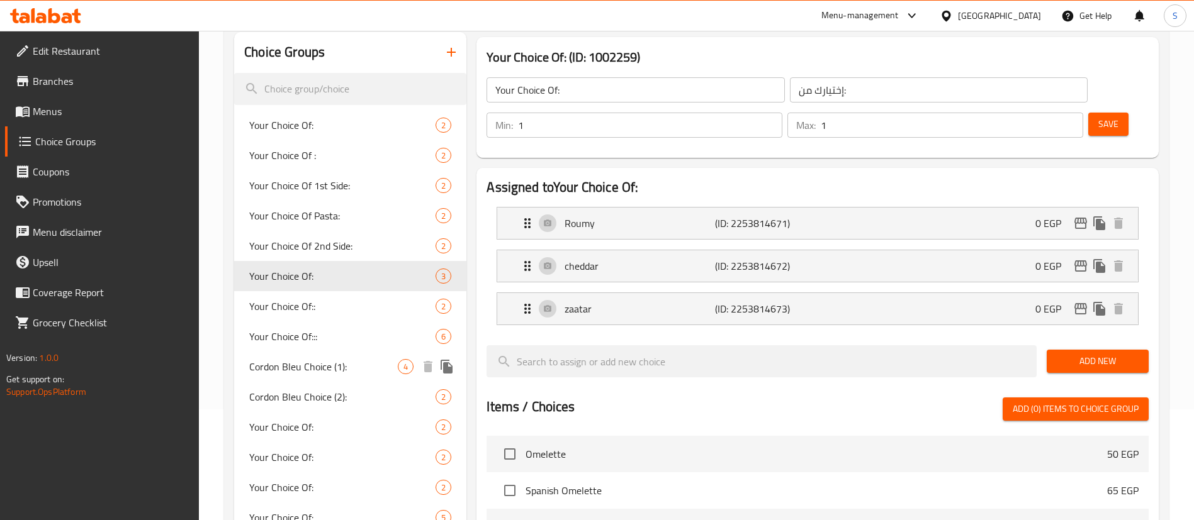
click at [322, 359] on span "Cordon Bleu Choice (1):" at bounding box center [323, 366] width 148 height 15
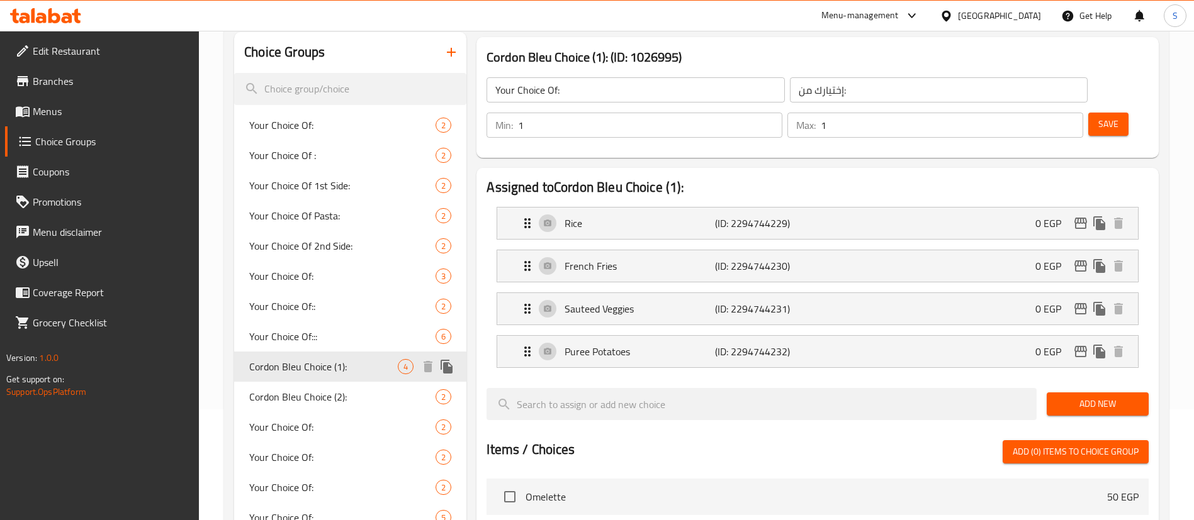
type input "Cordon Bleu Choice (1):"
type input "اختيار الكوردون بلو:"
type input "0"
type input "2"
click at [350, 323] on div "Your Choice Of::: 6" at bounding box center [350, 337] width 232 height 30
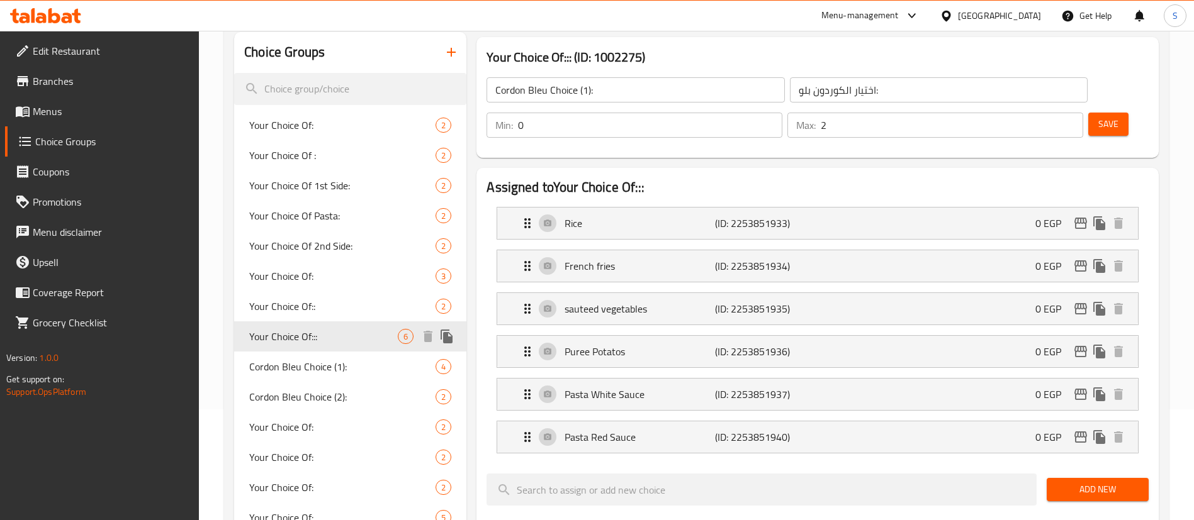
type input "Your Choice Of:::"
type input "إختيارك من:::"
type input "2"
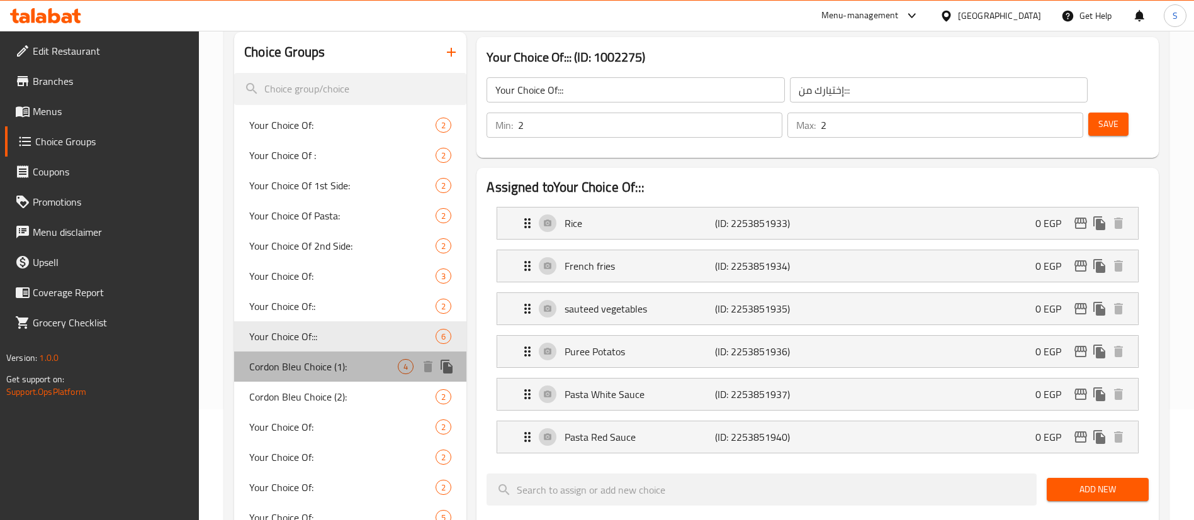
click at [316, 366] on span "Cordon Bleu Choice (1):" at bounding box center [323, 366] width 148 height 15
type input "Cordon Bleu Choice (1):"
type input "اختيار الكوردون بلو:"
type input "0"
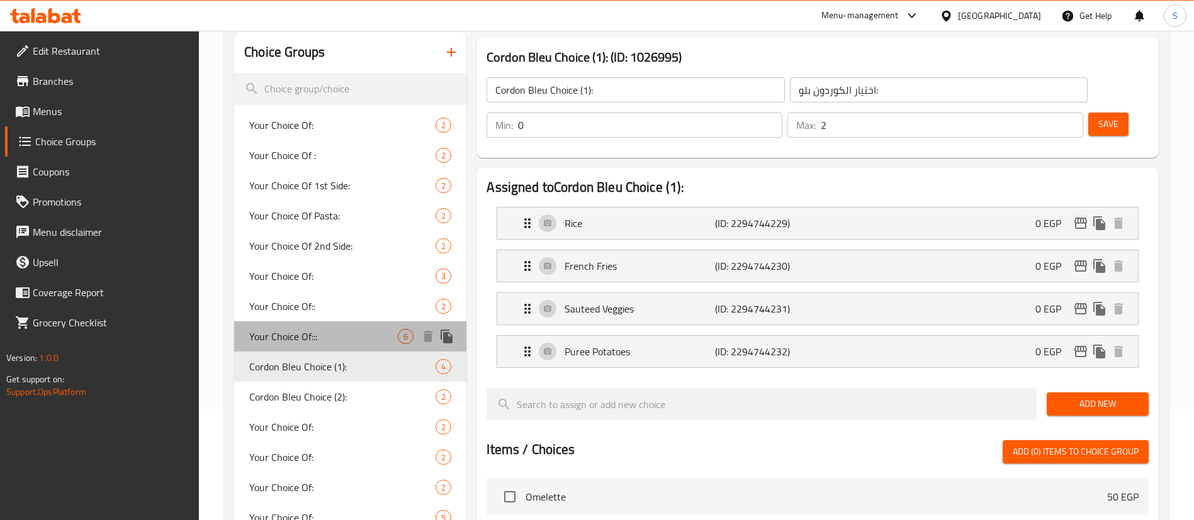
click at [335, 337] on span "Your Choice Of:::" at bounding box center [323, 336] width 148 height 15
type input "Your Choice Of:::"
type input "إختيارك من:::"
type input "2"
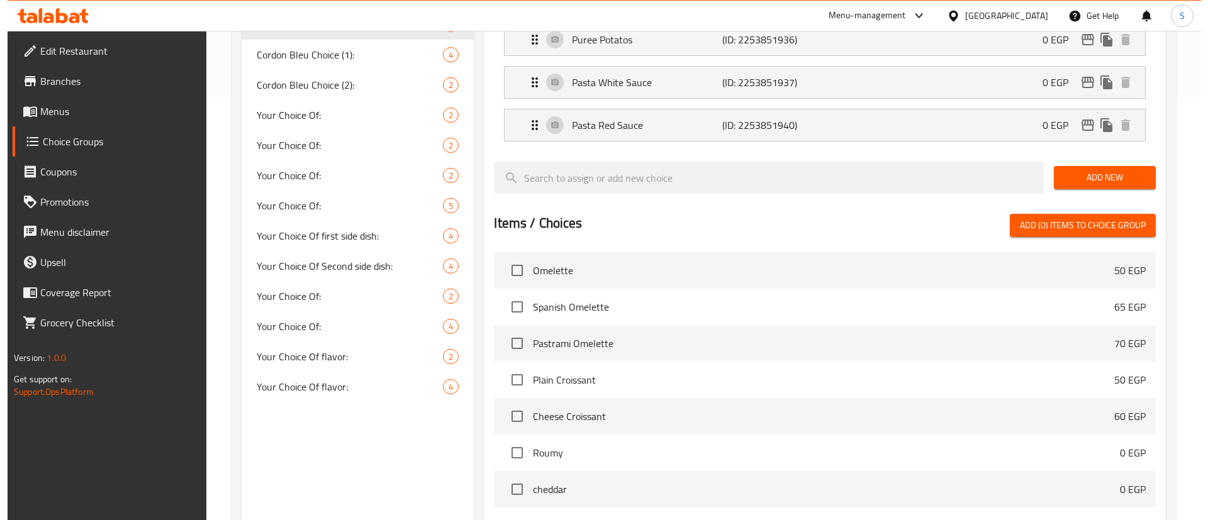
scroll to position [565, 0]
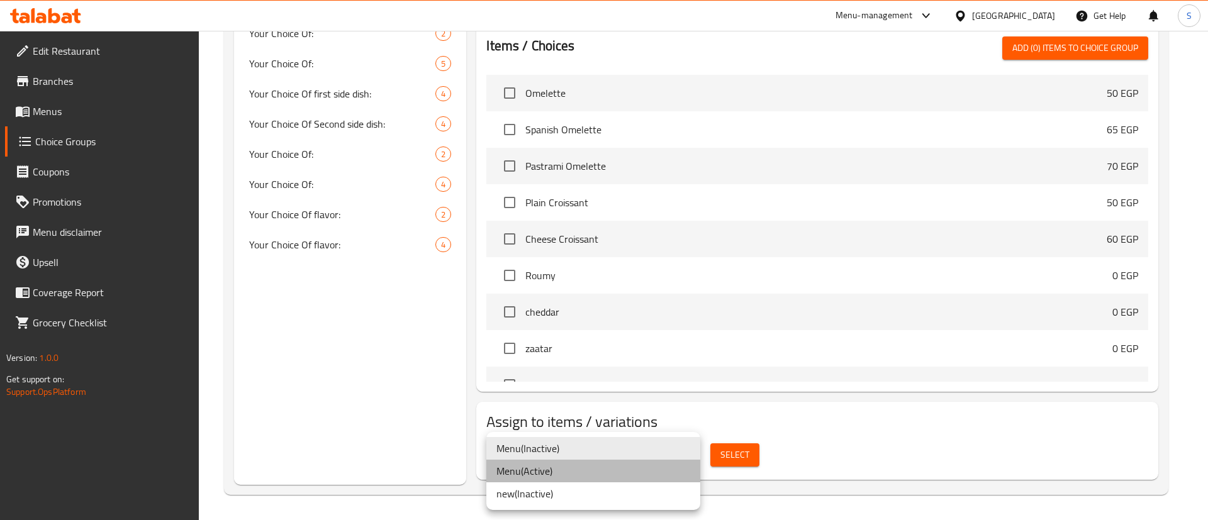
click at [675, 462] on li "Menu ( Active )" at bounding box center [593, 471] width 214 height 23
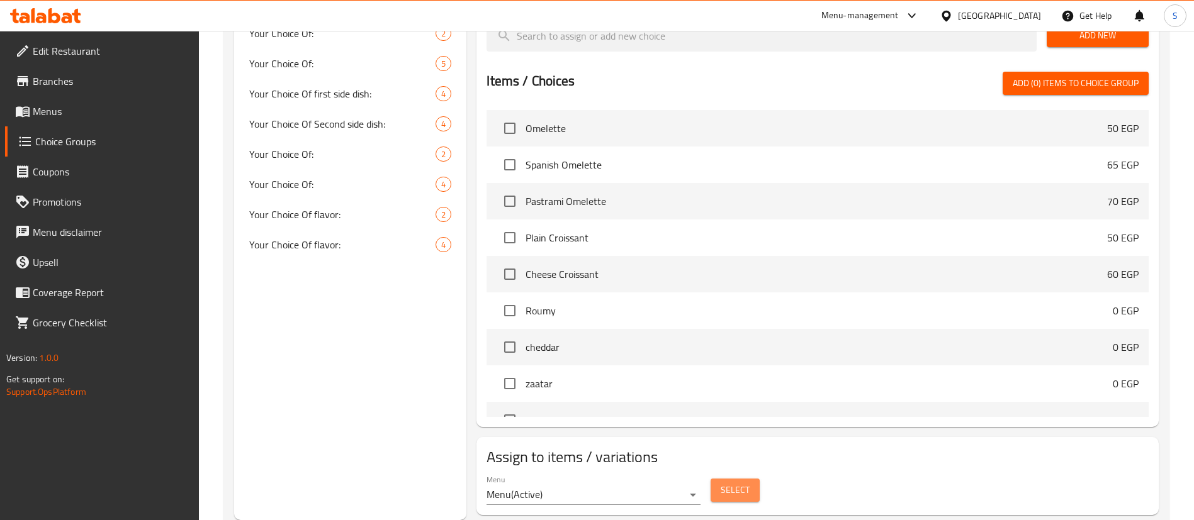
click at [724, 483] on span "Select" at bounding box center [734, 491] width 29 height 16
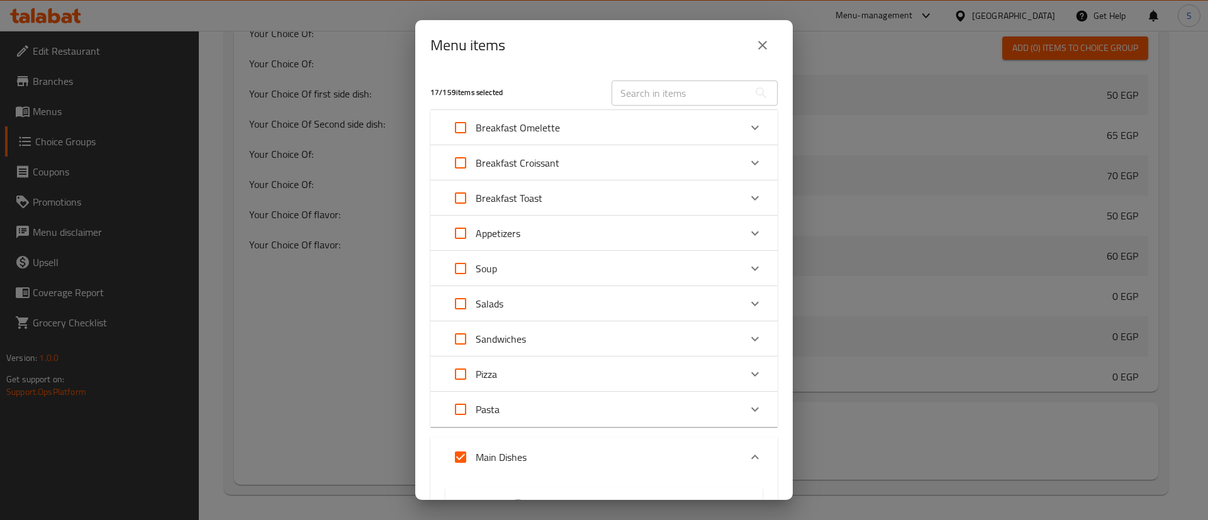
click at [878, 410] on div "Menu items 17 / 159 items selected ​ Breakfast Omelette Omelette 50 EGP Spanish…" at bounding box center [604, 260] width 1208 height 520
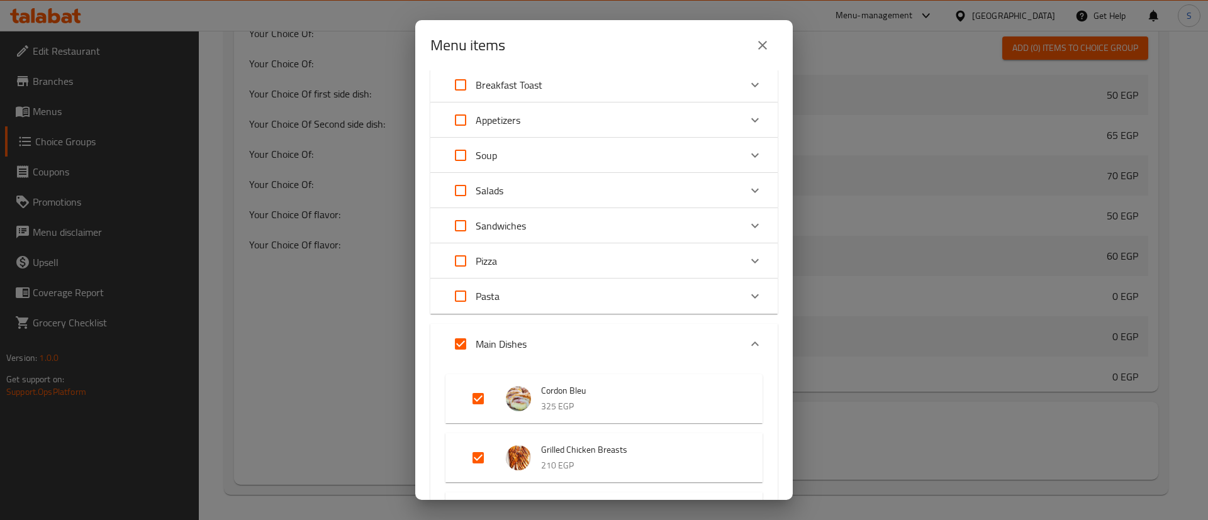
scroll to position [341, 0]
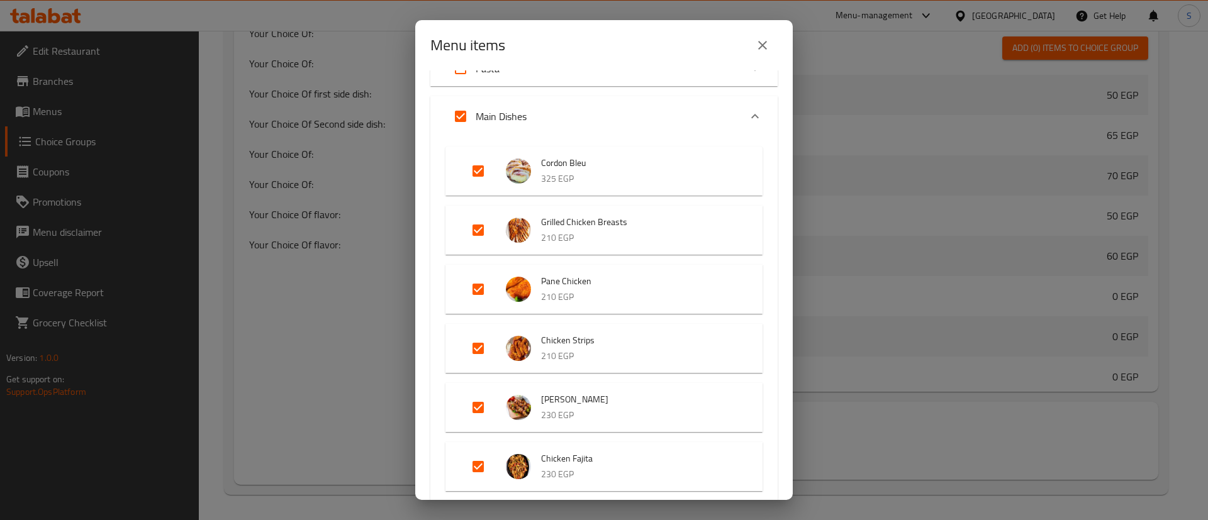
click at [471, 177] on input "Expand" at bounding box center [478, 171] width 30 height 30
checkbox input "false"
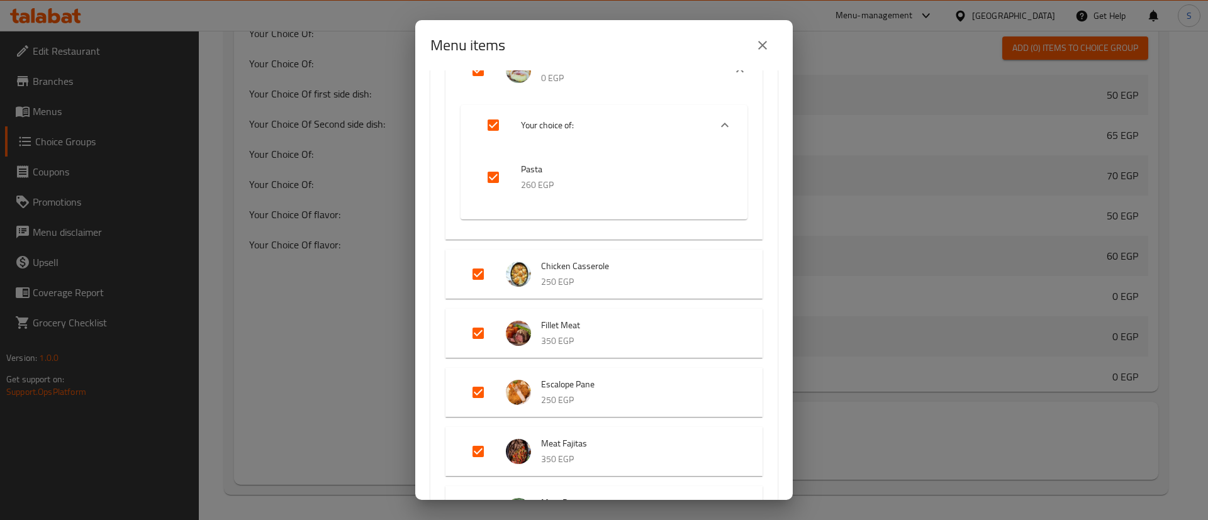
scroll to position [838, 0]
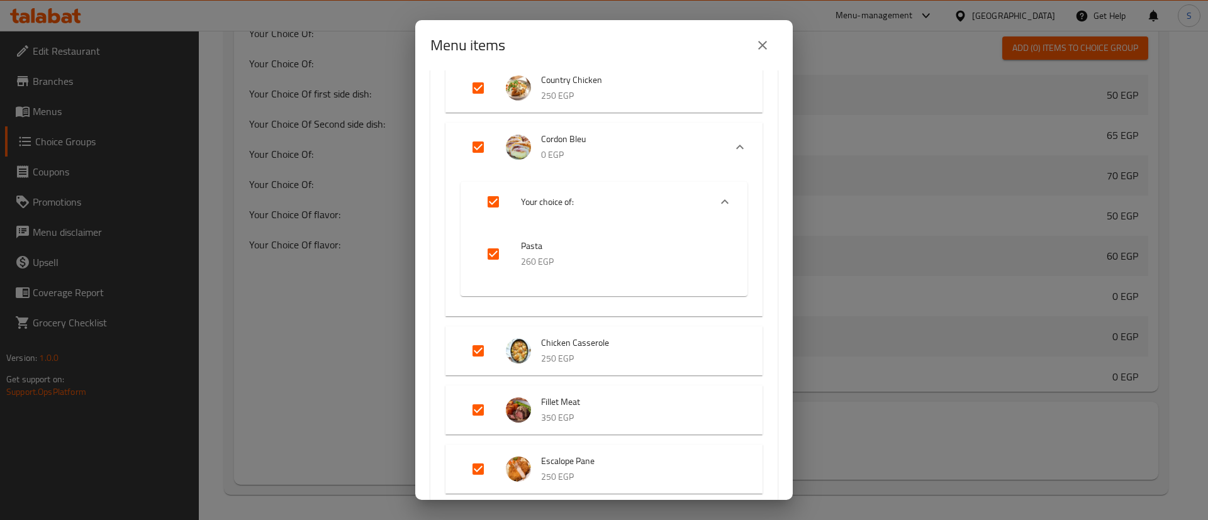
click at [484, 148] on input "Expand" at bounding box center [478, 147] width 30 height 30
checkbox input "false"
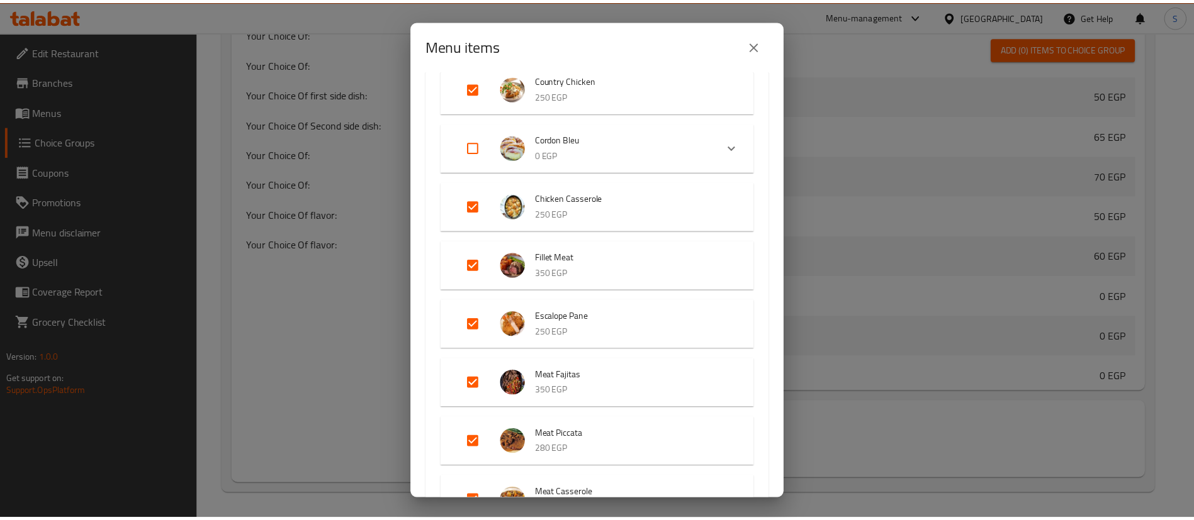
scroll to position [1347, 0]
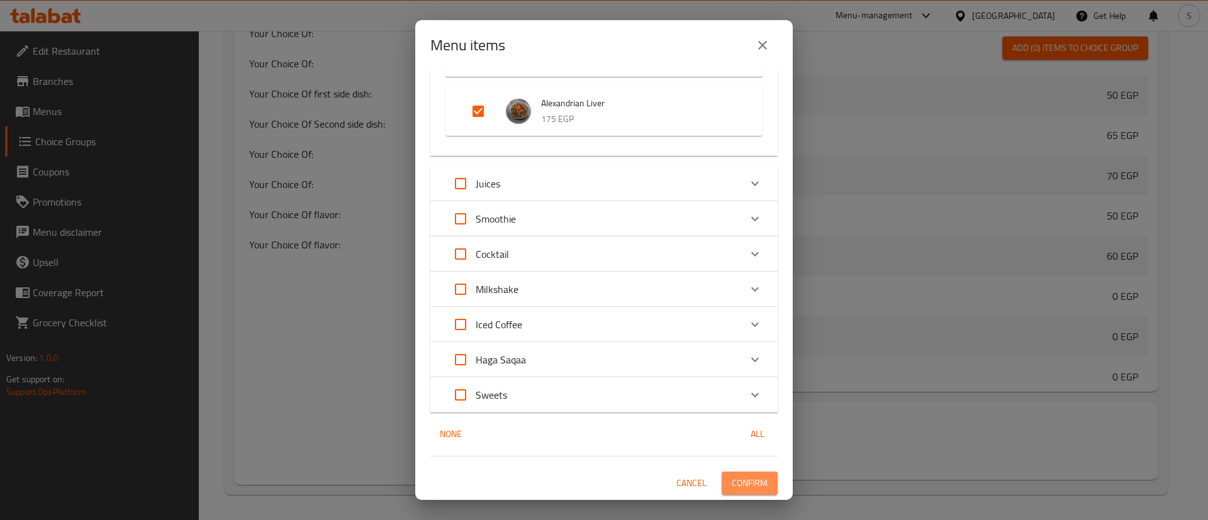
click at [732, 485] on span "Confirm" at bounding box center [750, 484] width 36 height 16
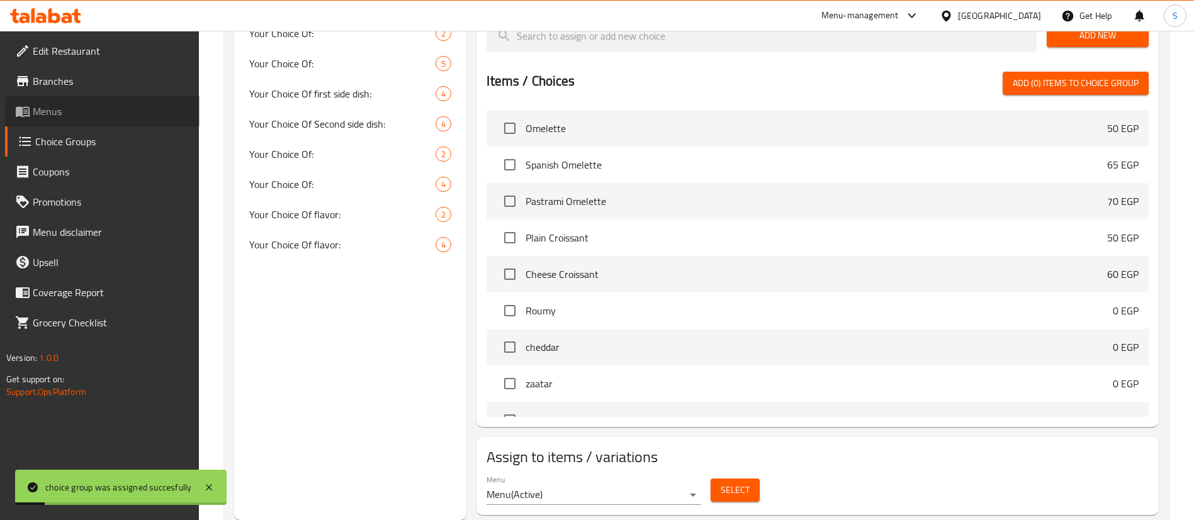
click at [98, 118] on span "Menus" at bounding box center [111, 111] width 157 height 15
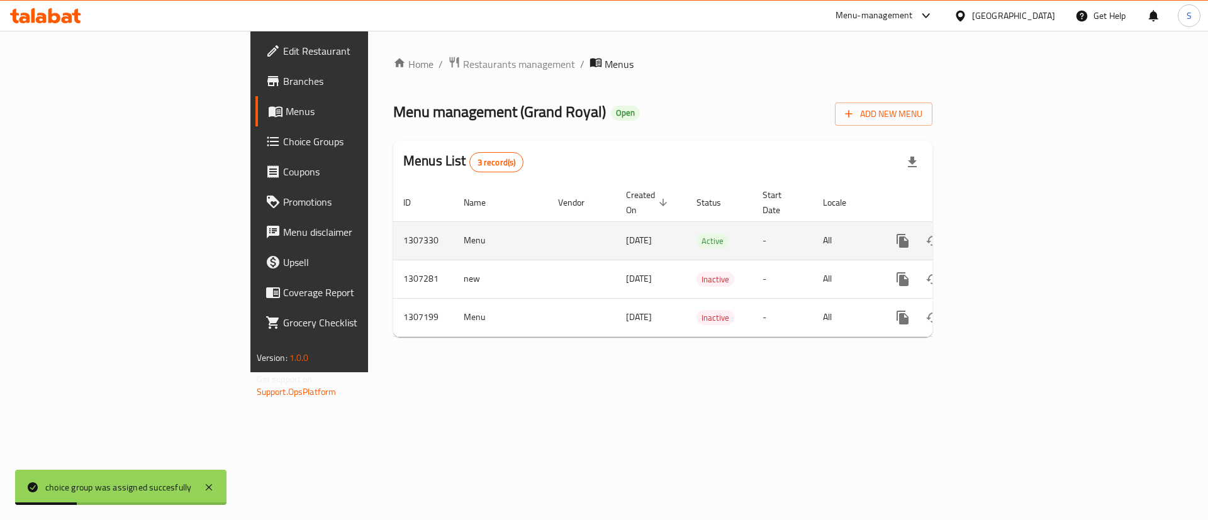
click at [999, 235] on icon "enhanced table" at bounding box center [993, 240] width 11 height 11
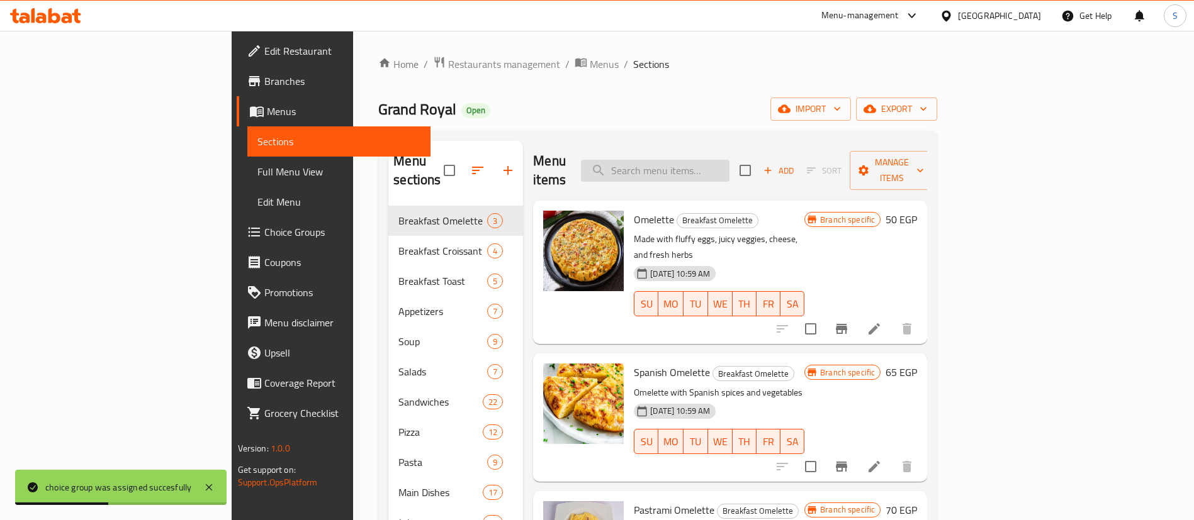
click at [729, 167] on input "search" at bounding box center [655, 171] width 148 height 22
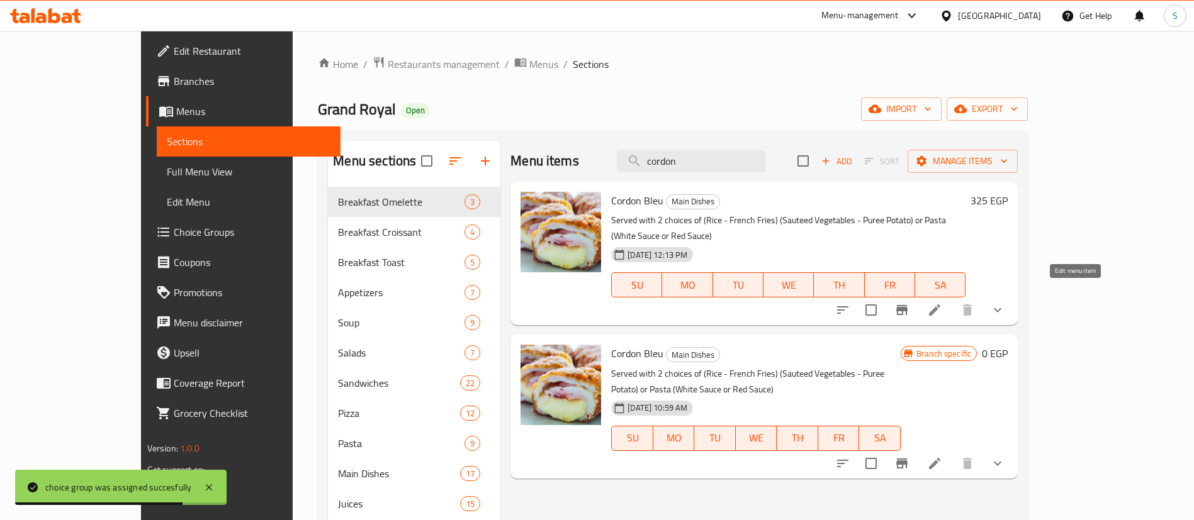
type input "cordon"
click at [942, 303] on icon at bounding box center [934, 310] width 15 height 15
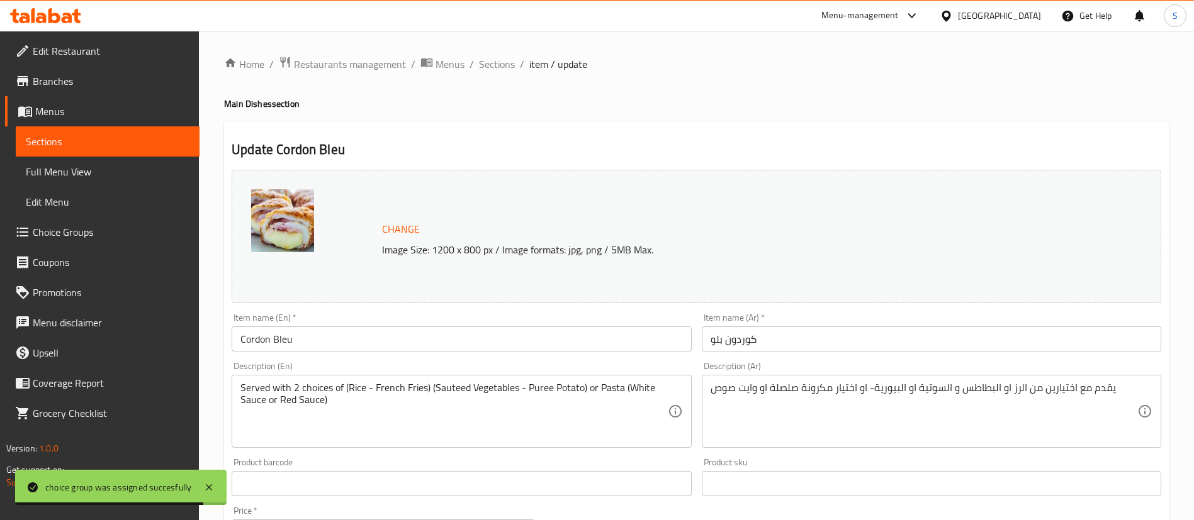
scroll to position [459, 0]
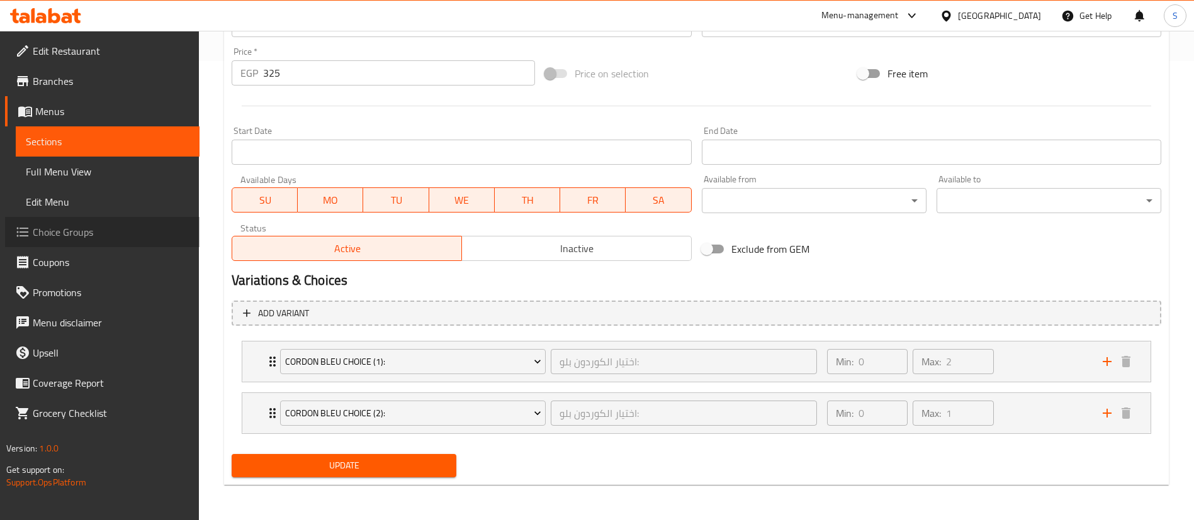
click at [89, 232] on span "Choice Groups" at bounding box center [111, 232] width 157 height 15
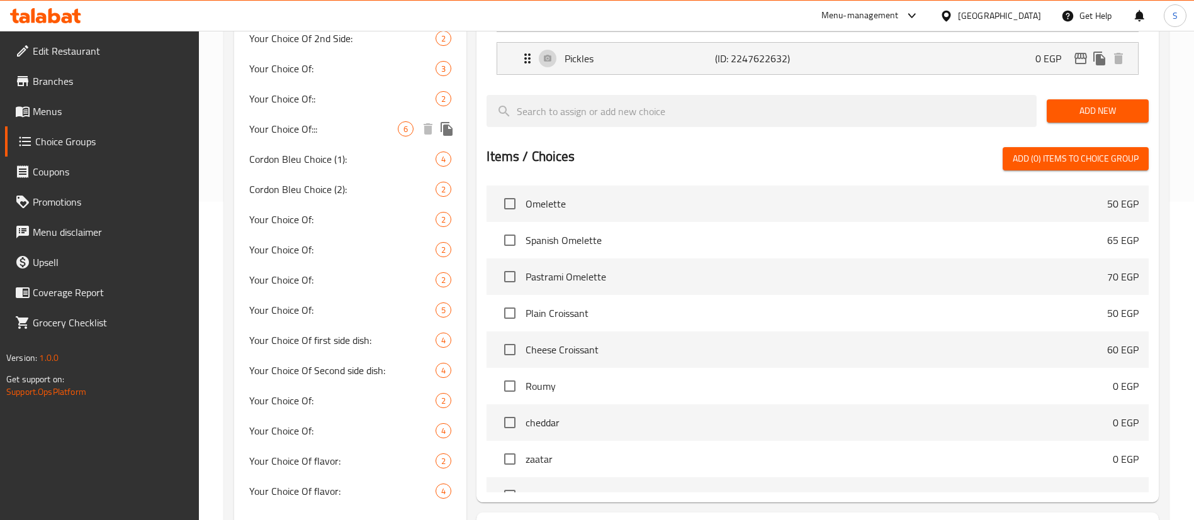
scroll to position [394, 0]
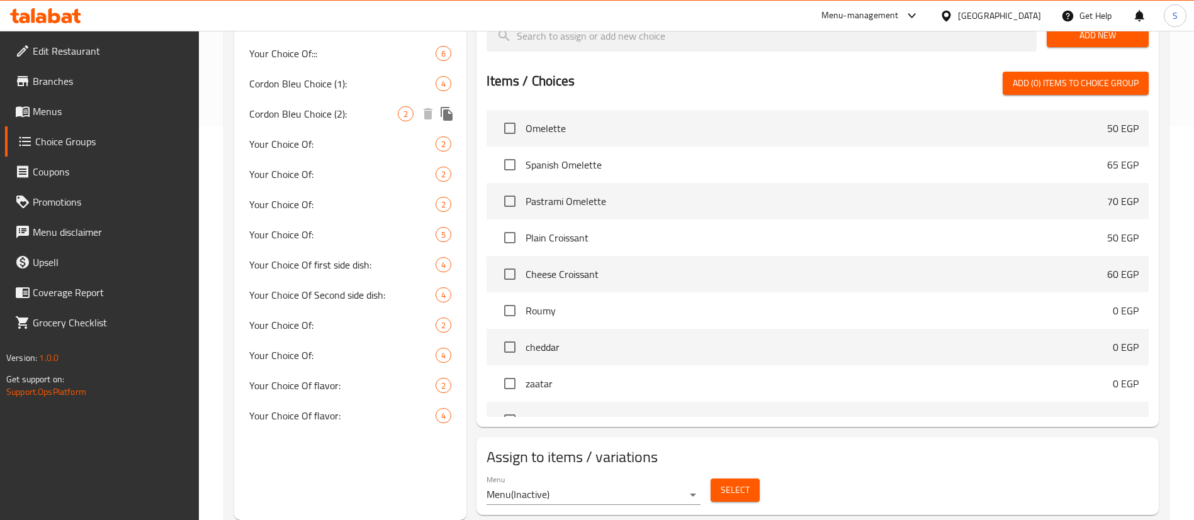
click at [364, 119] on span "Cordon Bleu Choice (2):" at bounding box center [323, 113] width 148 height 15
type input "Cordon Bleu Choice (2):"
type input "اختيار الكوردون بلو:"
type input "0"
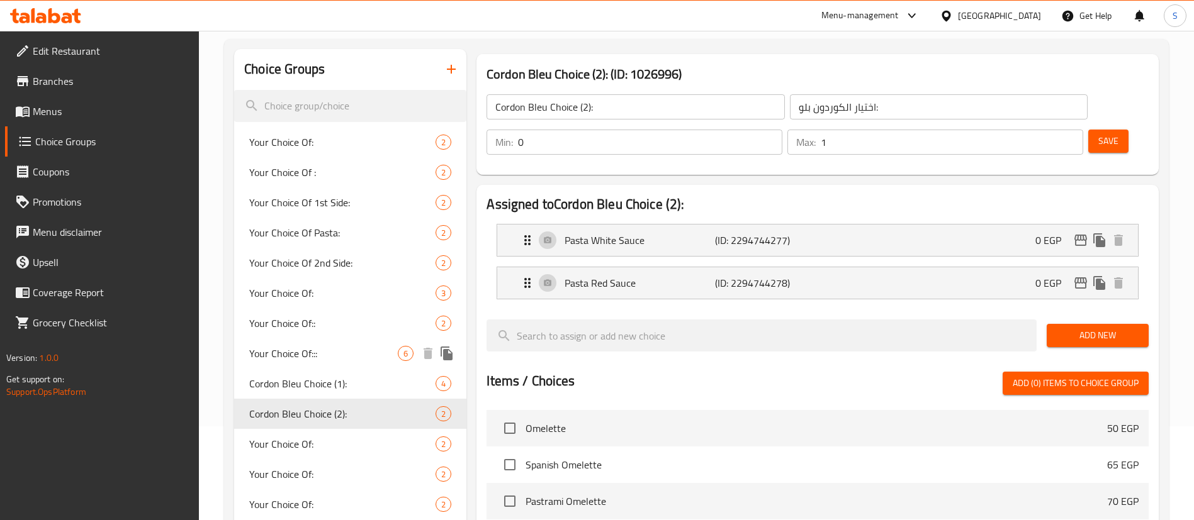
scroll to position [94, 0]
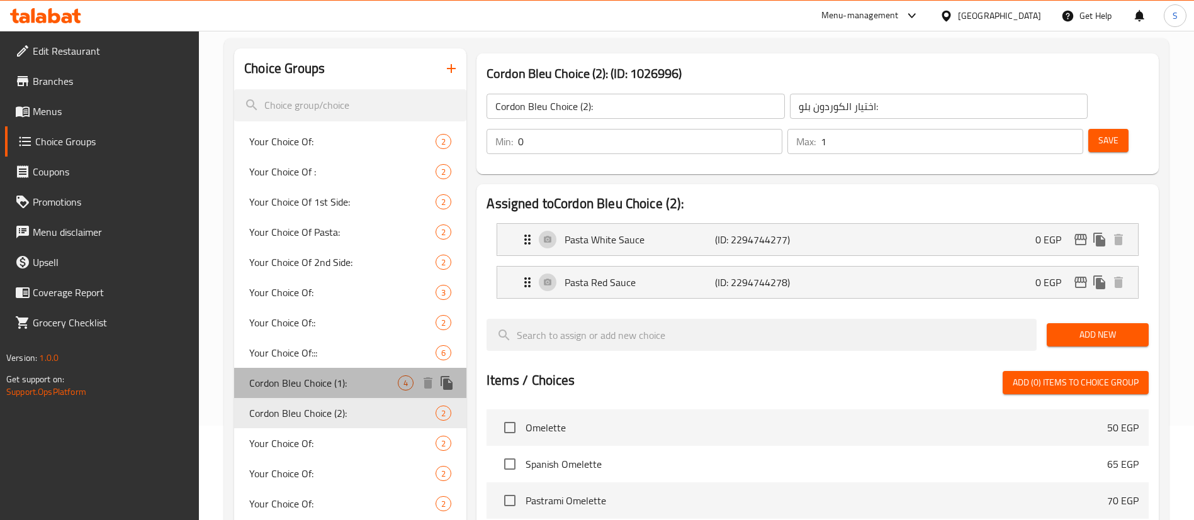
click at [336, 384] on span "Cordon Bleu Choice (1):" at bounding box center [323, 383] width 148 height 15
type input "Cordon Bleu Choice (1):"
type input "2"
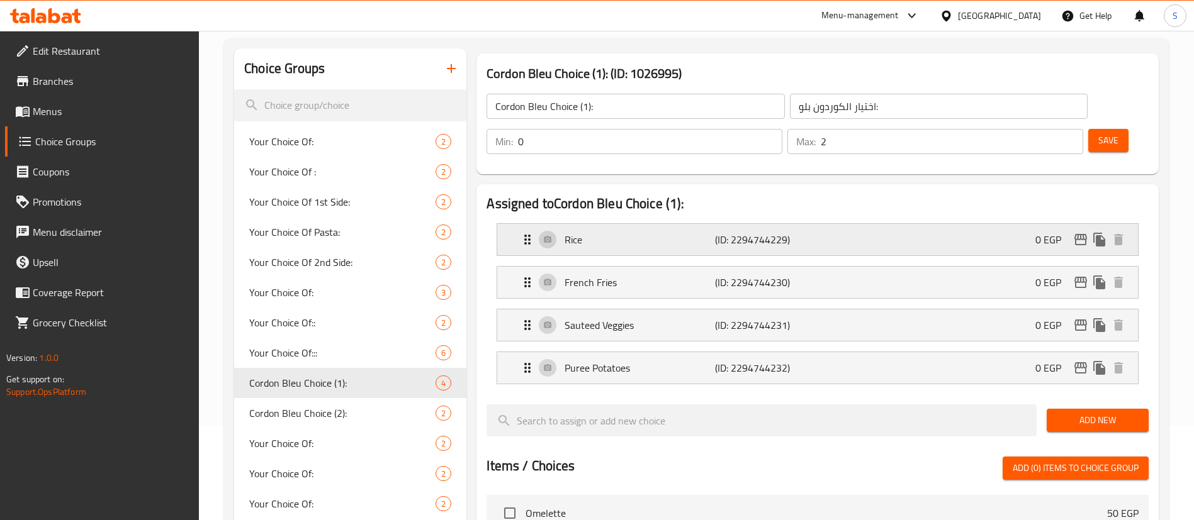
click at [742, 224] on div "Rice (ID: 2294744229) 0 EGP" at bounding box center [821, 239] width 603 height 31
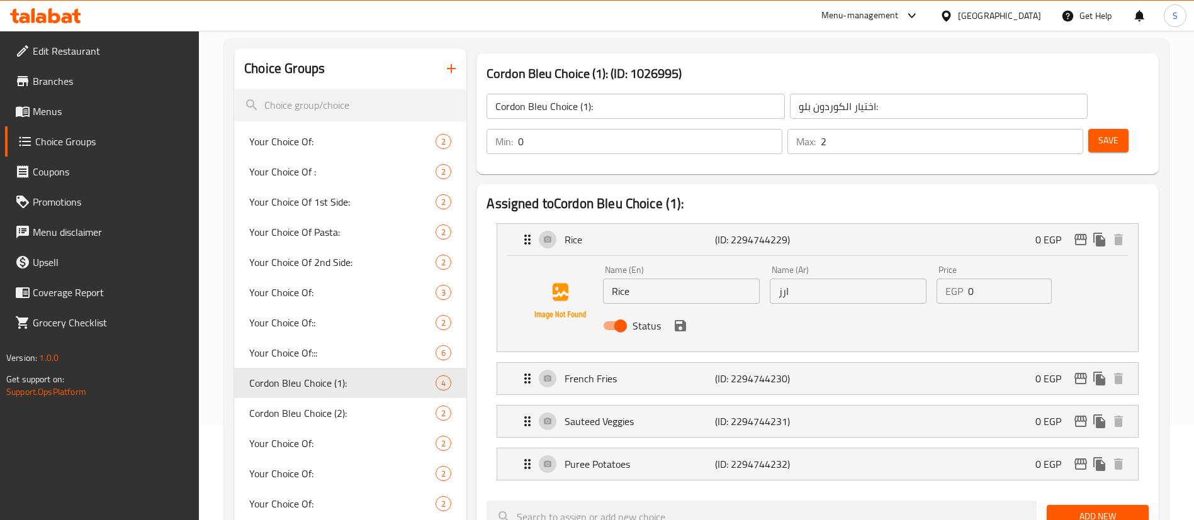
click at [649, 279] on input "Rice" at bounding box center [681, 291] width 157 height 25
type input "Rice & Potatoes Puree"
click at [819, 279] on input "ارز" at bounding box center [848, 291] width 157 height 25
click at [663, 363] on div "French Fries (ID: 2294744230) 0 EGP" at bounding box center [821, 378] width 603 height 31
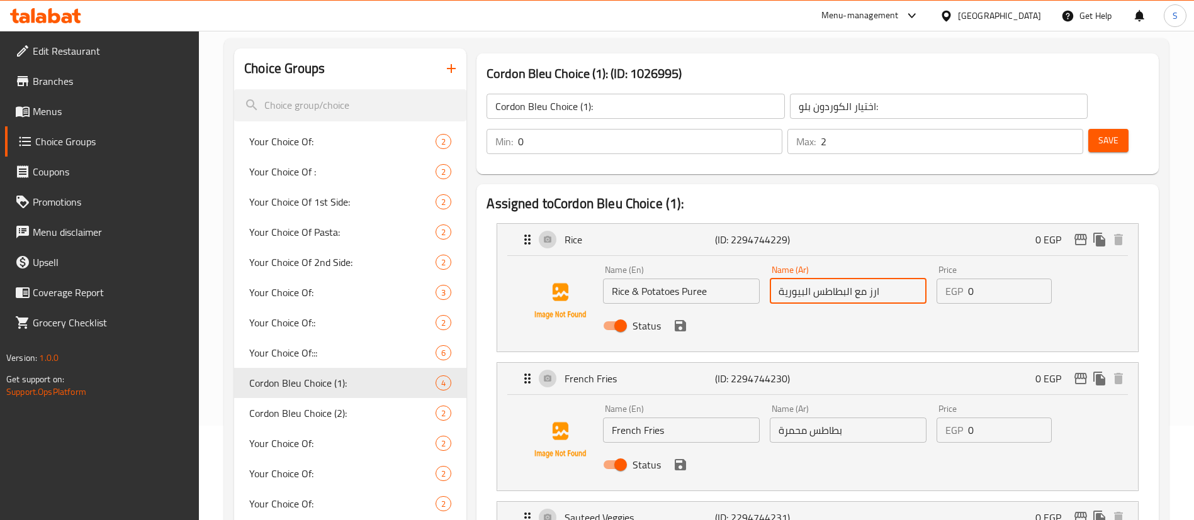
type input "ارز مع البطاطس البيورية"
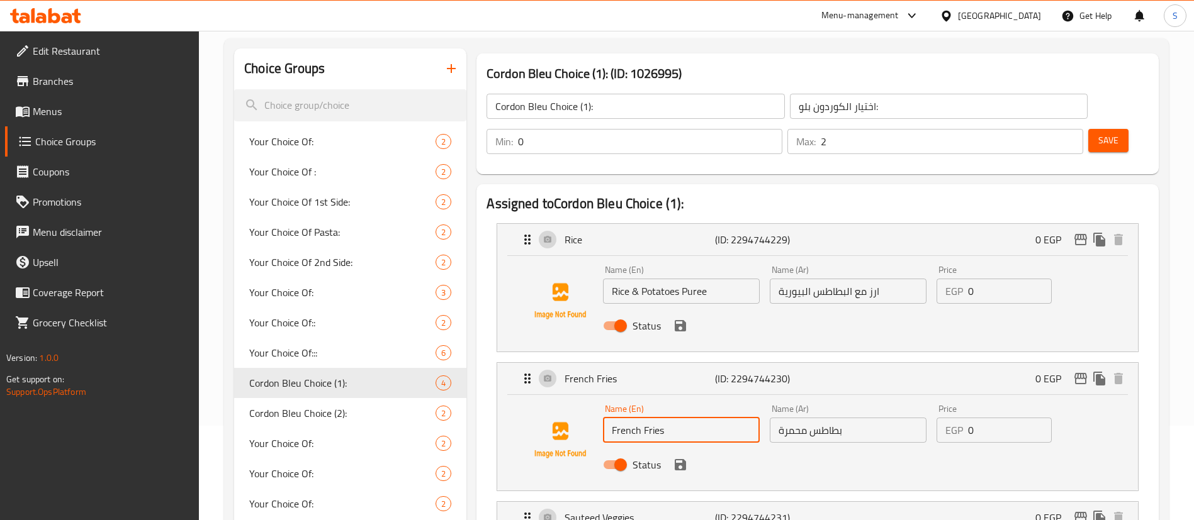
click at [682, 418] on input "French Fries" at bounding box center [681, 430] width 157 height 25
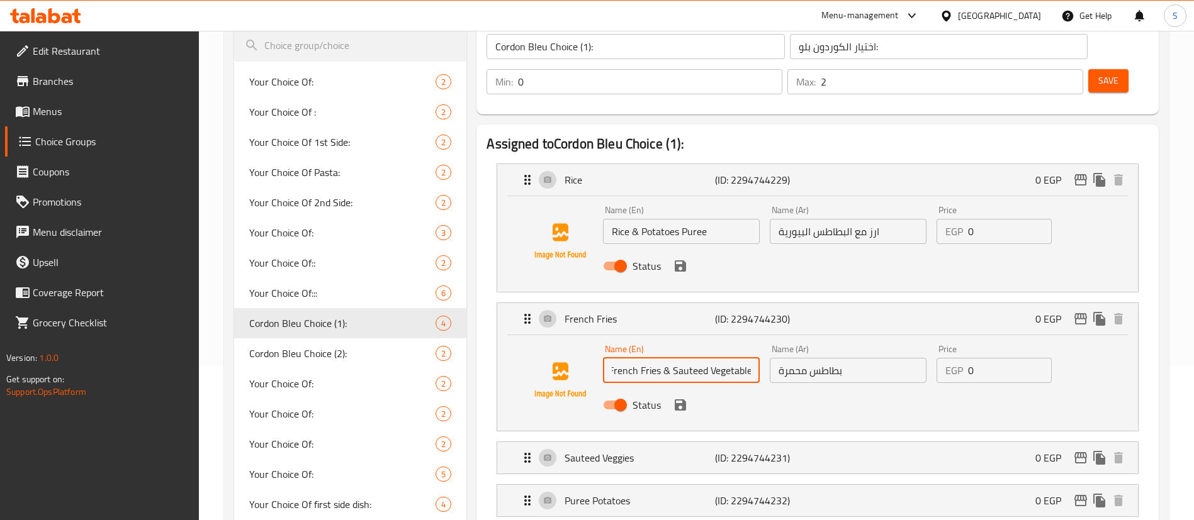
scroll to position [0, 8]
type input "French Fries & Sauteed Vegetables"
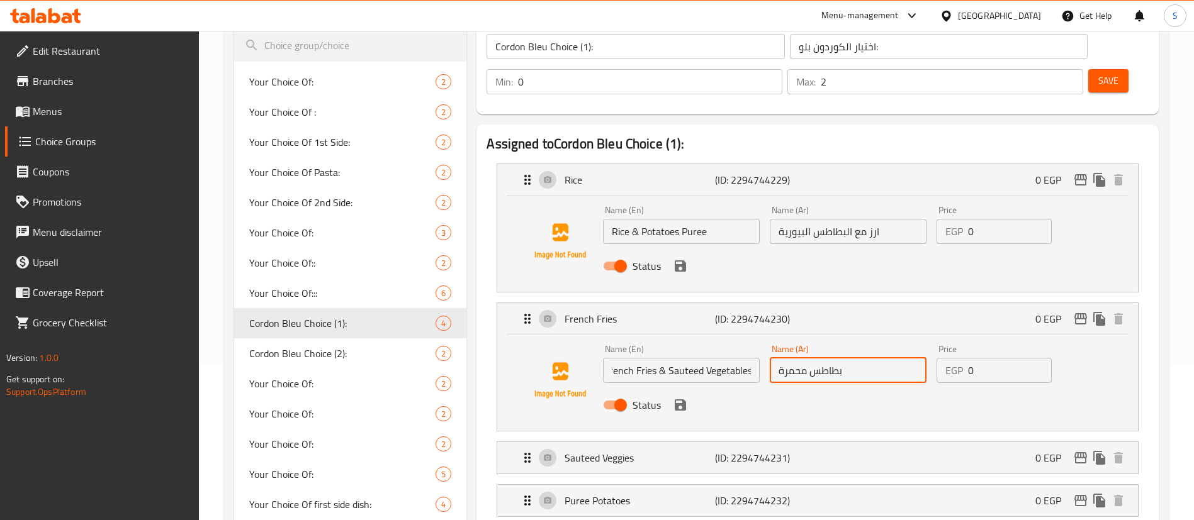
click at [882, 358] on input "بطاطس محمرة" at bounding box center [848, 370] width 157 height 25
type input "بطاطس محمرة و السوتية"
click at [681, 396] on button "save" at bounding box center [680, 405] width 19 height 19
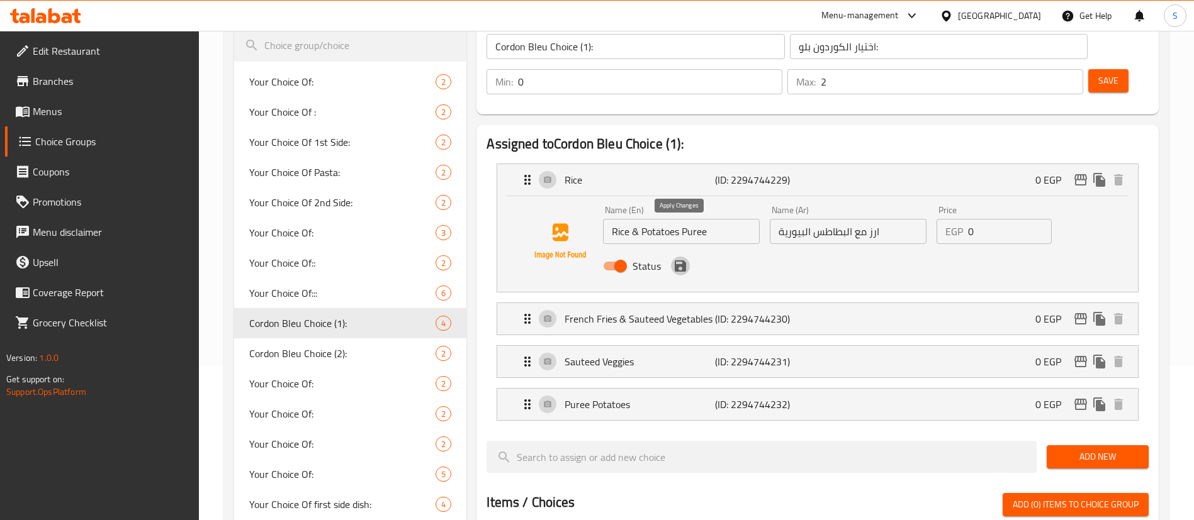
click at [678, 261] on icon "save" at bounding box center [680, 266] width 11 height 11
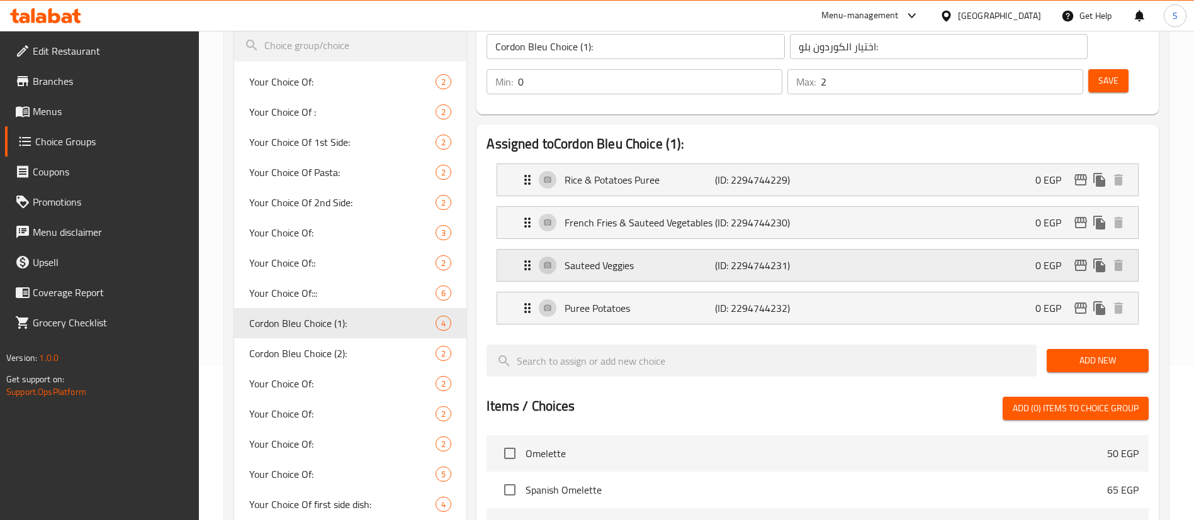
click at [630, 258] on p "Sauteed Veggies" at bounding box center [639, 265] width 150 height 15
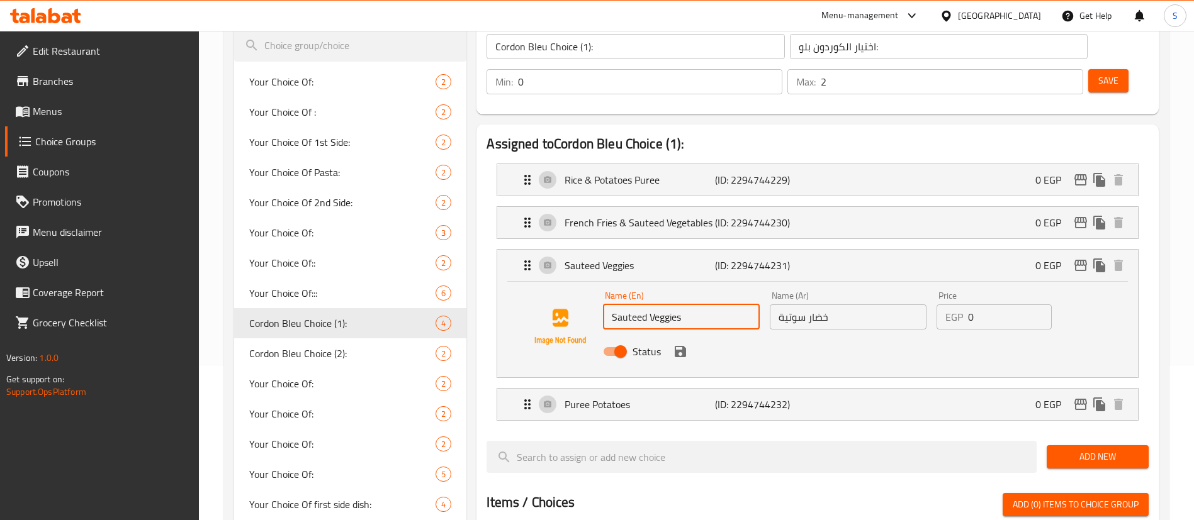
click at [712, 305] on input "Sauteed Veggies" at bounding box center [681, 317] width 157 height 25
type input "Sauteed Veggies & Rice"
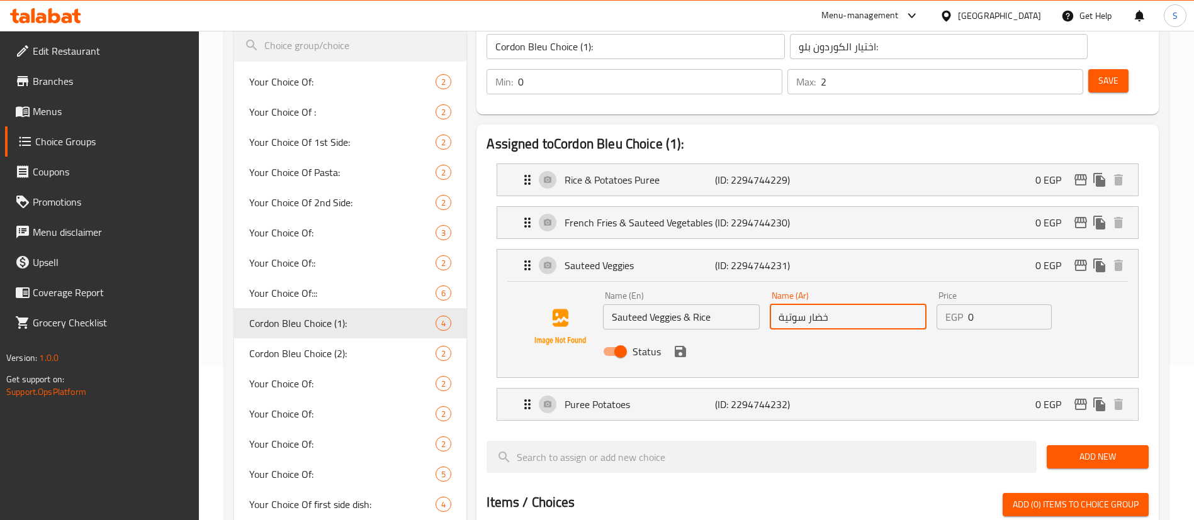
click at [852, 305] on input "خضار سوتية" at bounding box center [848, 317] width 157 height 25
click at [681, 344] on icon "save" at bounding box center [680, 351] width 15 height 15
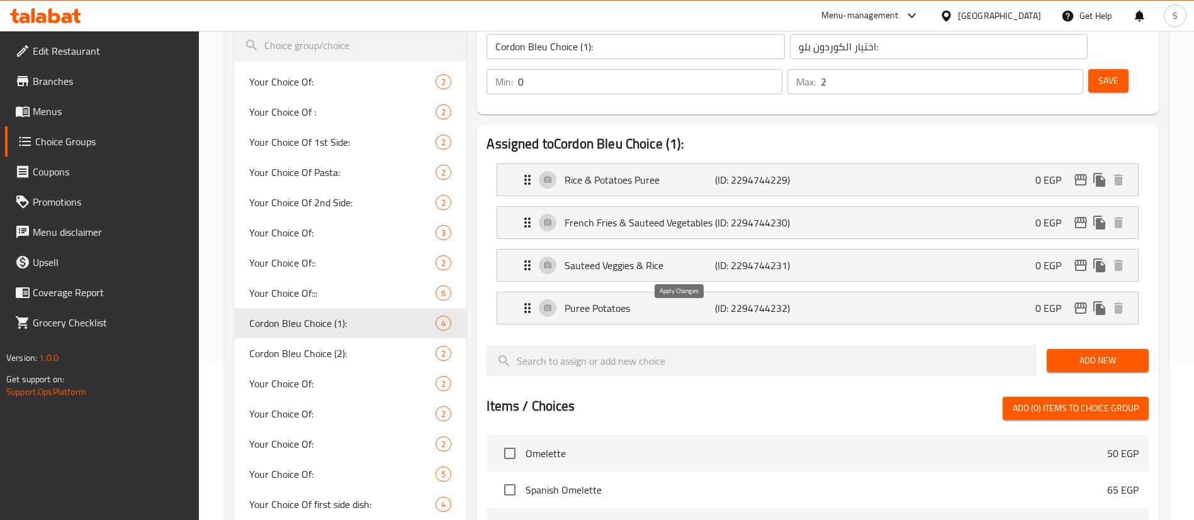
type input "خضار سوتية و الارز"
click at [619, 301] on p "Puree Potatoes" at bounding box center [639, 308] width 150 height 15
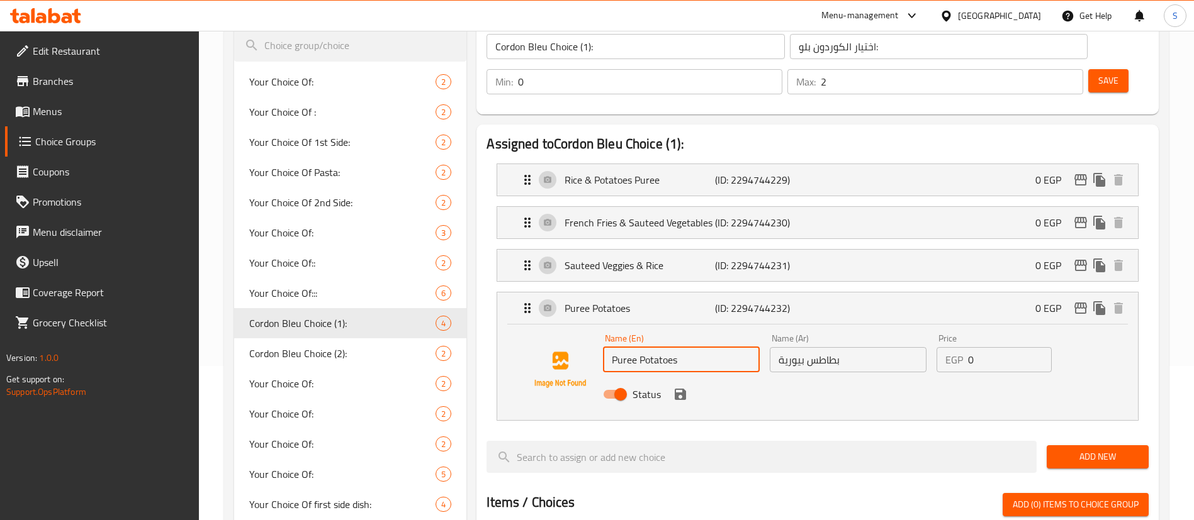
click at [705, 347] on input "Puree Potatoes" at bounding box center [681, 359] width 157 height 25
click at [680, 387] on icon "save" at bounding box center [680, 394] width 15 height 15
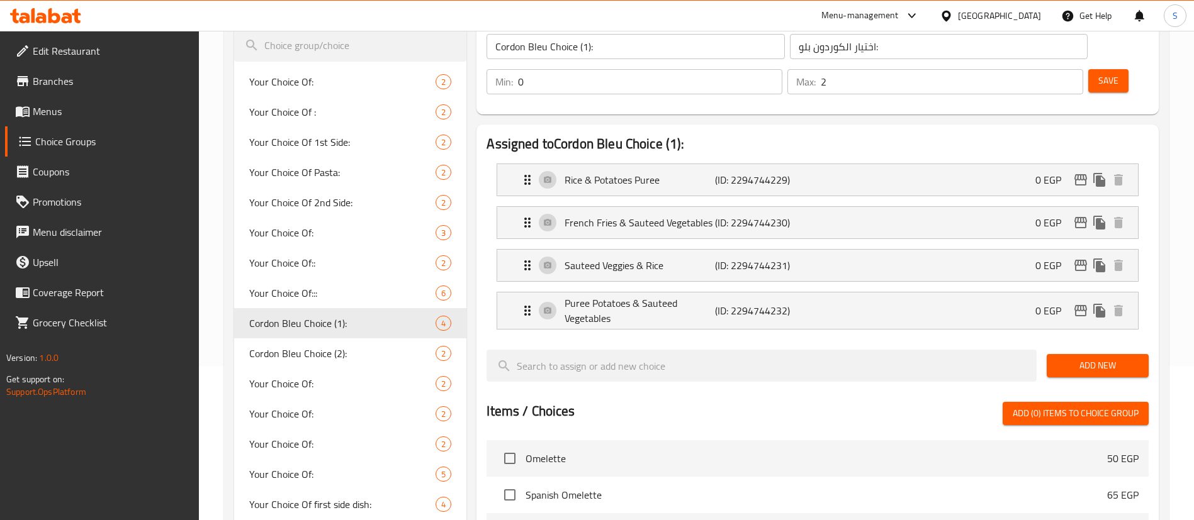
type input "Puree Potatoes & Sauteed Vegetables"
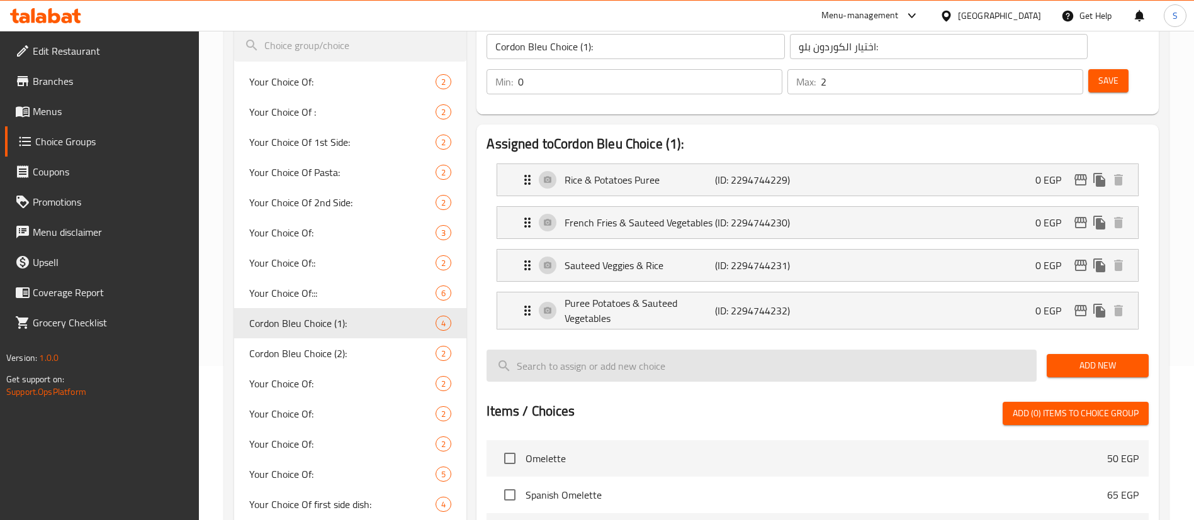
click at [706, 350] on input "search" at bounding box center [761, 366] width 550 height 32
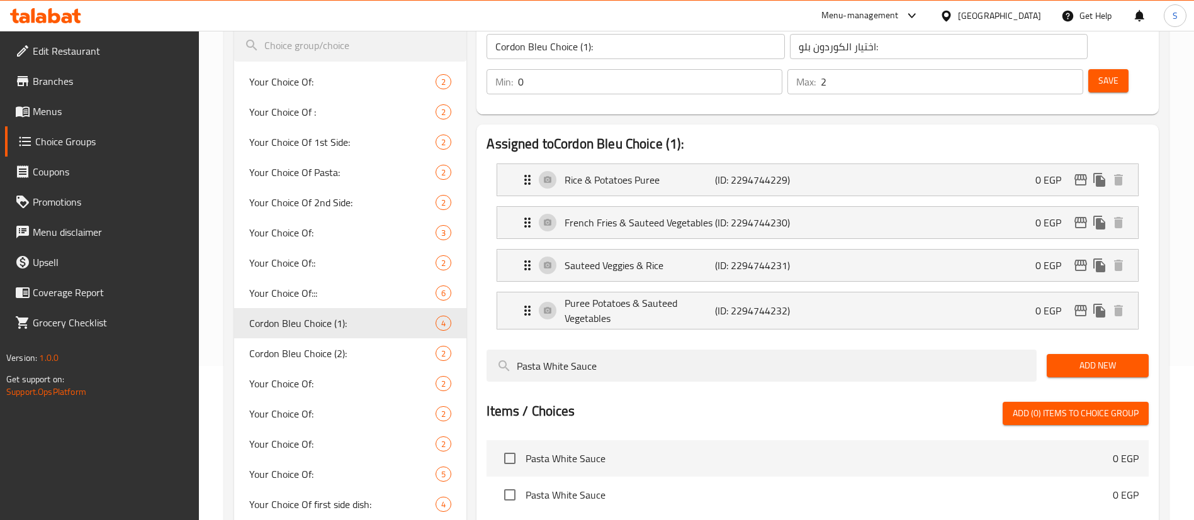
type input "Pasta White Sauce"
click at [1097, 358] on span "Add New" at bounding box center [1097, 366] width 82 height 16
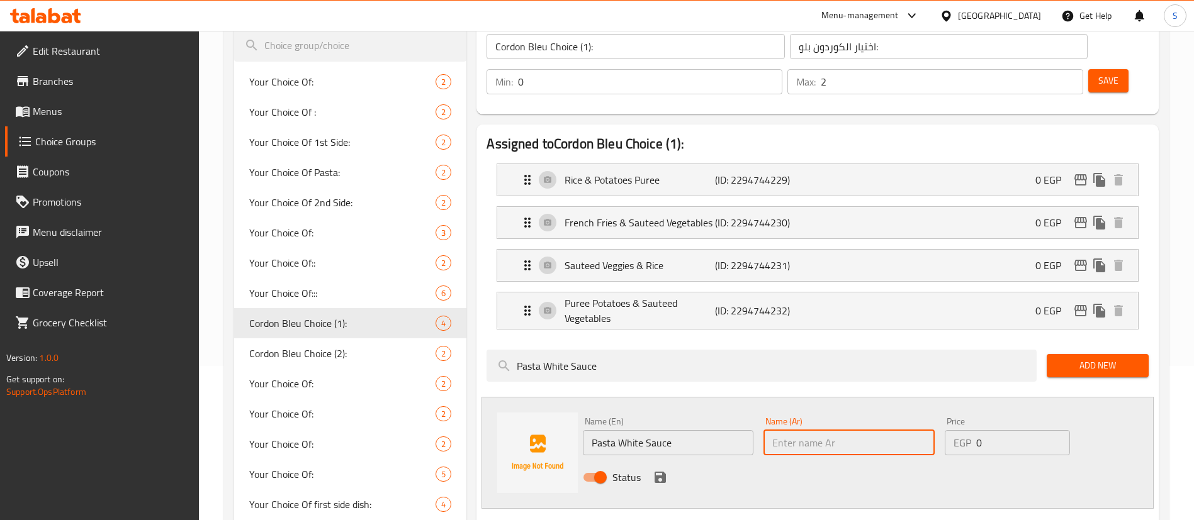
click at [810, 430] on input "text" at bounding box center [848, 442] width 171 height 25
type input "مكرونة بالصوص الابيض"
click at [657, 472] on icon "save" at bounding box center [659, 477] width 11 height 11
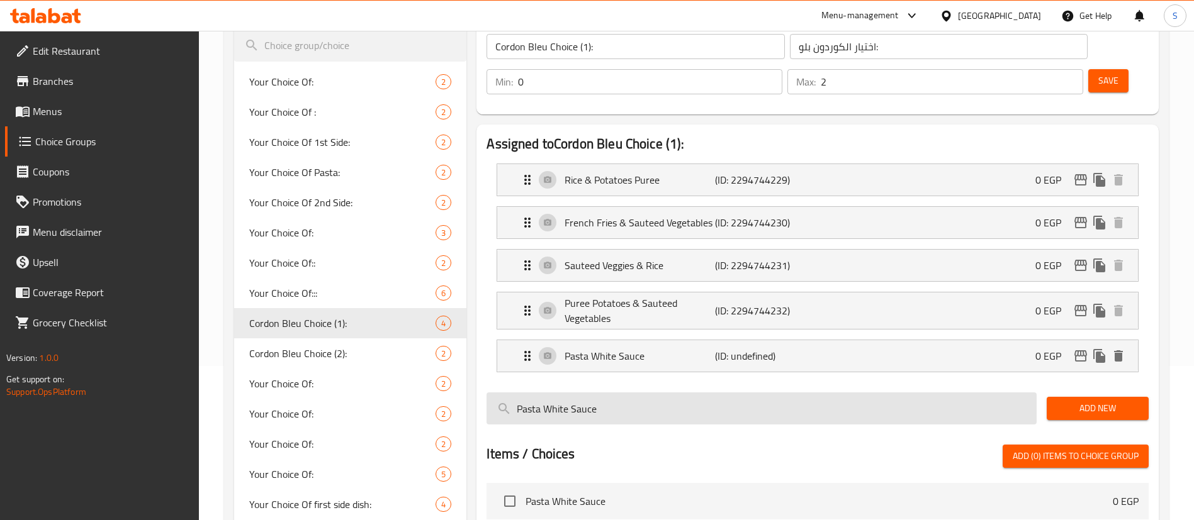
click at [630, 393] on input "Pasta White Sauce" at bounding box center [761, 409] width 550 height 32
click at [569, 393] on input "Pasta White Sauce" at bounding box center [761, 409] width 550 height 32
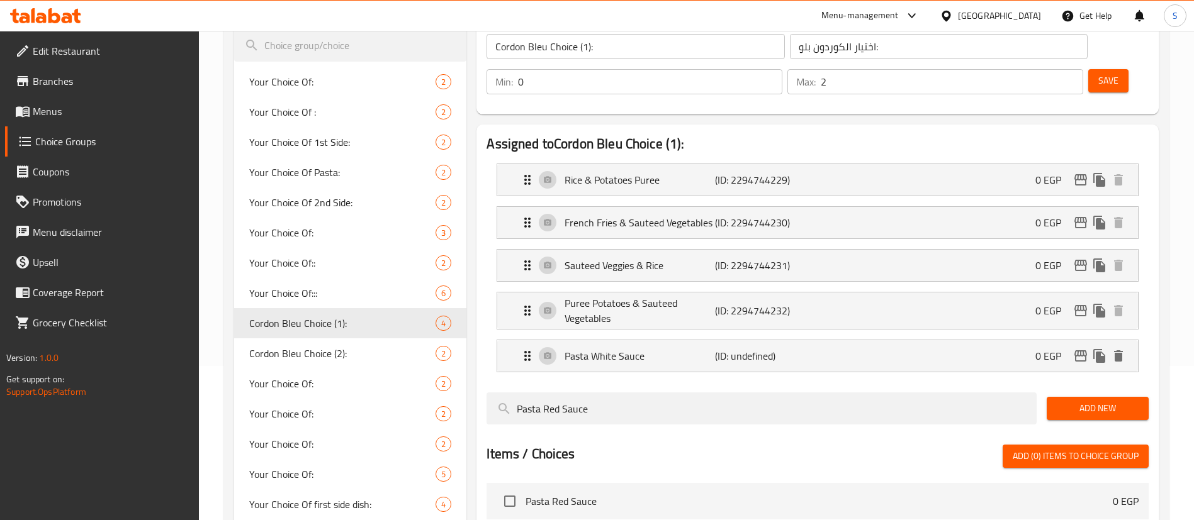
type input "Pasta Red Sauce"
click at [1114, 401] on span "Add New" at bounding box center [1097, 409] width 82 height 16
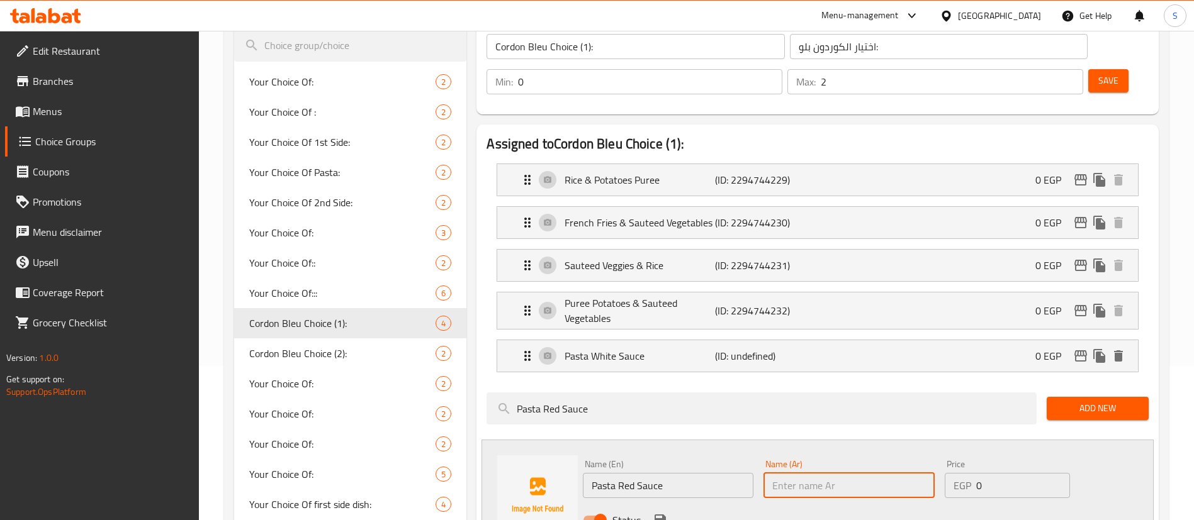
click at [794, 473] on input "text" at bounding box center [848, 485] width 171 height 25
type input "مكرونة بالصلصة"
click at [660, 513] on icon "save" at bounding box center [660, 520] width 15 height 15
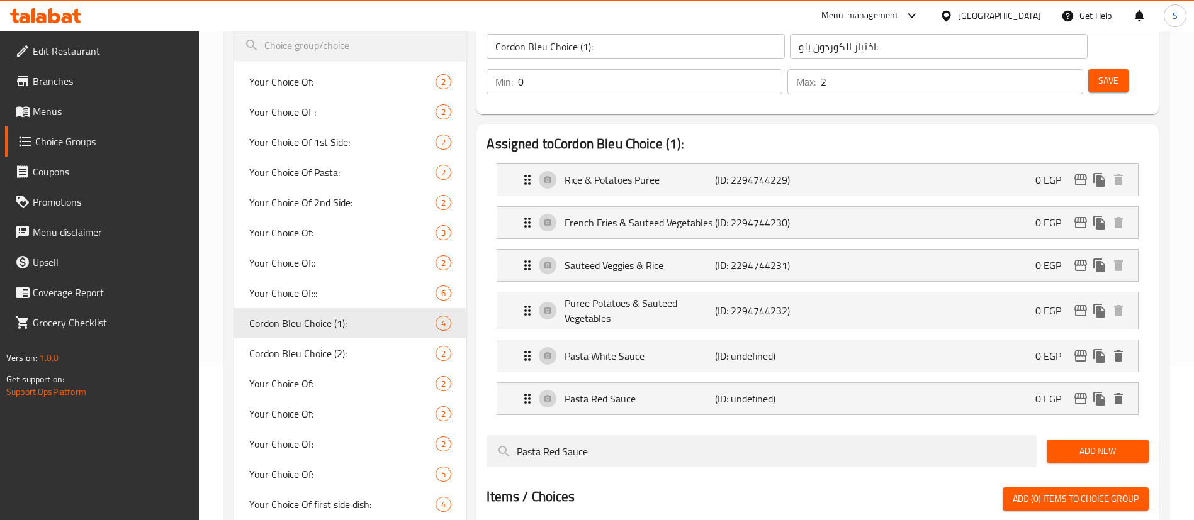
click at [1039, 69] on input "2" at bounding box center [952, 81] width 262 height 25
type input "1"
click at [782, 69] on input "0" at bounding box center [650, 81] width 264 height 25
type input "1"
click at [1088, 69] on button "Save" at bounding box center [1108, 80] width 40 height 23
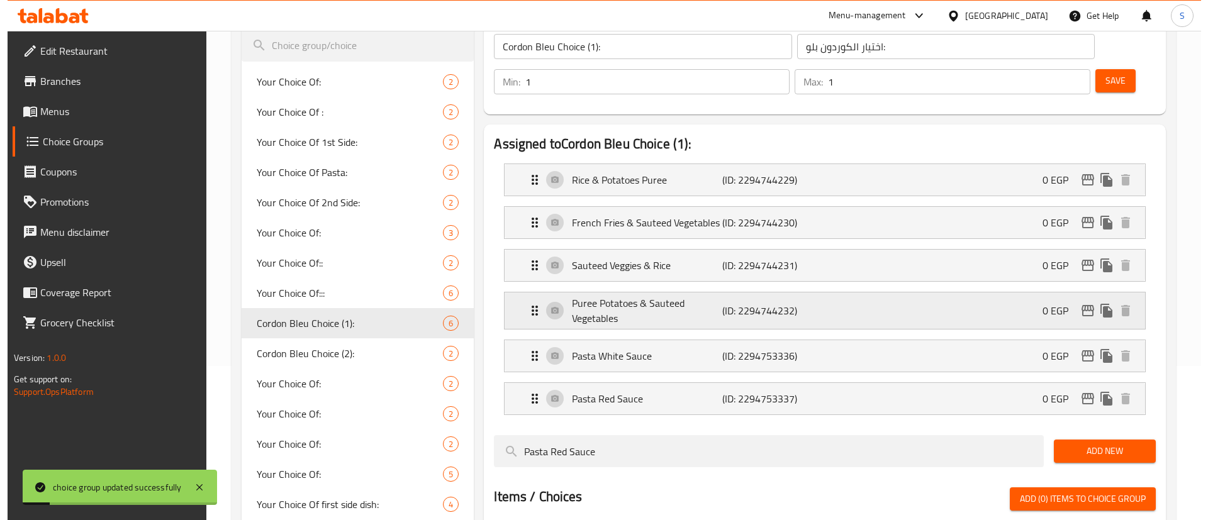
scroll to position [345, 0]
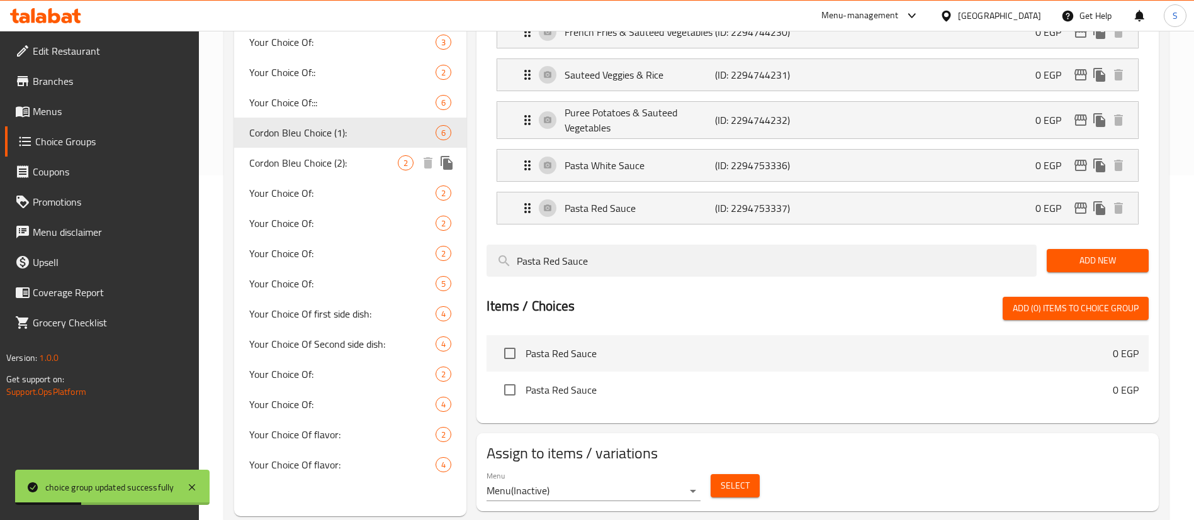
click at [353, 157] on span "Cordon Bleu Choice (2):" at bounding box center [323, 162] width 148 height 15
type input "Cordon Bleu Choice (2):"
type input "0"
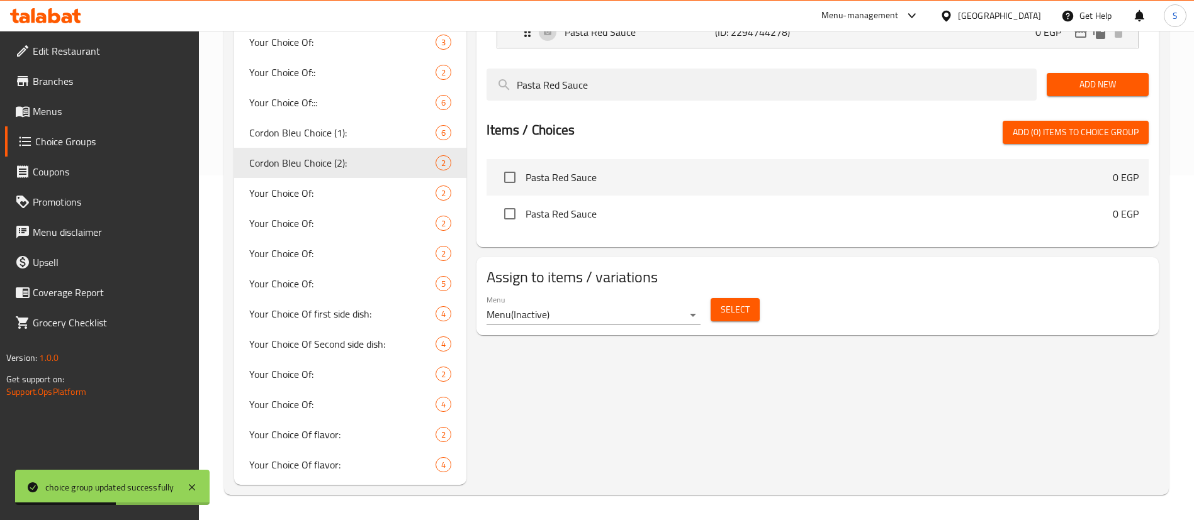
click at [732, 302] on span "Select" at bounding box center [734, 310] width 29 height 16
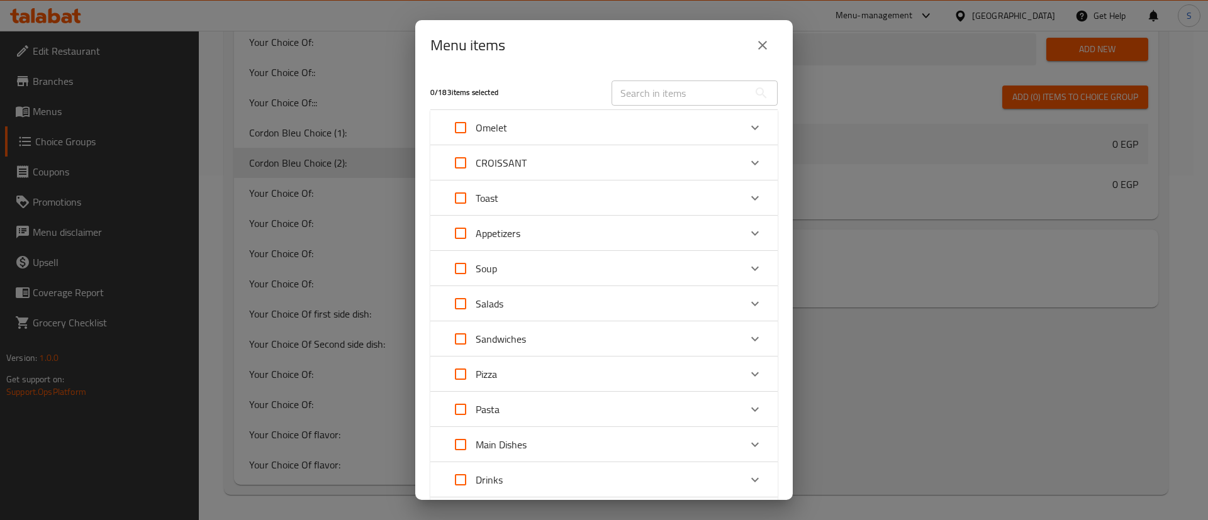
click at [965, 233] on div "Menu items 0 / 183 items selected ​ Omelet Omelet 50 EGP Spanish Omelette 65 EG…" at bounding box center [604, 260] width 1208 height 520
click at [759, 39] on icon "close" at bounding box center [762, 45] width 15 height 15
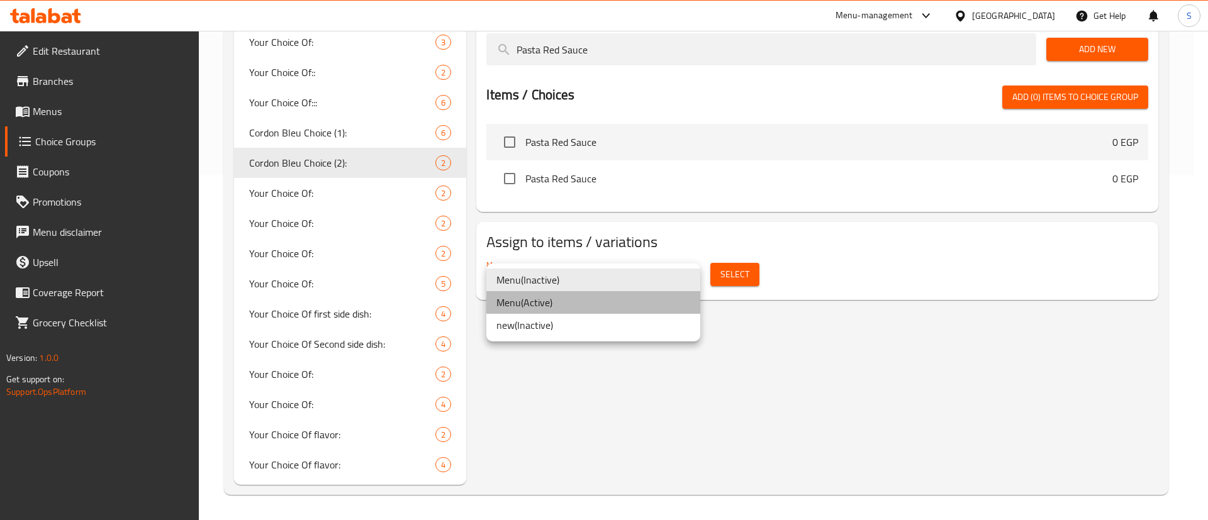
click at [544, 307] on li "Menu ( Active )" at bounding box center [593, 302] width 214 height 23
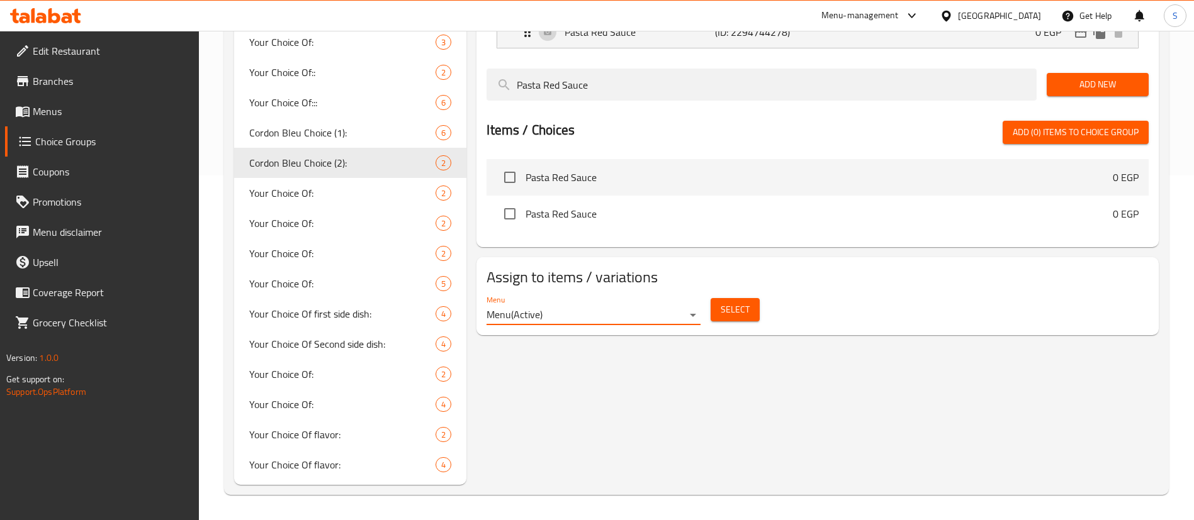
click at [749, 298] on button "Select" at bounding box center [734, 309] width 49 height 23
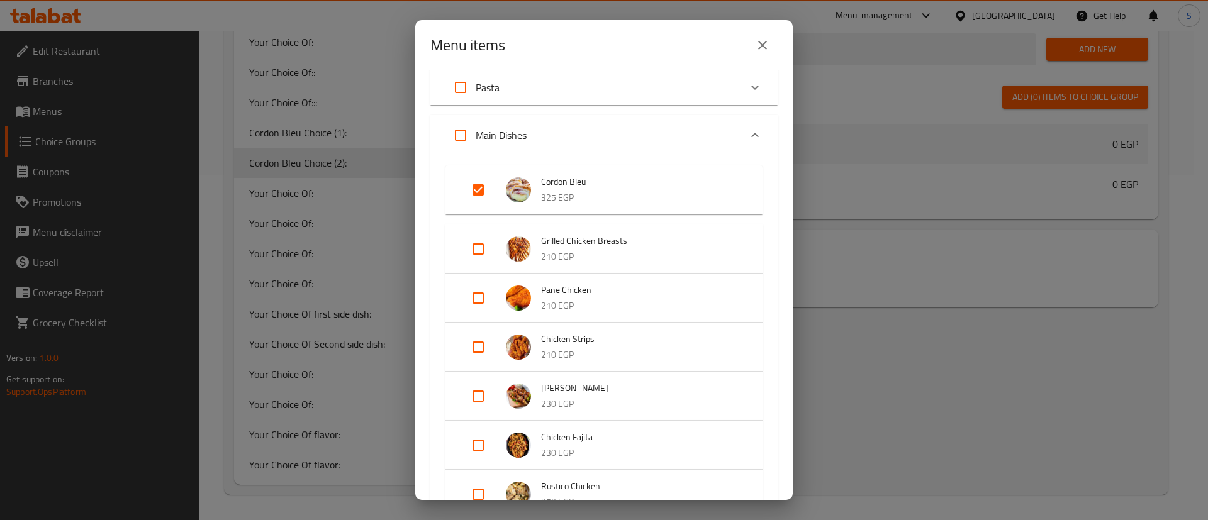
scroll to position [315, 0]
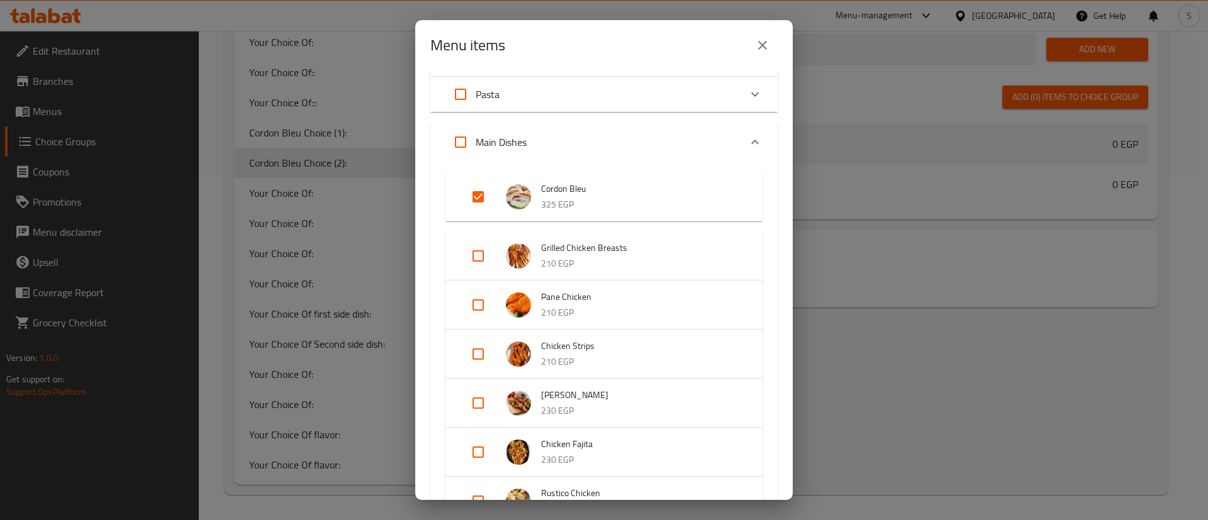
click at [481, 196] on input "Expand" at bounding box center [478, 197] width 30 height 30
checkbox input "false"
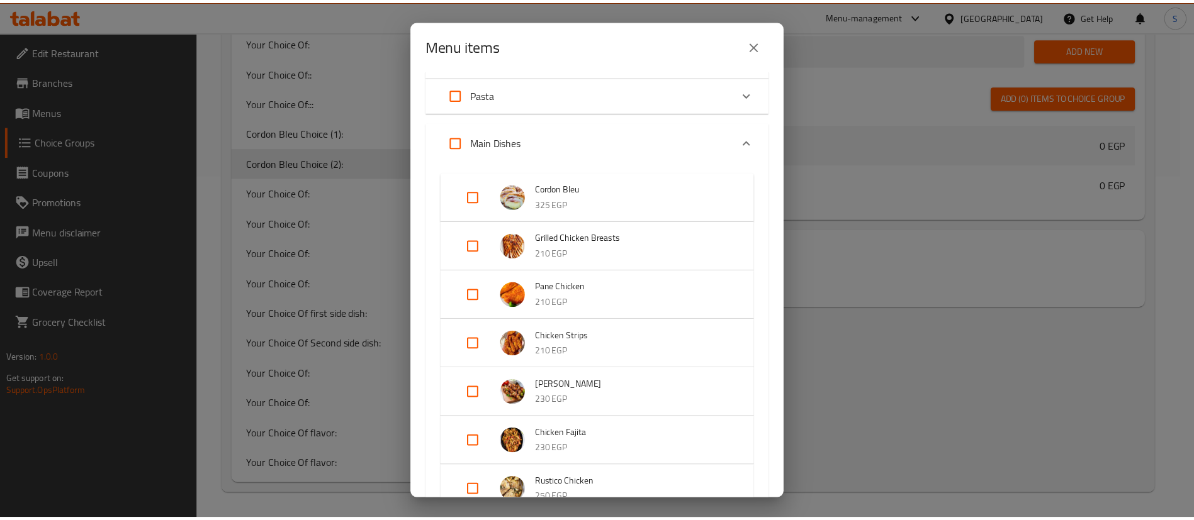
scroll to position [1186, 0]
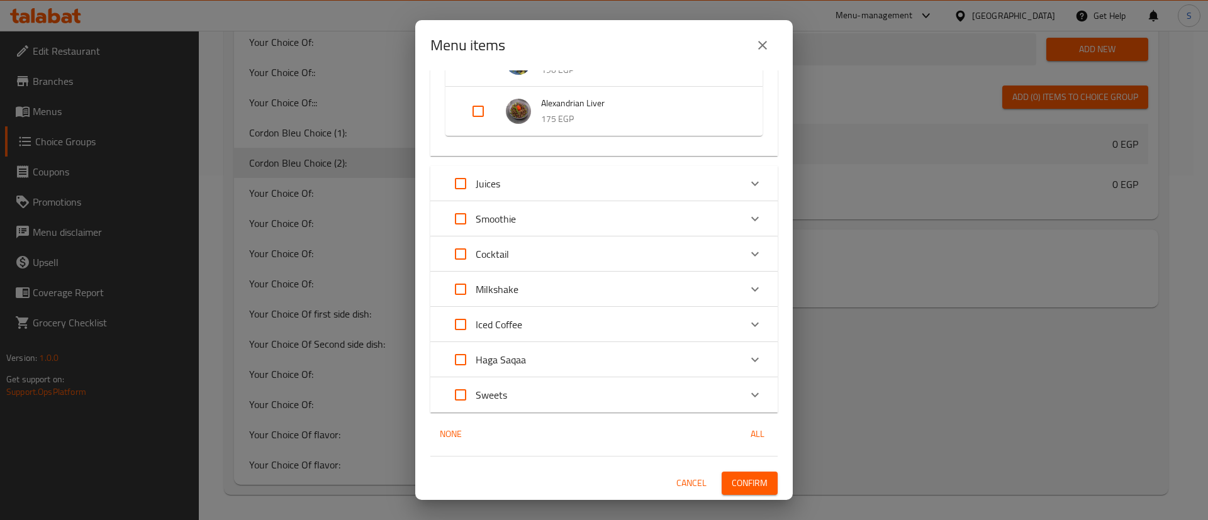
click at [751, 477] on span "Confirm" at bounding box center [750, 484] width 36 height 16
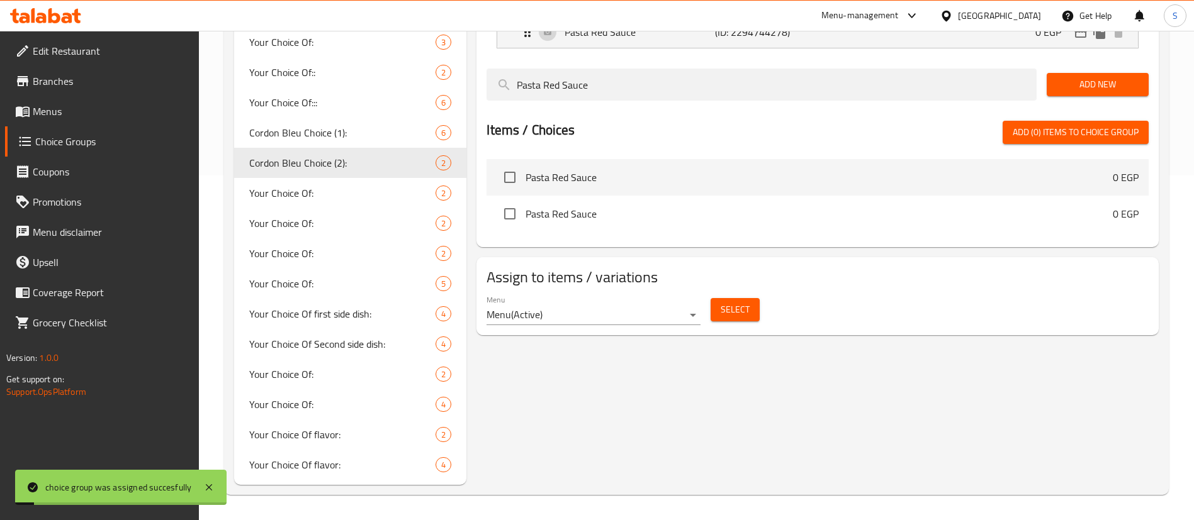
click at [790, 459] on div "Cordon Bleu Choice (2): (ID: 1026996) Cordon Bleu Choice (2): ​ اختيار الكوردون…" at bounding box center [814, 141] width 697 height 687
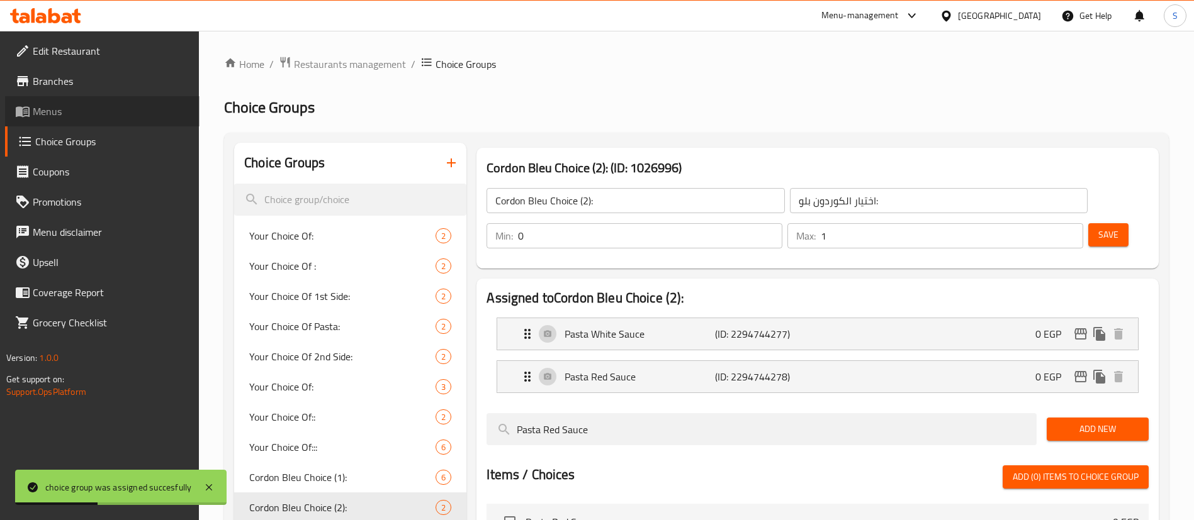
click at [60, 109] on span "Menus" at bounding box center [111, 111] width 157 height 15
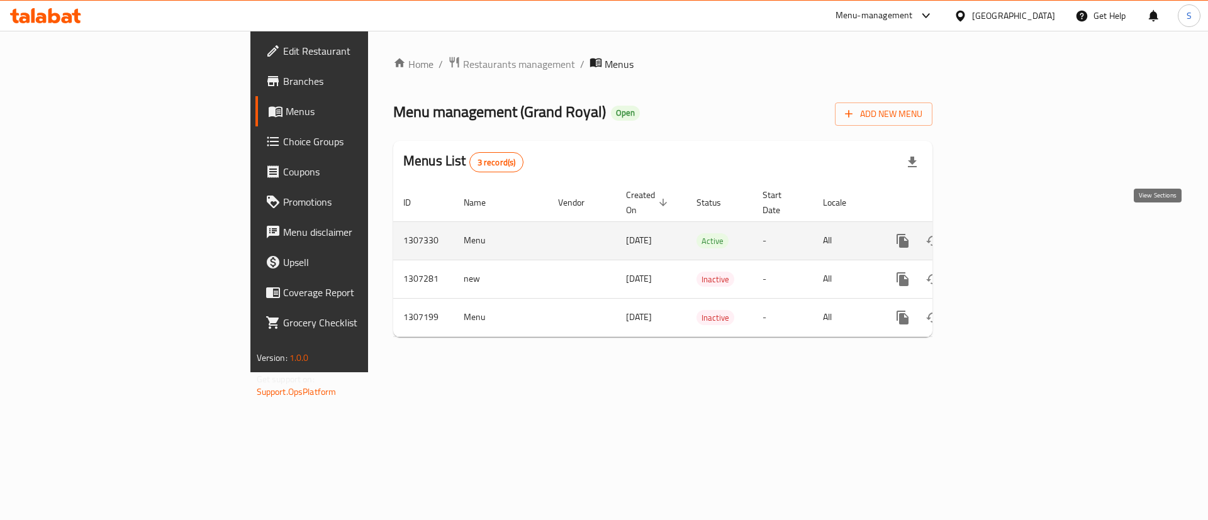
click at [1009, 227] on link "enhanced table" at bounding box center [993, 241] width 30 height 30
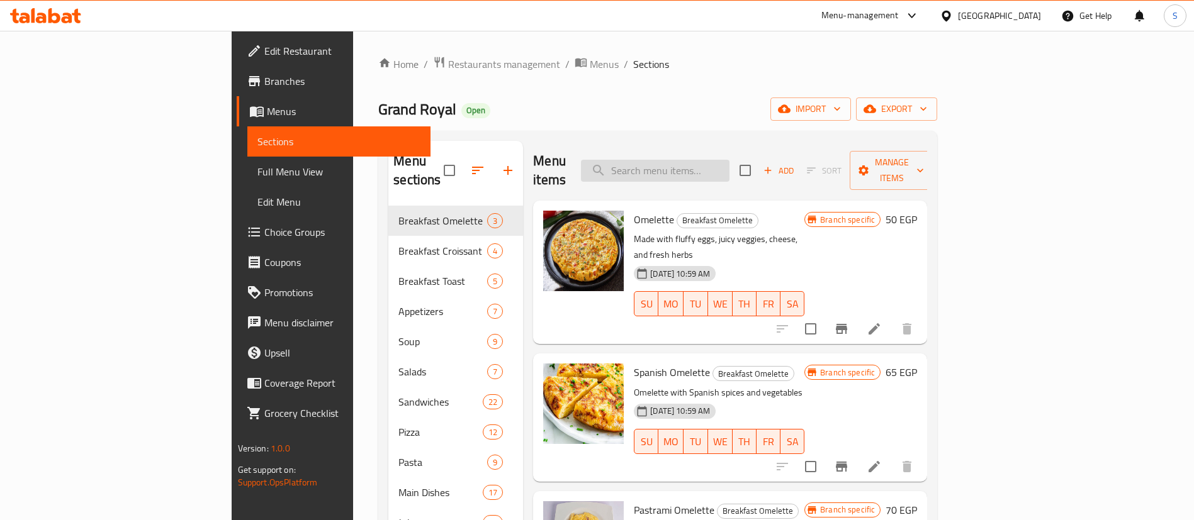
click at [729, 168] on input "search" at bounding box center [655, 171] width 148 height 22
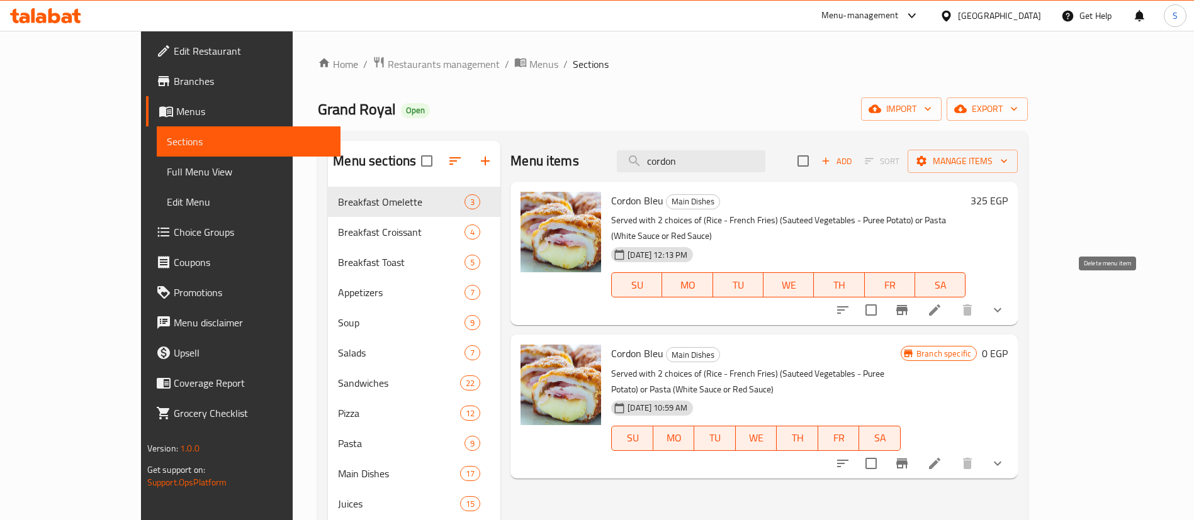
type input "cordon"
click at [940, 305] on icon at bounding box center [934, 310] width 11 height 11
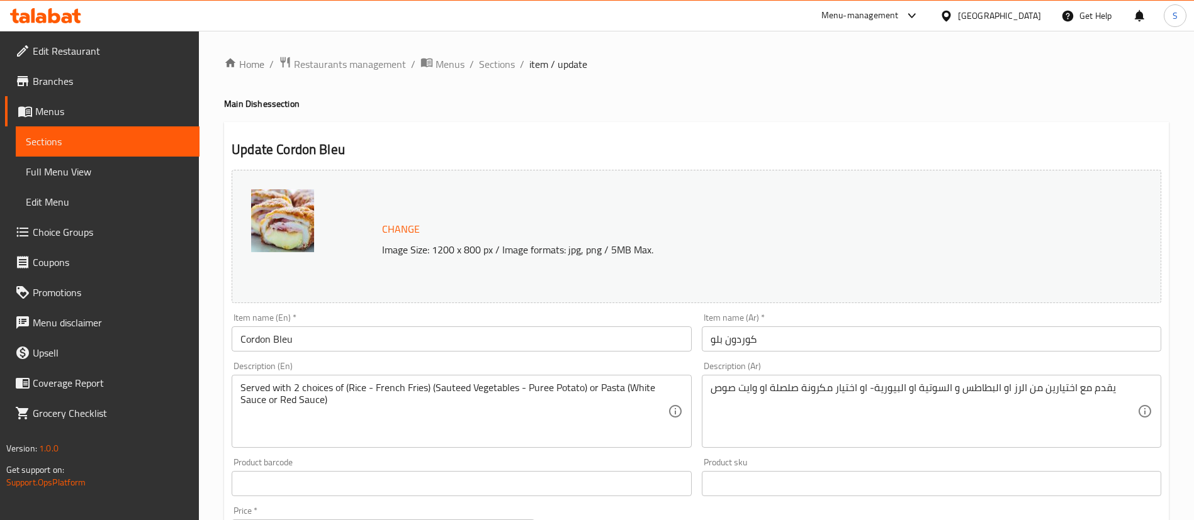
scroll to position [408, 0]
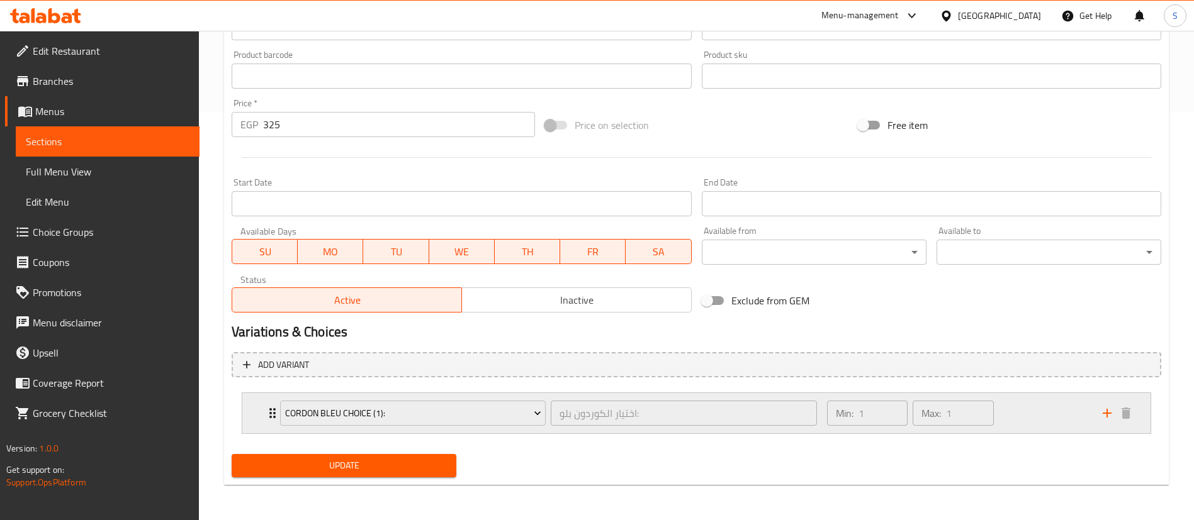
click at [1050, 408] on div "Min: 1 ​ Max: 1 ​" at bounding box center [957, 413] width 276 height 40
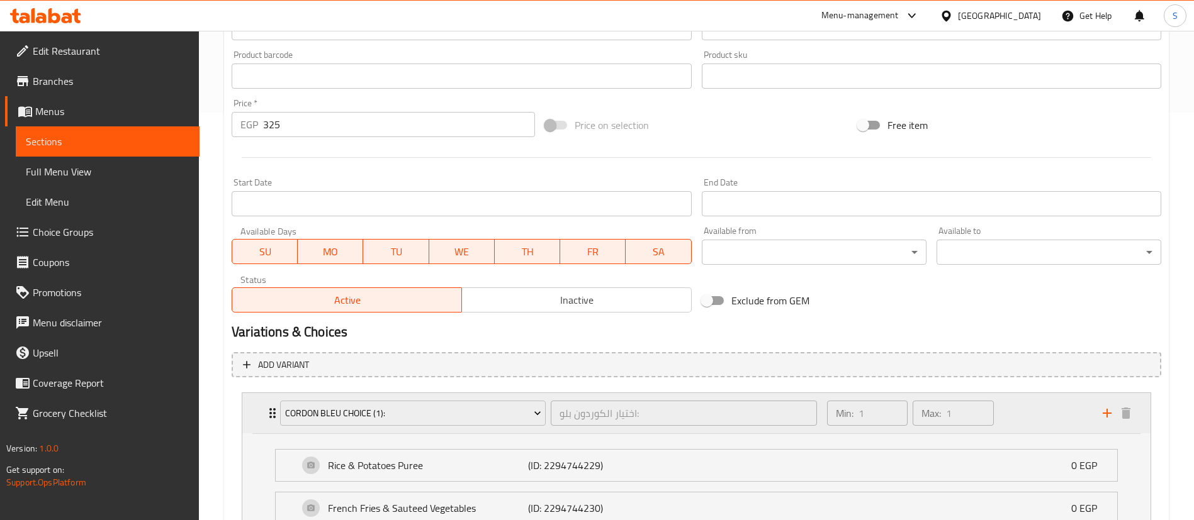
scroll to position [690, 0]
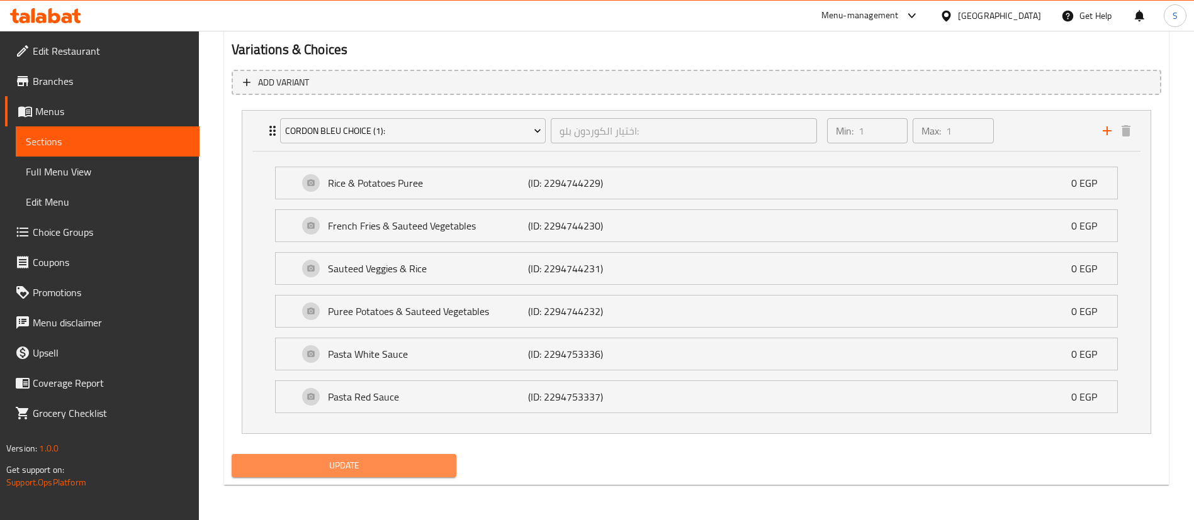
click at [347, 456] on button "Update" at bounding box center [344, 465] width 225 height 23
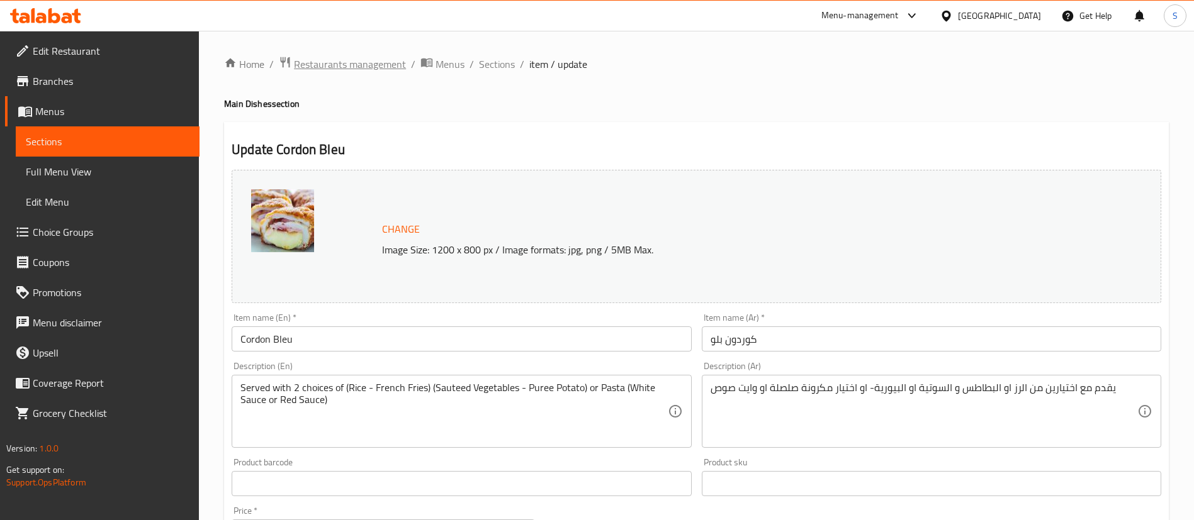
click at [353, 67] on span "Restaurants management" at bounding box center [350, 64] width 112 height 15
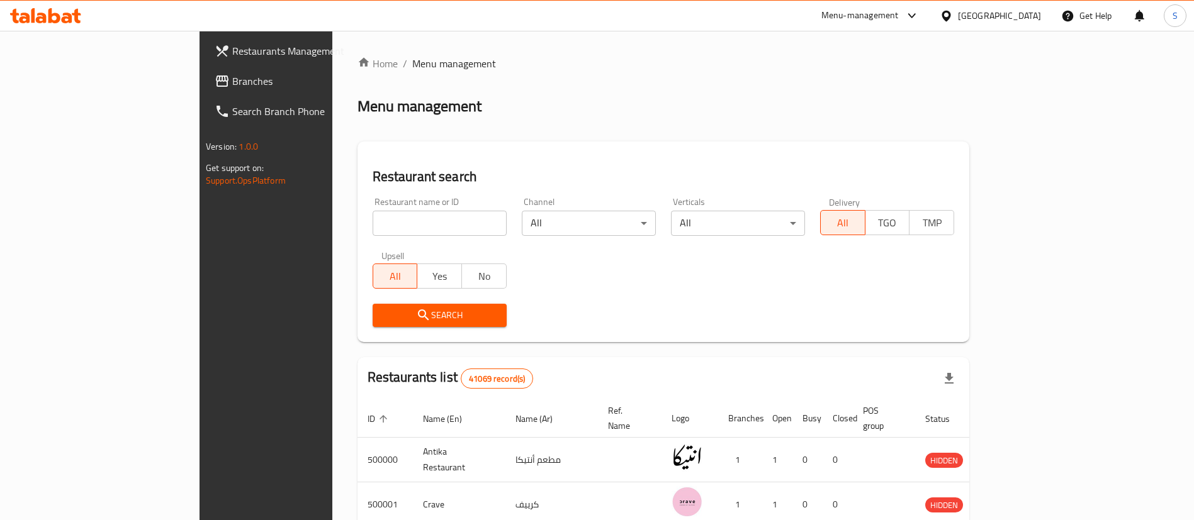
click at [232, 79] on span "Branches" at bounding box center [310, 81] width 157 height 15
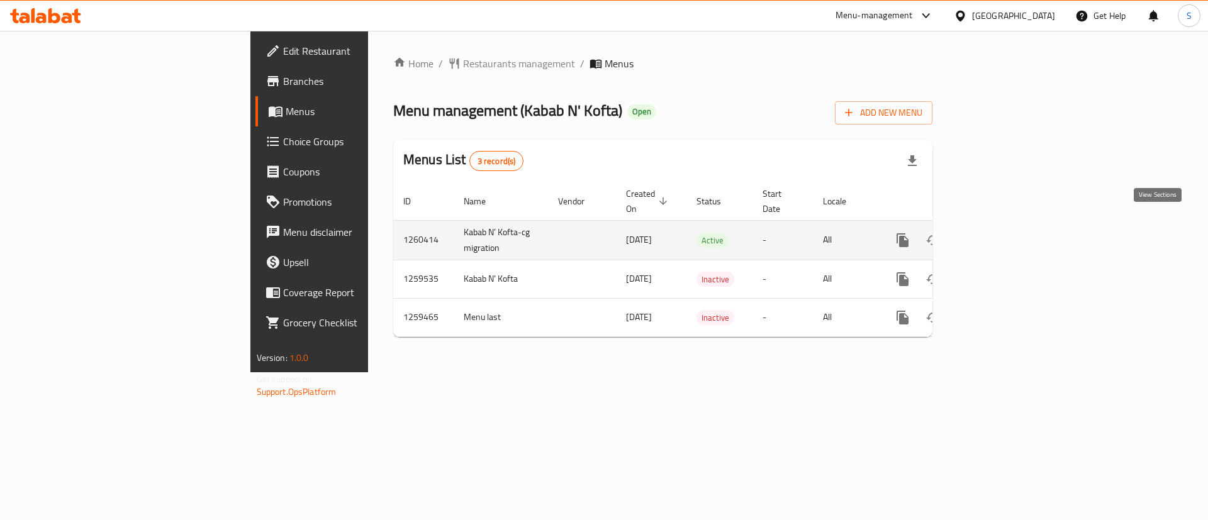
click at [1009, 228] on link "enhanced table" at bounding box center [993, 240] width 30 height 30
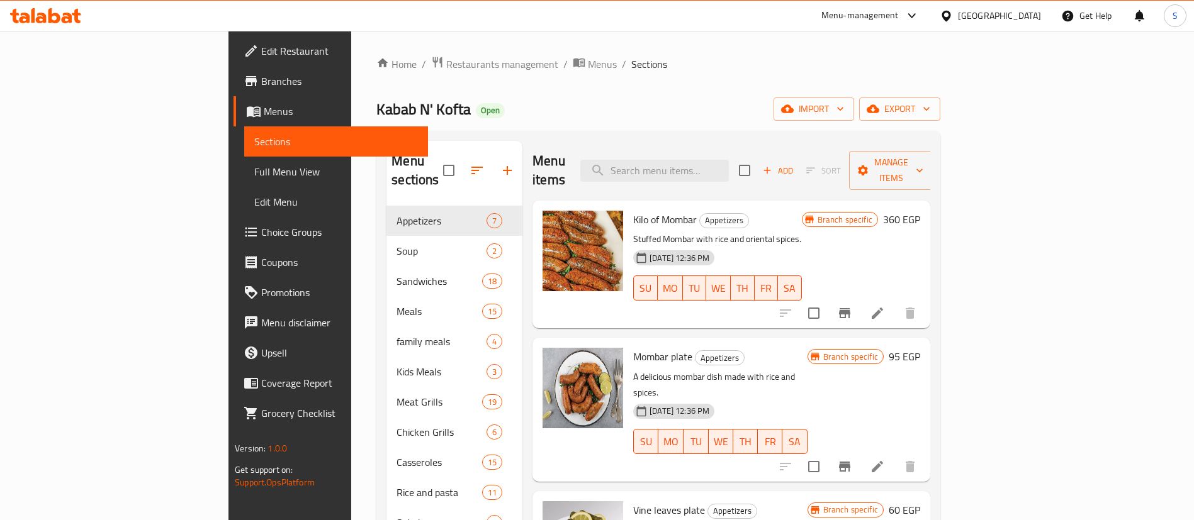
click at [261, 230] on span "Choice Groups" at bounding box center [339, 232] width 157 height 15
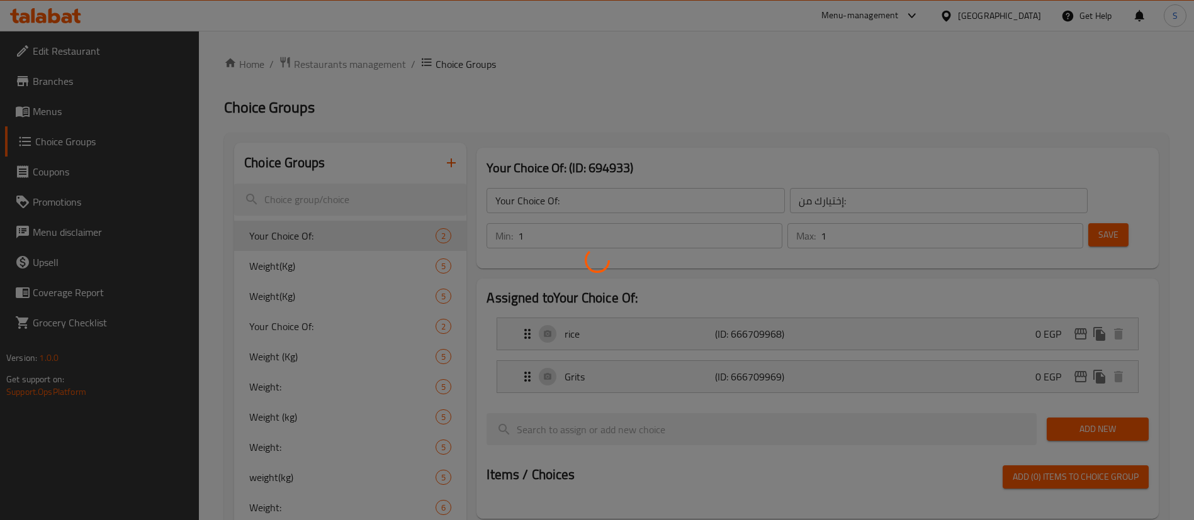
click at [315, 267] on div at bounding box center [597, 260] width 1194 height 520
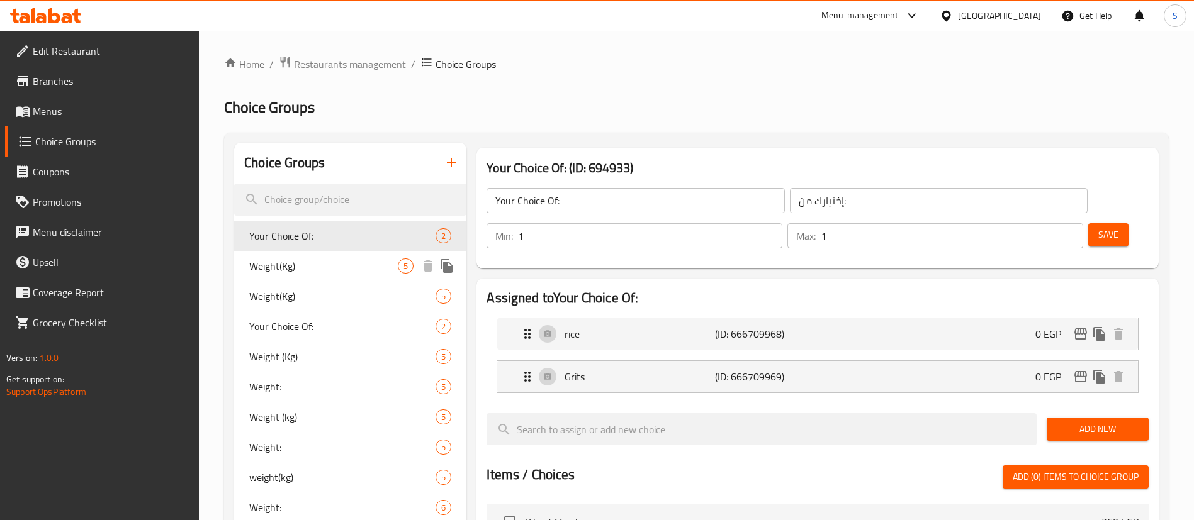
click at [333, 276] on div "Weight(Kg) 5" at bounding box center [350, 266] width 232 height 30
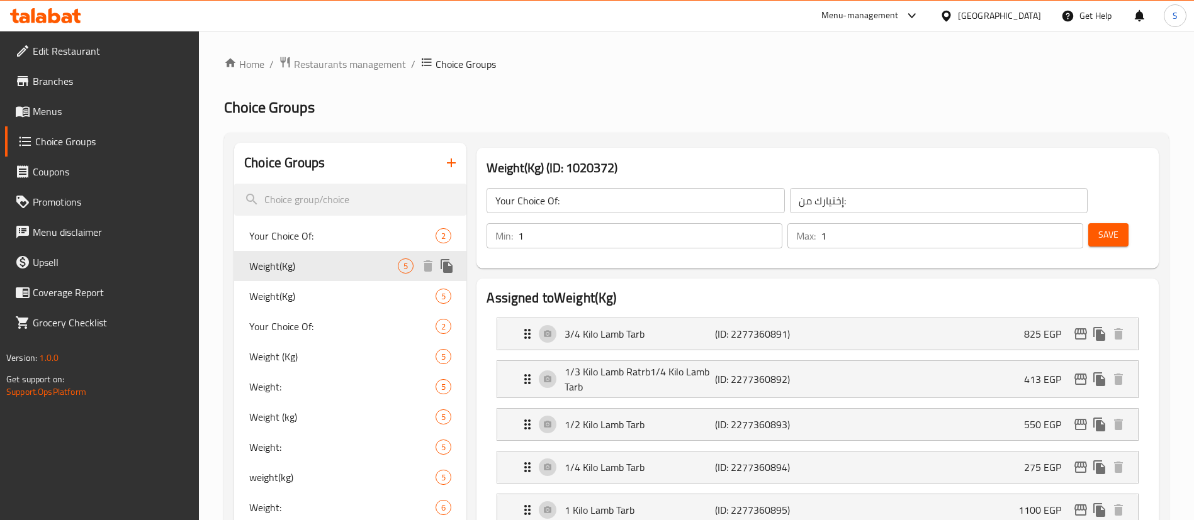
type input "Weight(Kg)"
type input "الوزن(كج)"
type input "5"
click at [495, 202] on input "Weight(Kg)" at bounding box center [635, 200] width 298 height 25
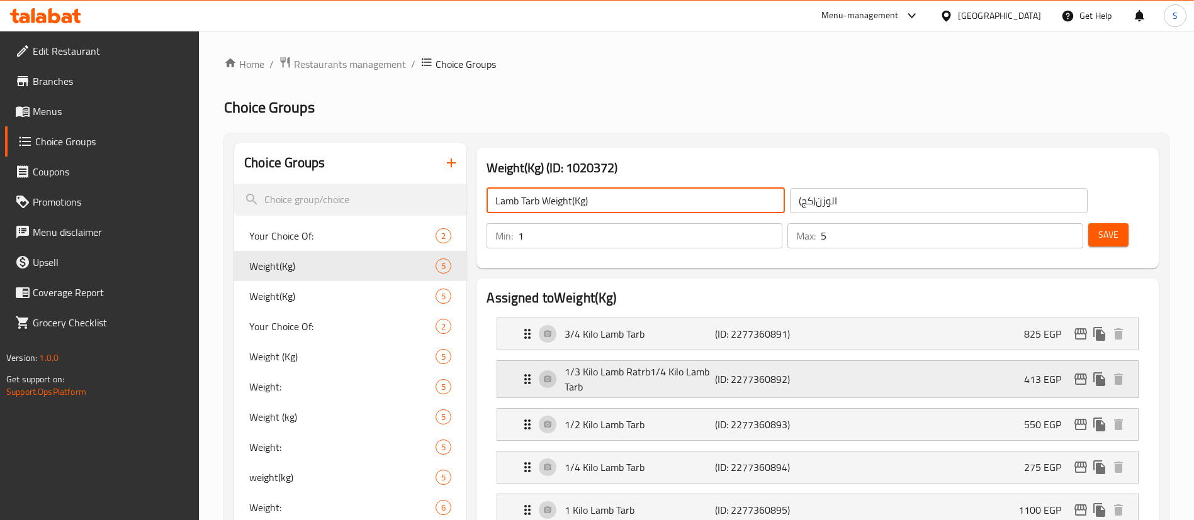
click at [617, 364] on p "1/3 Kilo Lamb Ratrb1/4 Kilo Lamb Tarb" at bounding box center [639, 379] width 150 height 30
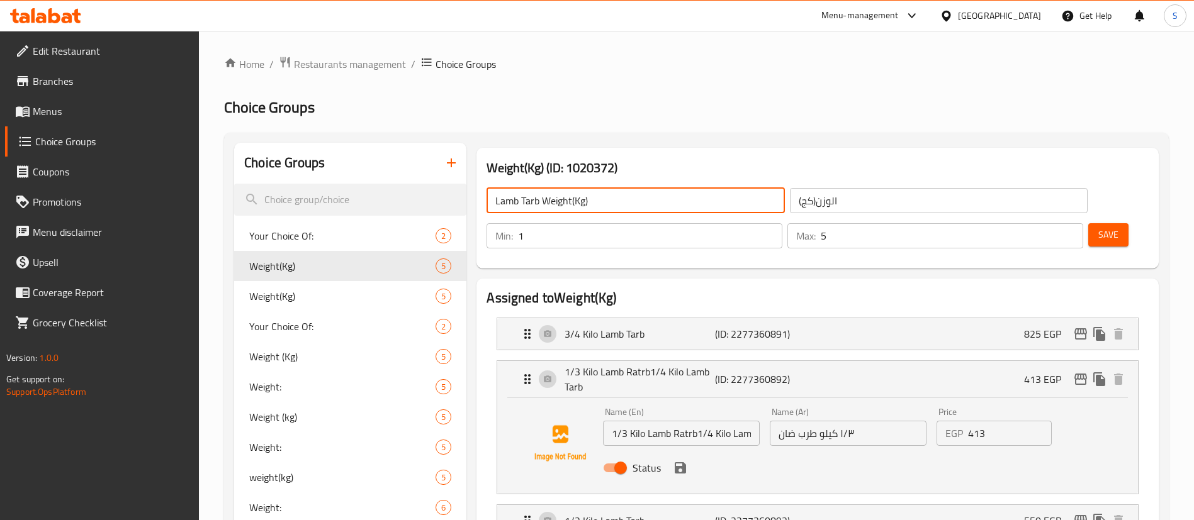
type input "Lamb Tarb Weight(Kg)"
click at [694, 421] on input "1/3 Kilo Lamb Ratrb1/4 Kilo Lamb Tarb" at bounding box center [681, 433] width 157 height 25
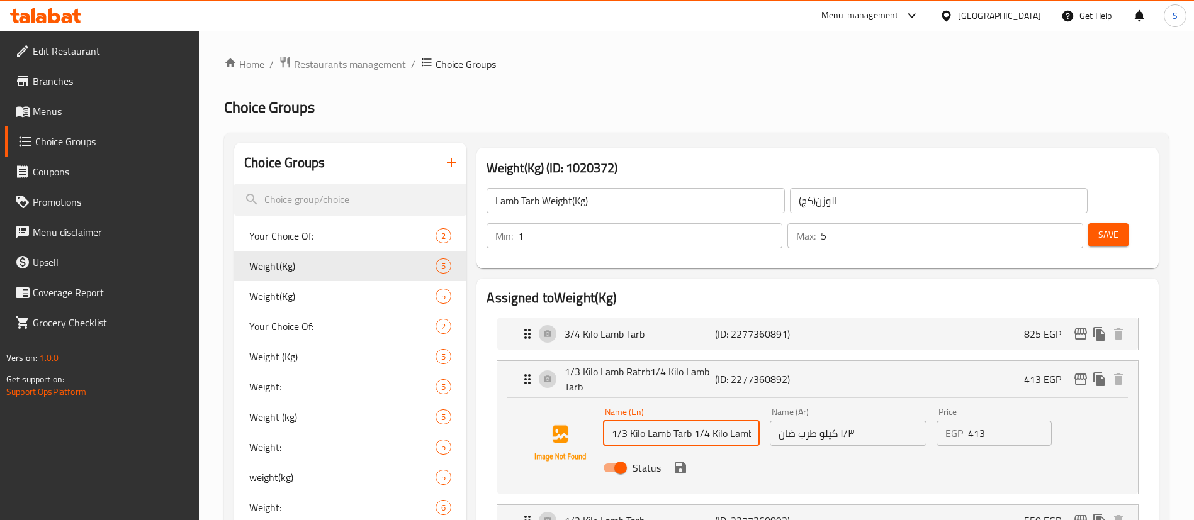
type input "1/3 Kilo Lamb Tarb 1/4 Kilo Lamb Tarb"
click at [683, 459] on button "save" at bounding box center [680, 468] width 19 height 19
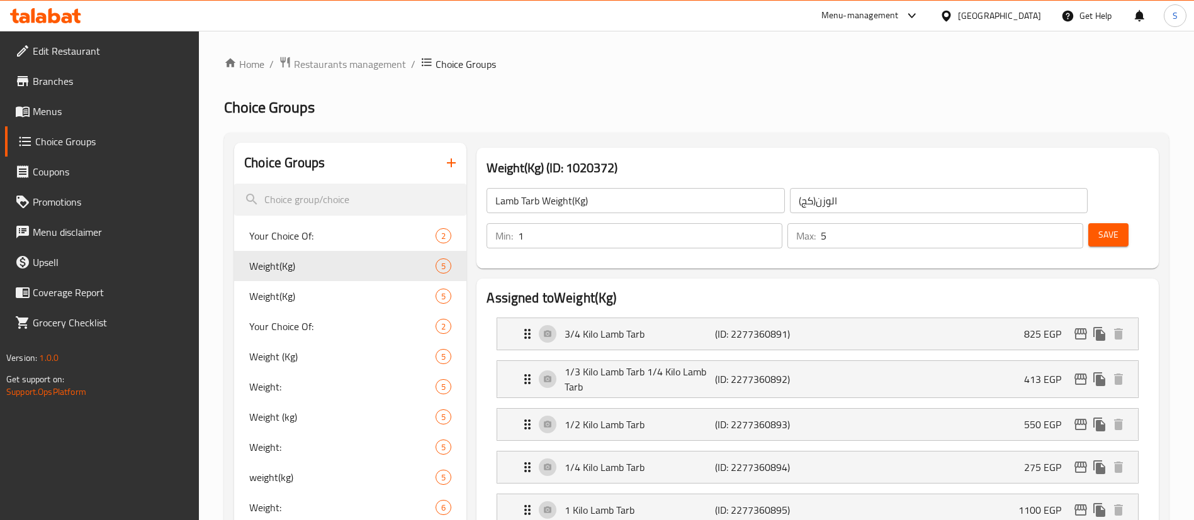
click at [1098, 227] on span "Save" at bounding box center [1108, 235] width 20 height 16
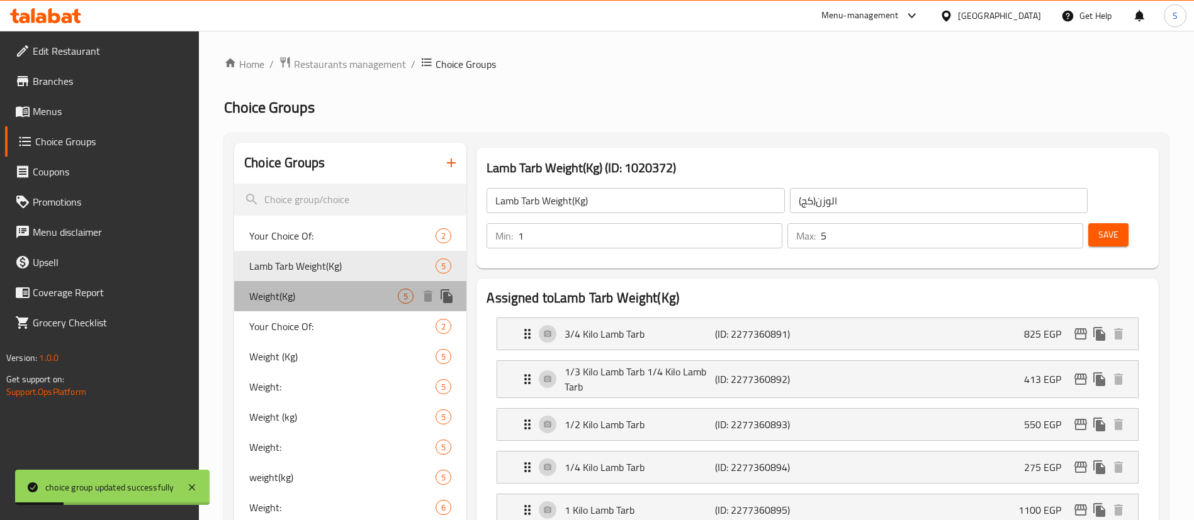
click at [346, 291] on span "Weight(Kg)" at bounding box center [323, 296] width 148 height 15
type input "Weight(Kg)"
type input "1"
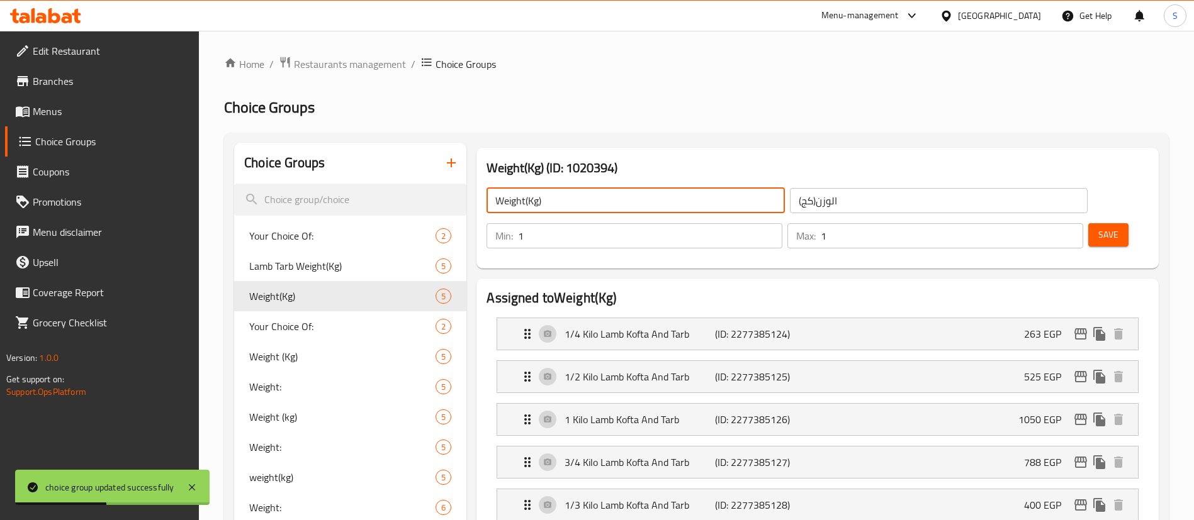
click at [496, 201] on input "Weight(Kg)" at bounding box center [635, 200] width 298 height 25
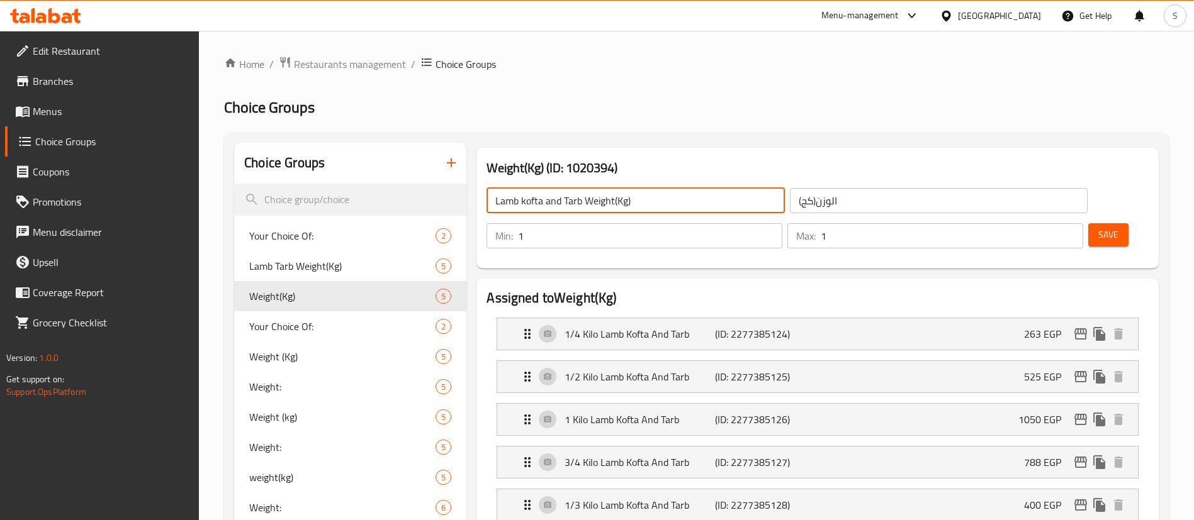
type input "Lamb kofta and Tarb Weight(Kg)"
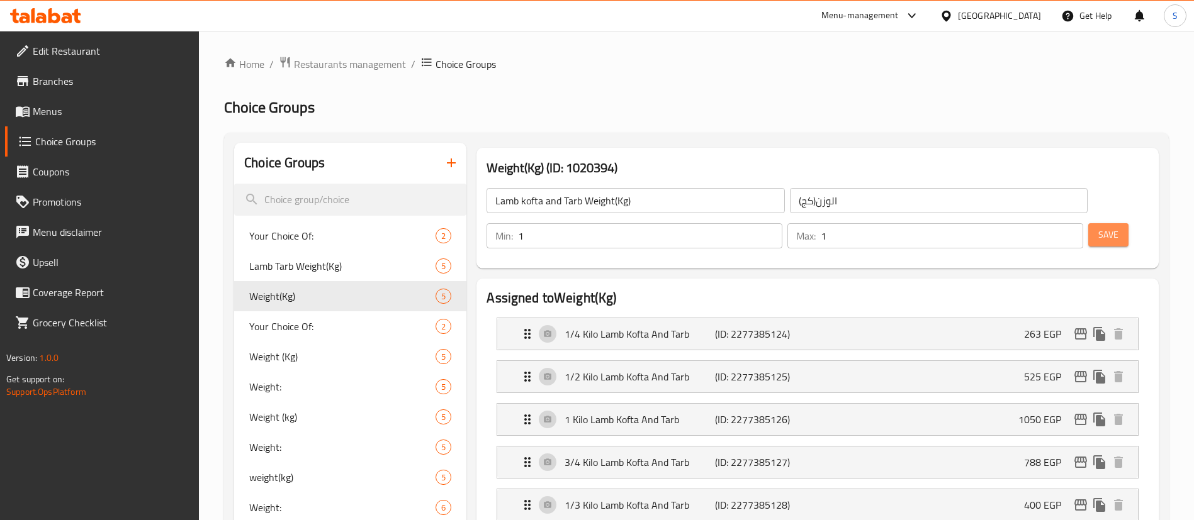
click at [1098, 227] on span "Save" at bounding box center [1108, 235] width 20 height 16
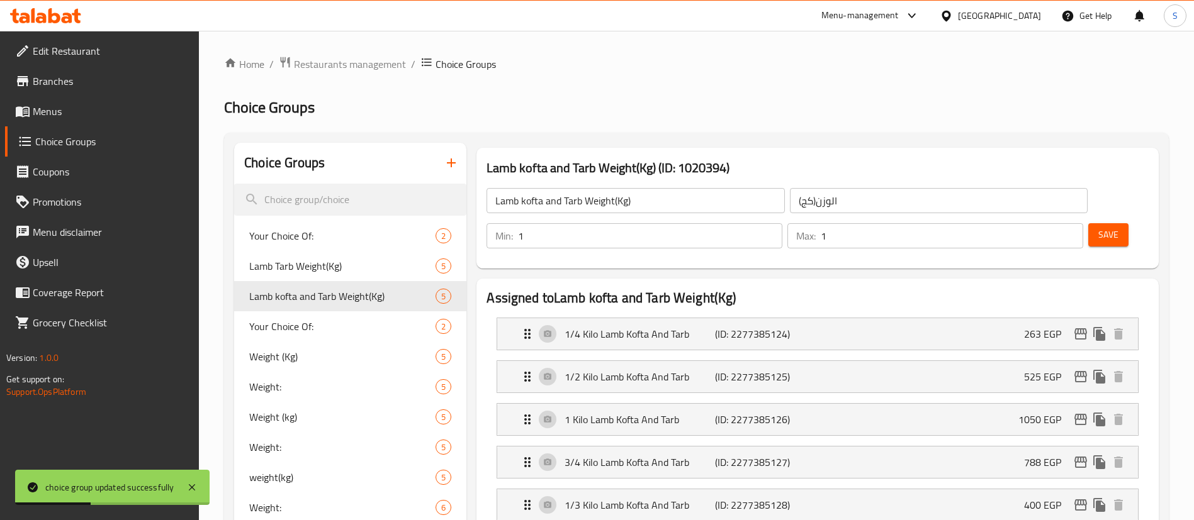
click at [64, 108] on span "Menus" at bounding box center [111, 111] width 157 height 15
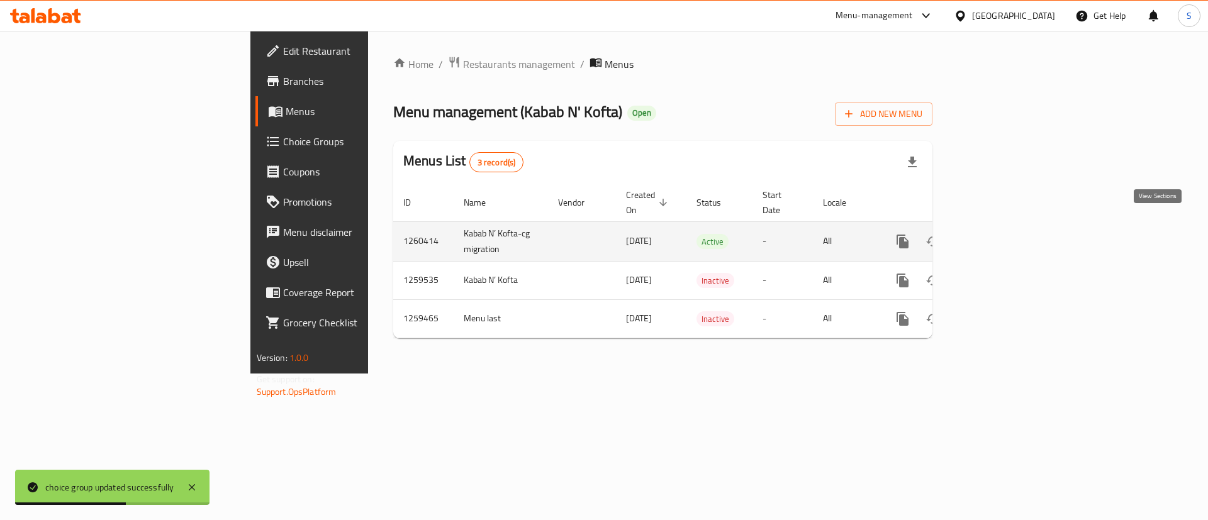
click at [1001, 234] on icon "enhanced table" at bounding box center [993, 241] width 15 height 15
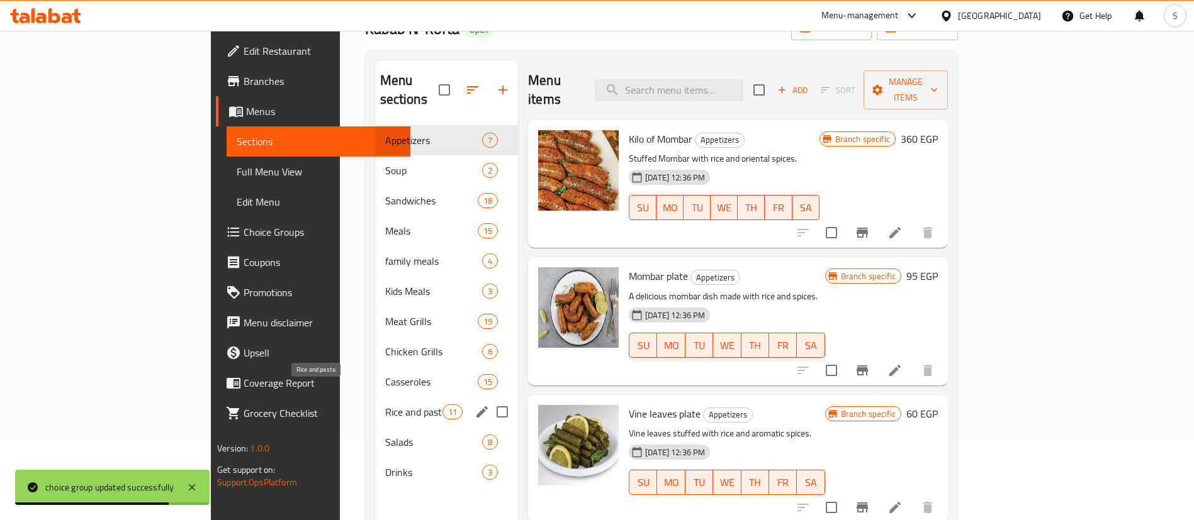
scroll to position [81, 0]
click at [385, 313] on span "Meat Grills" at bounding box center [413, 320] width 57 height 15
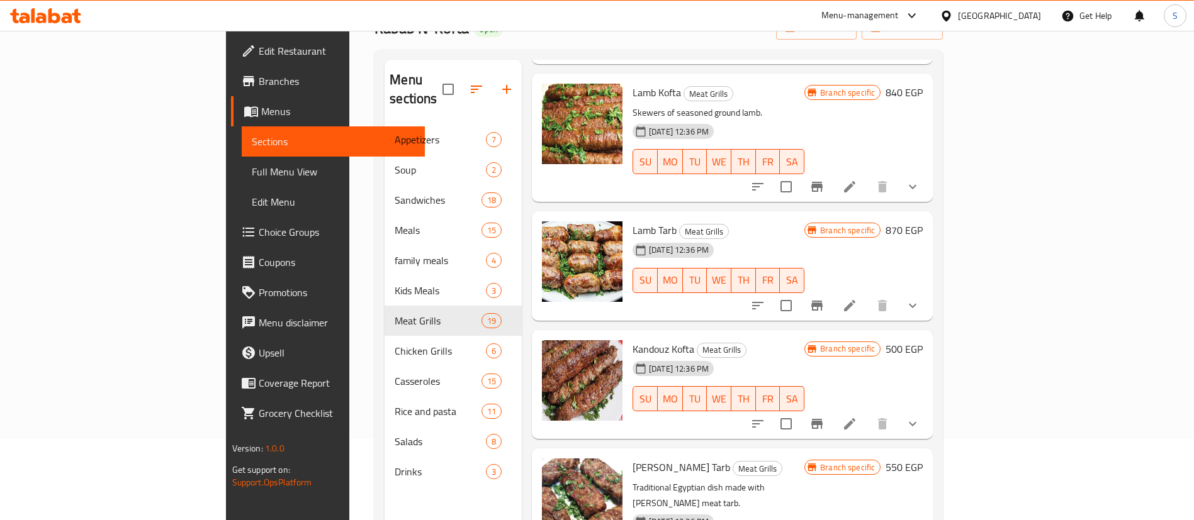
scroll to position [715, 0]
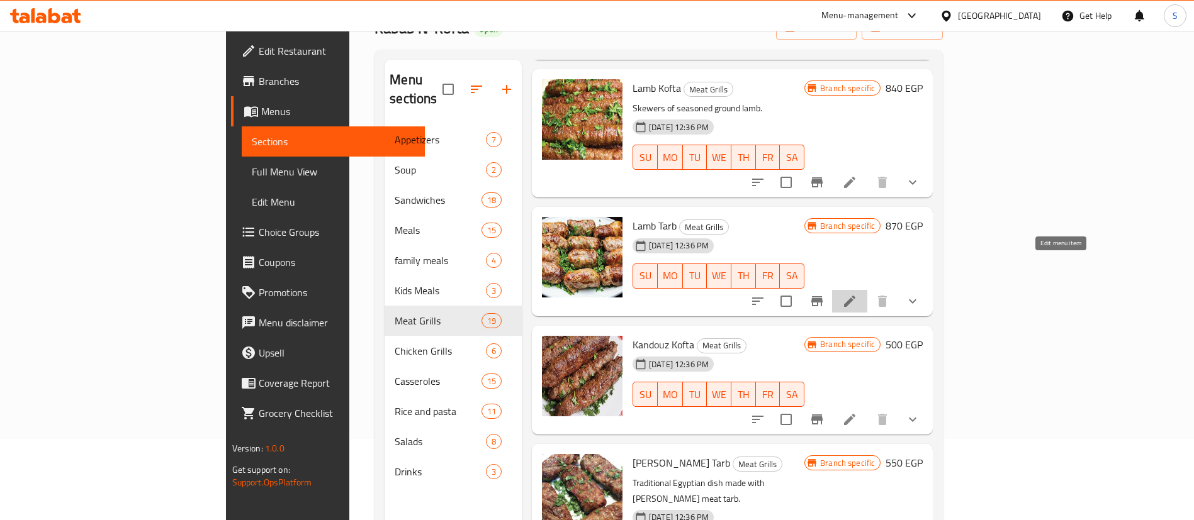
click at [857, 294] on icon at bounding box center [849, 301] width 15 height 15
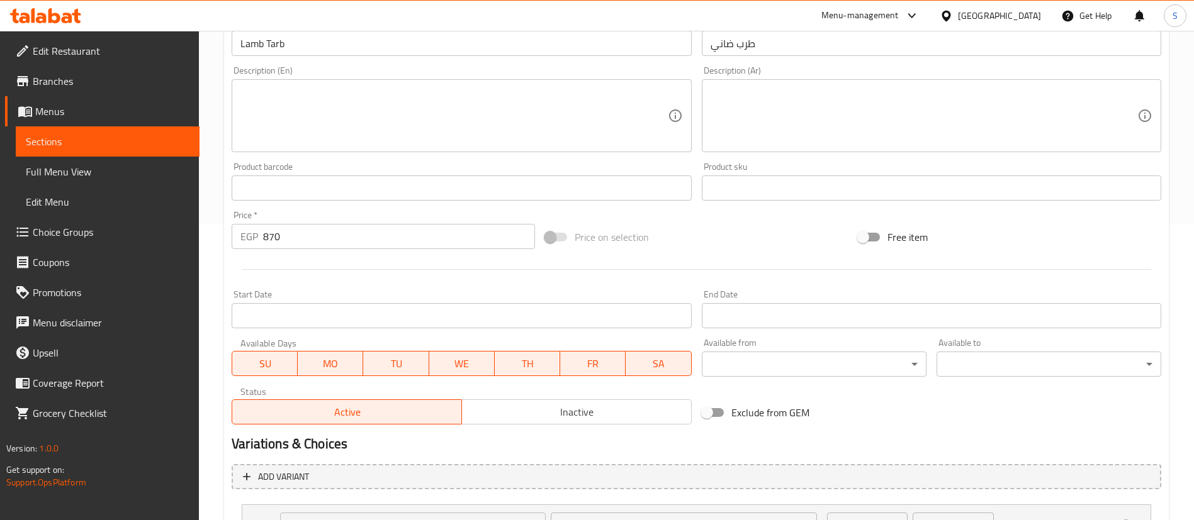
scroll to position [408, 0]
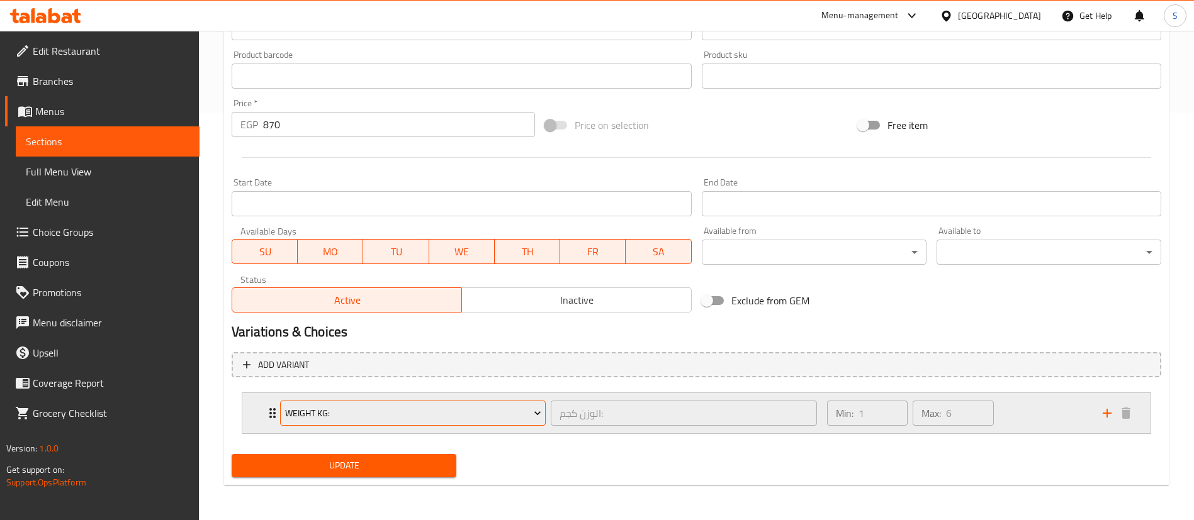
click at [444, 416] on span "weight Kg:" at bounding box center [413, 414] width 256 height 16
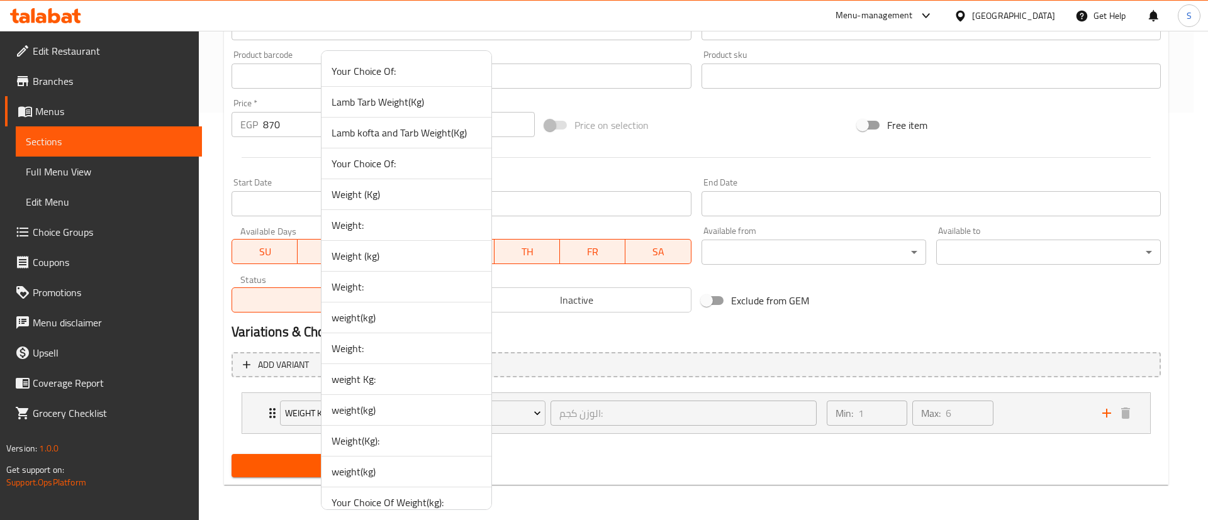
click at [378, 104] on span "Lamb Tarb Weight(Kg)" at bounding box center [407, 101] width 150 height 15
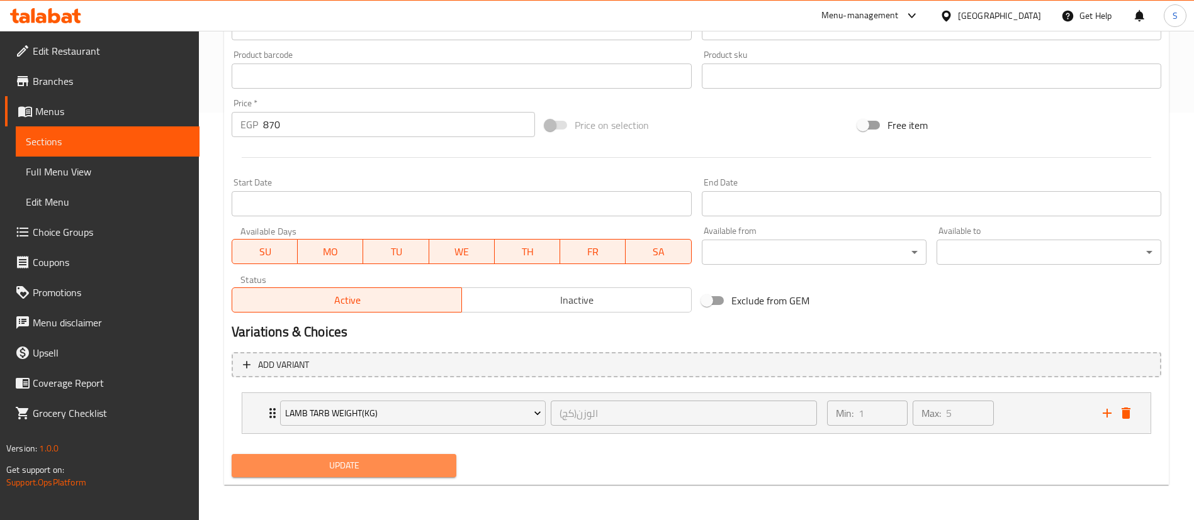
click at [382, 473] on span "Update" at bounding box center [344, 466] width 205 height 16
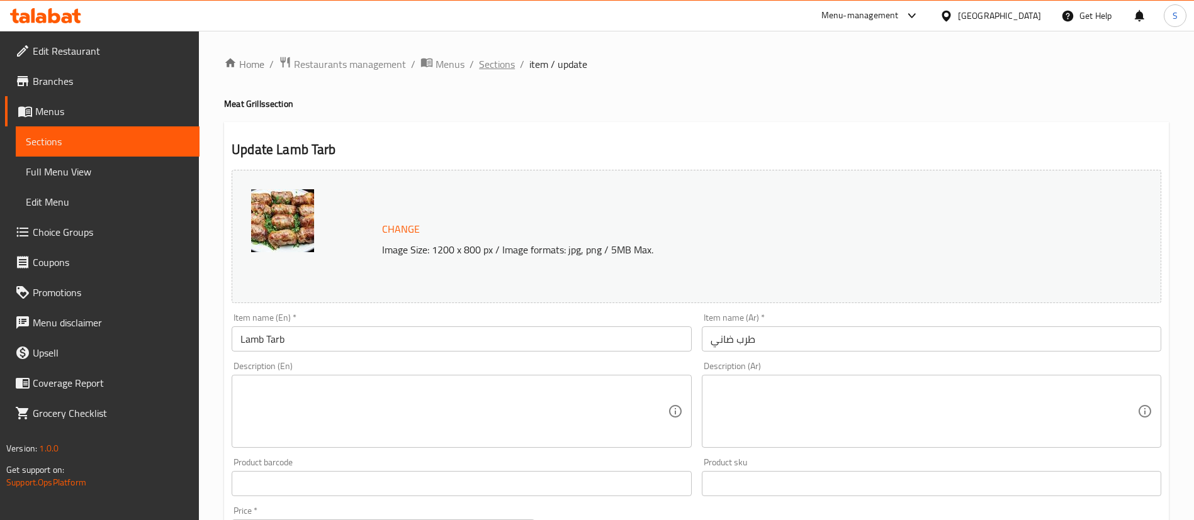
click at [493, 66] on span "Sections" at bounding box center [497, 64] width 36 height 15
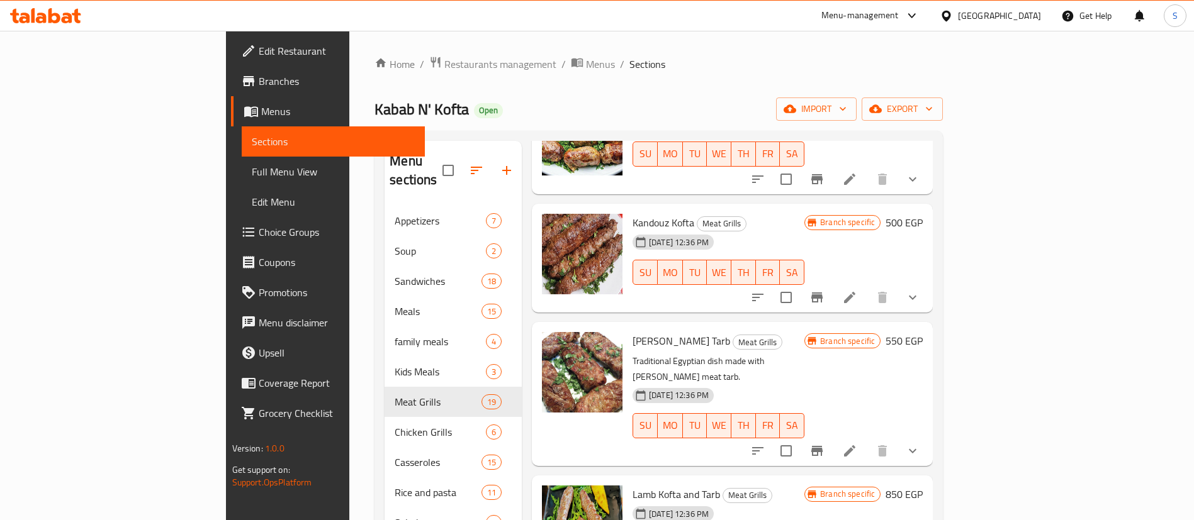
scroll to position [1007, 0]
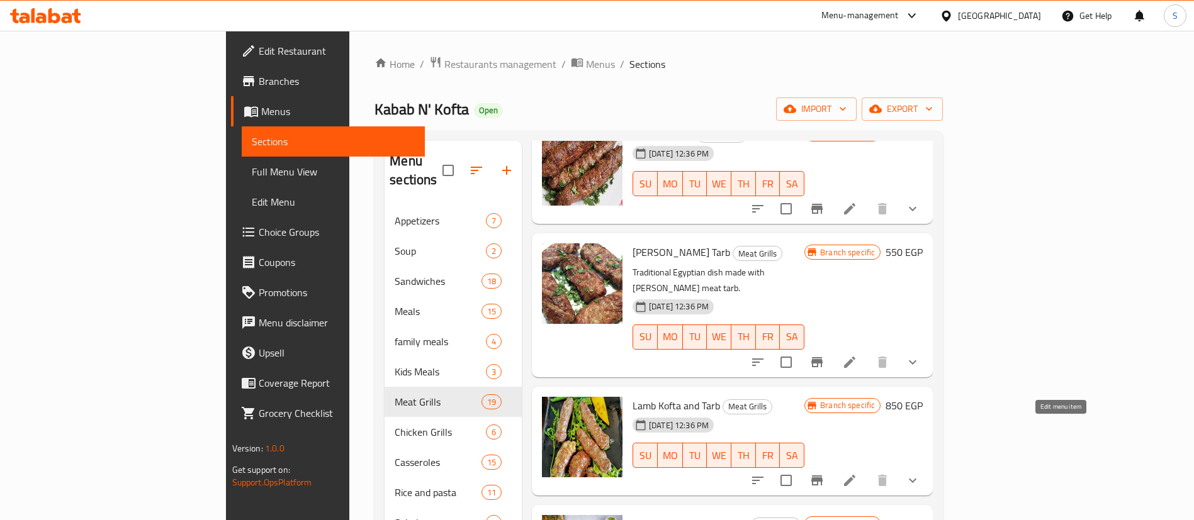
click at [857, 473] on icon at bounding box center [849, 480] width 15 height 15
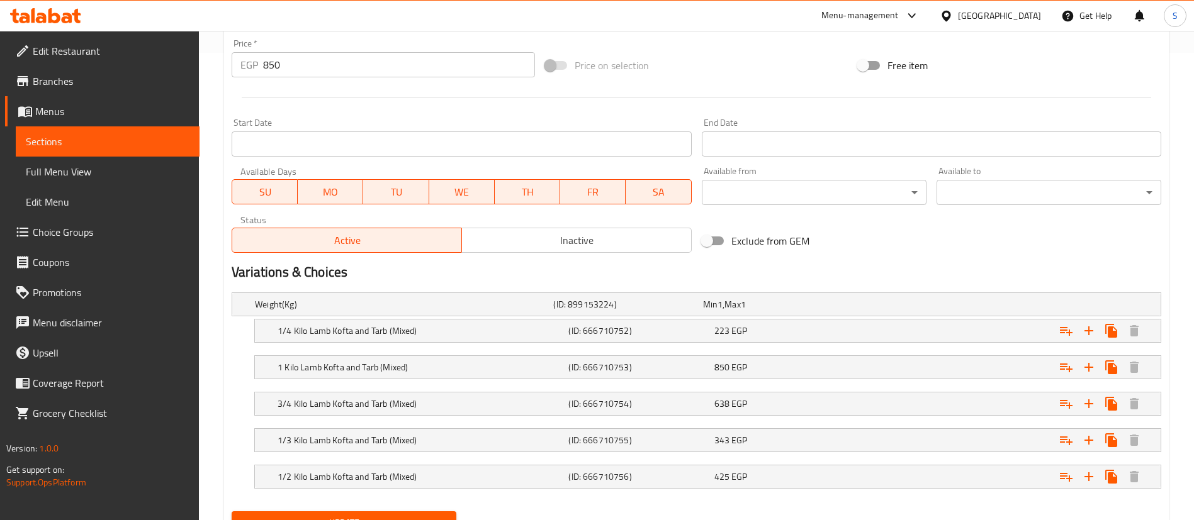
scroll to position [525, 0]
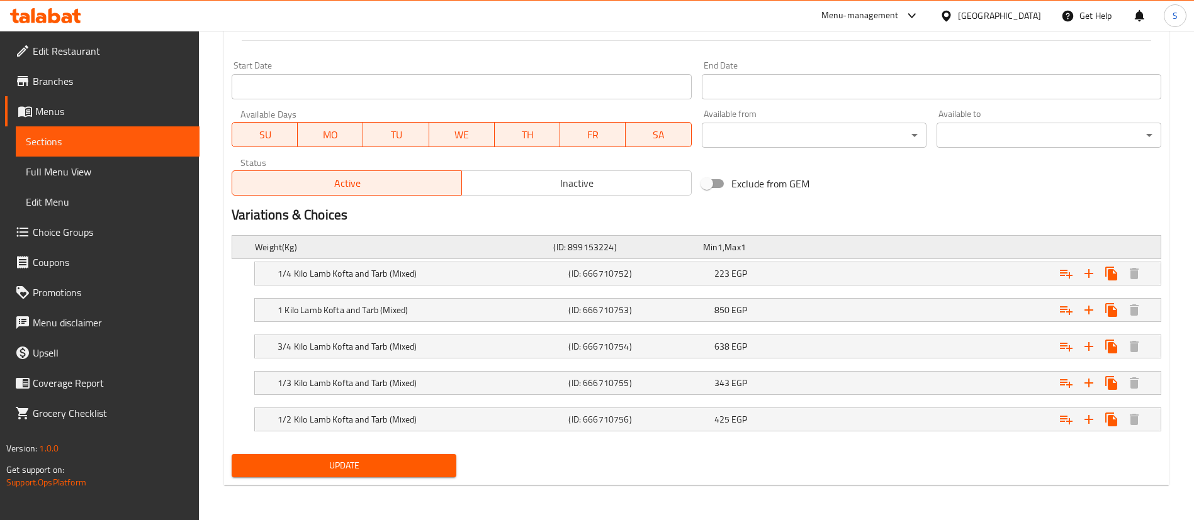
click at [339, 247] on h5 "Weight(Kg)" at bounding box center [401, 247] width 293 height 13
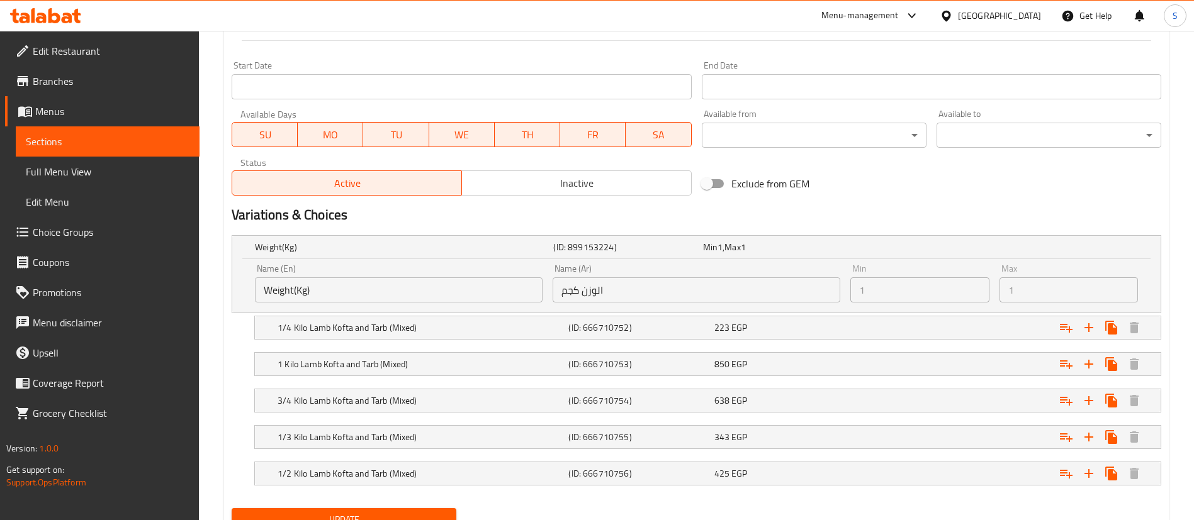
click at [386, 286] on input "Weight(Kg)" at bounding box center [399, 289] width 288 height 25
click at [331, 250] on h5 "Weight(Kg)" at bounding box center [401, 247] width 293 height 13
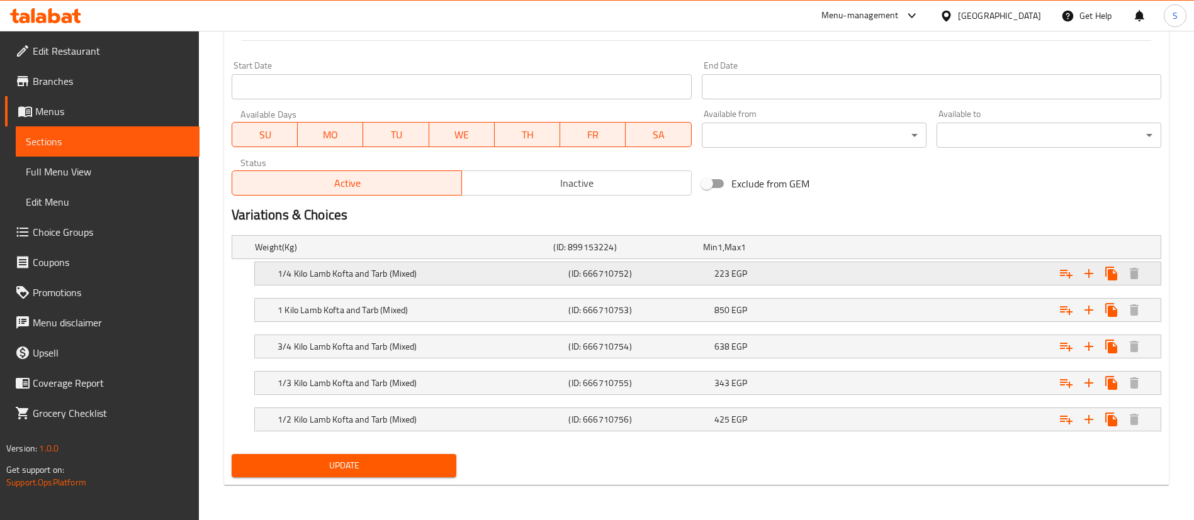
click at [748, 274] on div "223 EGP" at bounding box center [784, 273] width 140 height 13
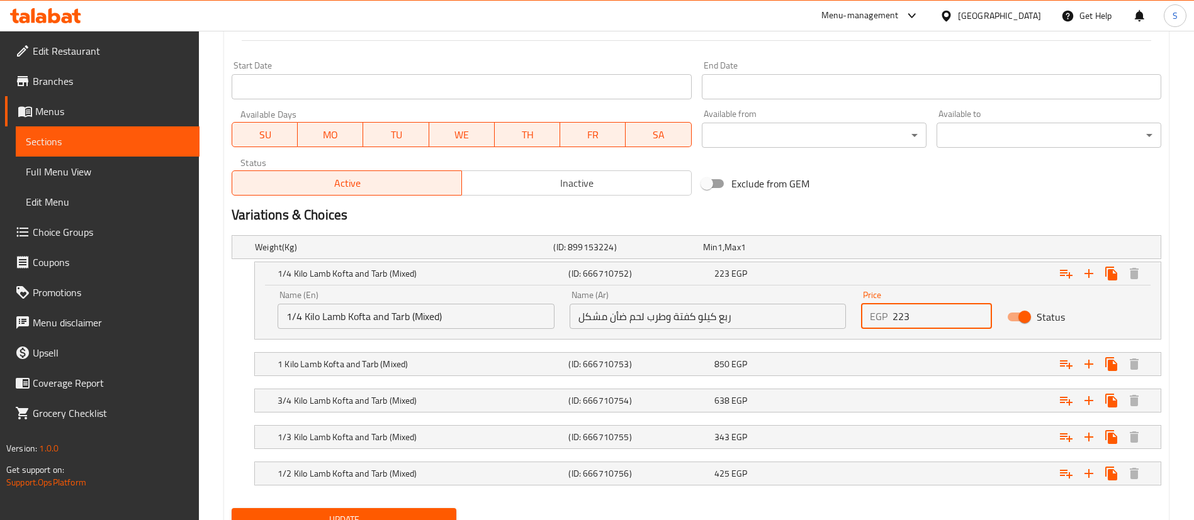
drag, startPoint x: 923, startPoint y: 317, endPoint x: 858, endPoint y: 313, distance: 64.9
click at [858, 313] on div "Price EGP 223 Price" at bounding box center [926, 309] width 146 height 53
type input "263"
click at [1008, 198] on div "Exclude from GEM" at bounding box center [853, 184] width 313 height 34
click at [740, 367] on span "EGP" at bounding box center [739, 364] width 16 height 16
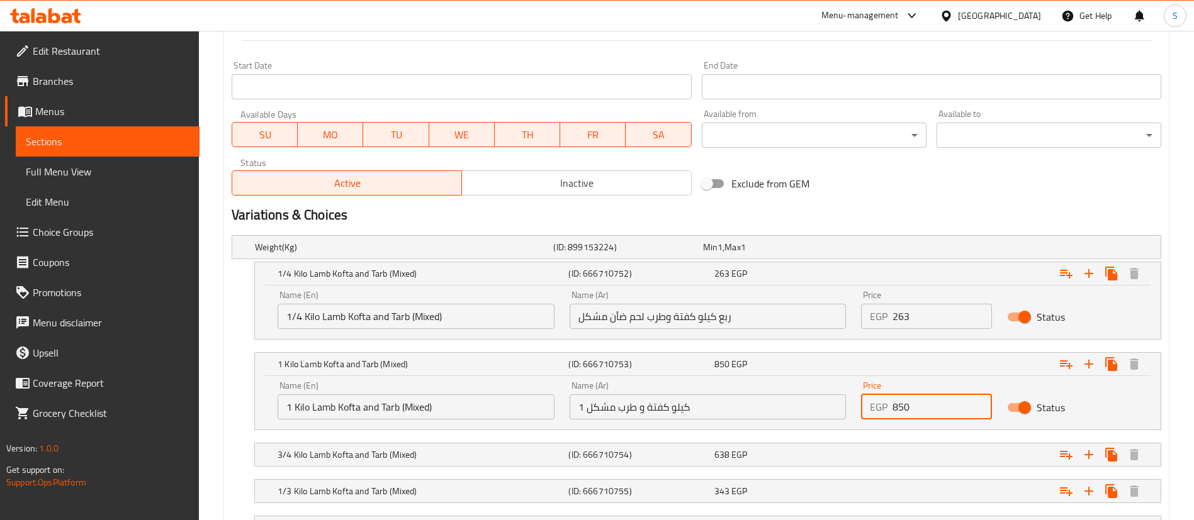
drag, startPoint x: 917, startPoint y: 412, endPoint x: 837, endPoint y: 412, distance: 80.5
click at [837, 412] on div "Name (En) 1 Kilo Lamb Kofta and Tarb (Mixed) Name (En) Name (Ar) 1 كيلو كفتة و …" at bounding box center [707, 400] width 875 height 53
type input "1050"
click at [935, 350] on div "Expand" at bounding box center [1002, 364] width 291 height 28
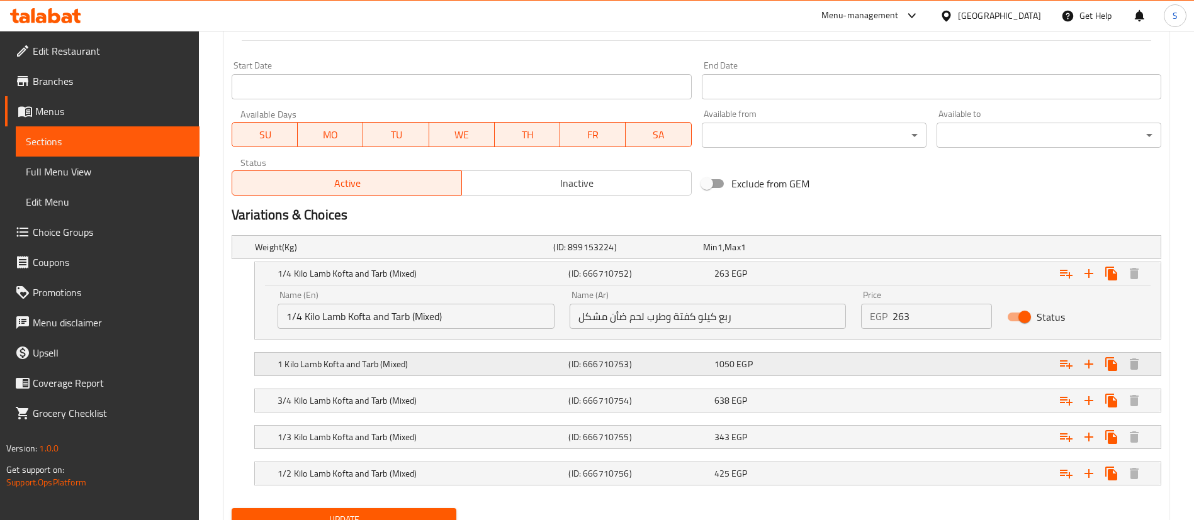
scroll to position [579, 0]
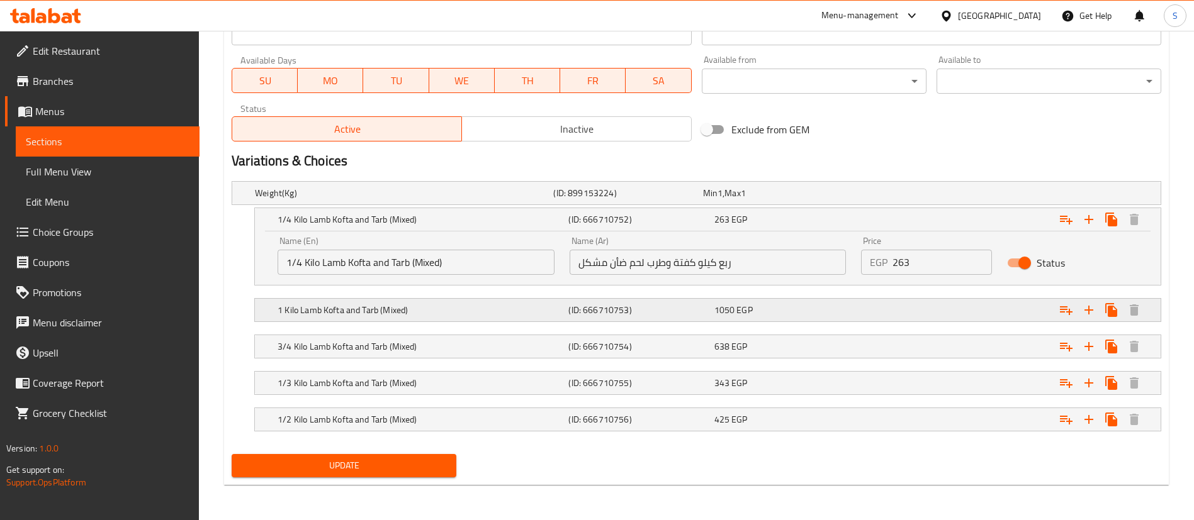
click at [902, 313] on div "Expand" at bounding box center [1002, 310] width 291 height 28
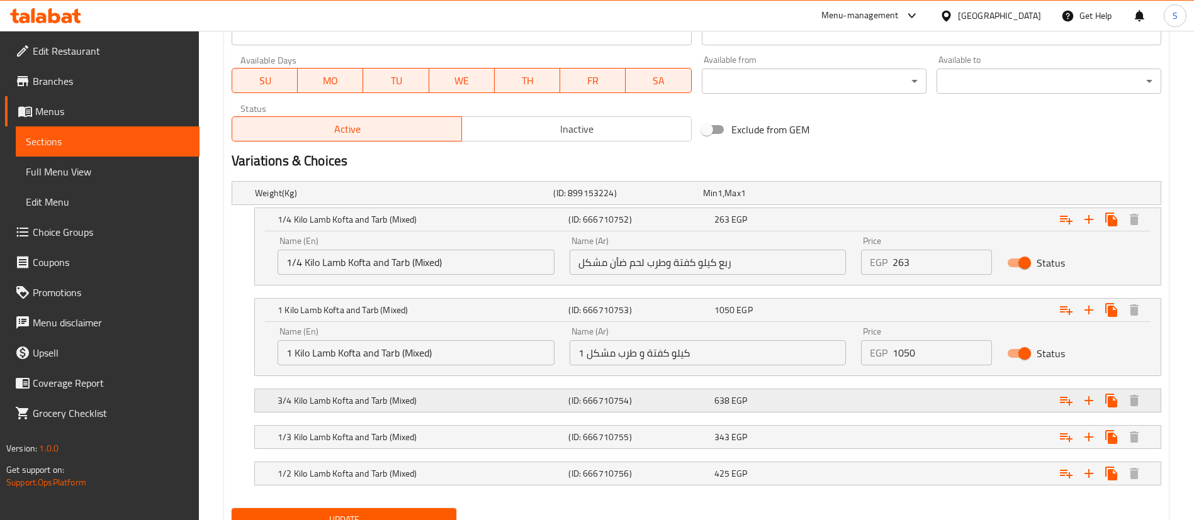
click at [918, 401] on div "Expand" at bounding box center [1002, 401] width 291 height 28
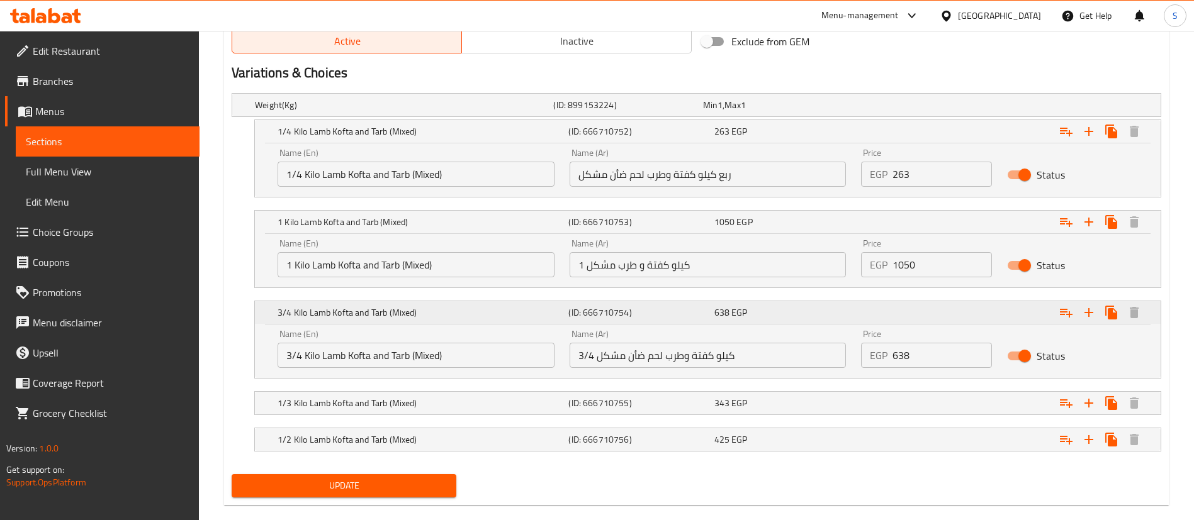
scroll to position [673, 0]
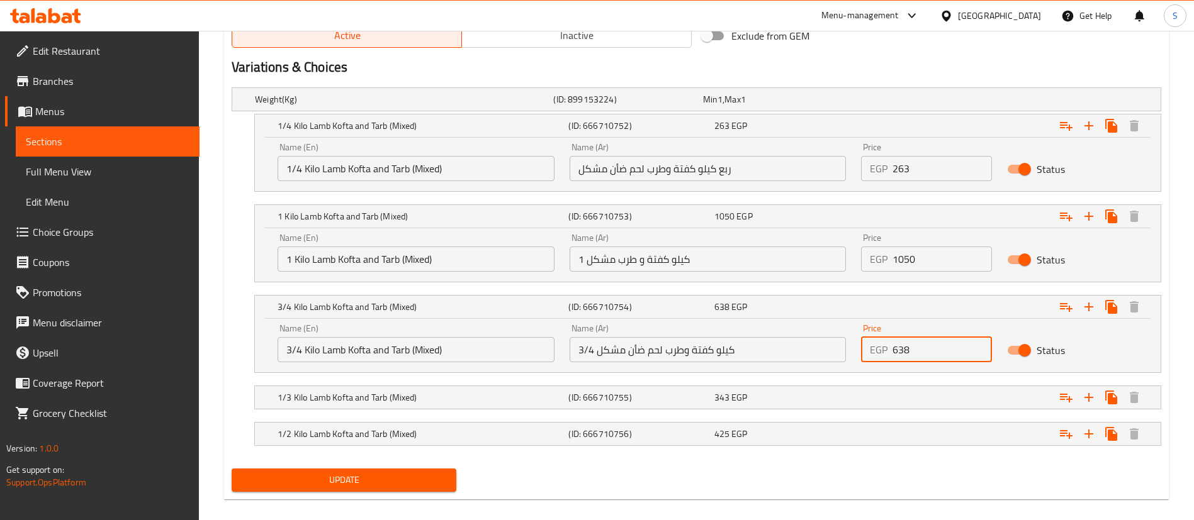
drag, startPoint x: 921, startPoint y: 347, endPoint x: 898, endPoint y: 348, distance: 23.3
click at [898, 348] on input "638" at bounding box center [941, 349] width 99 height 25
click at [927, 347] on input "638" at bounding box center [941, 349] width 99 height 25
drag, startPoint x: 919, startPoint y: 347, endPoint x: 893, endPoint y: 352, distance: 26.2
click at [893, 352] on input "638" at bounding box center [941, 349] width 99 height 25
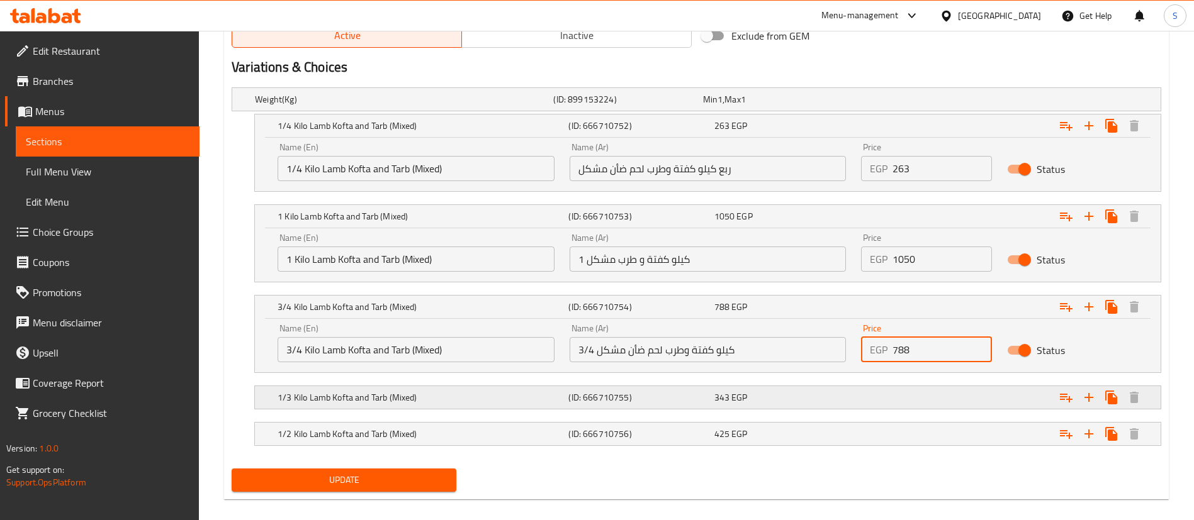
type input "788"
click at [913, 398] on div "Expand" at bounding box center [1002, 398] width 291 height 28
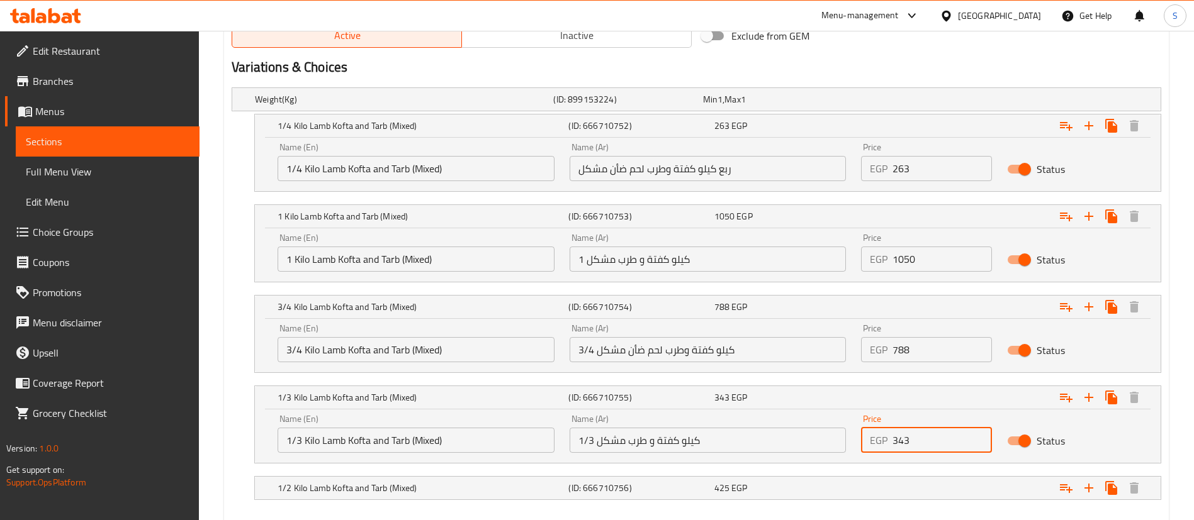
drag, startPoint x: 919, startPoint y: 432, endPoint x: 857, endPoint y: 435, distance: 61.7
click at [857, 435] on div "Price EGP 343 Price" at bounding box center [926, 433] width 146 height 53
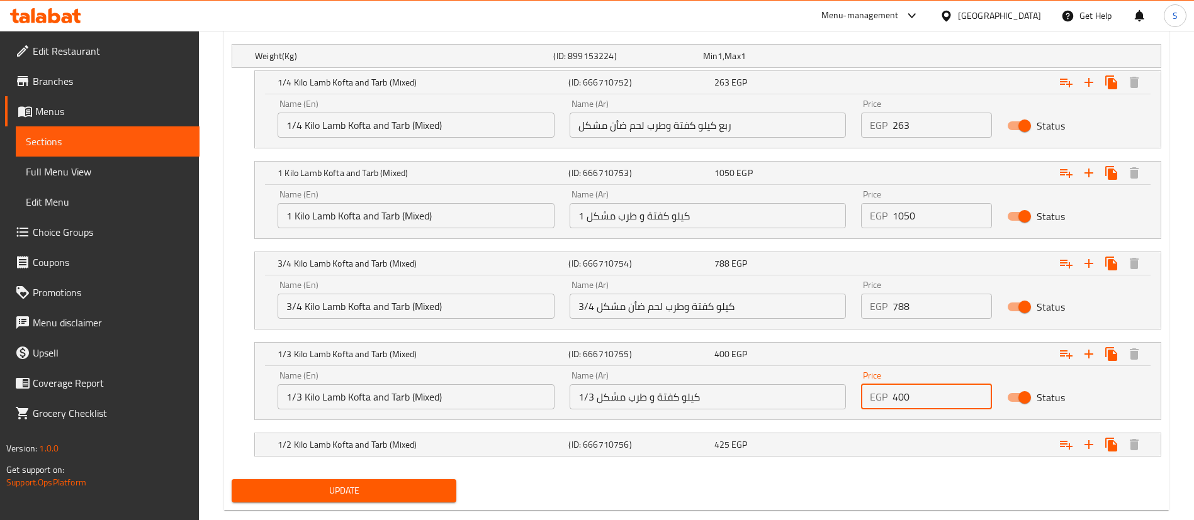
scroll to position [719, 0]
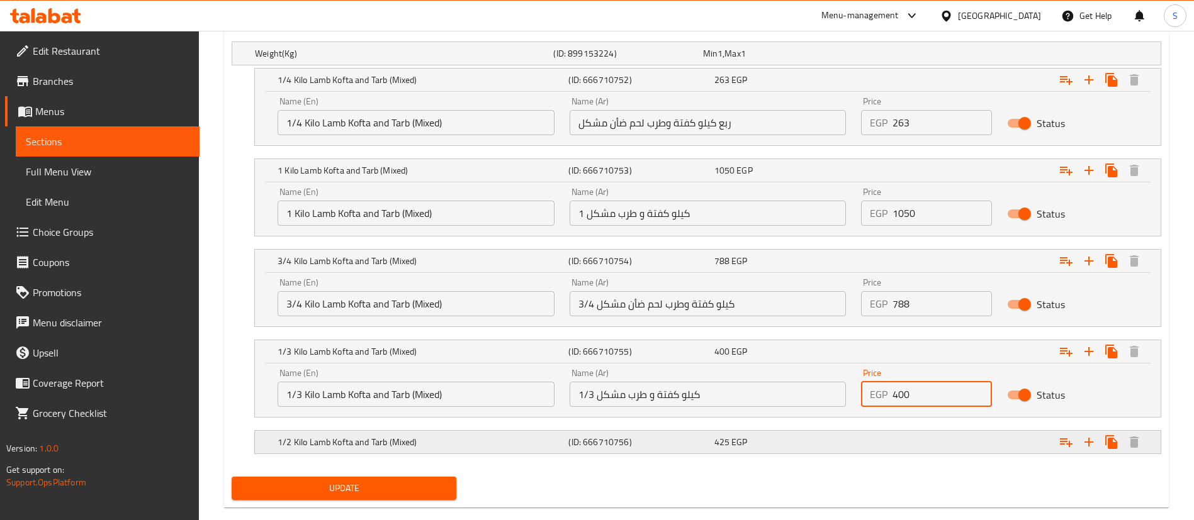
type input "400"
click at [840, 443] on div "425 EGP" at bounding box center [784, 442] width 140 height 13
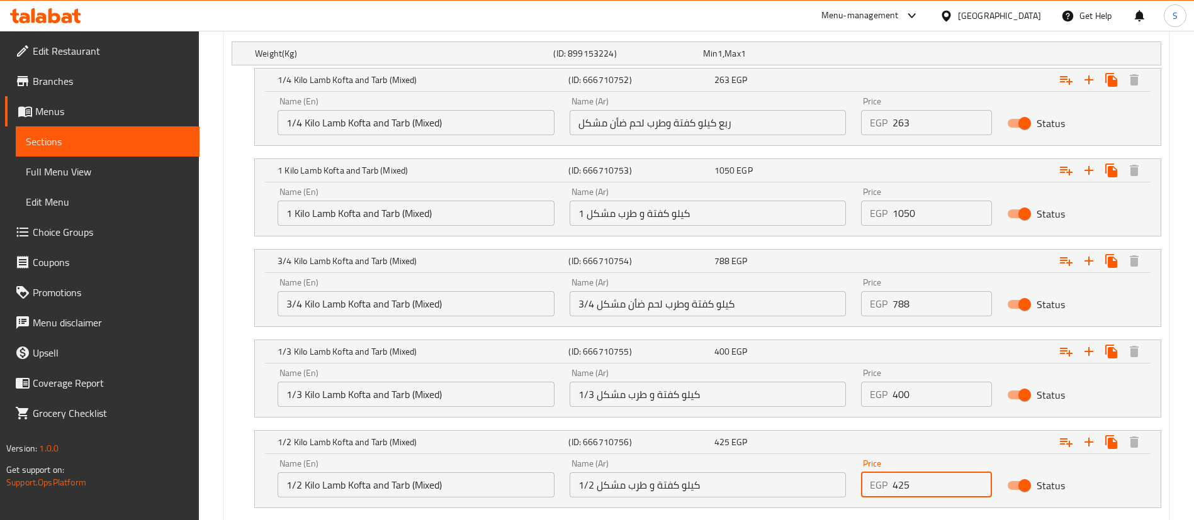
drag, startPoint x: 929, startPoint y: 482, endPoint x: 858, endPoint y: 479, distance: 71.1
click at [858, 479] on div "Price EGP 425 Price" at bounding box center [926, 478] width 146 height 53
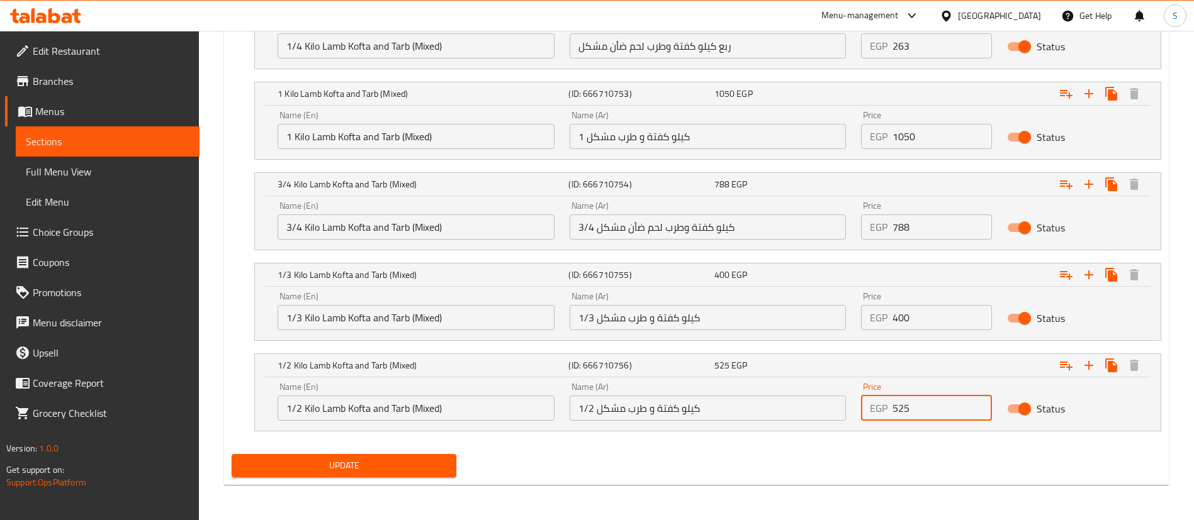
type input "525"
click at [395, 467] on span "Update" at bounding box center [344, 466] width 205 height 16
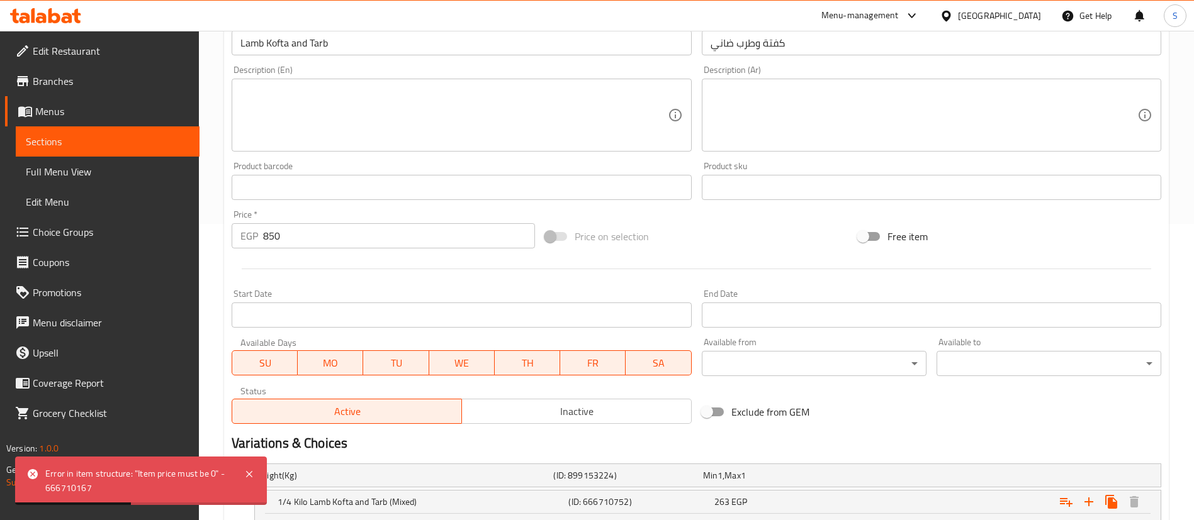
scroll to position [295, 0]
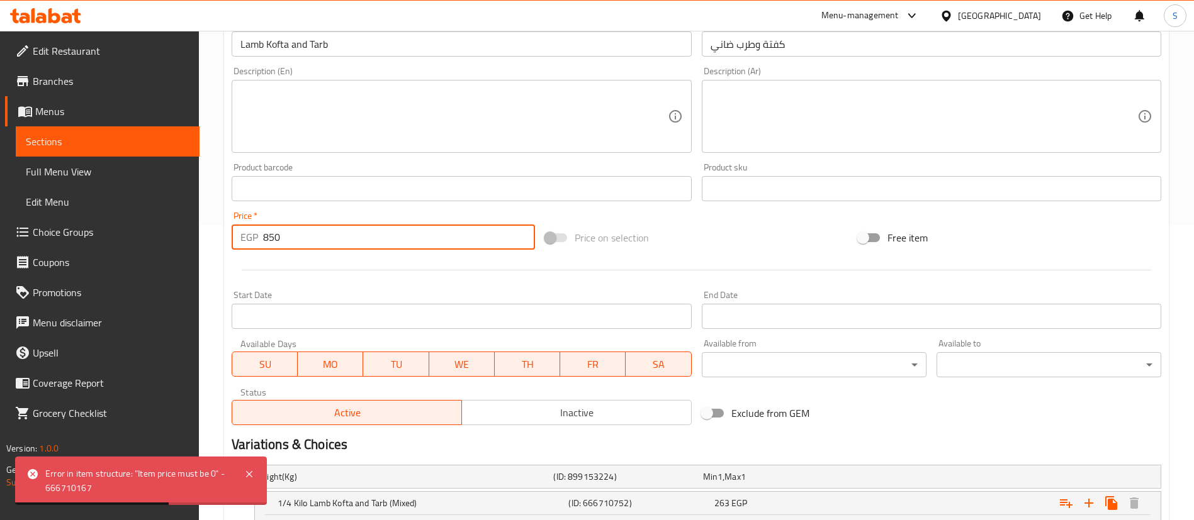
drag, startPoint x: 364, startPoint y: 238, endPoint x: 238, endPoint y: 230, distance: 126.1
click at [238, 230] on div "EGP 850 Price *" at bounding box center [383, 237] width 303 height 25
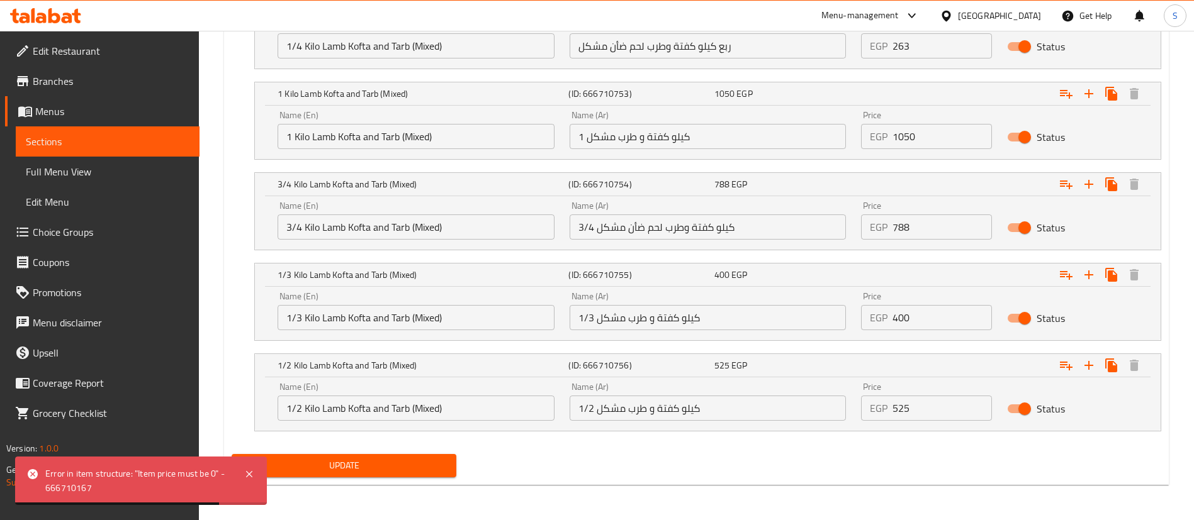
type input "0"
click at [345, 471] on span "Update" at bounding box center [344, 466] width 205 height 16
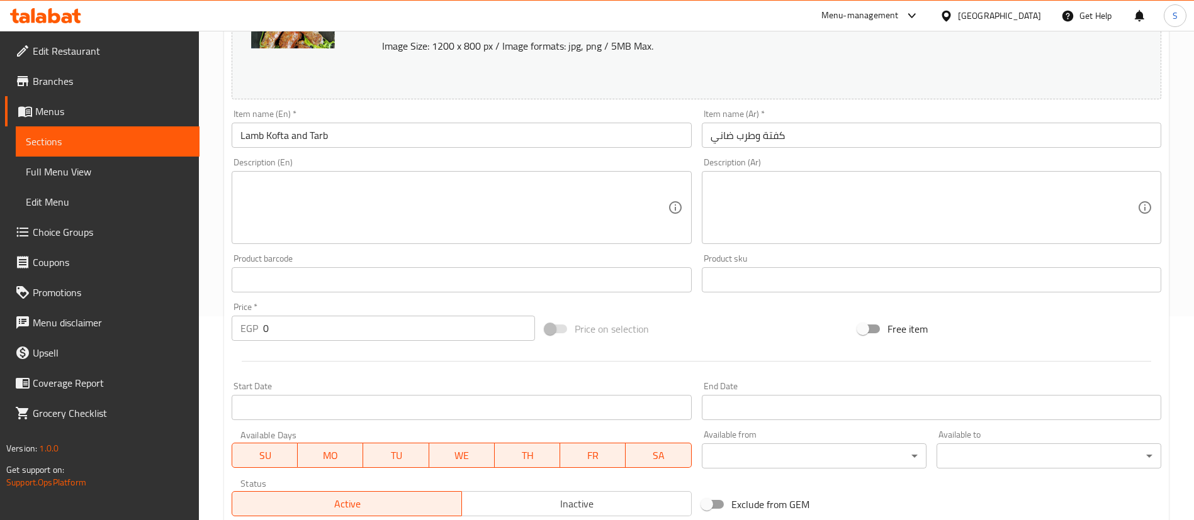
scroll to position [0, 0]
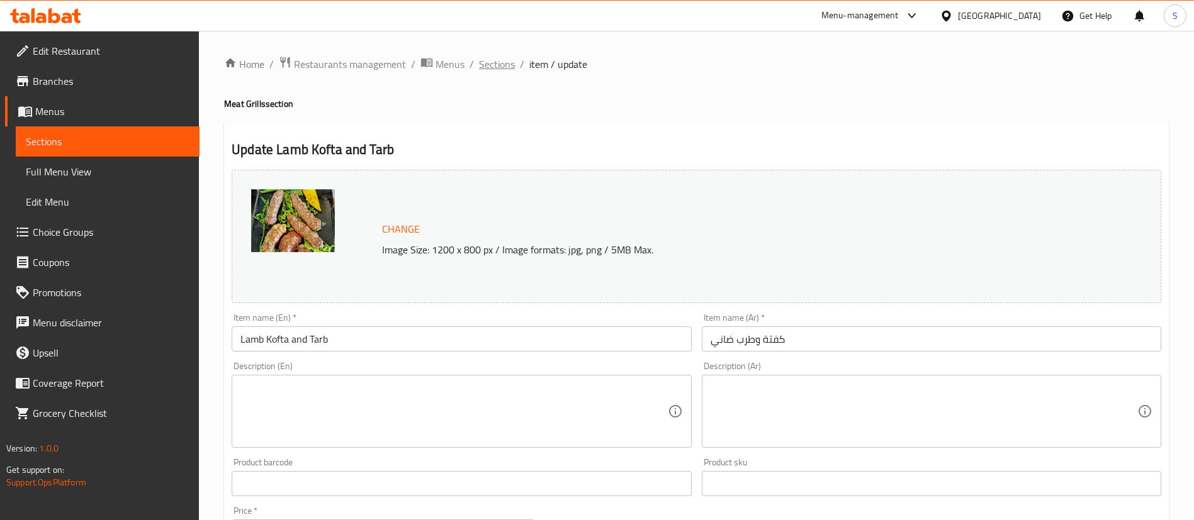
click at [487, 64] on span "Sections" at bounding box center [497, 64] width 36 height 15
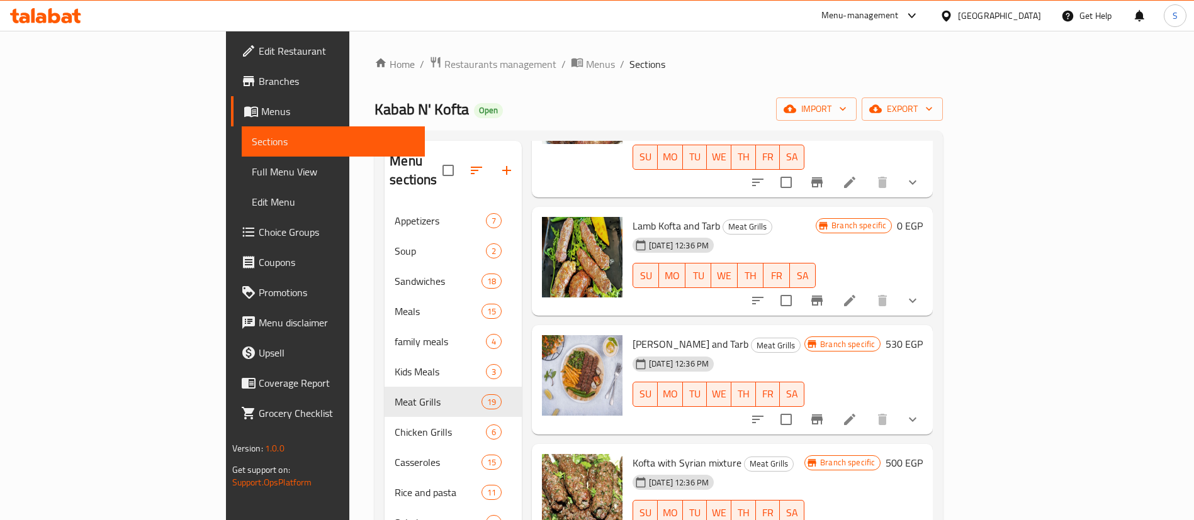
scroll to position [1189, 0]
click at [916, 298] on icon "show more" at bounding box center [913, 300] width 8 height 4
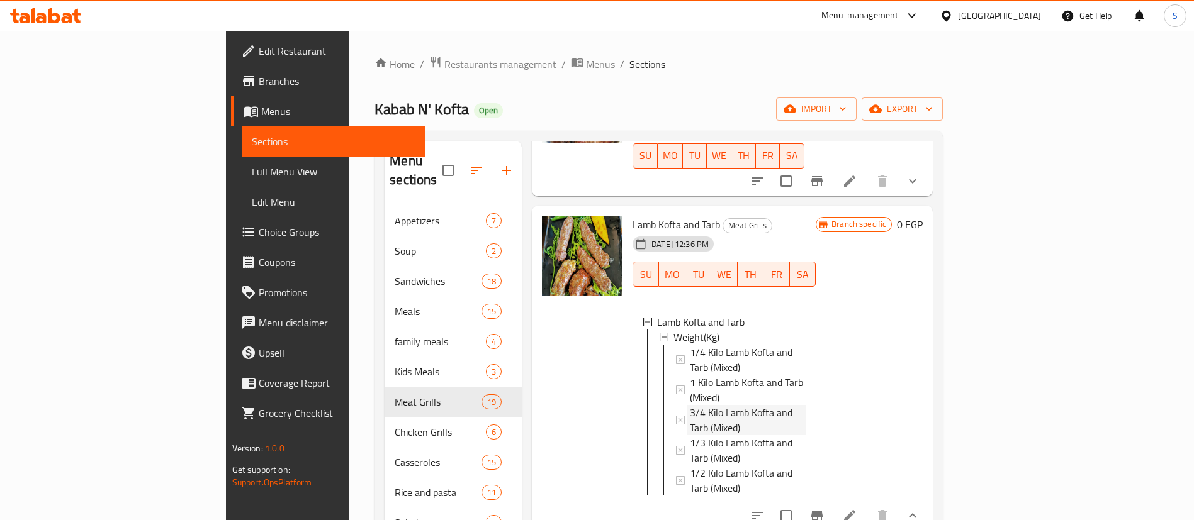
click at [727, 405] on span "3/4 Kilo Lamb Kofta and Tarb (Mixed)" at bounding box center [748, 420] width 116 height 30
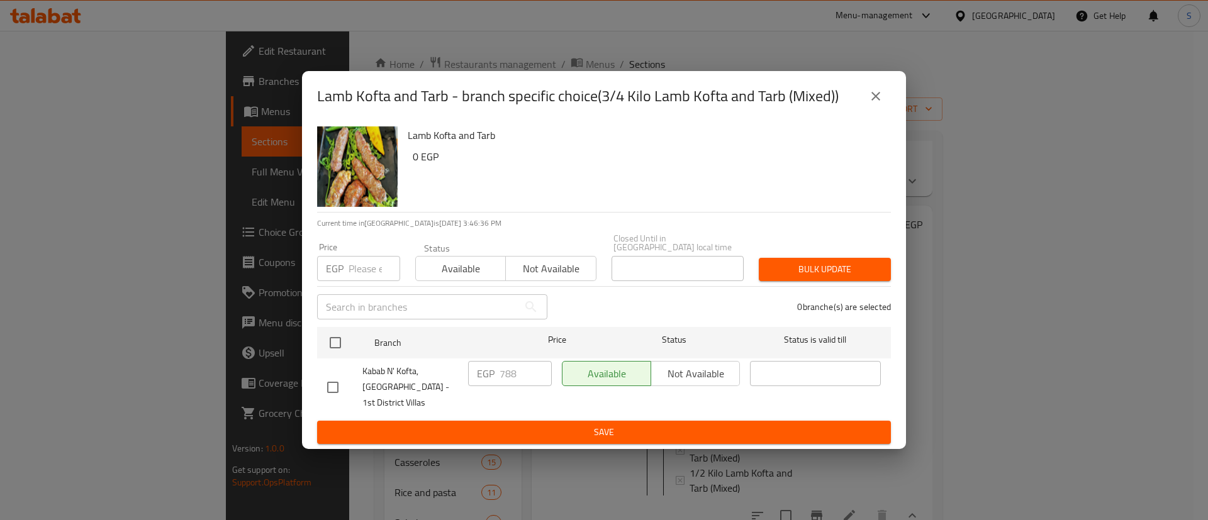
click at [872, 98] on icon "close" at bounding box center [875, 96] width 15 height 15
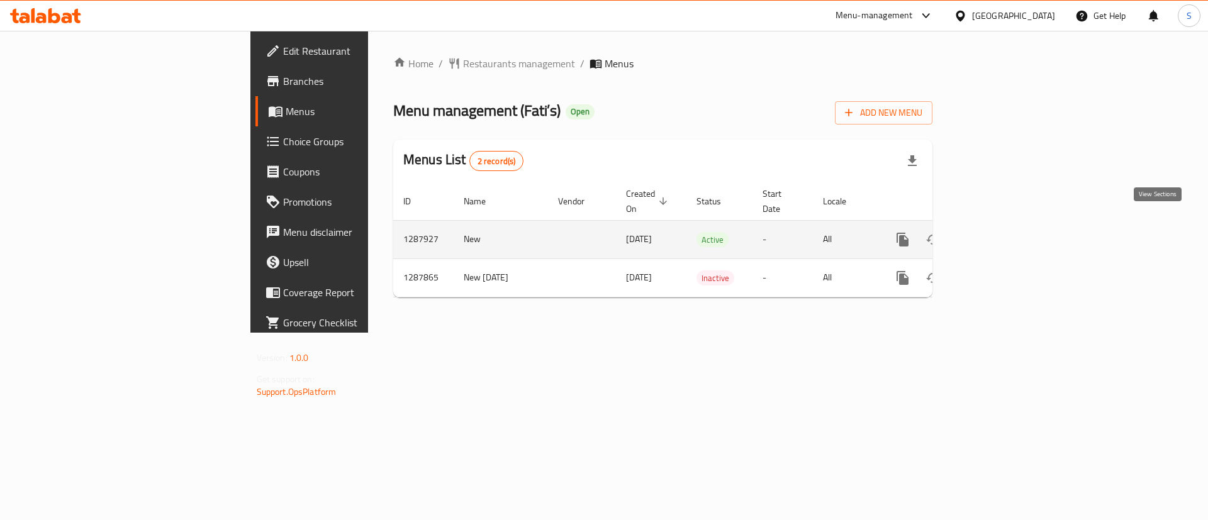
click at [1001, 232] on icon "enhanced table" at bounding box center [993, 239] width 15 height 15
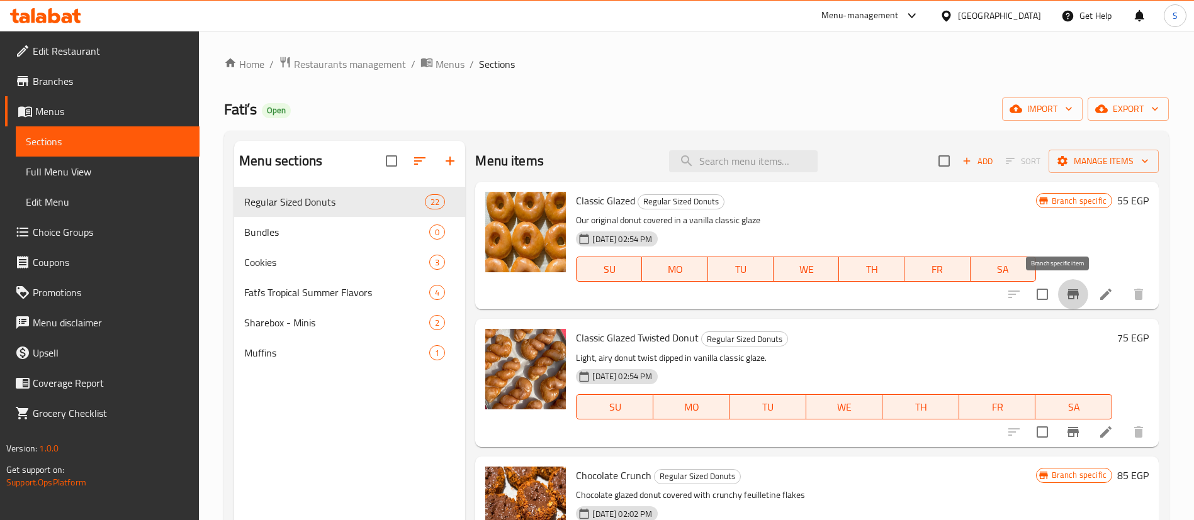
click at [1065, 301] on icon "Branch-specific-item" at bounding box center [1072, 294] width 15 height 15
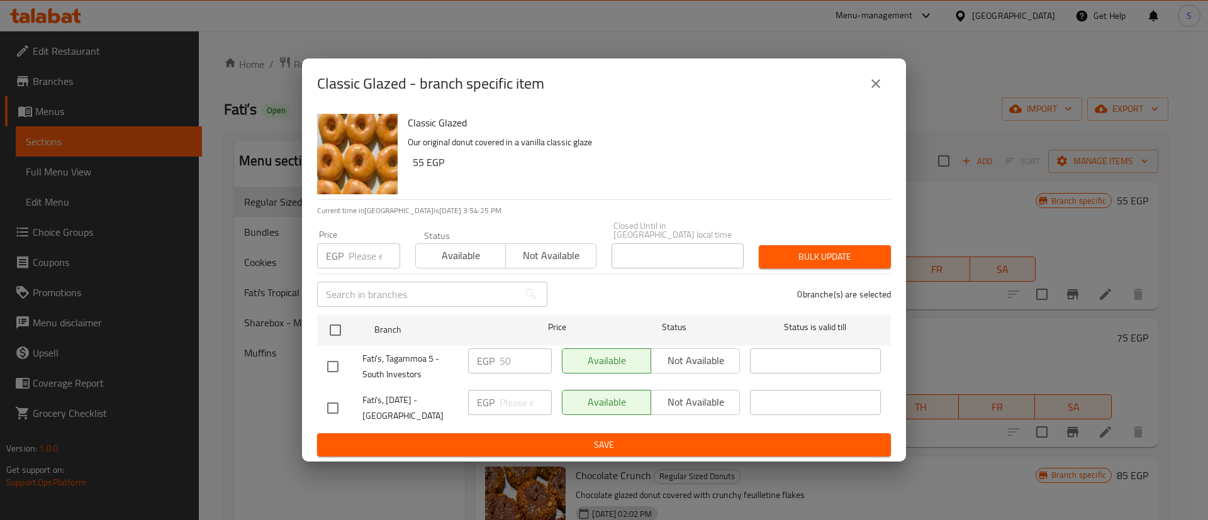
click at [873, 96] on button "close" at bounding box center [876, 84] width 30 height 30
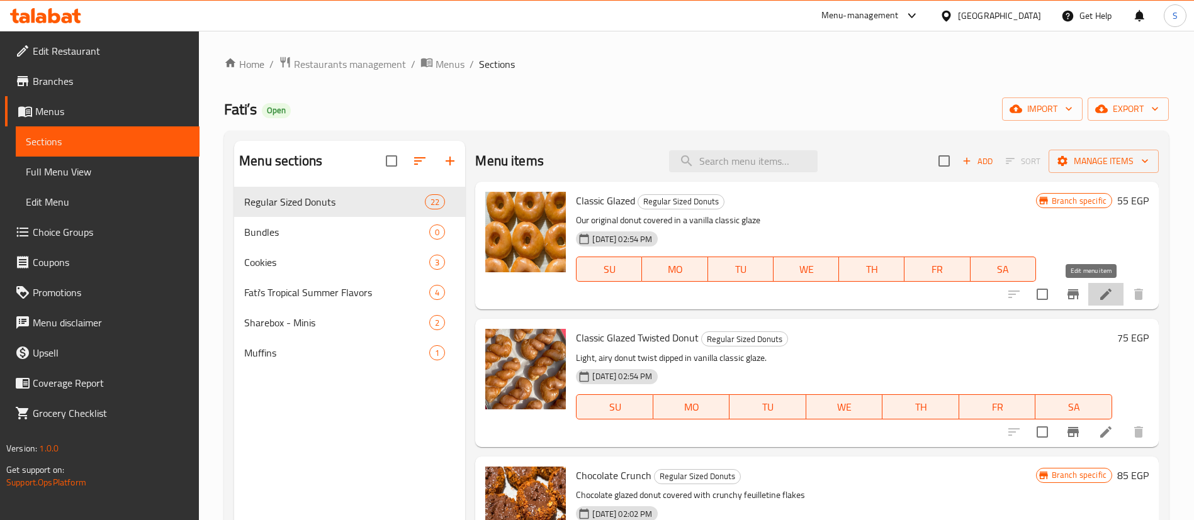
click at [1098, 293] on icon at bounding box center [1105, 294] width 15 height 15
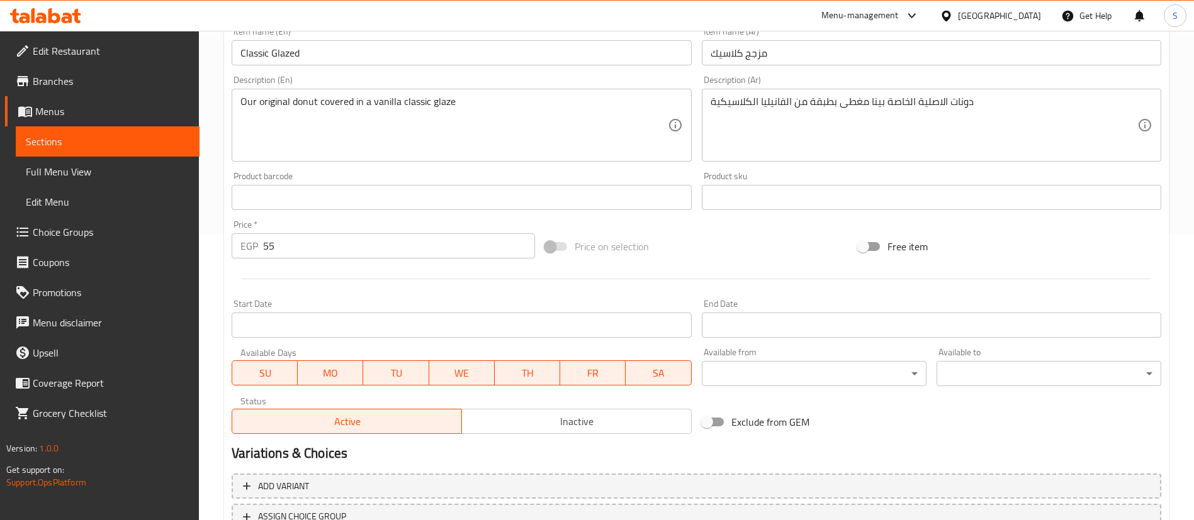
scroll to position [287, 0]
click at [273, 246] on input "55" at bounding box center [399, 245] width 272 height 25
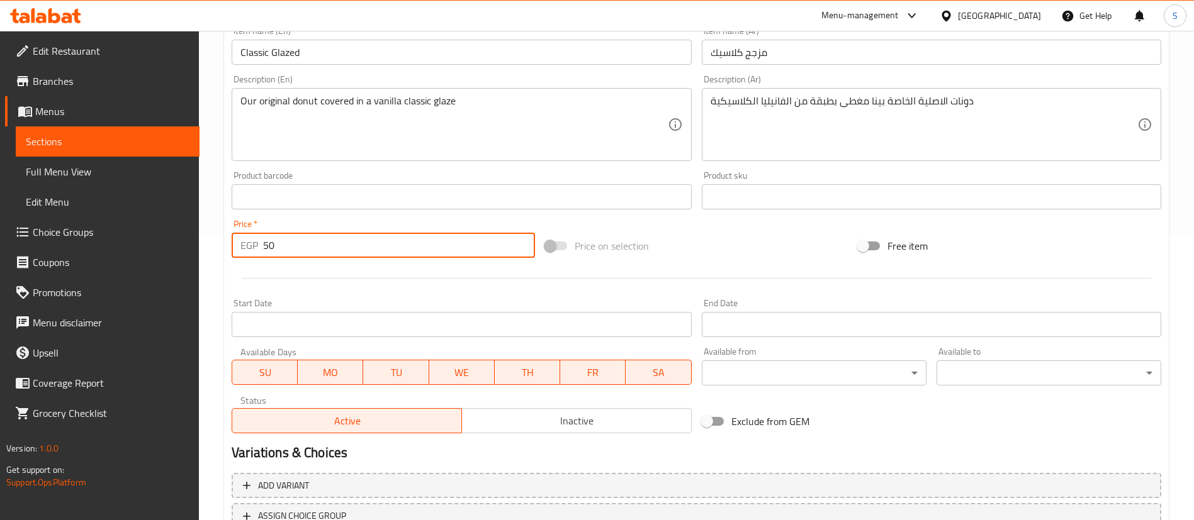
scroll to position [387, 0]
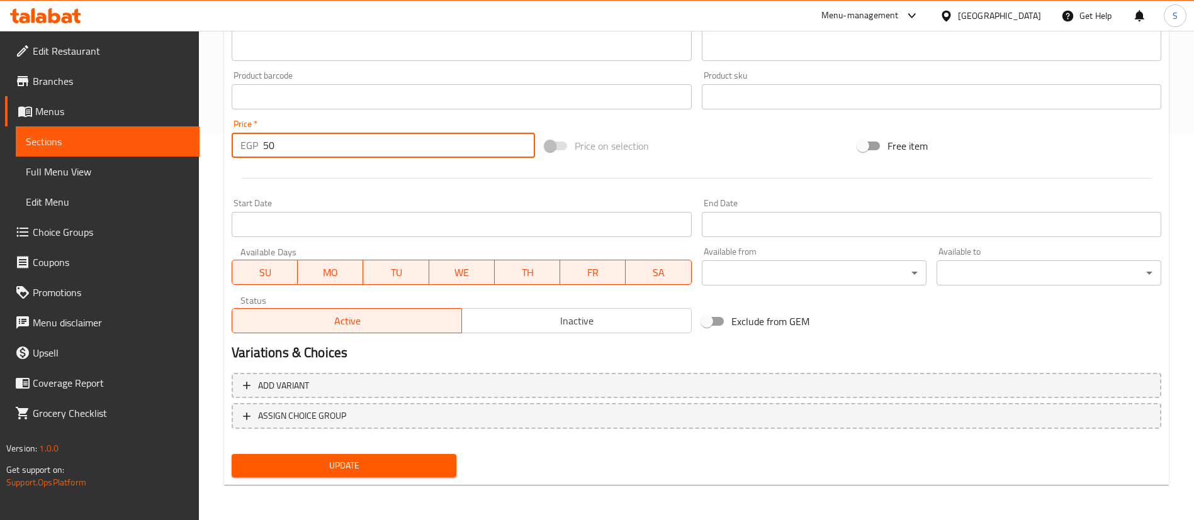
type input "50"
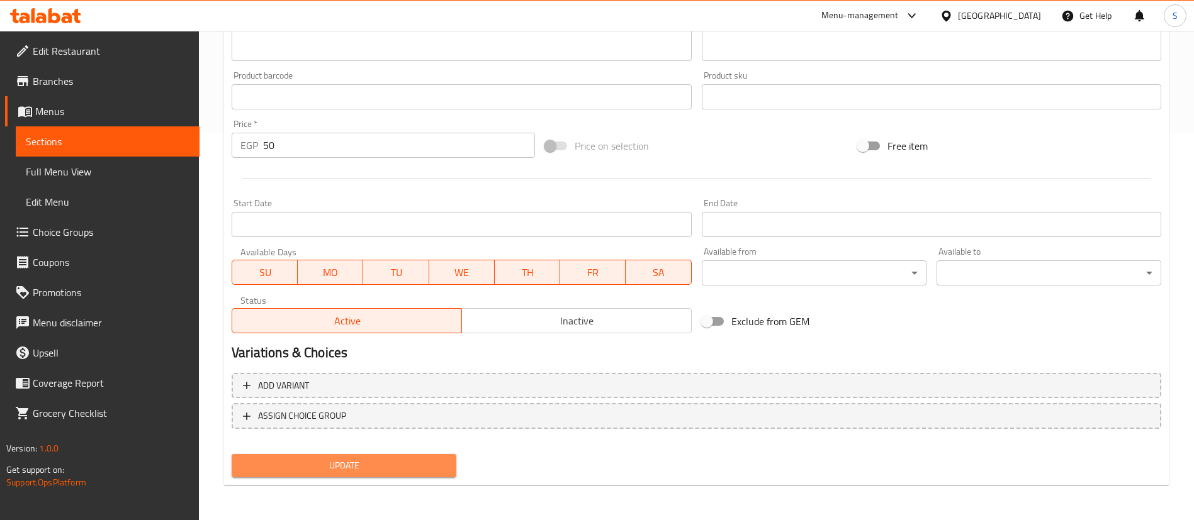
click at [366, 467] on span "Update" at bounding box center [344, 466] width 205 height 16
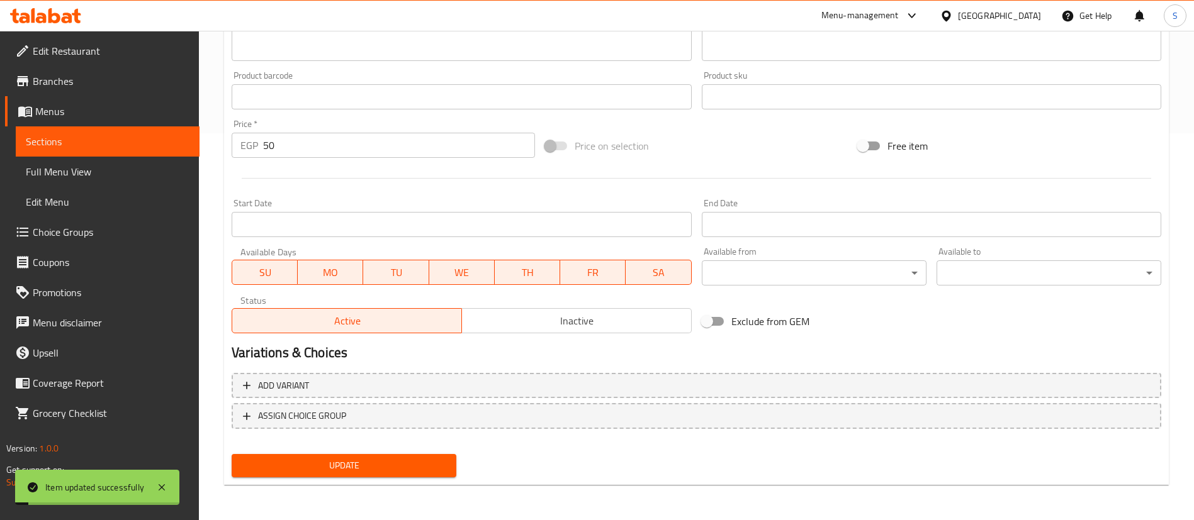
scroll to position [0, 0]
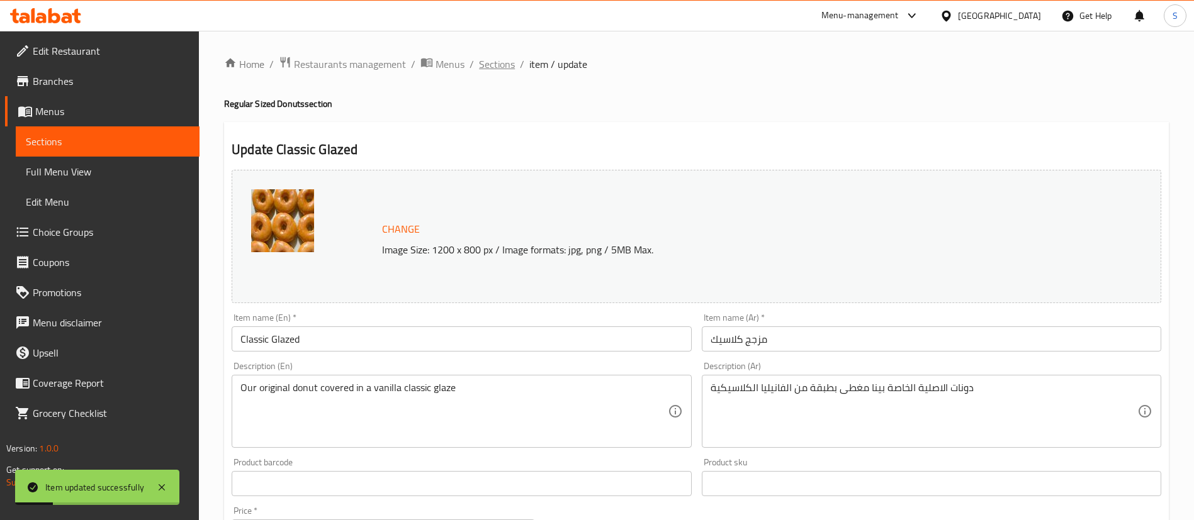
click at [491, 67] on span "Sections" at bounding box center [497, 64] width 36 height 15
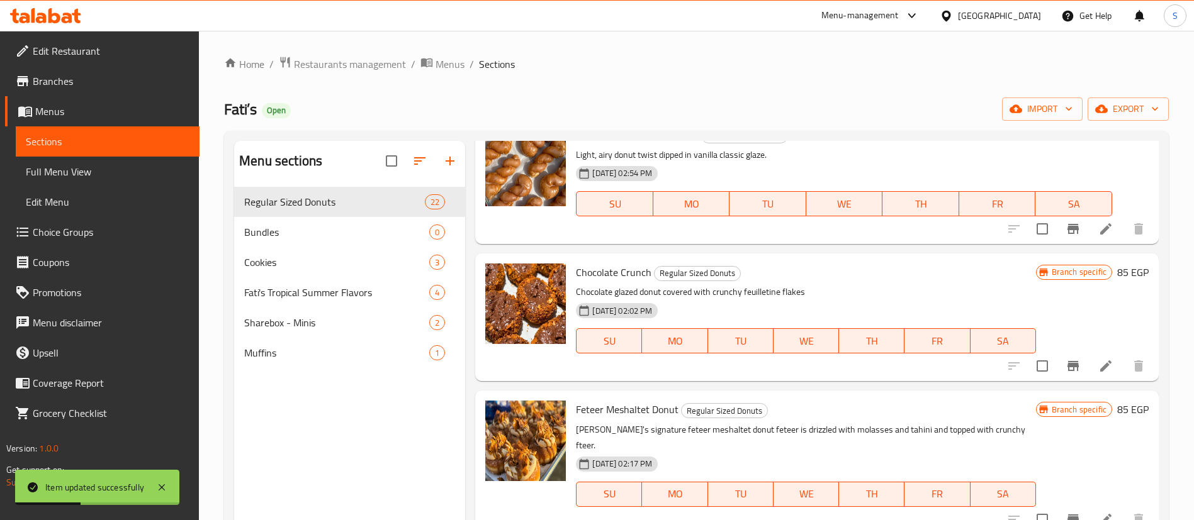
scroll to position [211, 0]
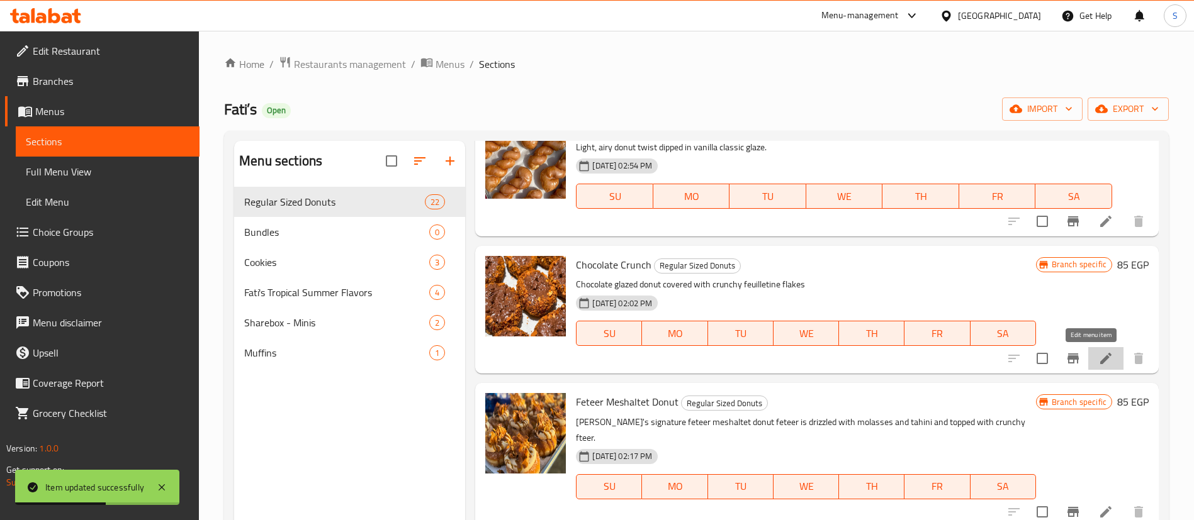
click at [1100, 361] on icon at bounding box center [1105, 358] width 11 height 11
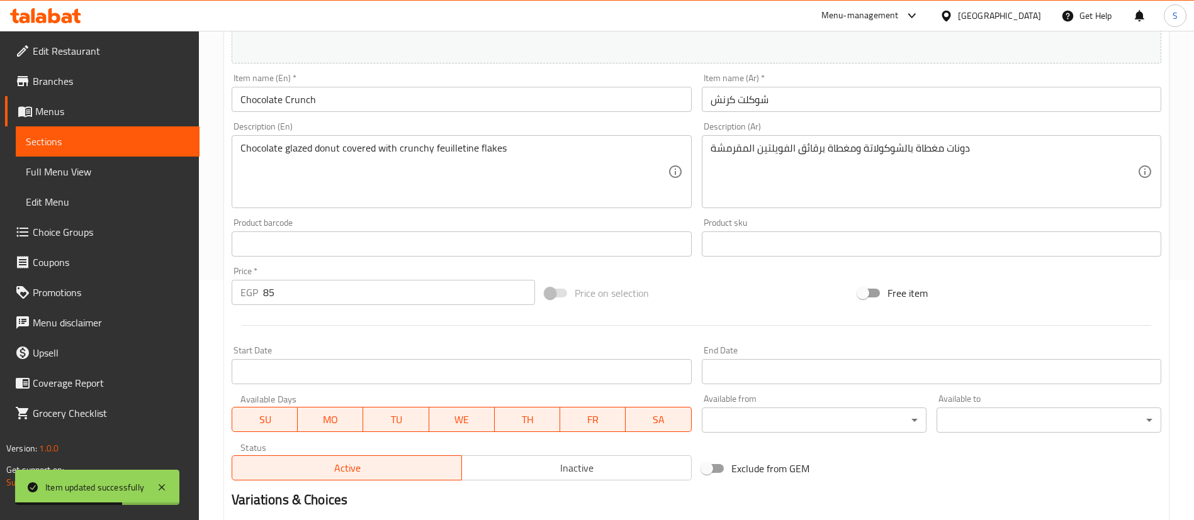
scroll to position [245, 0]
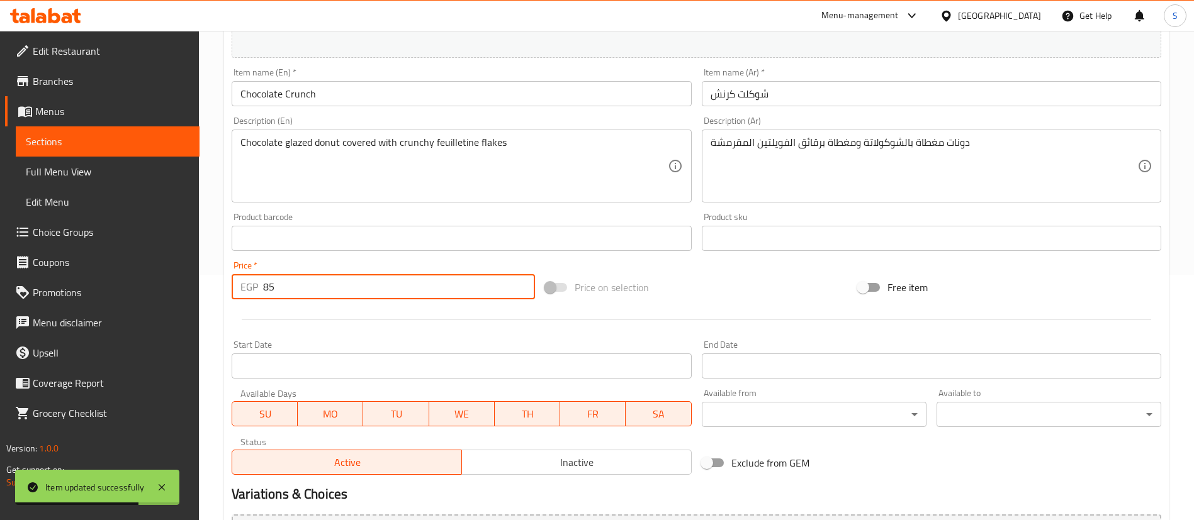
drag, startPoint x: 309, startPoint y: 298, endPoint x: 261, endPoint y: 291, distance: 48.9
click at [261, 291] on div "EGP 85 Price *" at bounding box center [383, 286] width 303 height 25
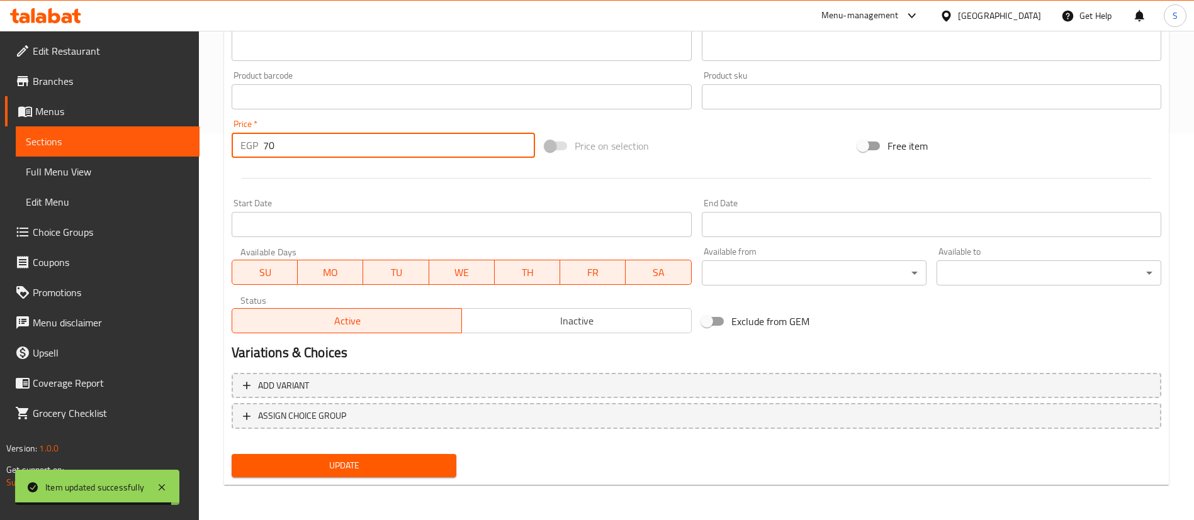
type input "70"
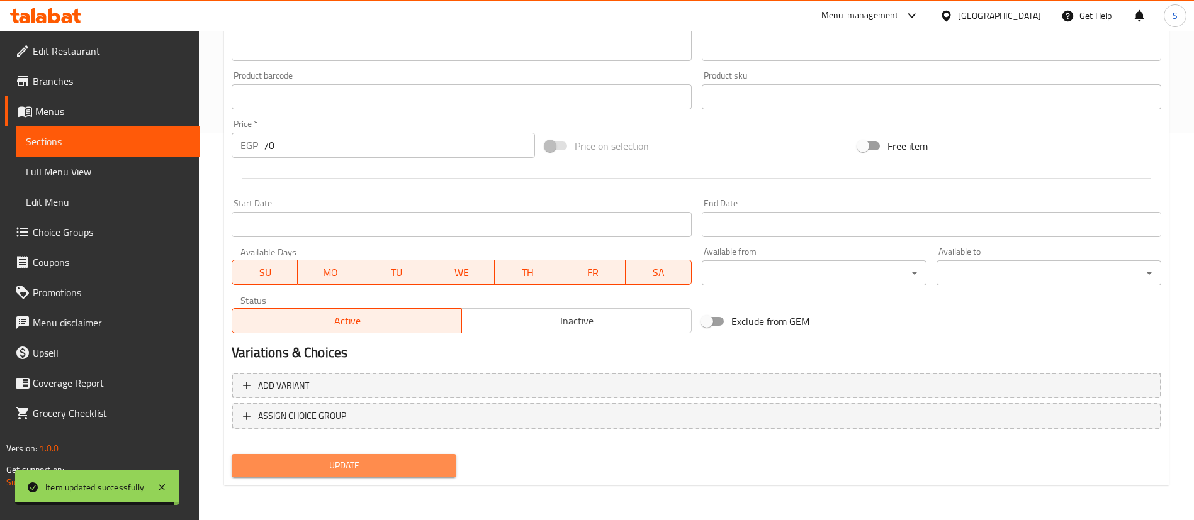
click at [311, 471] on span "Update" at bounding box center [344, 466] width 205 height 16
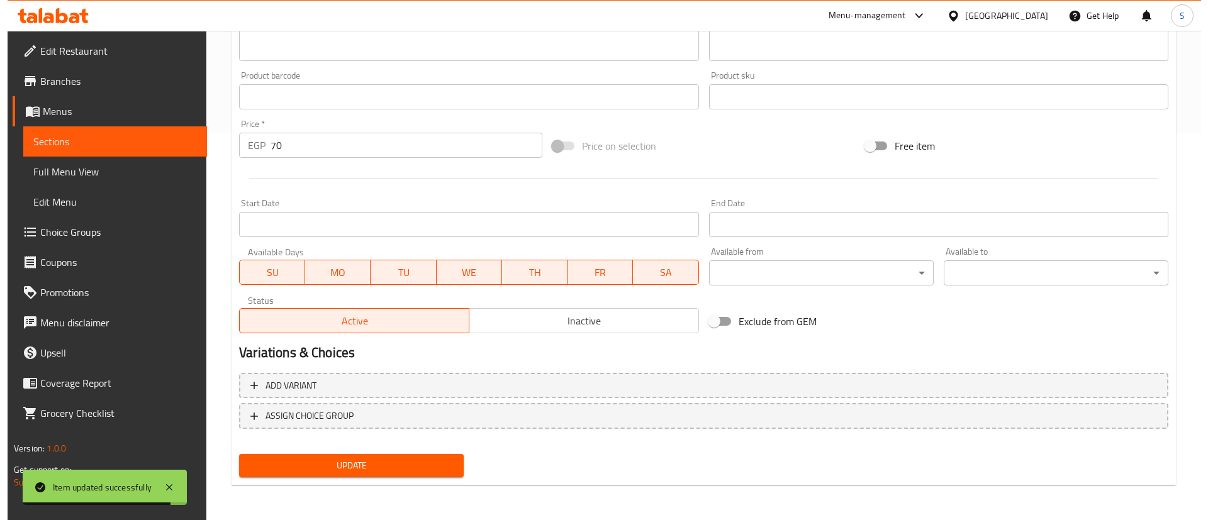
scroll to position [0, 0]
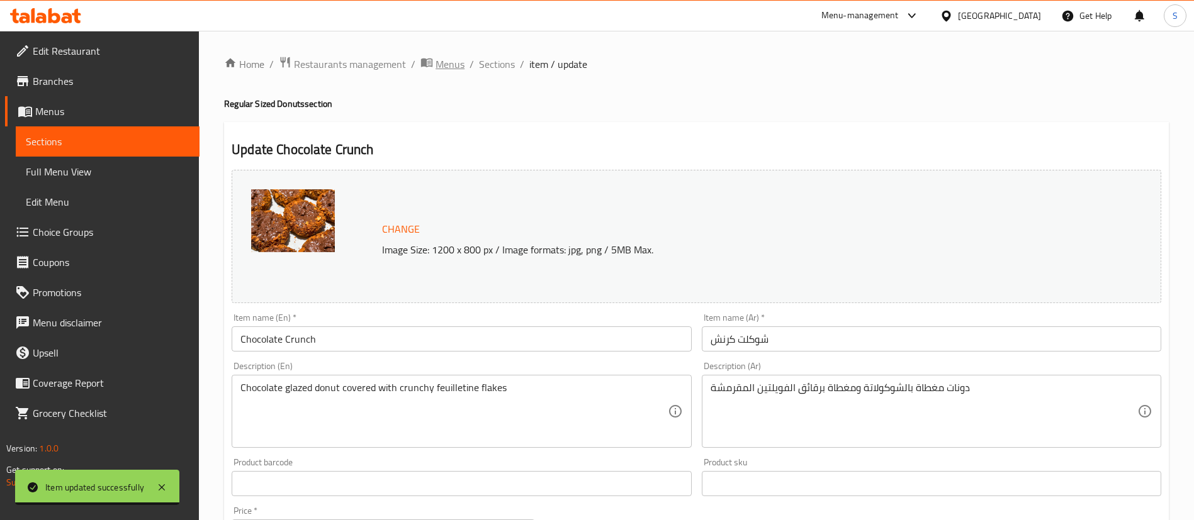
click at [445, 65] on span "Menus" at bounding box center [449, 64] width 29 height 15
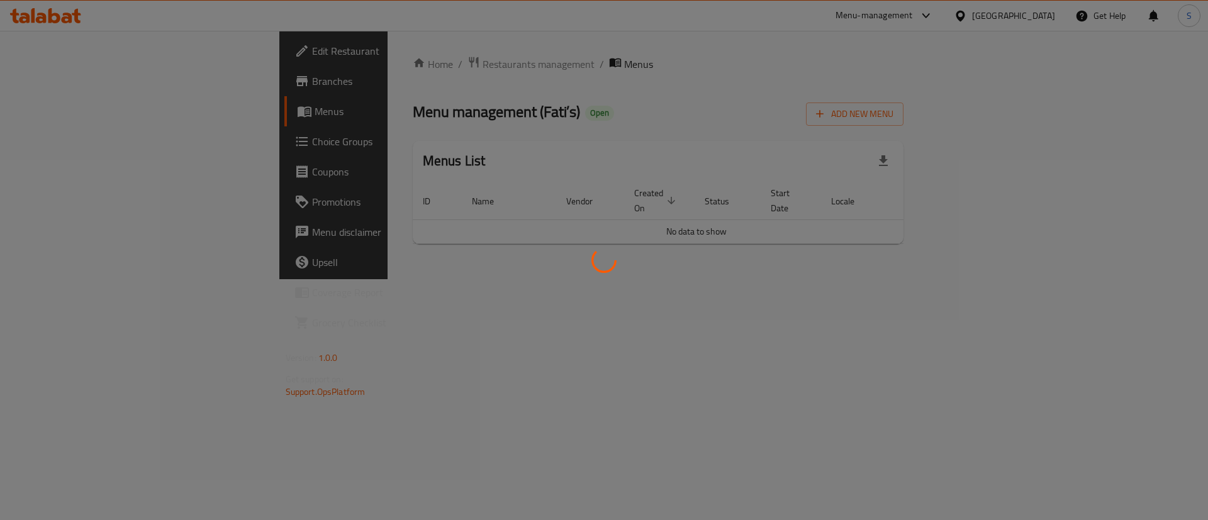
click at [366, 63] on div at bounding box center [604, 260] width 1208 height 520
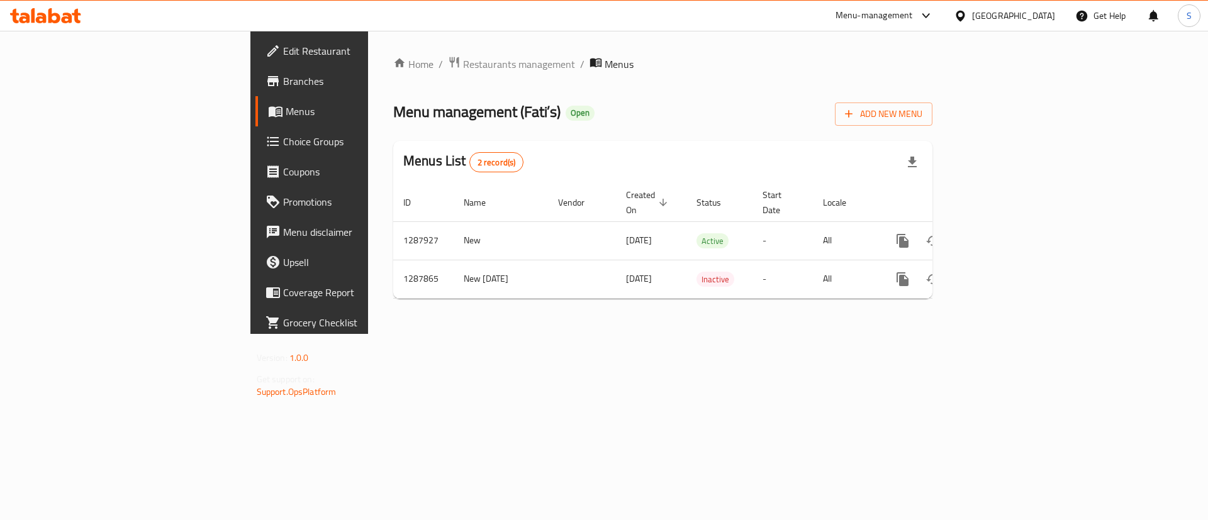
click at [913, 22] on div "Menu-management" at bounding box center [874, 15] width 77 height 15
click at [844, 89] on div "Agent Campaigns Center" at bounding box center [864, 84] width 95 height 14
